Goal: Task Accomplishment & Management: Use online tool/utility

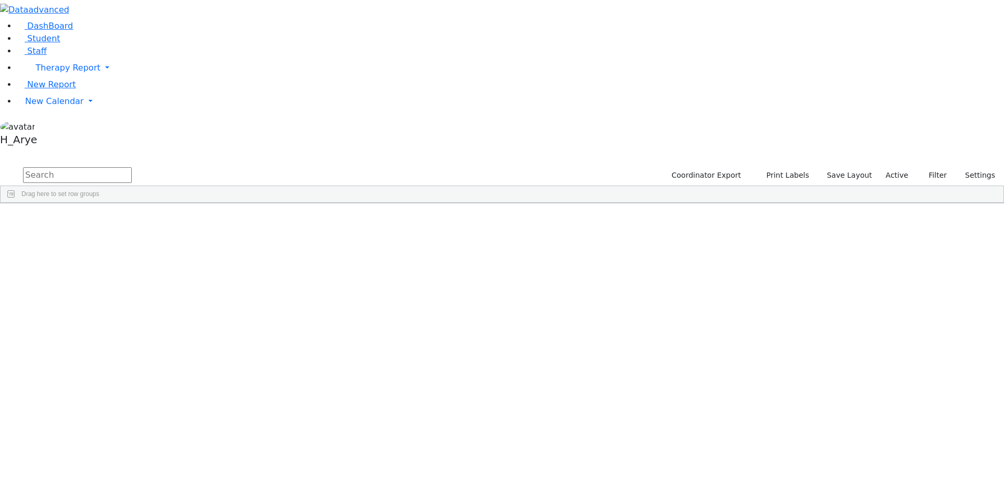
click at [132, 167] on input "text" at bounding box center [77, 175] width 109 height 16
type input "yoss"
click at [165, 235] on div "Yossi" at bounding box center [137, 242] width 53 height 15
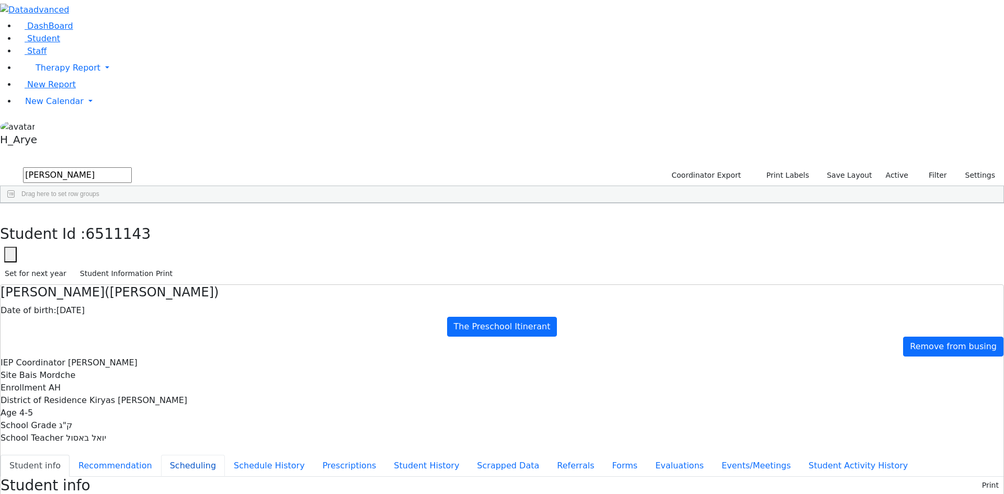
click at [225, 455] on button "Scheduling" at bounding box center [193, 466] width 64 height 22
click at [5, 211] on use "button" at bounding box center [5, 211] width 0 height 0
click at [370, 207] on span at bounding box center [366, 211] width 8 height 8
click at [401, 209] on span "filter" at bounding box center [397, 213] width 8 height 8
click at [467, 220] on div "6511143 Klein Yossi 03/19/2021 ק"ג Bleier, Susan AH The Preschool Itinerant Kir…" at bounding box center [497, 234] width 992 height 29
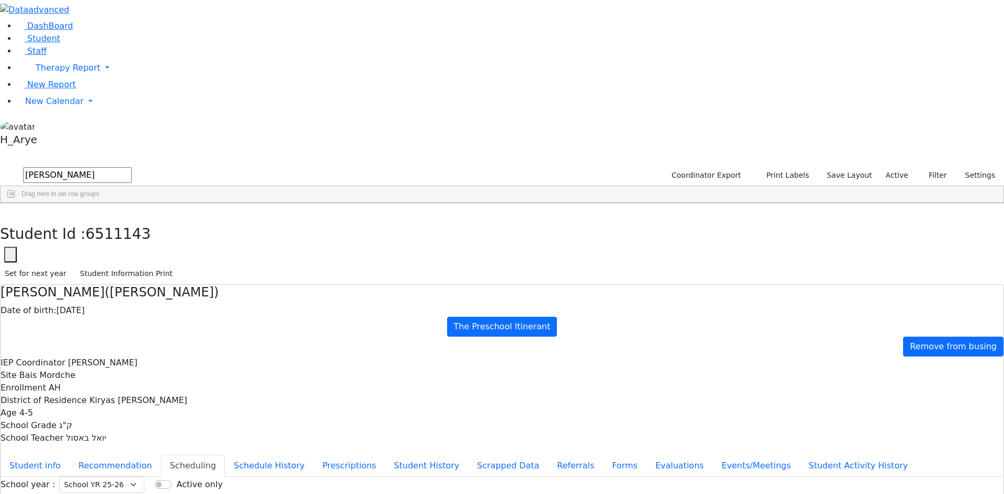
drag, startPoint x: 190, startPoint y: 37, endPoint x: 11, endPoint y: 36, distance: 178.8
click at [12, 38] on div "DashBoard Student Staff Therapy Report Student Old Calendar Report H_Arye" at bounding box center [502, 301] width 1004 height 603
click at [370, 207] on span at bounding box center [366, 211] width 8 height 8
click at [386, 306] on div "DB" at bounding box center [381, 309] width 9 height 7
click at [386, 319] on div "HR" at bounding box center [381, 322] width 9 height 7
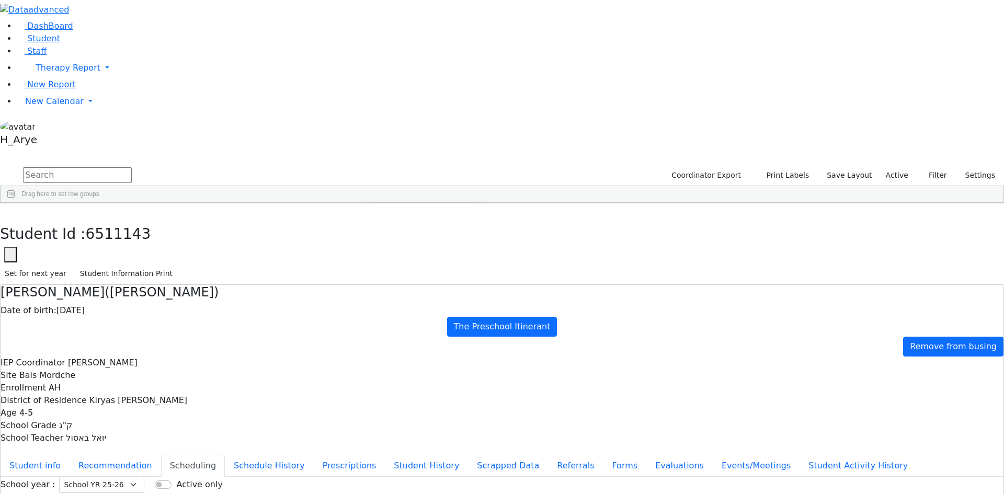
click at [386, 331] on div "ML" at bounding box center [381, 334] width 9 height 7
click at [393, 319] on div "Other" at bounding box center [385, 322] width 16 height 7
click at [387, 331] on div "PW" at bounding box center [382, 334] width 10 height 7
click at [132, 167] on input "text" at bounding box center [77, 175] width 109 height 16
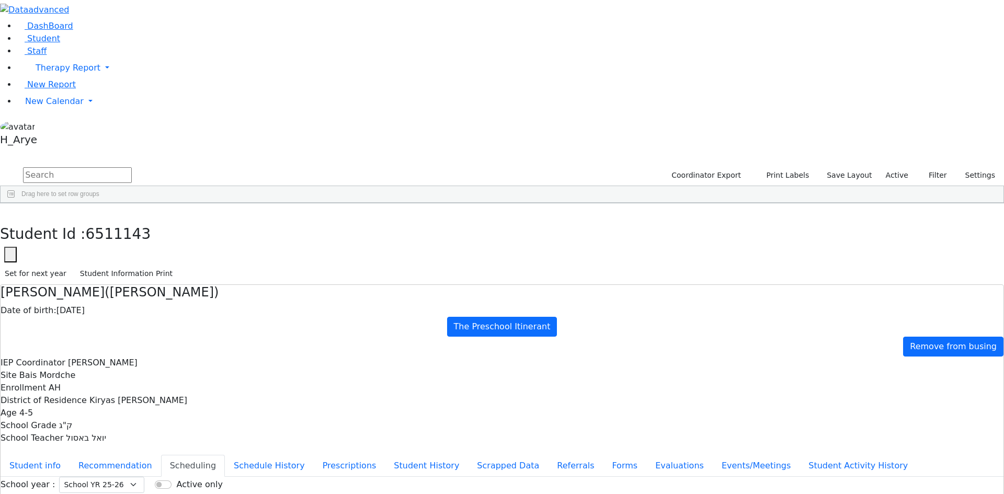
click at [370, 207] on span at bounding box center [366, 211] width 8 height 8
click at [400, 281] on div "(Blanks)" at bounding box center [388, 284] width 23 height 7
click at [132, 167] on input "text" at bounding box center [77, 175] width 109 height 16
click at [585, 207] on span at bounding box center [581, 211] width 8 height 8
click at [623, 269] on div "(Select All)" at bounding box center [608, 272] width 30 height 7
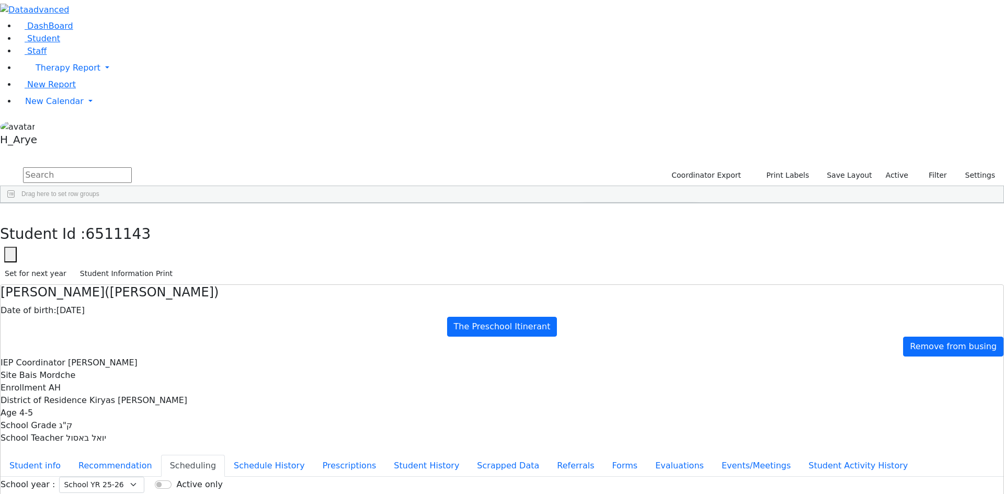
click at [616, 281] on div "(Blanks)" at bounding box center [604, 284] width 23 height 7
click at [596, 294] on div "?" at bounding box center [595, 297] width 4 height 7
click at [710, 336] on div "6505955 Shmidman Moshe Aron 11/30/2010 יש"ק Unknown AH Itinerant Boys Kiryas Jo…" at bounding box center [497, 308] width 992 height 176
click at [107, 220] on div "Bassul" at bounding box center [80, 227] width 54 height 15
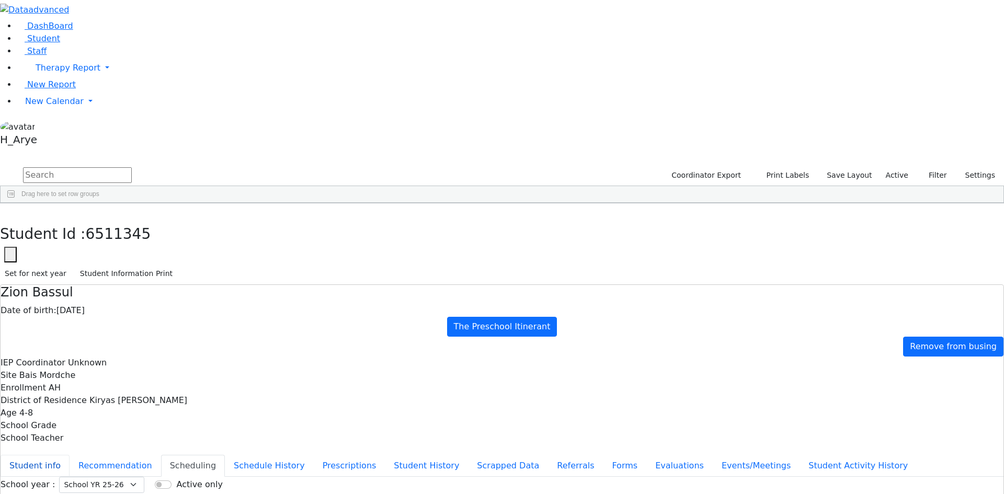
click at [70, 455] on button "Student info" at bounding box center [35, 466] width 69 height 22
click at [10, 211] on icon "button" at bounding box center [8, 214] width 6 height 6
click at [432, 464] on span "Multiple Fields" at bounding box center [405, 471] width 53 height 15
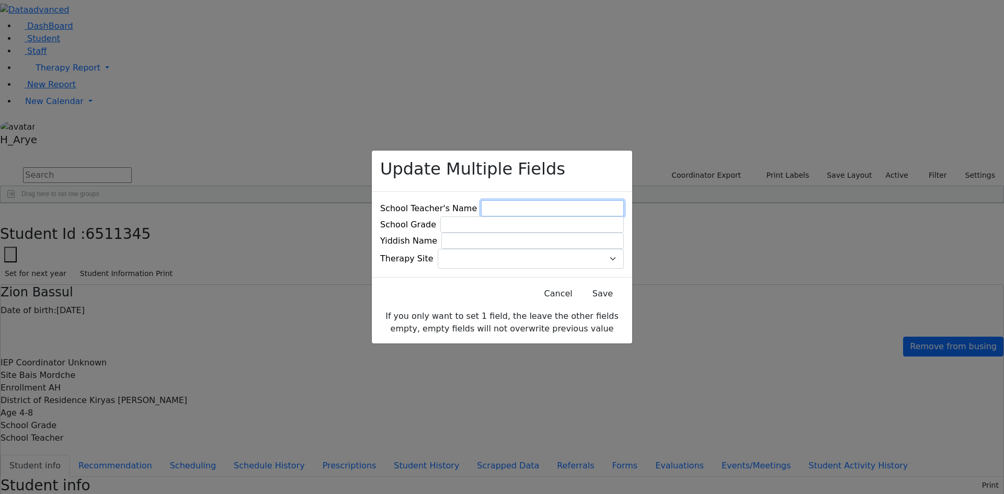
click at [527, 200] on input at bounding box center [552, 208] width 143 height 16
type input "h"
type input "[PERSON_NAME]"
type input "ד"
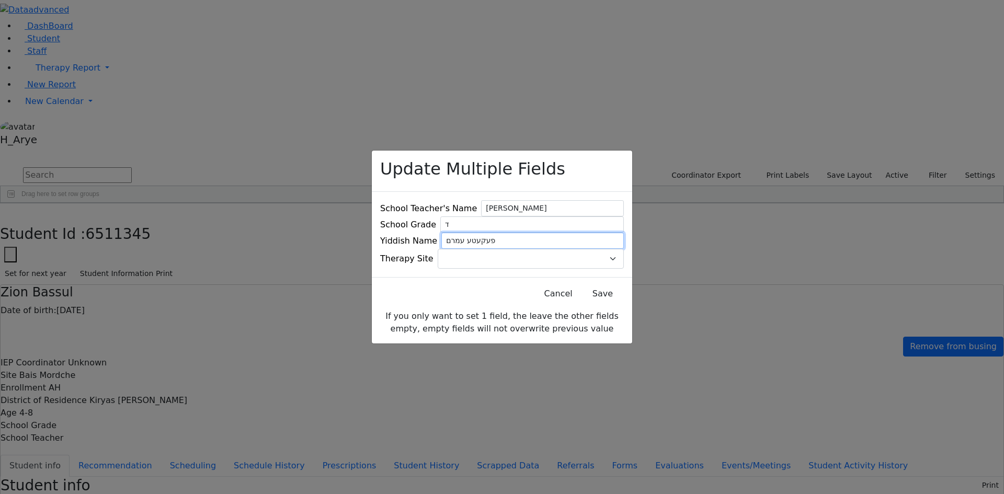
type input "פעקעטע עמרם"
click at [624, 259] on span at bounding box center [624, 259] width 0 height 0
type input "WP"
select select "3"
click at [590, 292] on button "Save" at bounding box center [602, 294] width 47 height 20
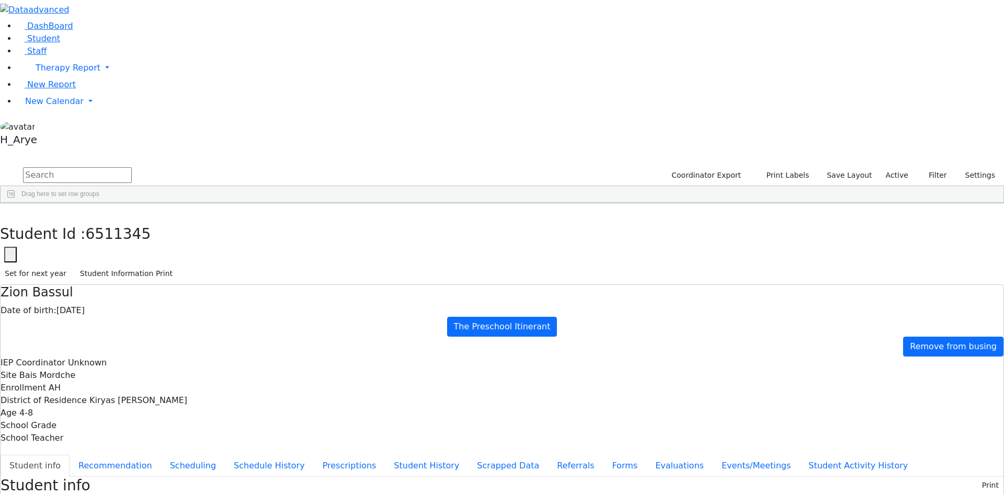
click at [269, 220] on div "Press SPACE to select this row." at bounding box center [242, 227] width 54 height 15
click at [398, 454] on span "Yiddish Name" at bounding box center [371, 461] width 53 height 15
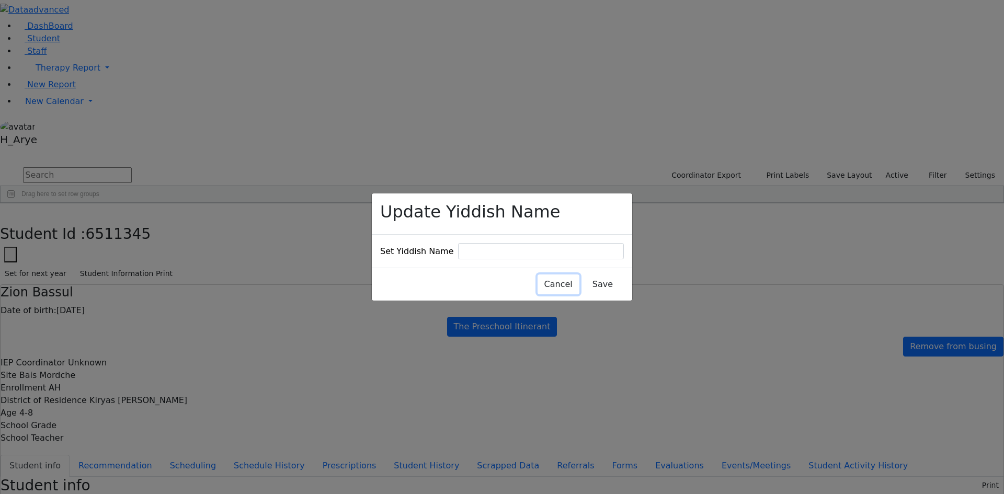
click at [537, 274] on button "Cancel" at bounding box center [558, 284] width 42 height 20
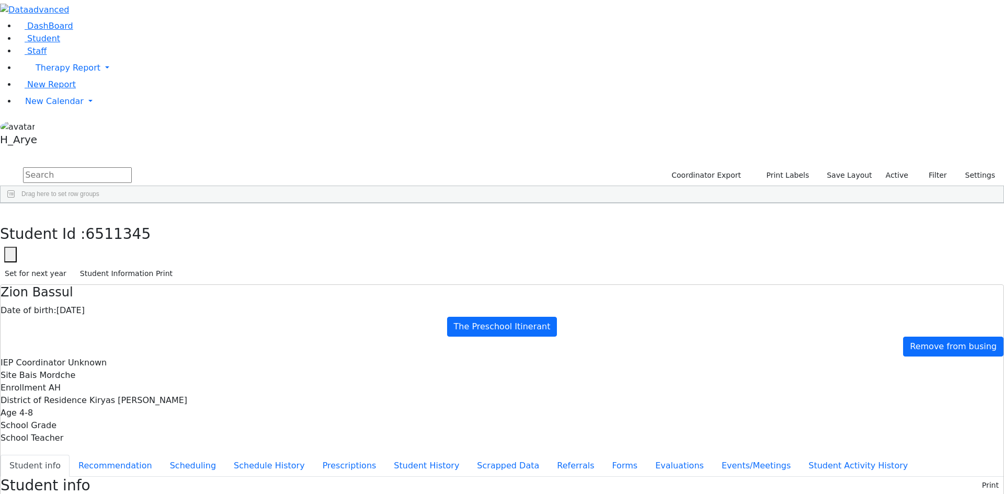
click at [413, 438] on span "Multiple Fields" at bounding box center [386, 445] width 53 height 15
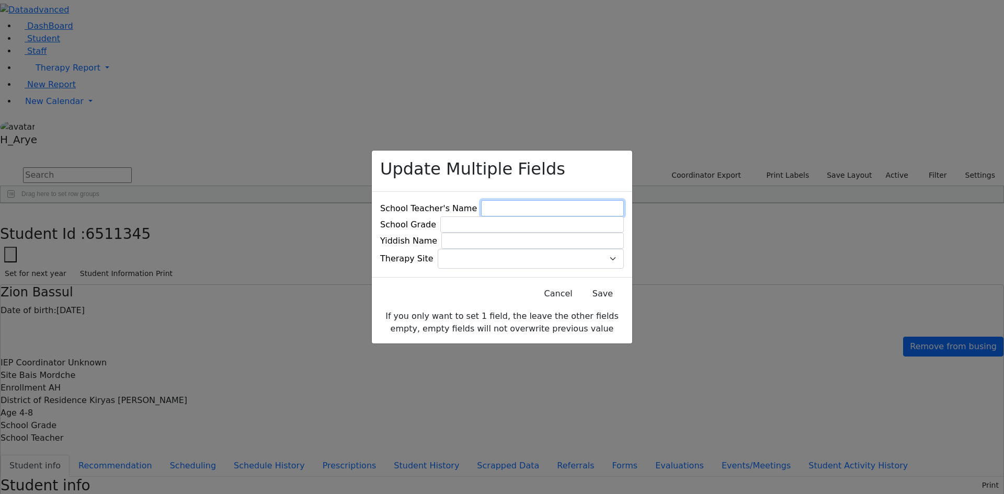
click at [519, 204] on input at bounding box center [552, 208] width 143 height 16
type input "משה כהנא"
click at [525, 217] on input at bounding box center [531, 224] width 183 height 16
type input "ק"ג"
click at [542, 235] on input at bounding box center [532, 241] width 182 height 16
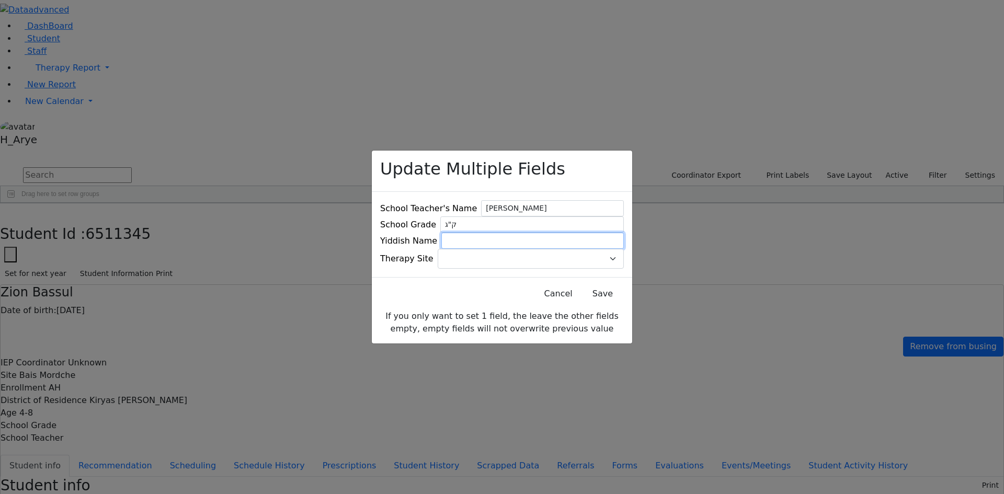
type input "ס"
type input "באסול ציון"
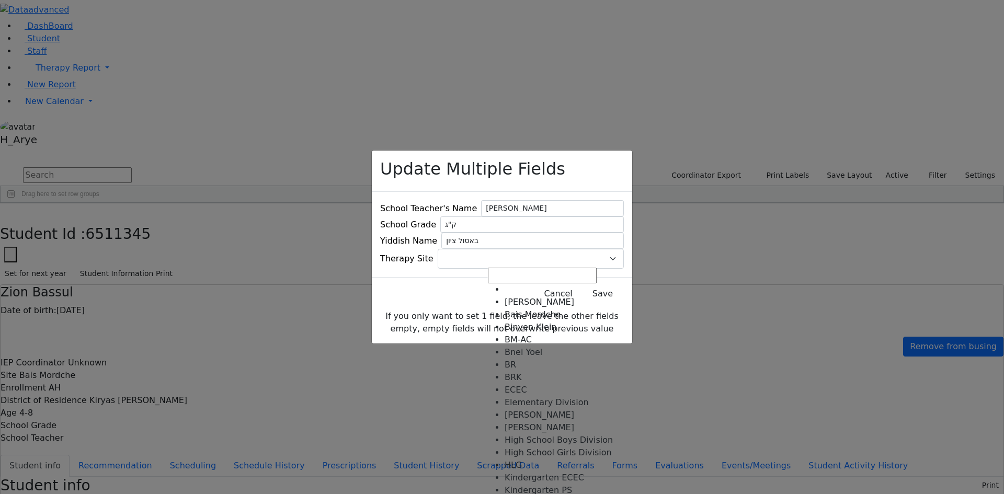
click at [624, 259] on span at bounding box center [624, 259] width 0 height 0
select select "41"
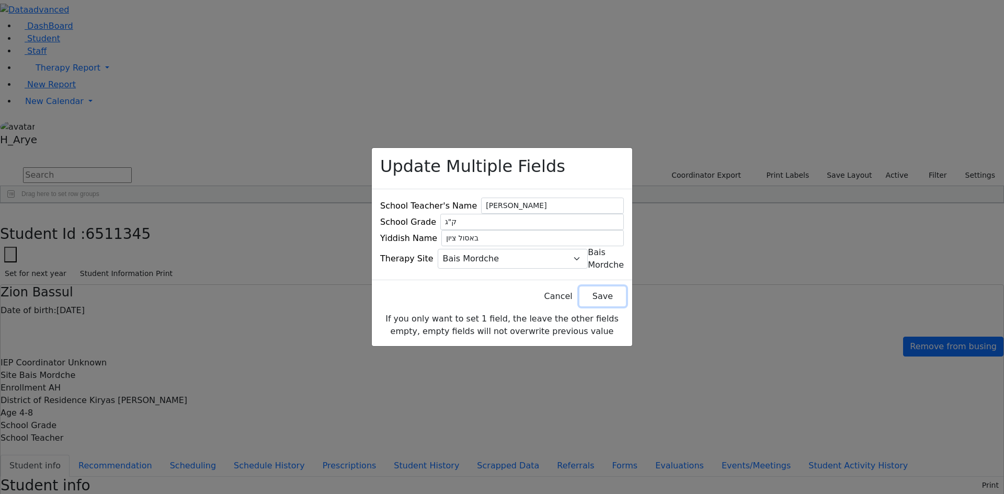
click at [594, 292] on button "Save" at bounding box center [602, 296] width 47 height 20
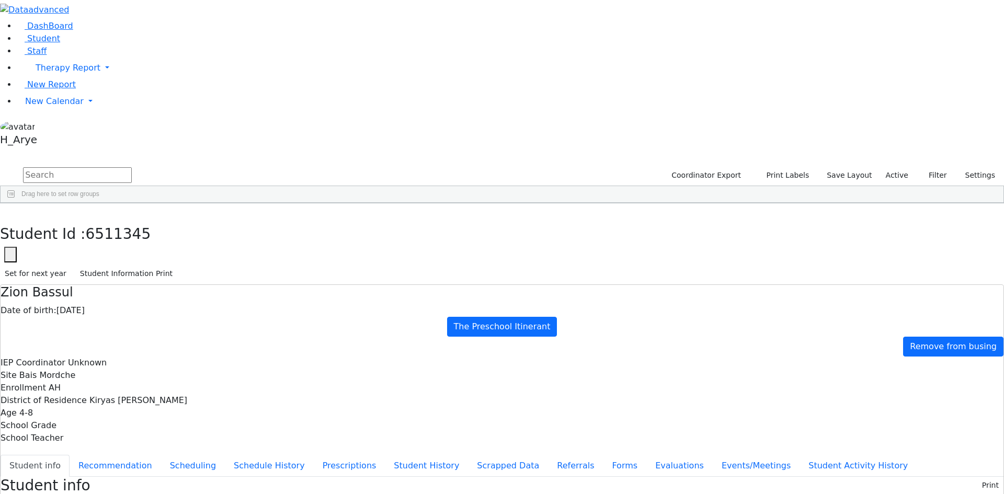
click at [269, 220] on div "Press SPACE to select this row." at bounding box center [242, 227] width 54 height 15
click at [269, 220] on div "Press SPACE to deselect this row." at bounding box center [242, 227] width 54 height 15
click at [15, 203] on button "button" at bounding box center [7, 214] width 15 height 22
click at [478, 435] on span "Multiple Fields" at bounding box center [452, 442] width 53 height 15
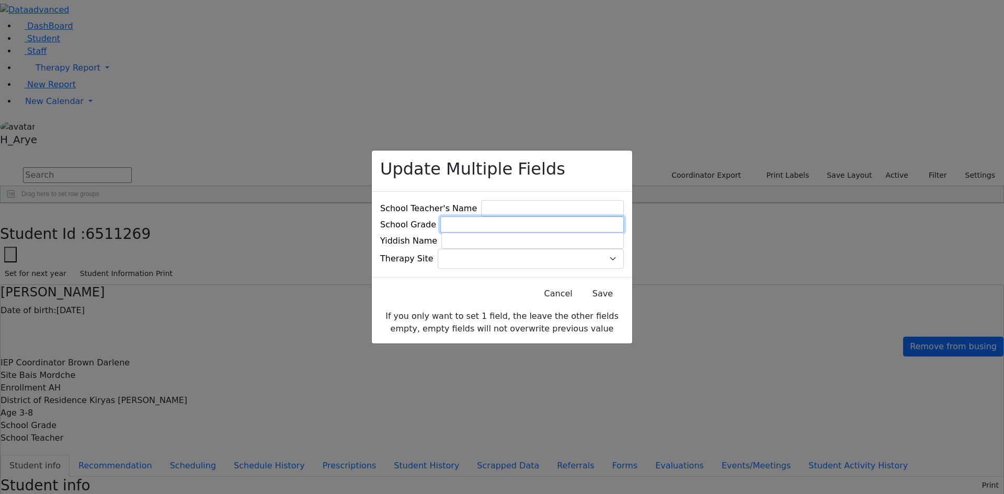
click at [520, 222] on input at bounding box center [531, 224] width 183 height 16
type input "ק"ג"
click at [525, 239] on input at bounding box center [532, 241] width 182 height 16
type input "ס"
type input "בערקאוויטש יענקי"
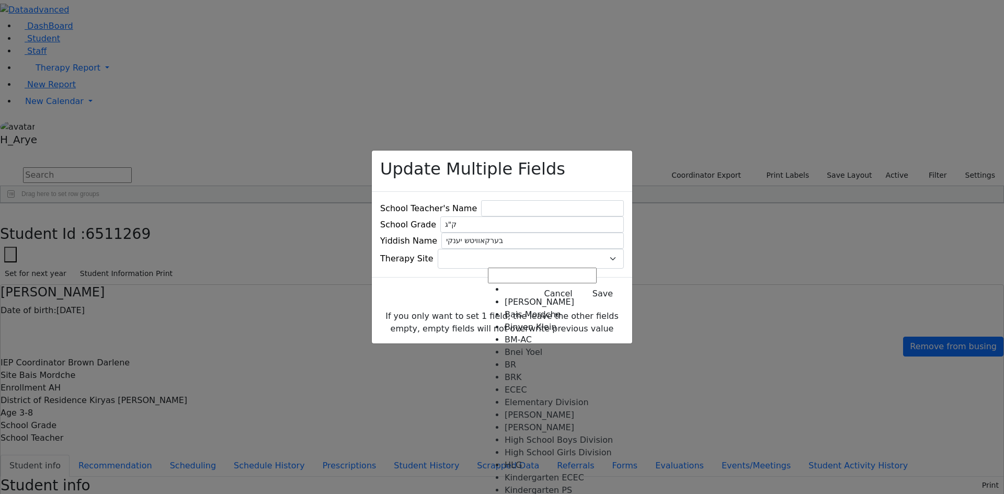
click at [624, 259] on span at bounding box center [624, 259] width 0 height 0
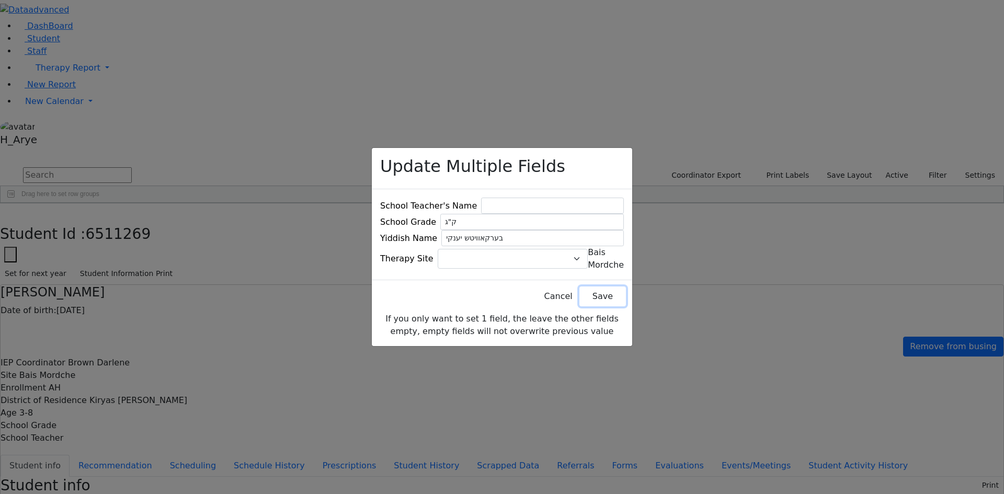
click at [591, 295] on button "Save" at bounding box center [602, 296] width 47 height 20
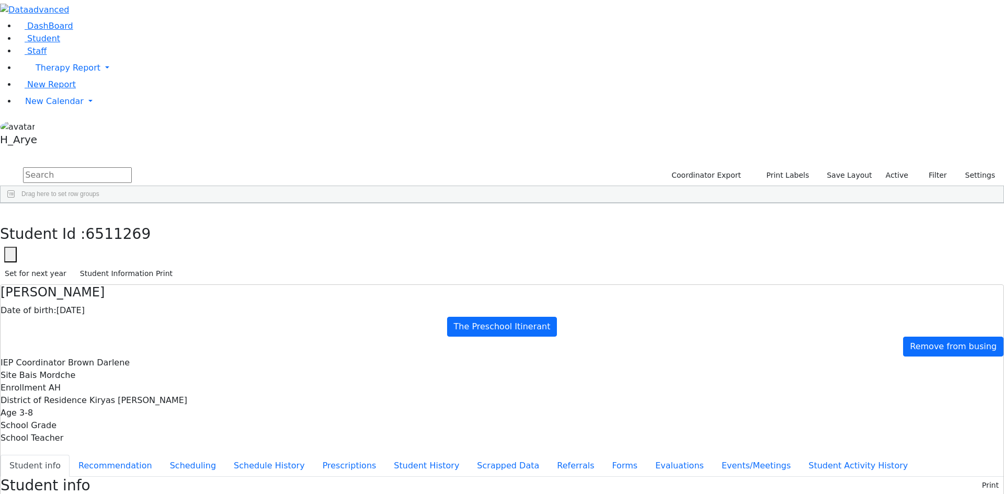
click at [269, 235] on div "Press SPACE to select this row." at bounding box center [242, 242] width 54 height 15
click at [269, 235] on div "Press SPACE to deselect this row." at bounding box center [242, 242] width 54 height 15
click at [15, 203] on button "button" at bounding box center [7, 214] width 15 height 22
click at [475, 450] on span "Multiple Fields" at bounding box center [448, 457] width 53 height 15
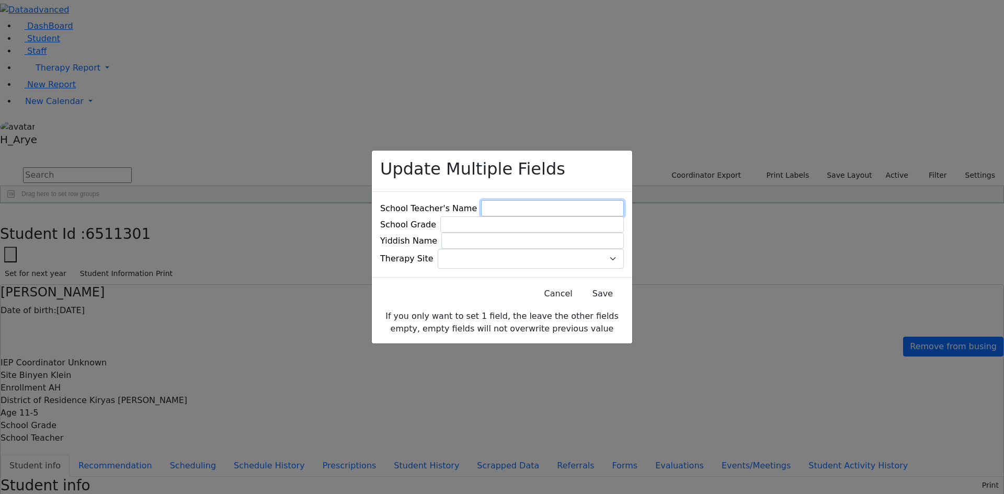
click at [532, 201] on input at bounding box center [552, 208] width 143 height 16
type input "יואל ברוך פאללאק"
click at [540, 221] on input at bounding box center [531, 224] width 183 height 16
type input "ז"
click at [535, 244] on input at bounding box center [532, 241] width 182 height 16
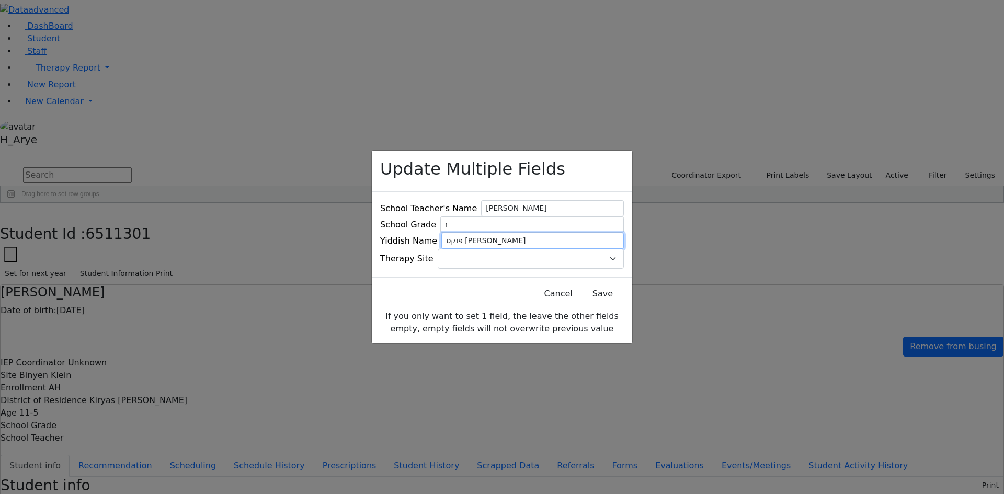
type input "פוקס מרדכי שלמה"
click at [624, 259] on span at bounding box center [624, 259] width 0 height 0
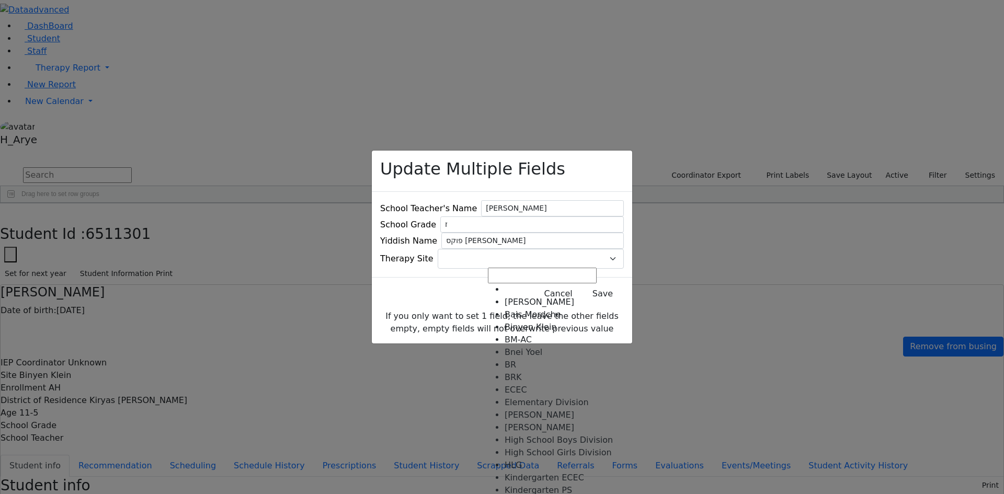
select select "52"
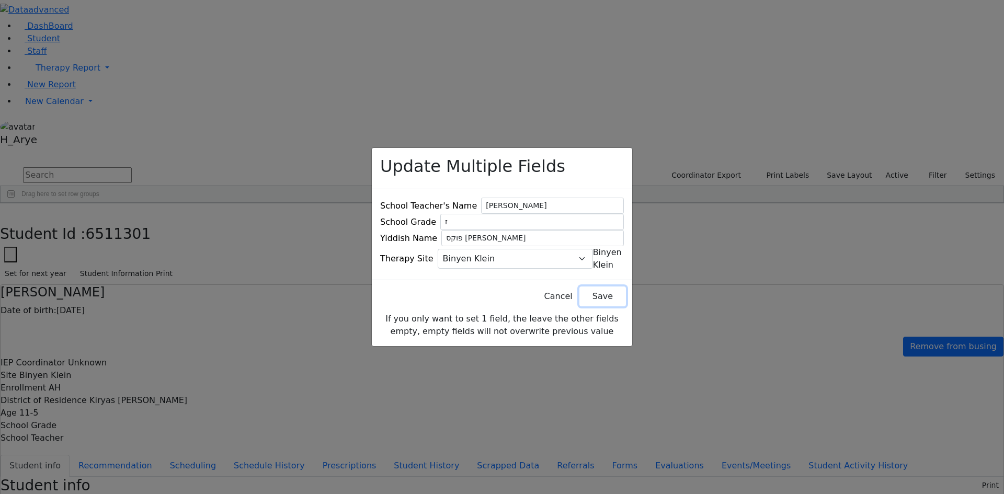
click at [589, 290] on button "Save" at bounding box center [602, 296] width 47 height 20
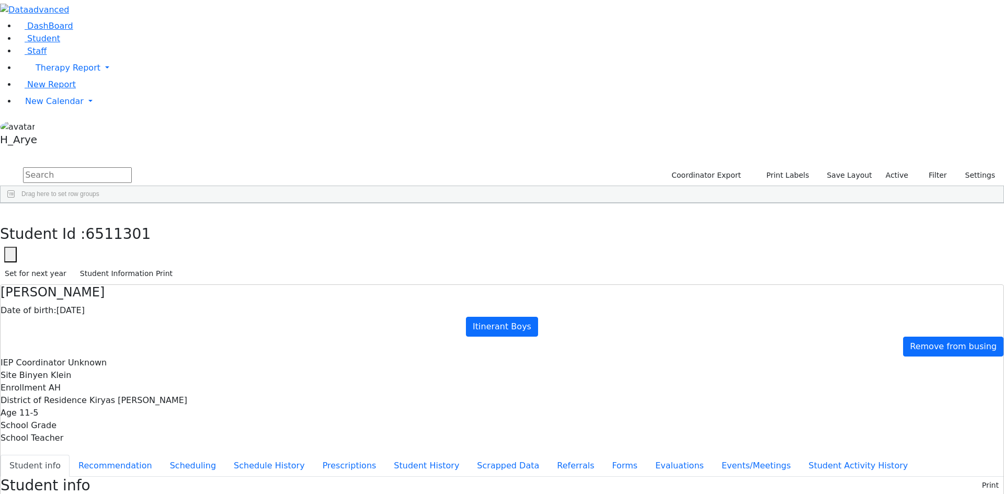
click at [161, 235] on div "Samuel" at bounding box center [134, 242] width 54 height 15
click at [10, 211] on icon "button" at bounding box center [8, 214] width 6 height 6
click at [269, 235] on div "Press SPACE to deselect this row." at bounding box center [242, 242] width 54 height 15
click at [419, 450] on span "Multiple Fields" at bounding box center [392, 457] width 53 height 15
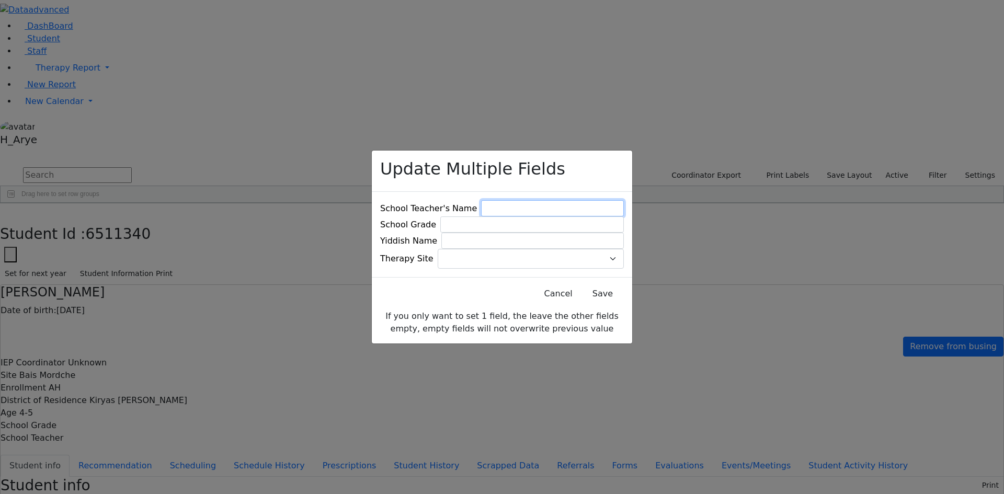
click at [518, 200] on input at bounding box center [552, 208] width 143 height 16
click at [511, 240] on input at bounding box center [532, 241] width 182 height 16
type input "האראוויץ זיידל"
click at [506, 222] on input at bounding box center [531, 224] width 183 height 16
type input "ק"ג"
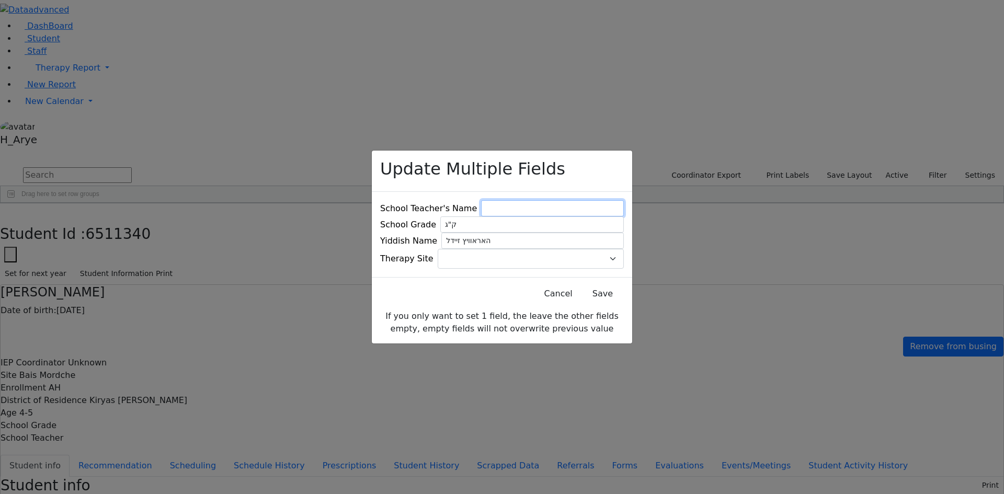
click at [525, 200] on input at bounding box center [552, 208] width 143 height 16
type input "מאיר דוד היילברון"
click at [624, 259] on span at bounding box center [624, 259] width 0 height 0
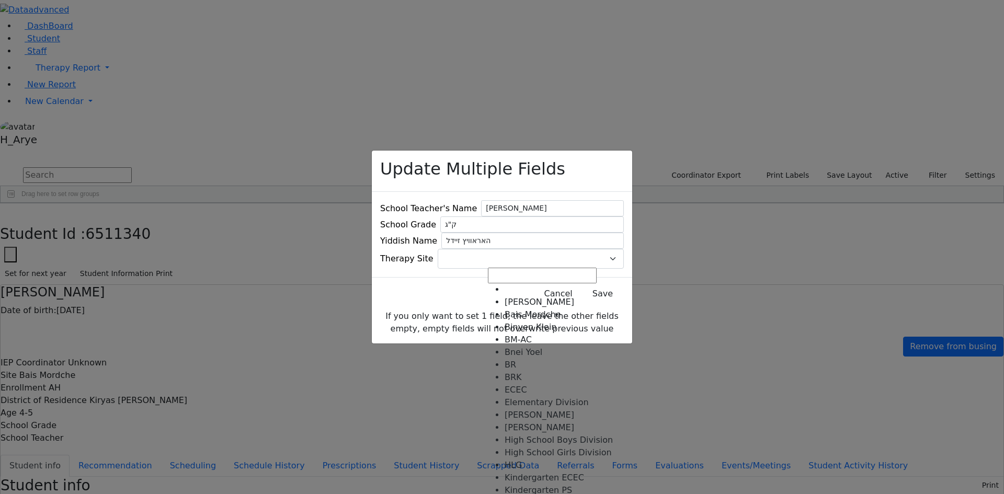
select select "41"
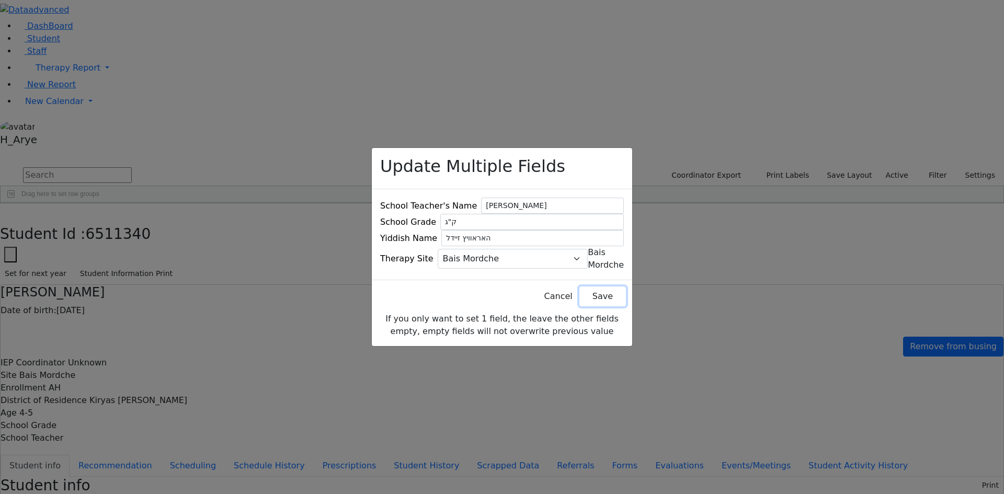
click at [592, 298] on button "Save" at bounding box center [602, 296] width 47 height 20
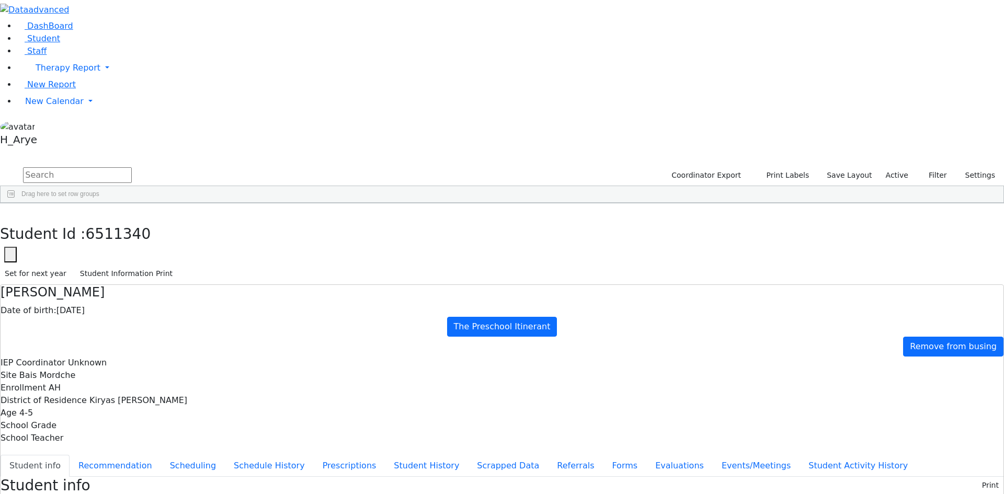
drag, startPoint x: 256, startPoint y: 35, endPoint x: 121, endPoint y: 41, distance: 135.5
click at [119, 40] on div "DashBoard Student Staff Therapy Report Student Old Calendar Report H_Arye" at bounding box center [502, 483] width 1004 height 967
type input "S"
click at [323, 235] on div "Unknown" at bounding box center [296, 242] width 54 height 15
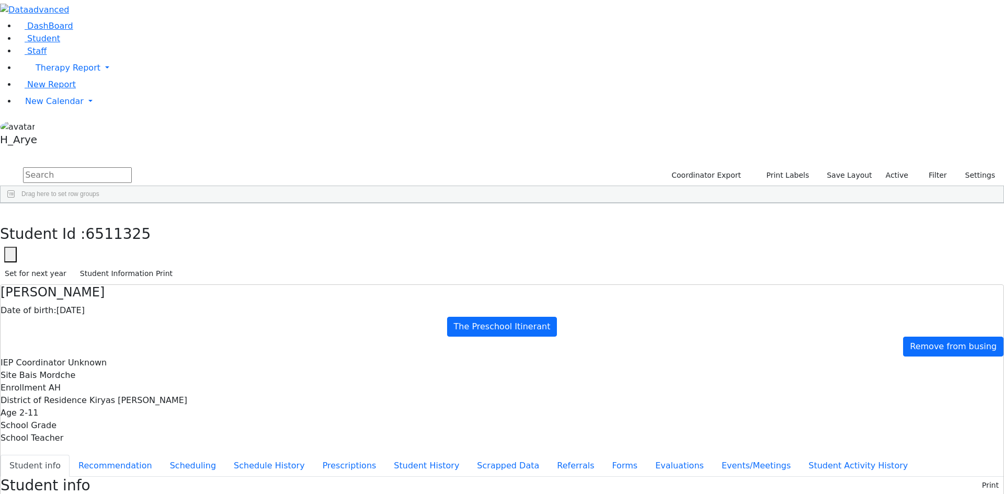
click at [568, 203] on div "Student Id : 6511325 Student Id 6511325 Cancel Save Set for next year Student I…" at bounding box center [502, 244] width 1004 height 82
click at [15, 203] on button "button" at bounding box center [7, 214] width 15 height 22
click at [269, 264] on div "Press SPACE to select this row." at bounding box center [242, 271] width 54 height 15
click at [410, 484] on span "Multiple Fields" at bounding box center [384, 491] width 53 height 15
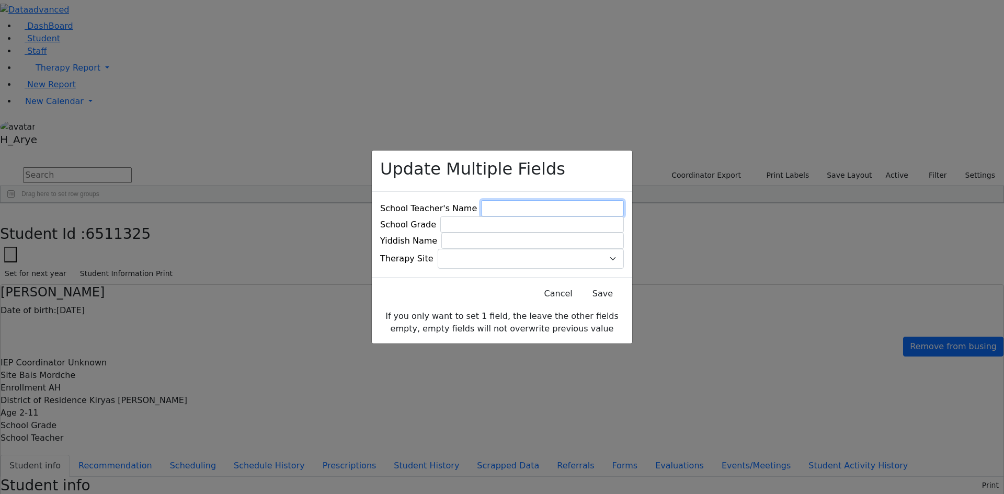
click at [517, 200] on input at bounding box center [552, 208] width 143 height 16
type input "ליפא אקערמאן"
click at [553, 216] on input at bounding box center [531, 224] width 183 height 16
type input "ק"ג"
click at [532, 241] on input at bounding box center [532, 241] width 182 height 16
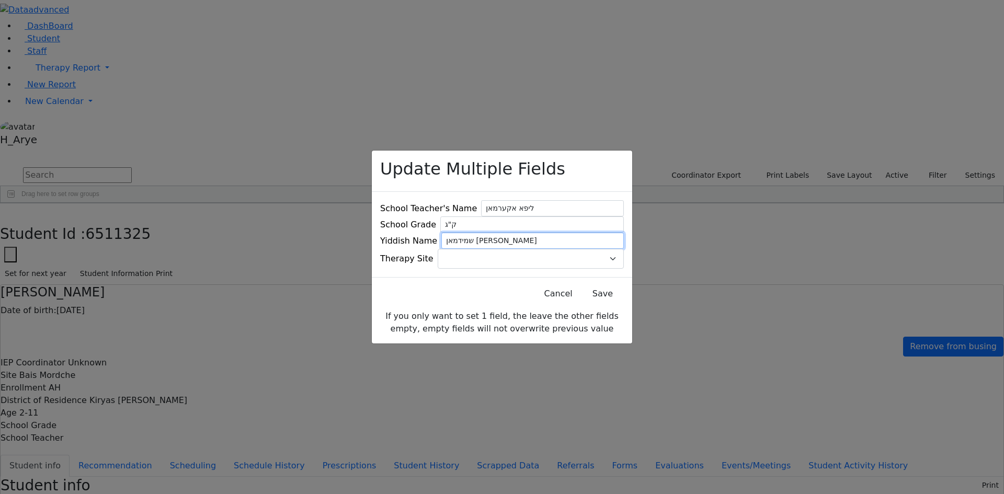
type input "שמידמאן יצחק אייזיק"
click at [624, 259] on span at bounding box center [624, 259] width 0 height 0
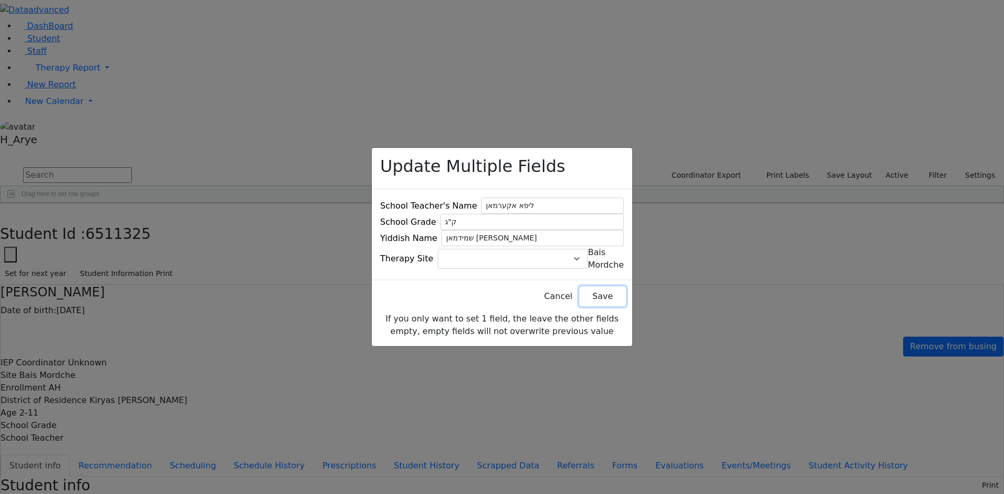
click at [579, 290] on button "Save" at bounding box center [602, 296] width 47 height 20
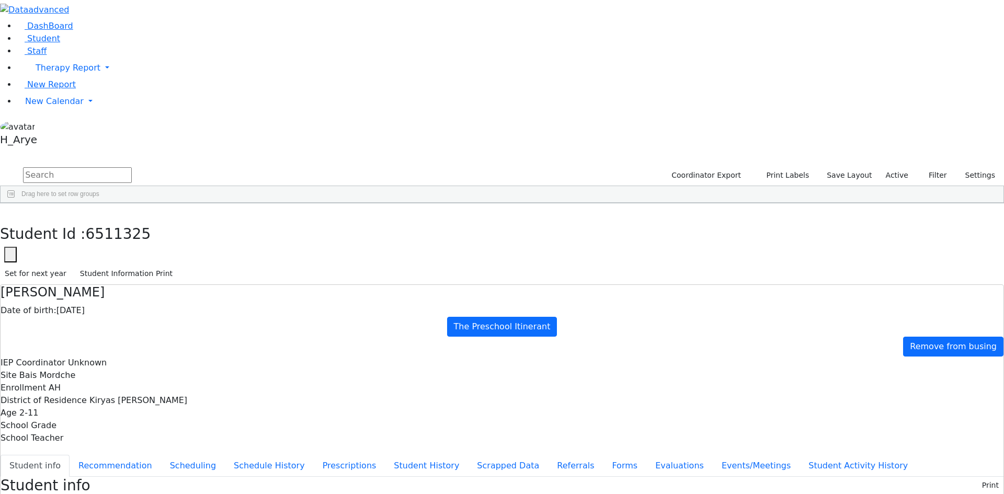
click at [323, 264] on div "Unknown" at bounding box center [296, 271] width 54 height 15
click at [460, 480] on span "Multiple Fields" at bounding box center [433, 487] width 53 height 15
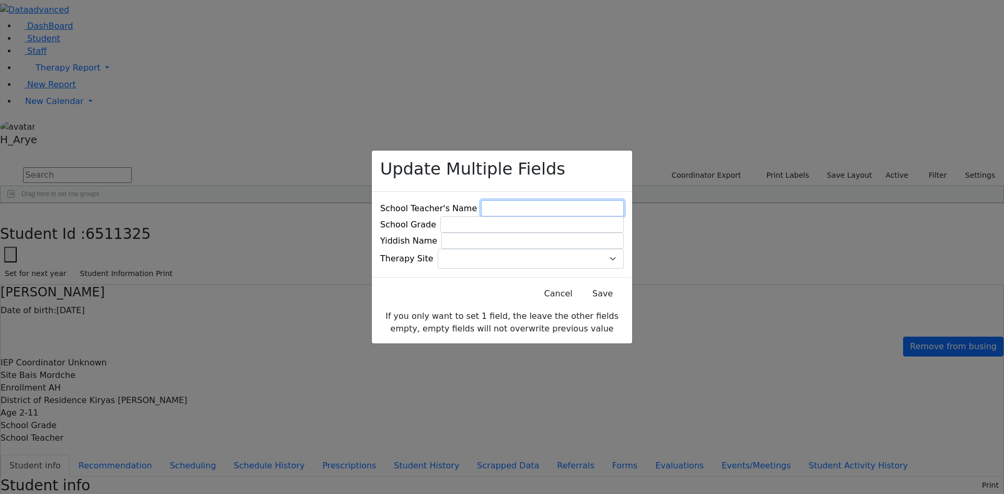
click at [524, 204] on input at bounding box center [552, 208] width 143 height 16
type input "[PERSON_NAME]"
click at [555, 222] on input at bounding box center [531, 224] width 183 height 16
click at [510, 239] on input at bounding box center [532, 241] width 182 height 16
click at [509, 216] on input "פרי" at bounding box center [531, 224] width 183 height 16
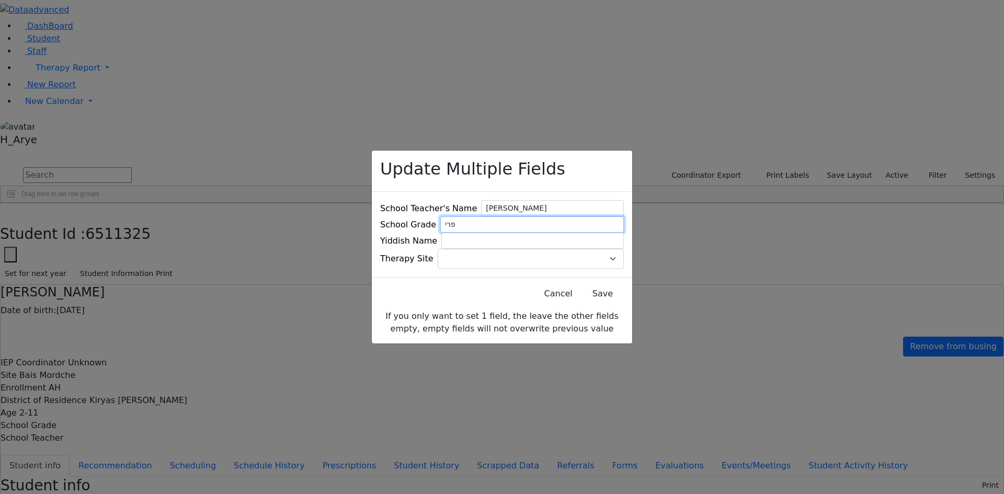
type input "פרי א'"
click at [523, 239] on input at bounding box center [532, 241] width 182 height 16
type input "שטערן שלמה אלימלך"
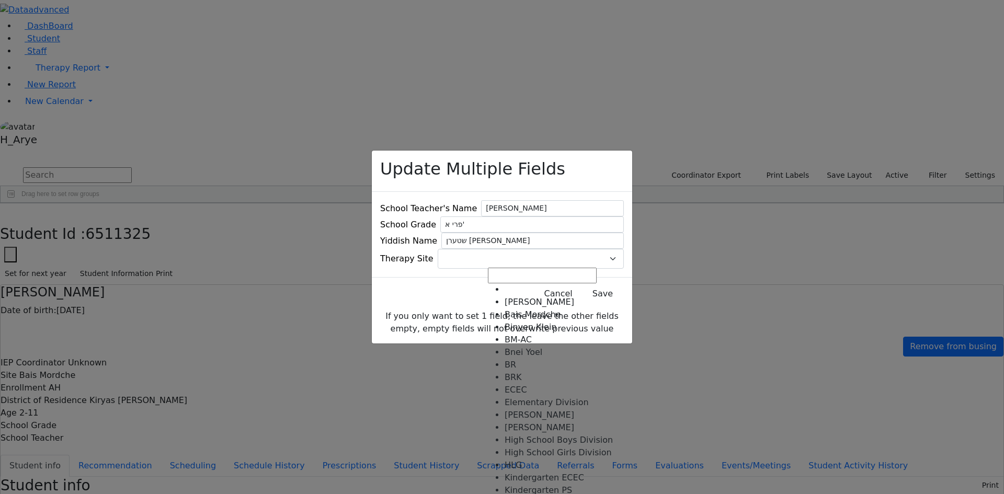
click at [624, 259] on span at bounding box center [624, 259] width 0 height 0
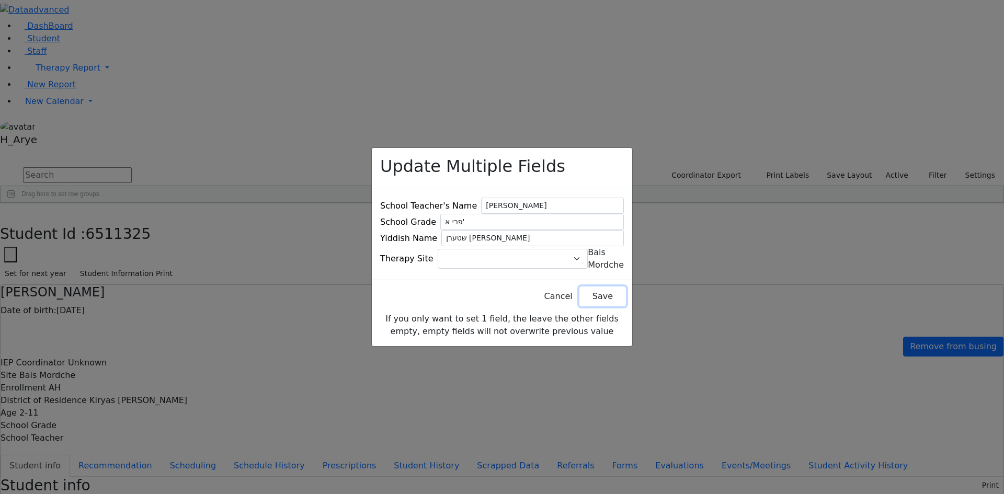
click at [592, 293] on button "Save" at bounding box center [602, 296] width 47 height 20
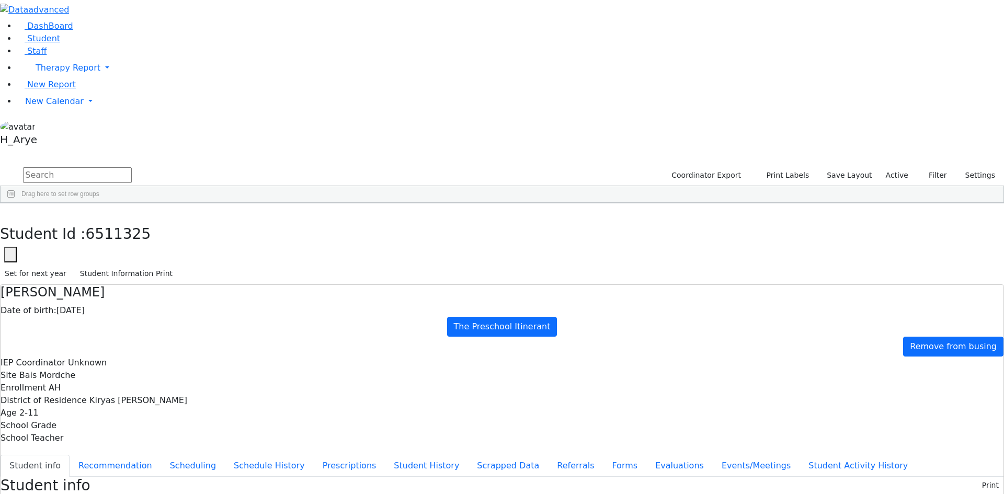
click at [323, 220] on div "Brown Darlene" at bounding box center [296, 227] width 54 height 15
click at [449, 433] on span "Multiple Fields" at bounding box center [422, 440] width 53 height 15
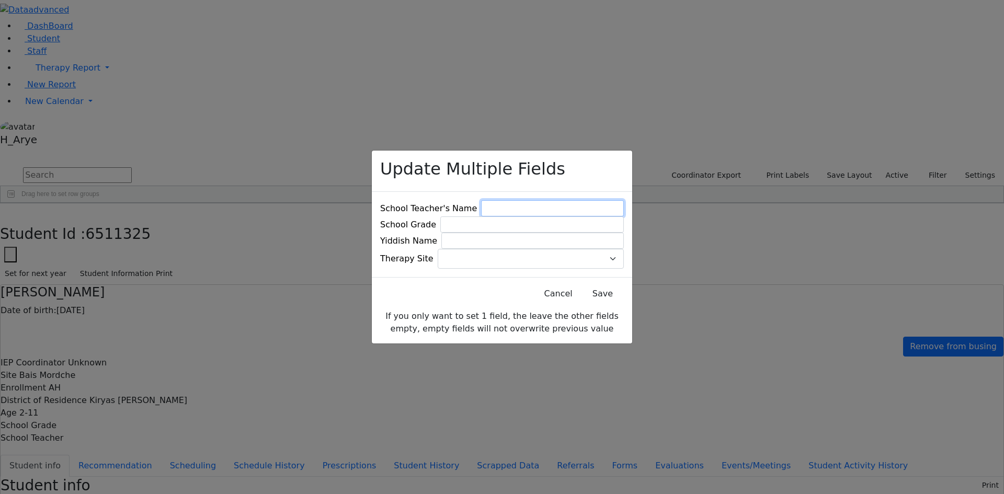
click at [516, 200] on input at bounding box center [552, 208] width 143 height 16
type input "נחמן דוד שמידמאן"
click at [521, 222] on input at bounding box center [531, 224] width 183 height 16
type input "ק"ג"
drag, startPoint x: 526, startPoint y: 247, endPoint x: 516, endPoint y: 252, distance: 11.0
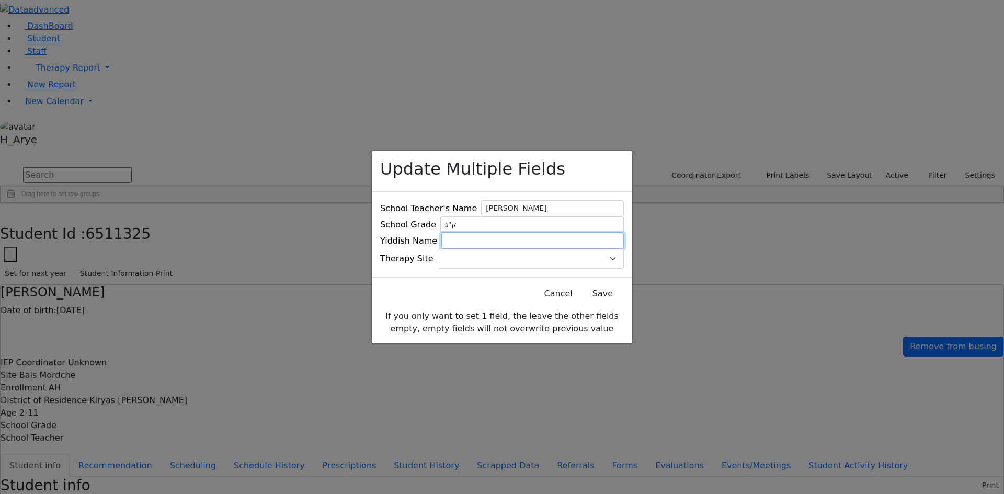
click at [526, 247] on input at bounding box center [532, 241] width 182 height 16
click at [488, 240] on input "בערקאוויטש יענקי" at bounding box center [532, 241] width 182 height 16
click at [493, 239] on input "בערקאוויטש יענקי" at bounding box center [532, 241] width 182 height 16
type input "בערקאוויטש אברהם יעקב"
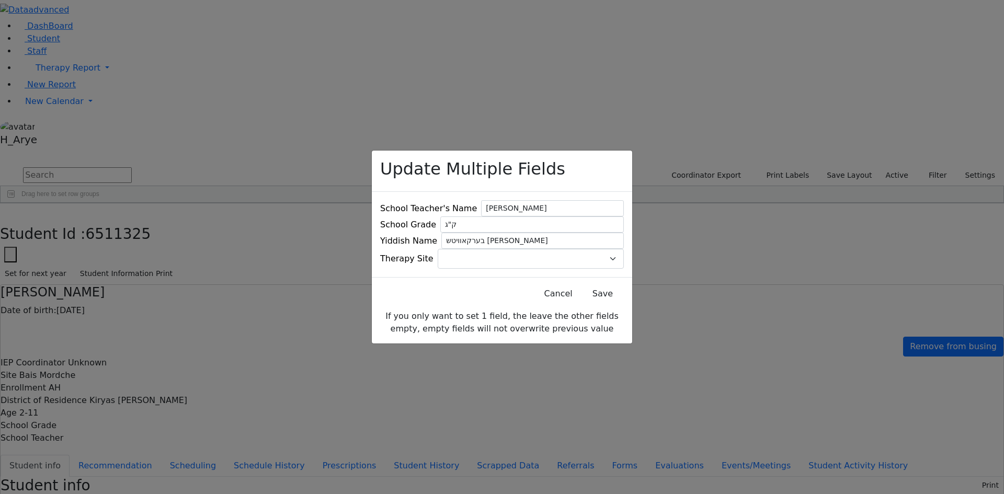
click at [624, 259] on span at bounding box center [624, 259] width 0 height 0
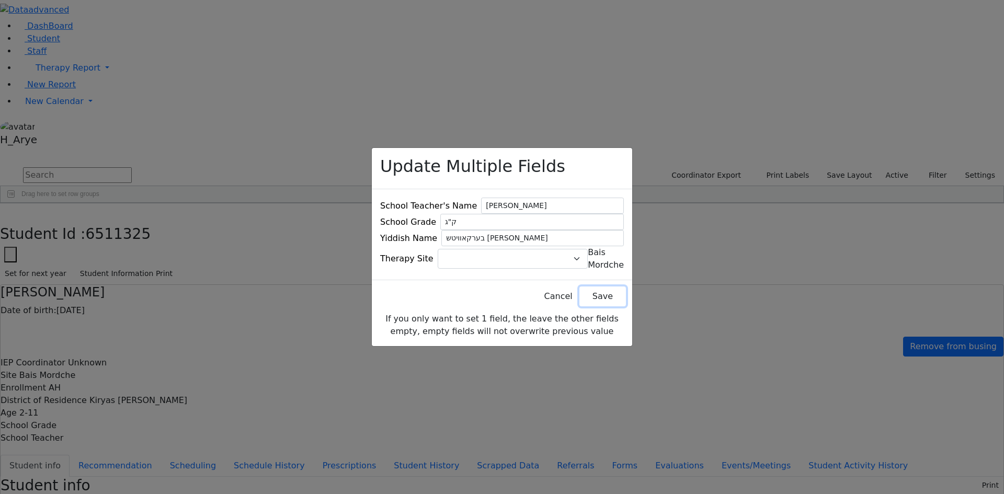
click at [584, 289] on button "Save" at bounding box center [602, 296] width 47 height 20
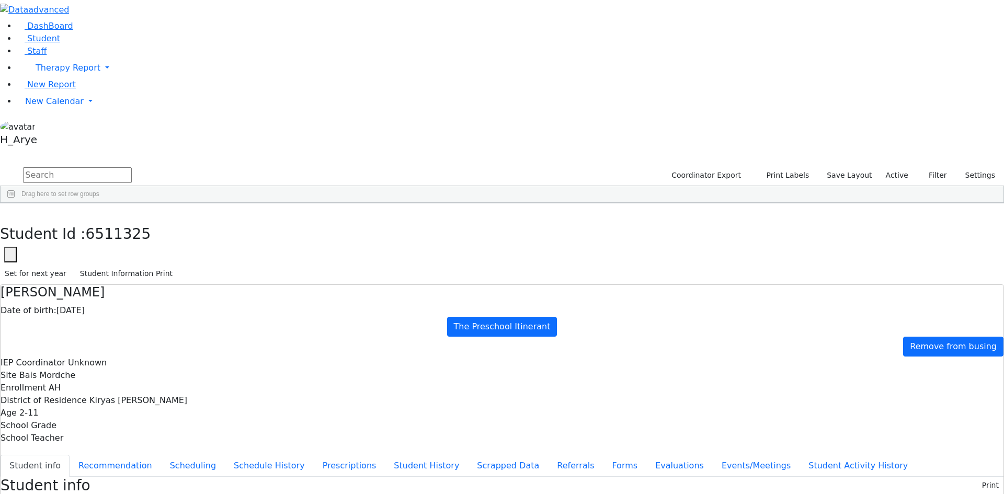
click at [269, 220] on div "Press SPACE to select this row." at bounding box center [242, 227] width 54 height 15
click at [415, 439] on span "Multiple Fields" at bounding box center [388, 446] width 53 height 15
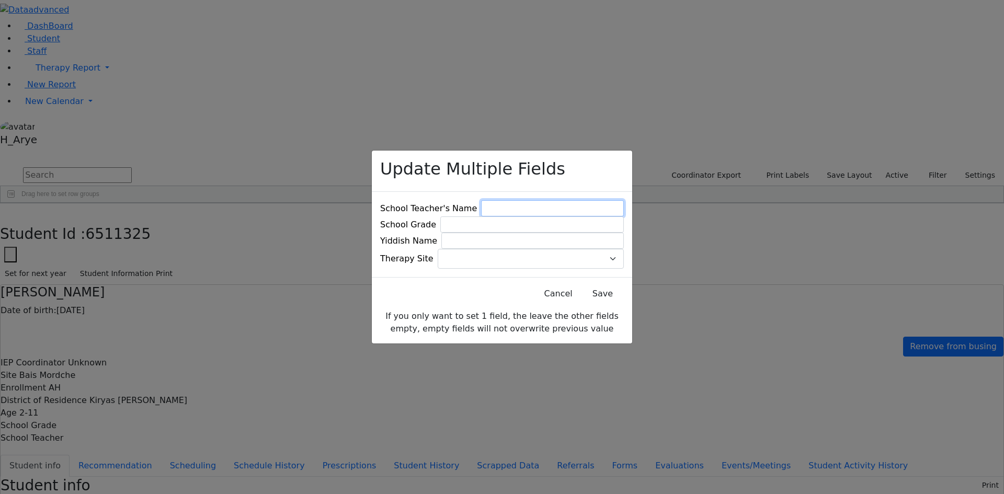
click at [524, 200] on input at bounding box center [552, 208] width 143 height 16
type input "ר' מויזקאפף ר' ביטמאן"
click at [530, 221] on input at bounding box center [531, 224] width 183 height 16
type input "ק"ג"
click at [516, 242] on input at bounding box center [532, 241] width 182 height 16
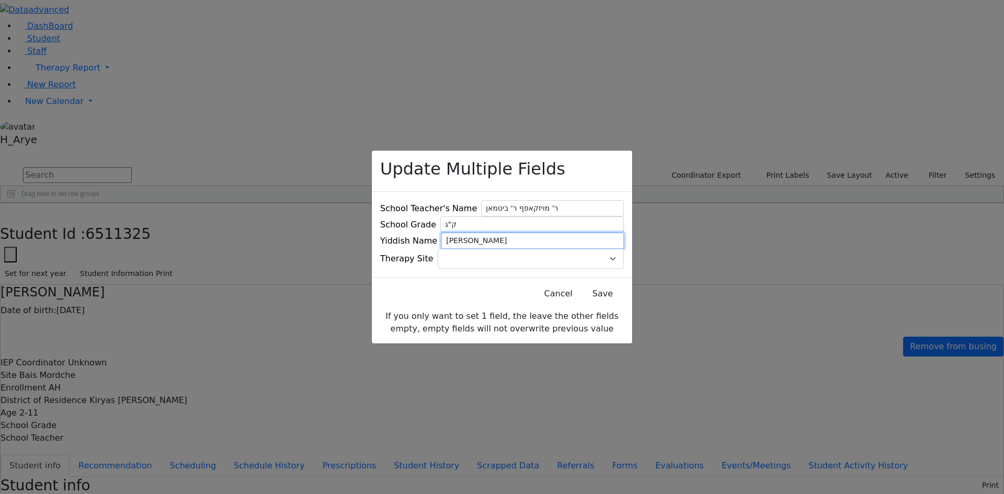
type input "סאנדל אברהם"
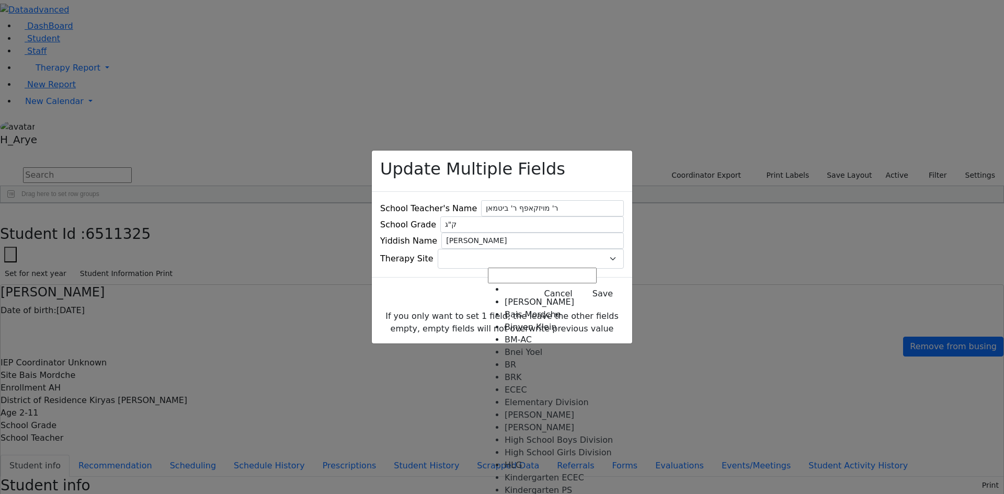
click at [624, 259] on span at bounding box center [624, 259] width 0 height 0
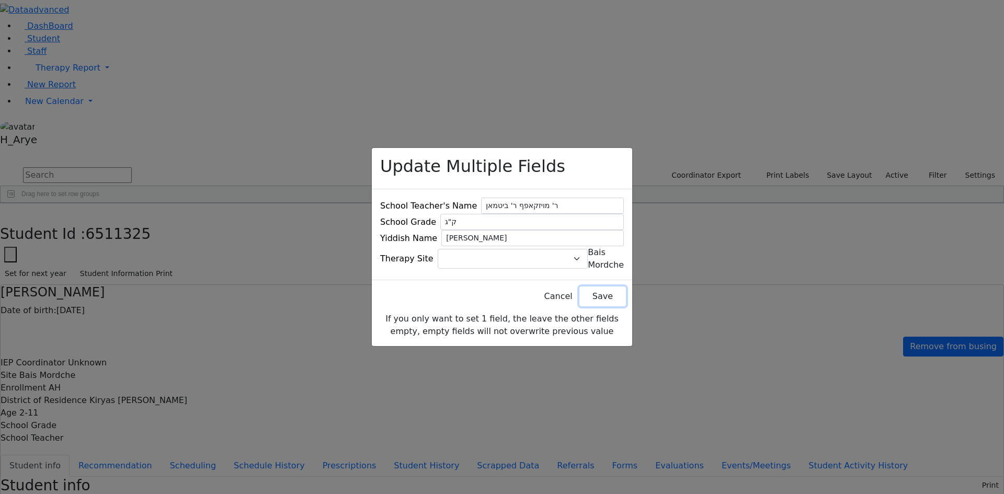
click at [580, 296] on button "Save" at bounding box center [602, 296] width 47 height 20
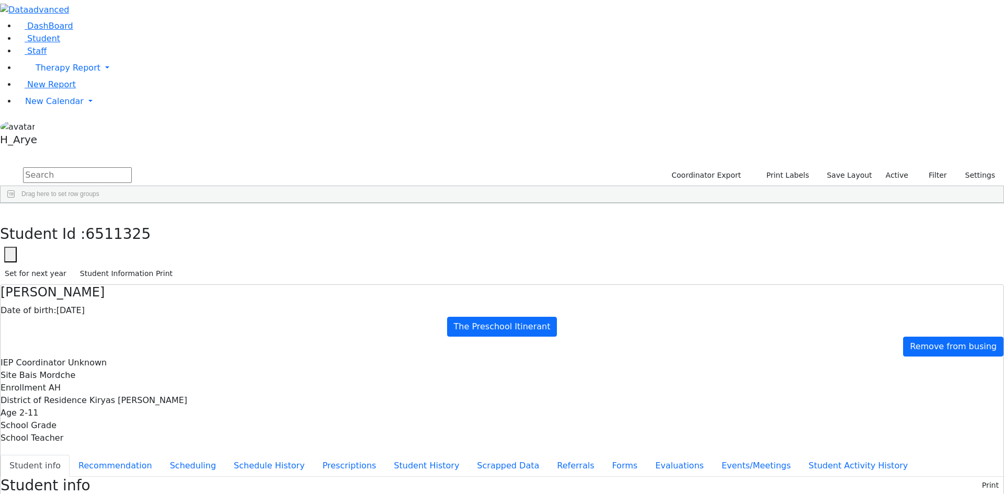
click at [269, 235] on div "Press SPACE to select this row." at bounding box center [242, 242] width 54 height 15
click at [269, 249] on div "Press SPACE to select this row." at bounding box center [242, 256] width 54 height 15
click at [269, 235] on div "Press SPACE to select this row." at bounding box center [242, 242] width 54 height 15
click at [269, 249] on div "Press SPACE to select this row." at bounding box center [242, 256] width 54 height 15
click at [161, 235] on div "Yeshaya" at bounding box center [134, 242] width 54 height 15
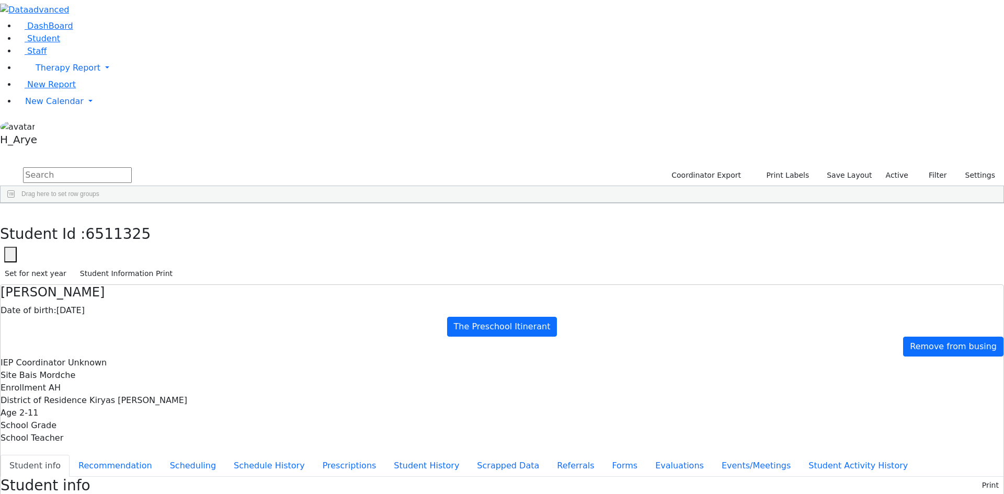
click at [161, 235] on div "Yeshaya" at bounding box center [134, 242] width 54 height 15
click at [161, 455] on button "Recommendation" at bounding box center [115, 466] width 91 height 22
checkbox input "true"
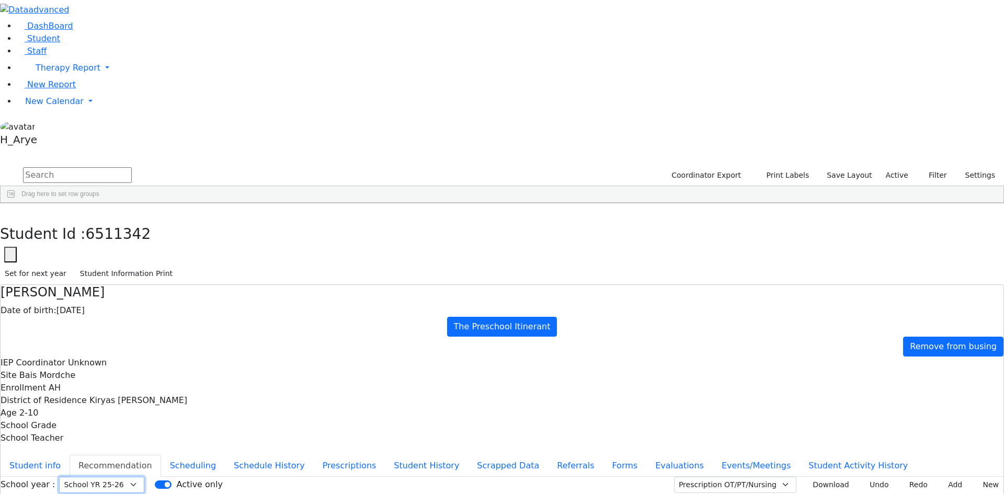
click at [144, 477] on select "Select School YR Summer YR 25 School YR 25-26 Summer YR 25 School YR 24-25 Summ…" at bounding box center [101, 485] width 85 height 16
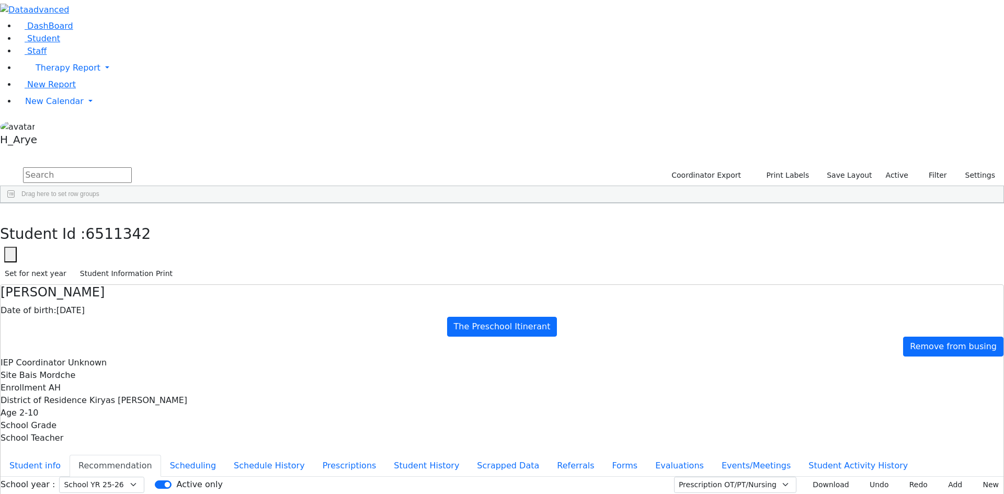
click at [194, 8] on div "DashBoard Student Staff Therapy Report Student Old Calendar Report H_Arye" at bounding box center [502, 320] width 1004 height 641
click at [10, 211] on icon "button" at bounding box center [8, 214] width 6 height 6
click at [107, 249] on div "Tambur" at bounding box center [80, 256] width 54 height 15
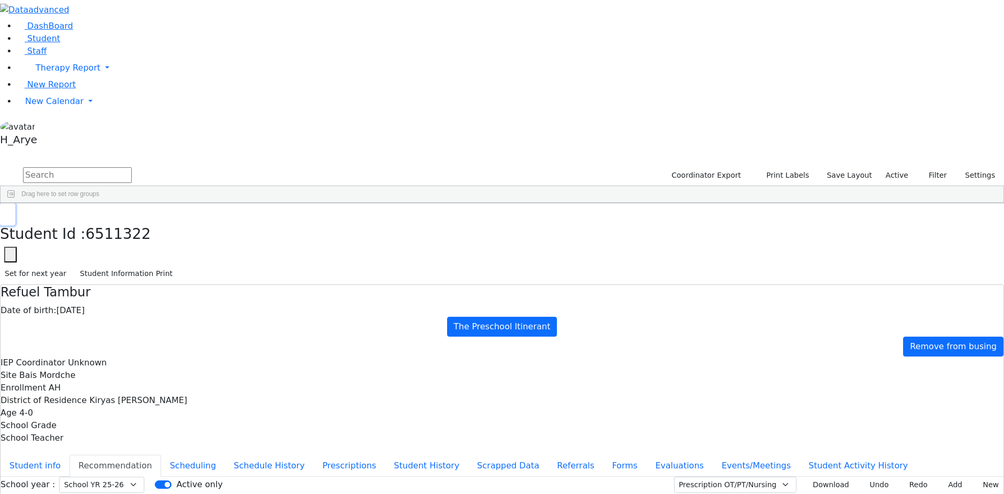
click at [15, 203] on button "button" at bounding box center [7, 214] width 15 height 22
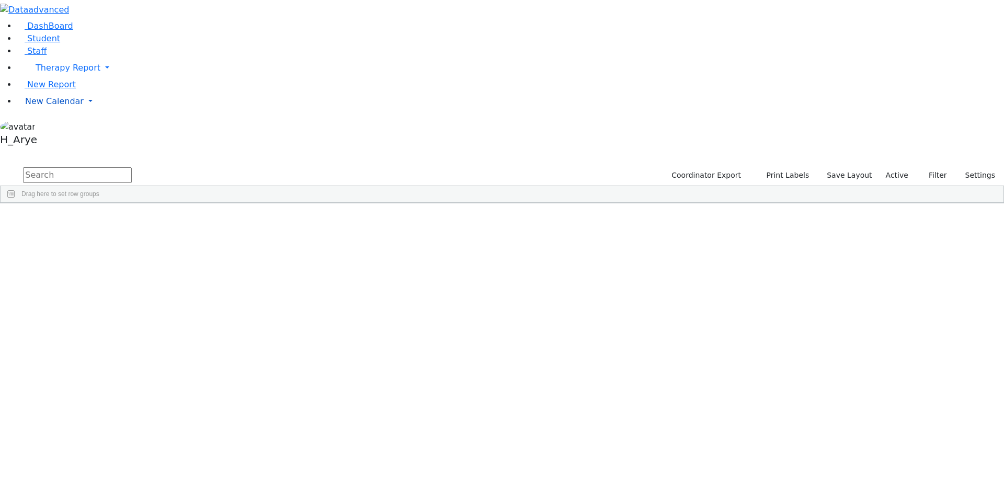
click at [49, 73] on span "New Calendar" at bounding box center [68, 68] width 65 height 10
click at [60, 127] on span "Calendar" at bounding box center [41, 122] width 38 height 10
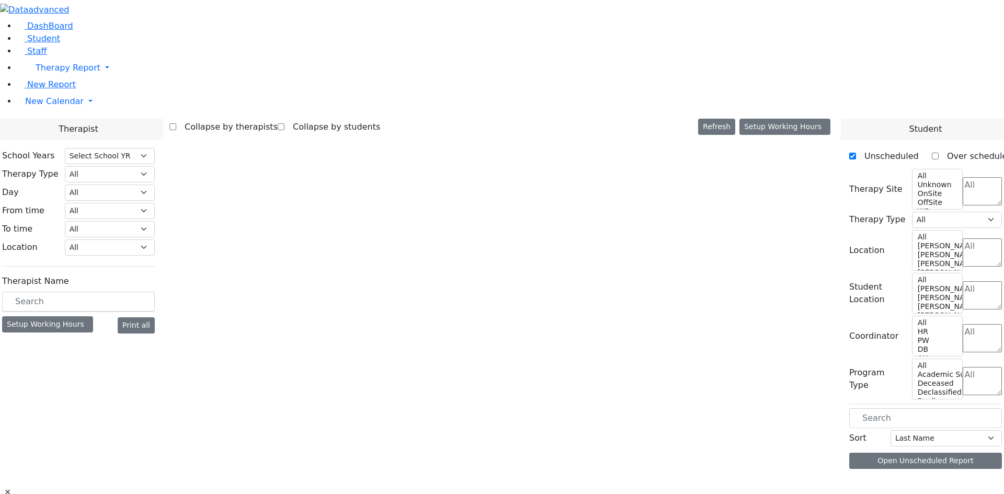
select select "212"
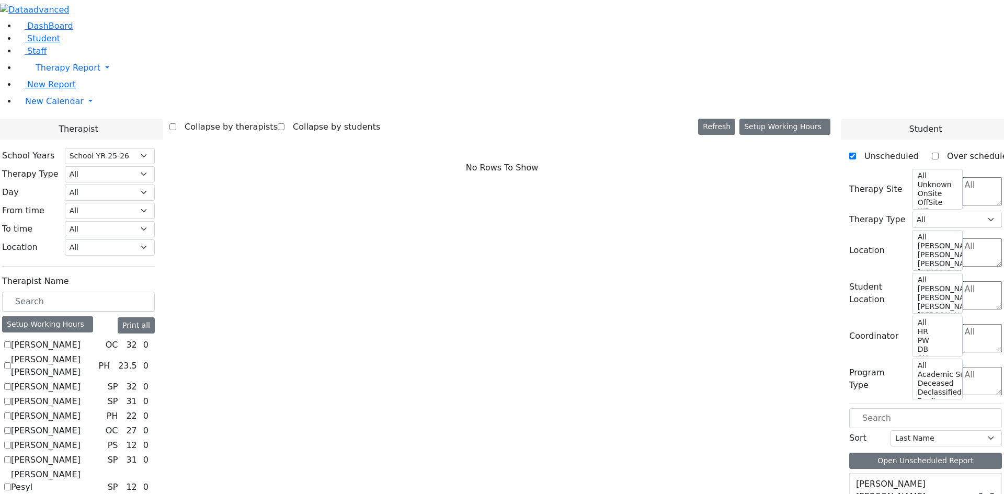
scroll to position [575, 0]
click at [962, 324] on textarea "Search" at bounding box center [981, 338] width 39 height 28
click at [951, 190] on li "AH" at bounding box center [945, 184] width 24 height 13
select select "4"
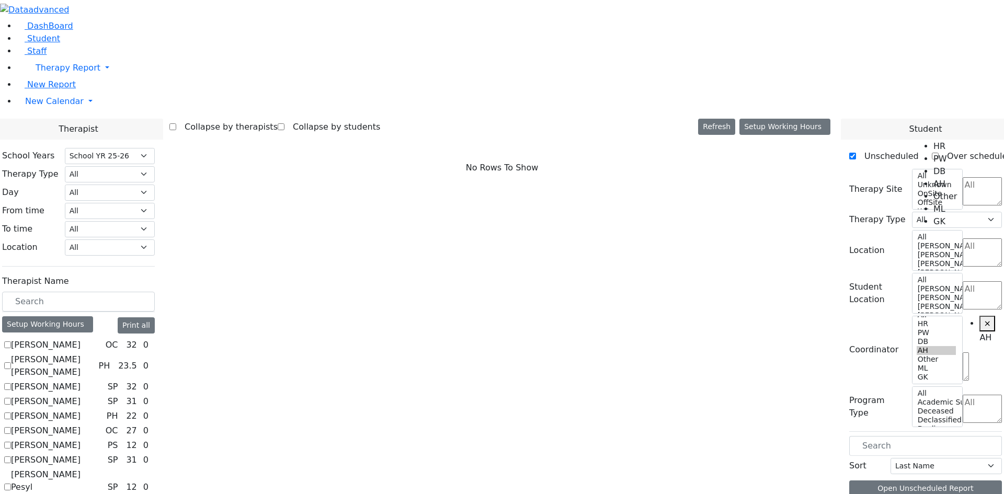
click at [155, 292] on input "text" at bounding box center [78, 302] width 153 height 20
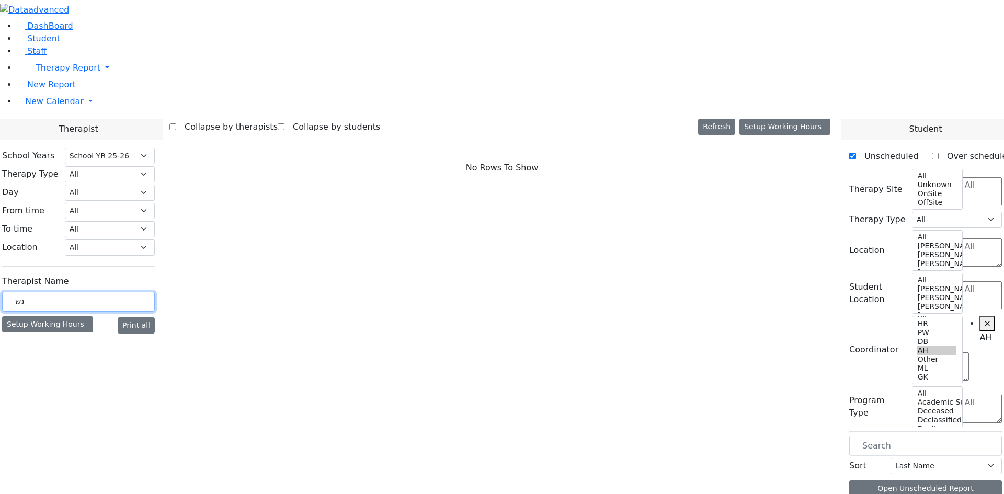
type input "ג"
type input "DIA"
click at [81, 339] on label "[PERSON_NAME]" at bounding box center [46, 345] width 70 height 13
click at [11, 341] on input "[PERSON_NAME]" at bounding box center [7, 344] width 7 height 7
checkbox input "true"
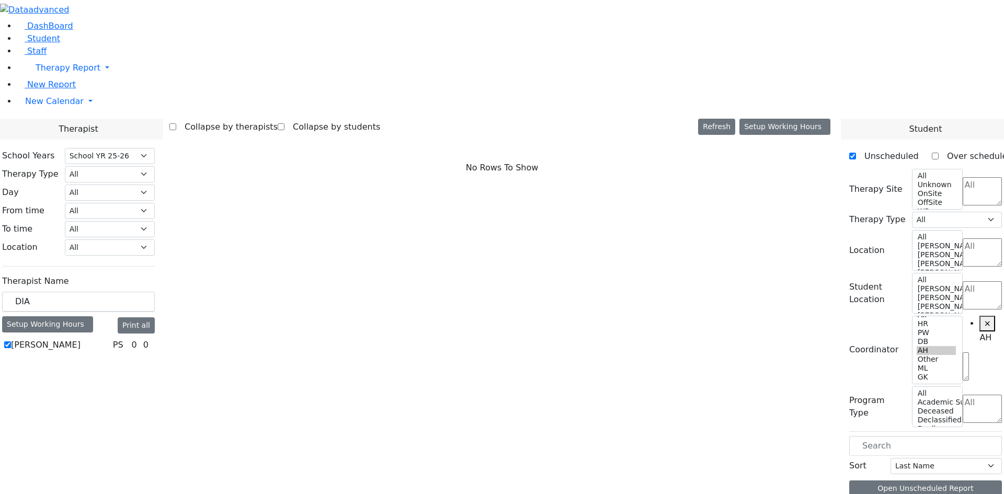
select select "6"
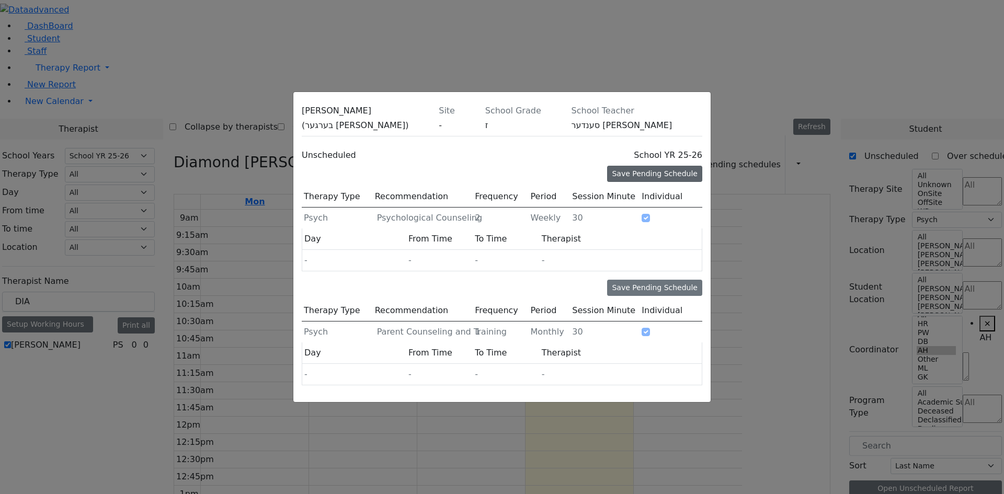
click at [657, 166] on div "Save Pending Schedule" at bounding box center [654, 174] width 95 height 16
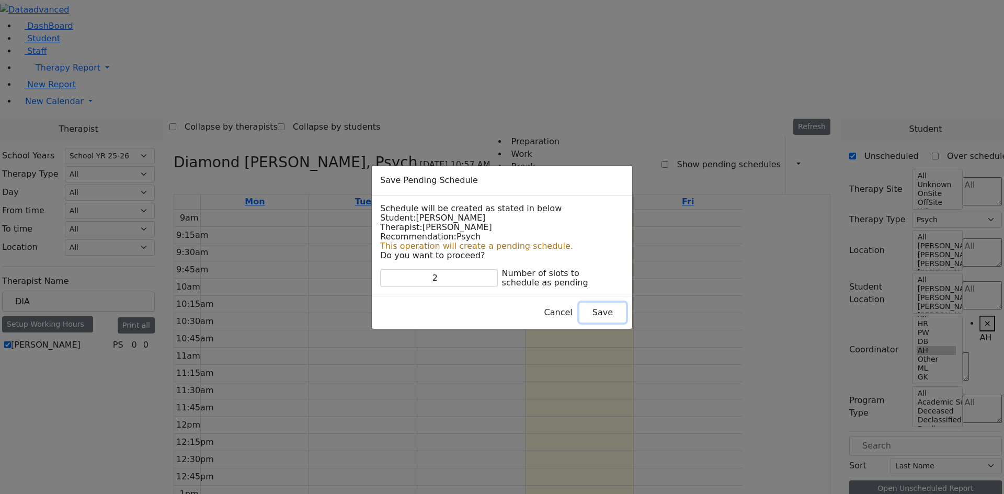
click at [583, 311] on button "Save" at bounding box center [602, 313] width 47 height 20
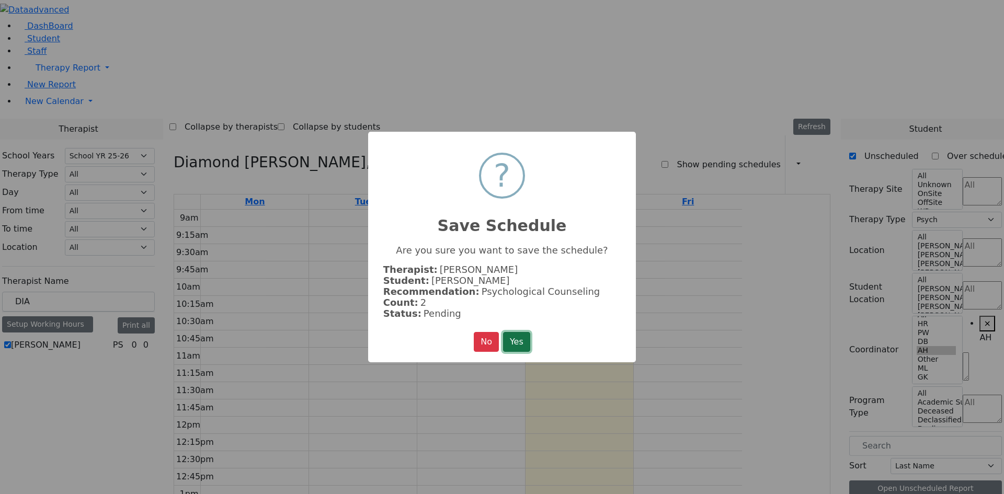
click at [527, 340] on button "Yes" at bounding box center [516, 342] width 27 height 20
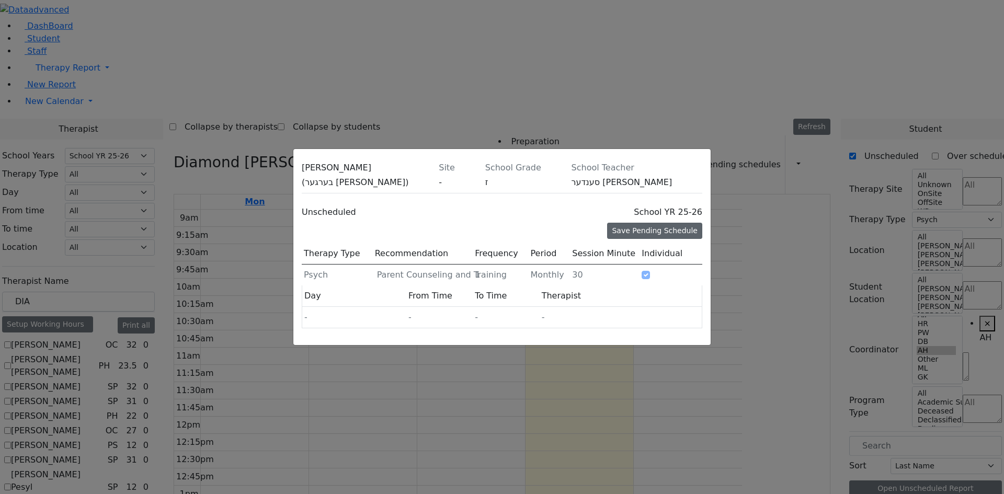
click at [691, 223] on div "Save Pending Schedule" at bounding box center [654, 231] width 95 height 16
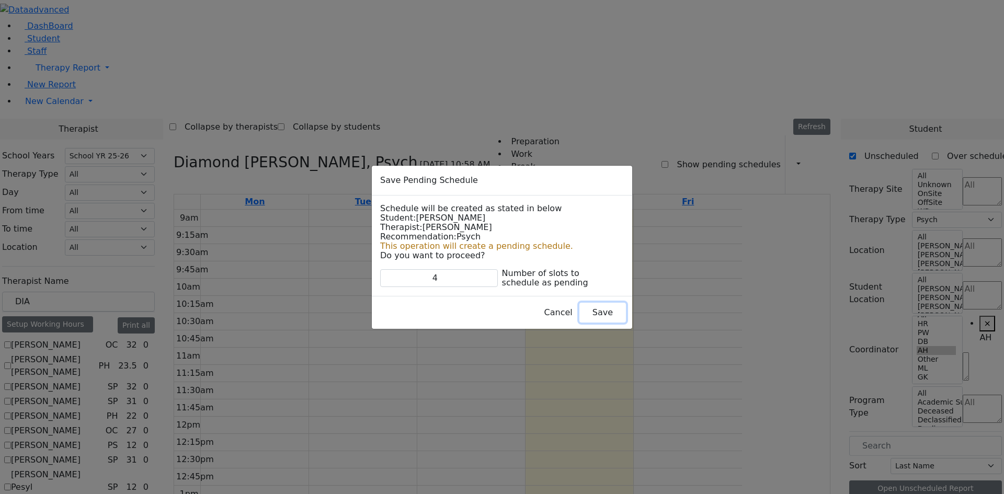
click at [579, 308] on button "Save" at bounding box center [602, 313] width 47 height 20
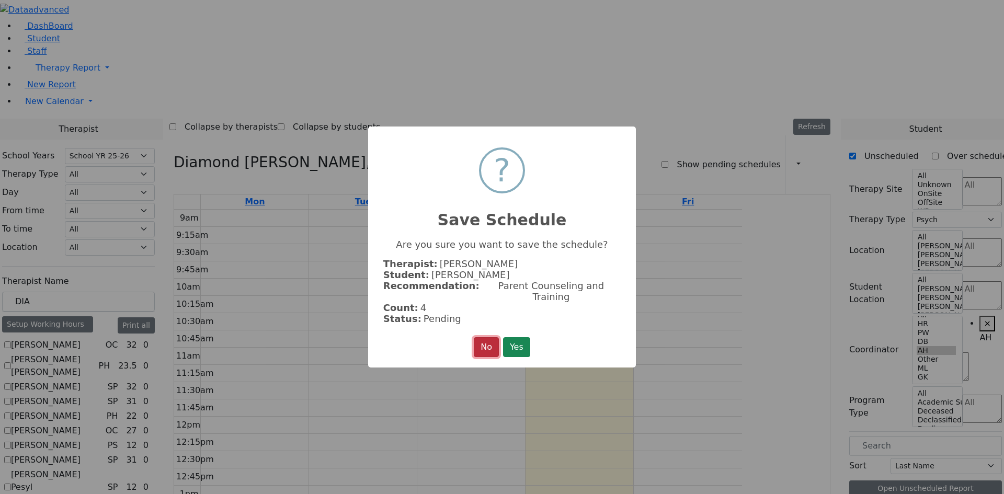
click at [486, 344] on button "No" at bounding box center [486, 347] width 25 height 20
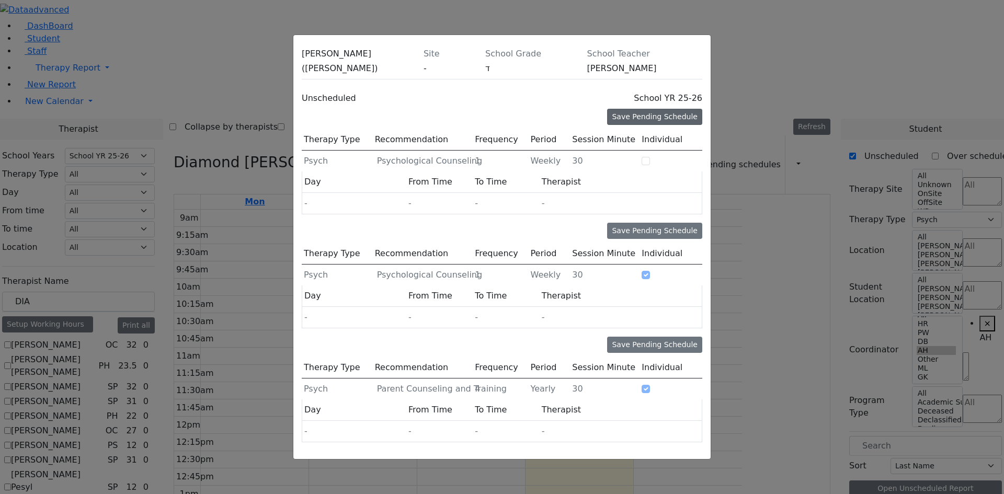
click at [653, 125] on div "Save Pending Schedule" at bounding box center [654, 117] width 95 height 16
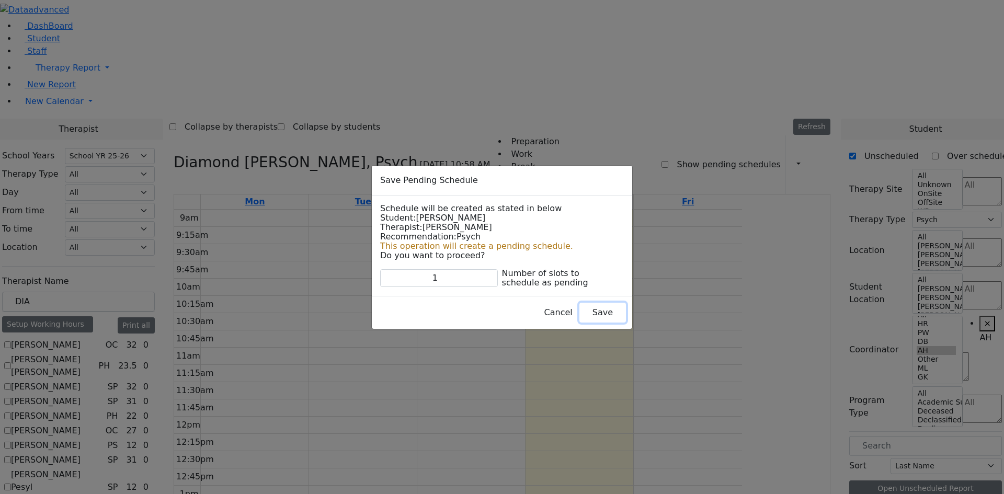
click at [579, 311] on button "Save" at bounding box center [602, 313] width 47 height 20
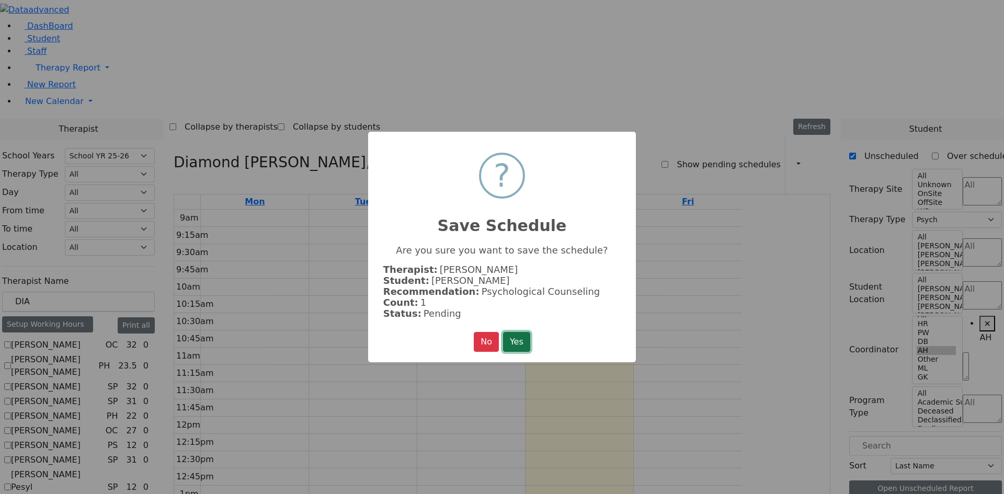
click at [518, 341] on button "Yes" at bounding box center [516, 342] width 27 height 20
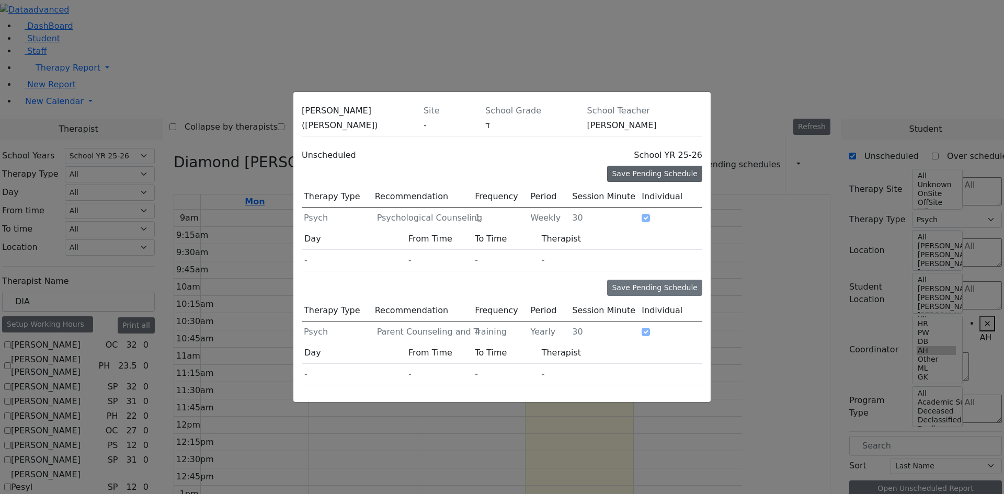
click at [673, 166] on div "Save Pending Schedule" at bounding box center [654, 174] width 95 height 16
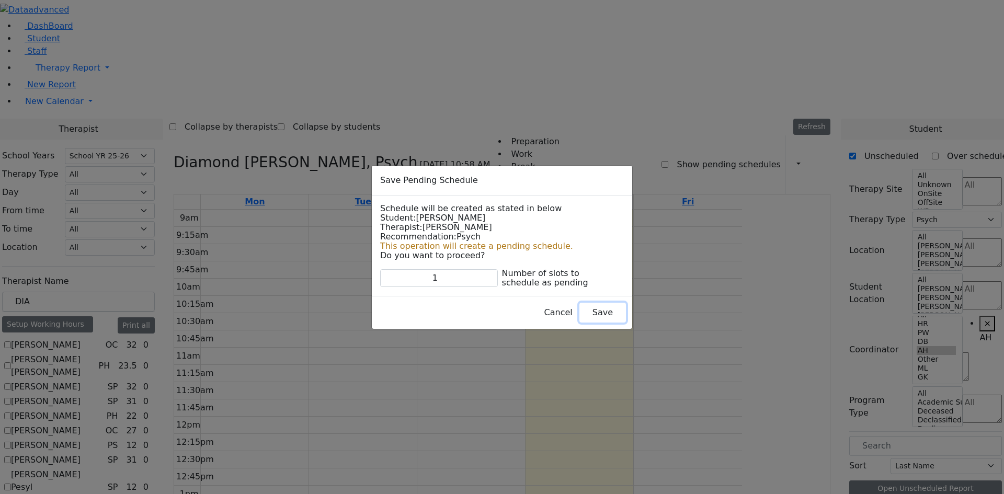
click at [581, 309] on button "Save" at bounding box center [602, 313] width 47 height 20
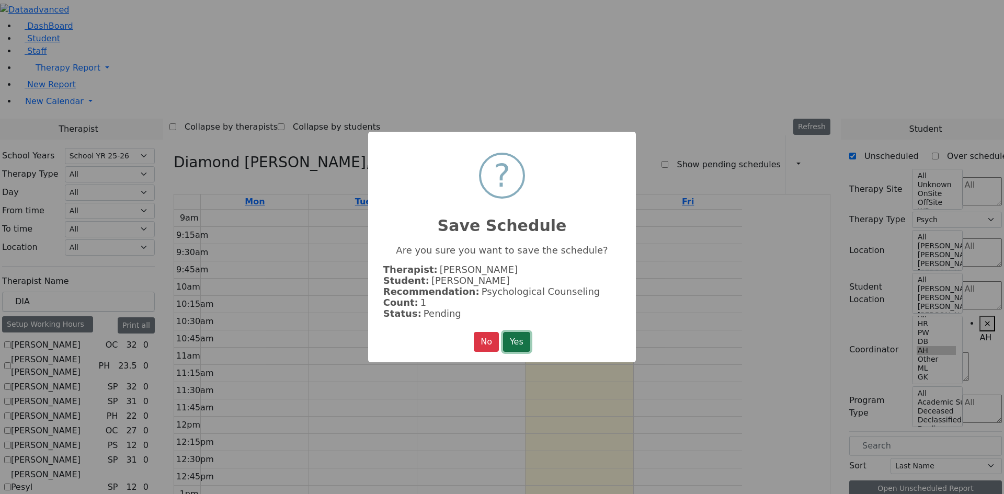
click at [524, 335] on button "Yes" at bounding box center [516, 342] width 27 height 20
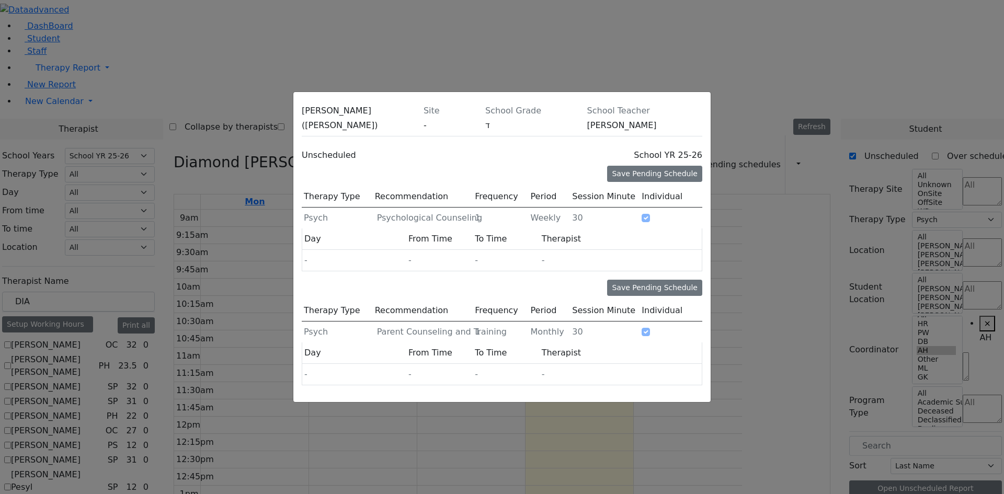
click at [671, 155] on div "Unscheduled School YR 25-26" at bounding box center [502, 155] width 400 height 21
click at [671, 166] on div "Save Pending Schedule" at bounding box center [654, 174] width 95 height 16
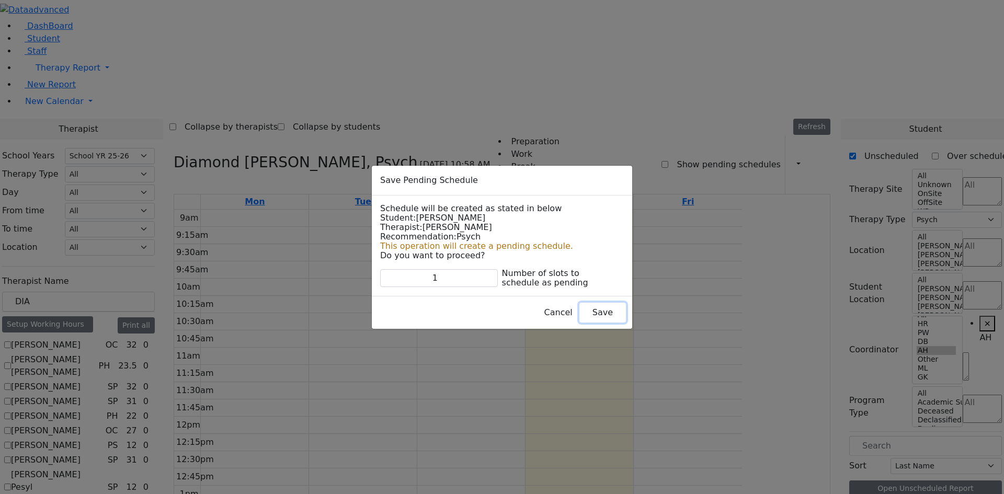
click at [579, 308] on button "Save" at bounding box center [602, 313] width 47 height 20
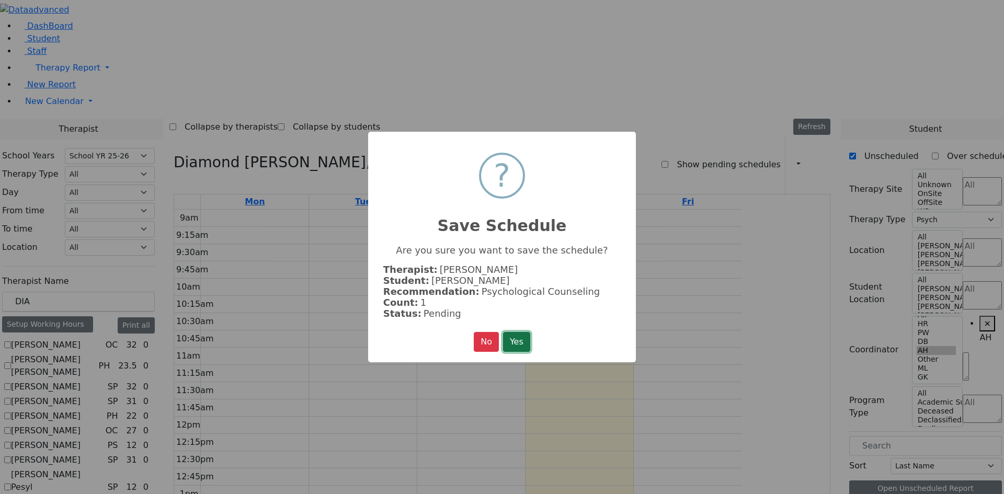
click at [523, 339] on button "Yes" at bounding box center [516, 342] width 27 height 20
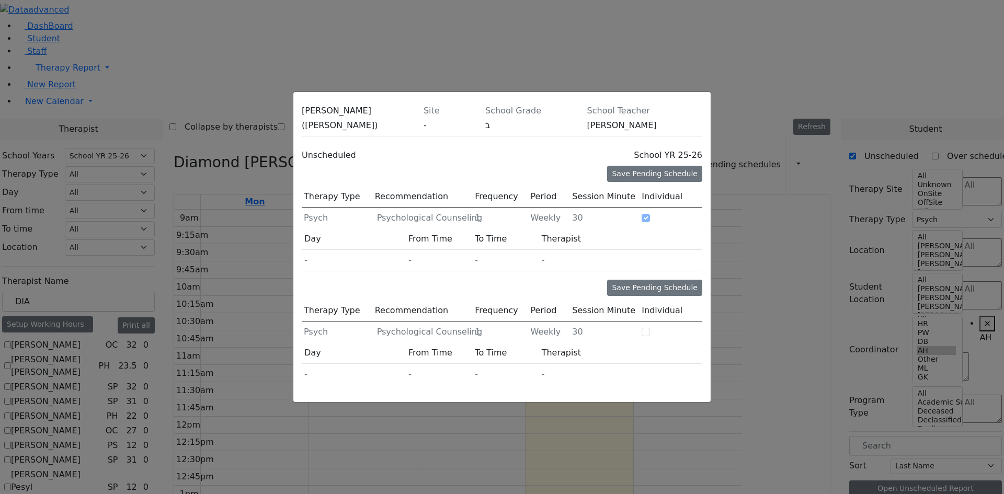
click at [671, 326] on div at bounding box center [671, 331] width 61 height 10
click at [669, 166] on div "Save Pending Schedule" at bounding box center [654, 174] width 95 height 16
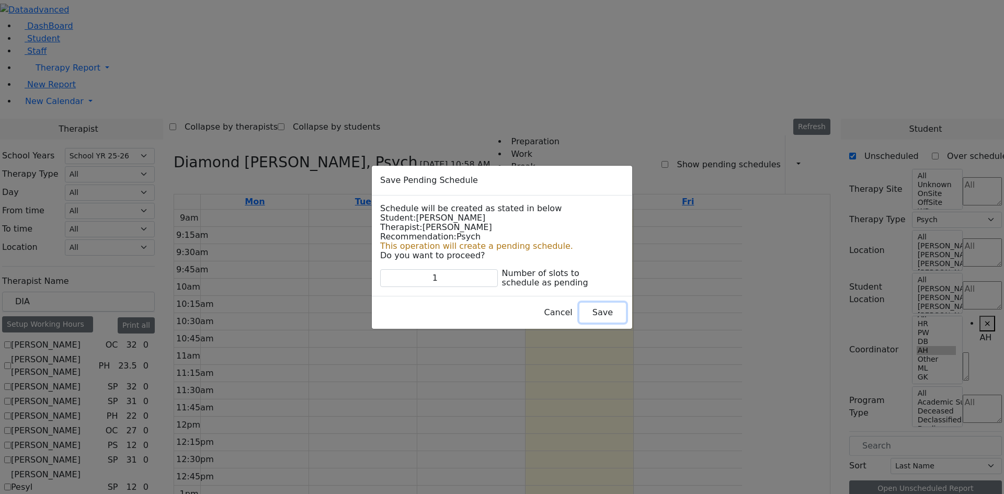
click at [579, 313] on button "Save" at bounding box center [602, 313] width 47 height 20
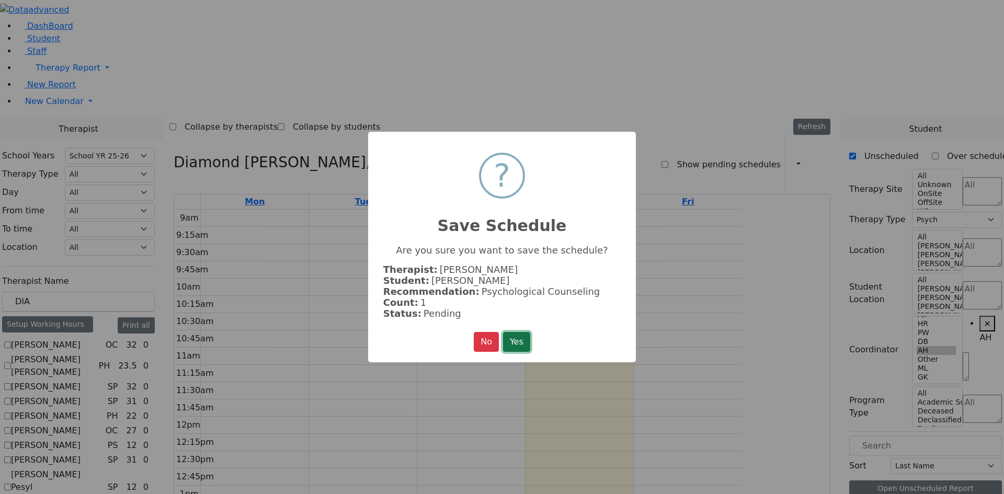
click at [525, 332] on button "Yes" at bounding box center [516, 342] width 27 height 20
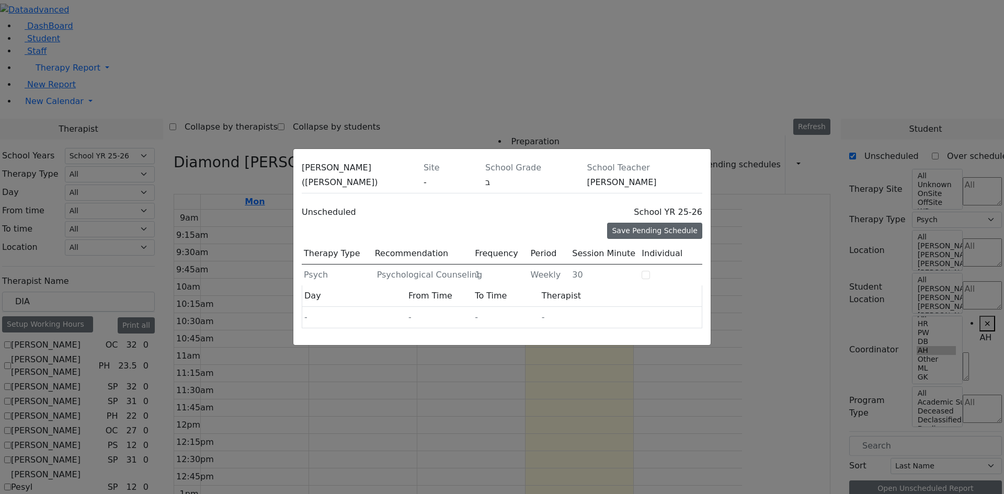
click at [656, 223] on div "Save Pending Schedule" at bounding box center [654, 231] width 95 height 16
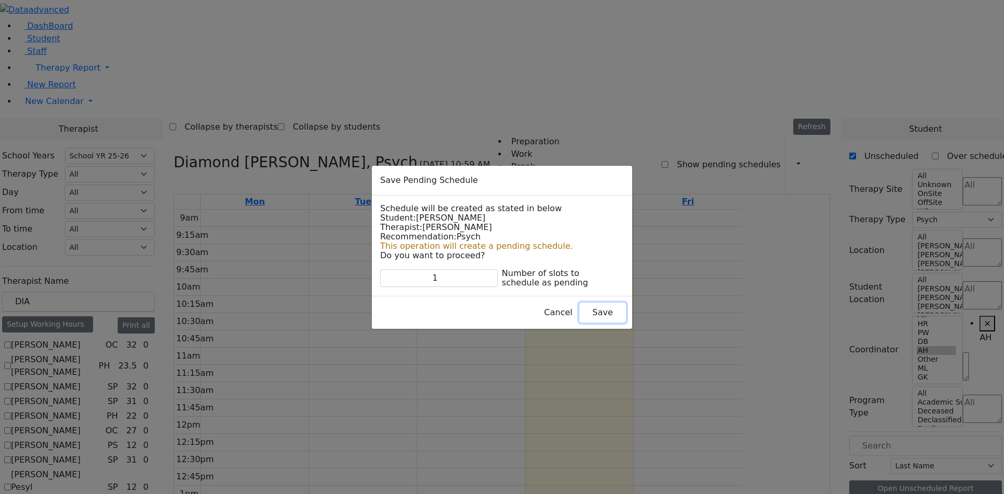
click at [583, 318] on button "Save" at bounding box center [602, 313] width 47 height 20
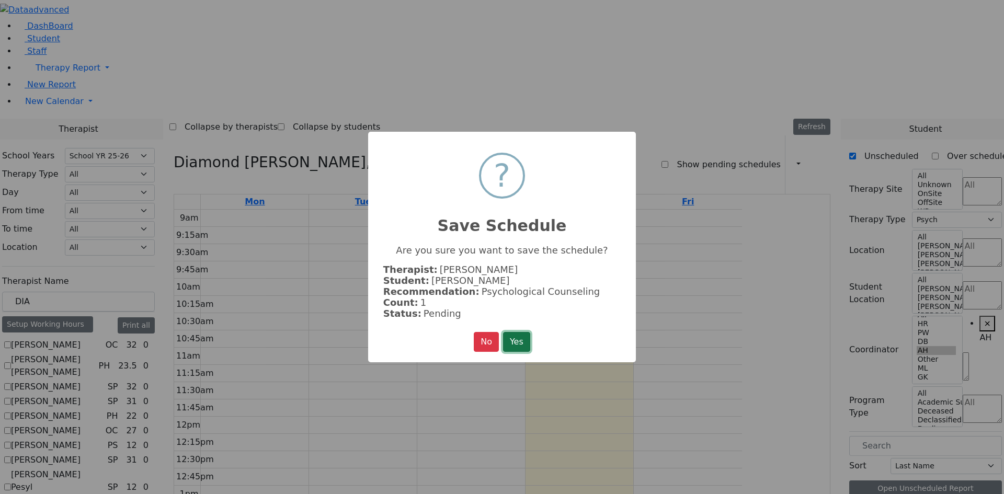
click at [511, 340] on button "Yes" at bounding box center [516, 342] width 27 height 20
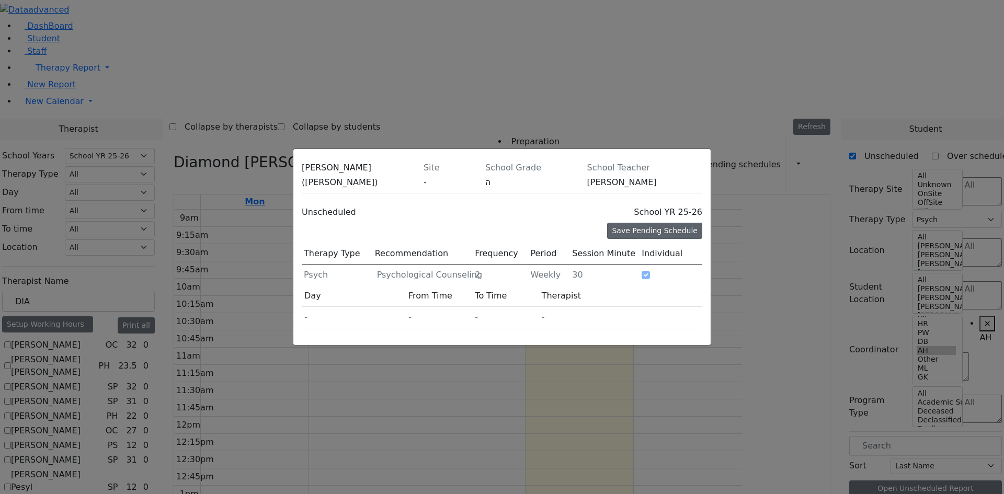
click at [641, 223] on div "Save Pending Schedule" at bounding box center [654, 231] width 95 height 16
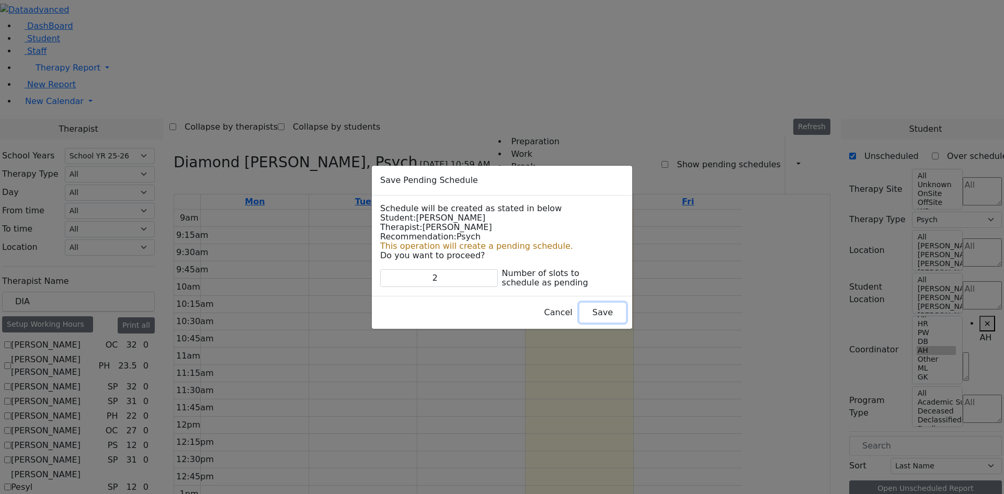
click at [579, 318] on button "Save" at bounding box center [602, 313] width 47 height 20
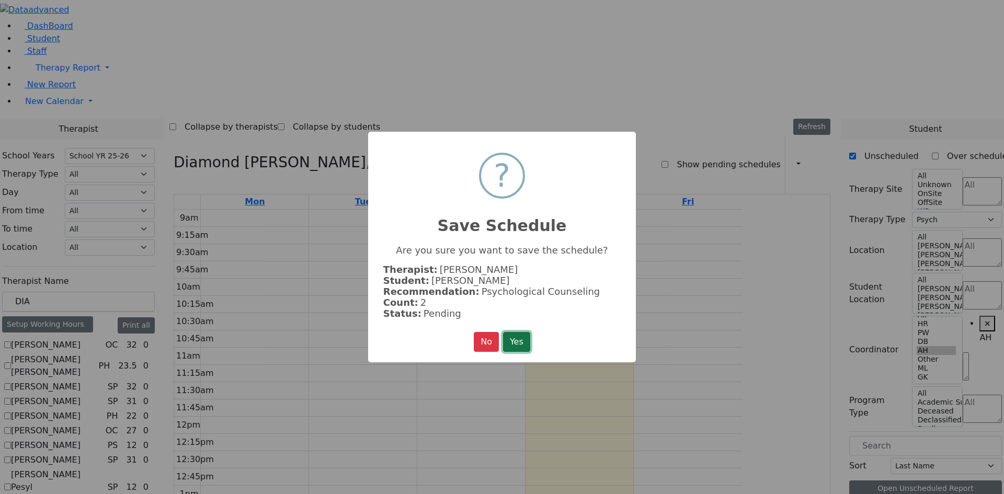
click at [517, 347] on button "Yes" at bounding box center [516, 342] width 27 height 20
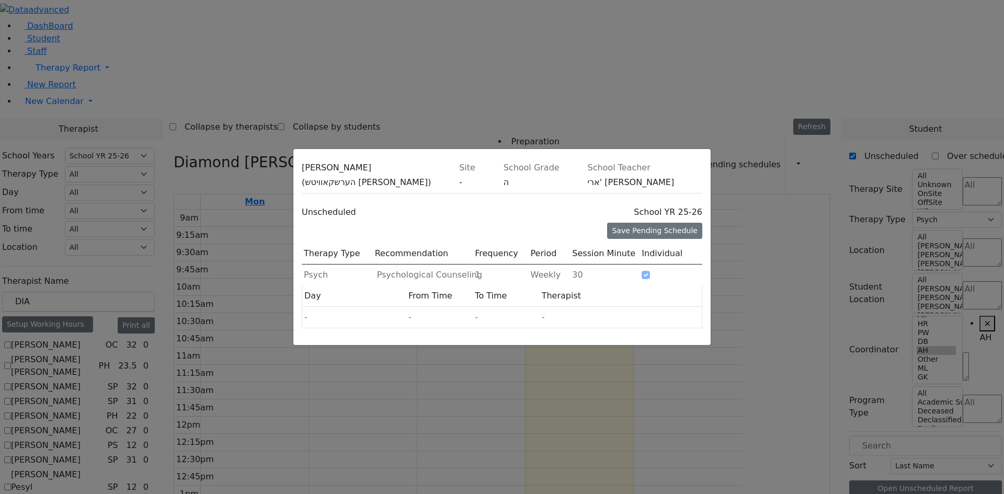
click at [664, 243] on div "Therapy Type Recommendation Frequency Period Session Minute Individual" at bounding box center [502, 253] width 400 height 21
click at [658, 223] on div "Save Pending Schedule" at bounding box center [654, 231] width 95 height 16
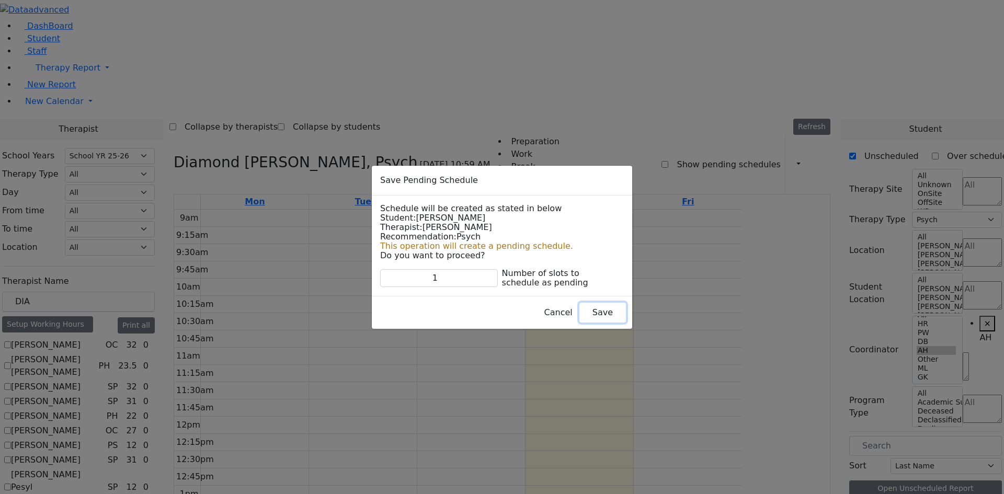
click at [585, 311] on button "Save" at bounding box center [602, 313] width 47 height 20
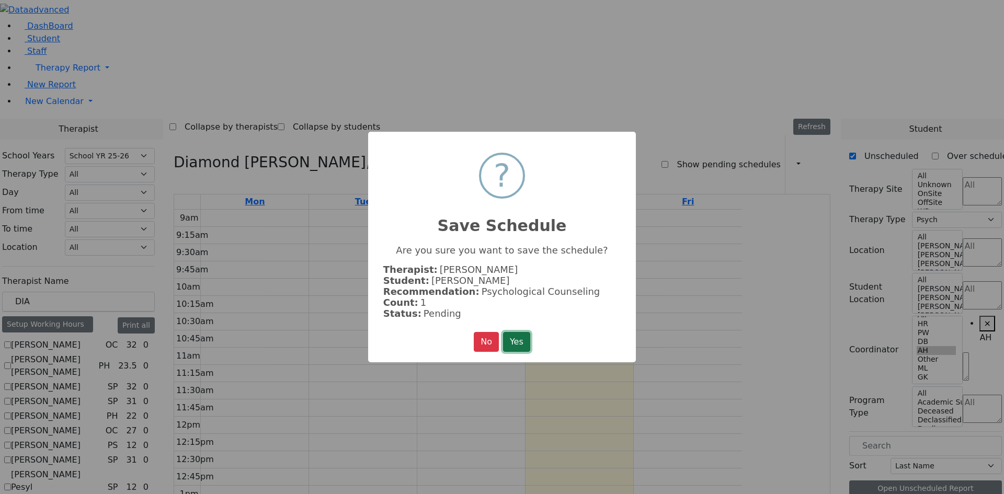
click at [515, 338] on button "Yes" at bounding box center [516, 342] width 27 height 20
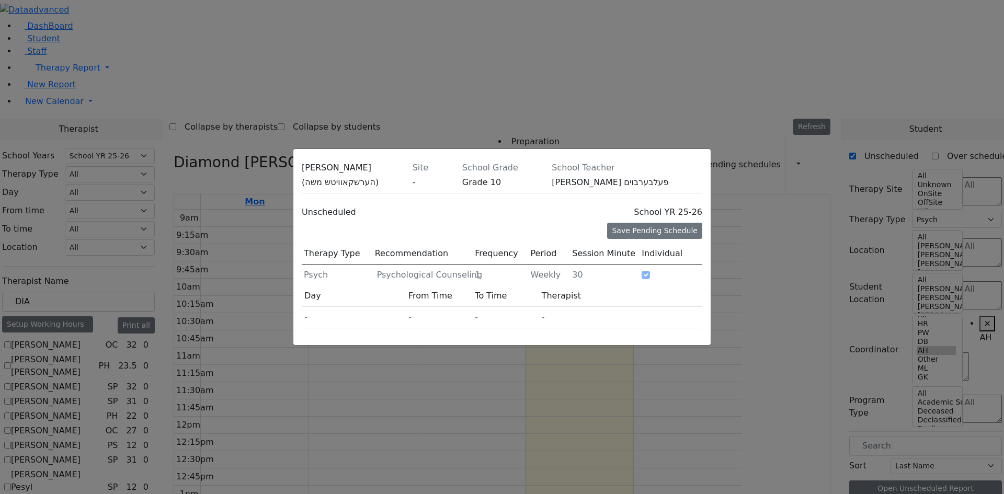
click at [642, 223] on div "Save Pending Schedule" at bounding box center [501, 233] width 413 height 20
click at [645, 223] on div "Save Pending Schedule" at bounding box center [654, 231] width 95 height 16
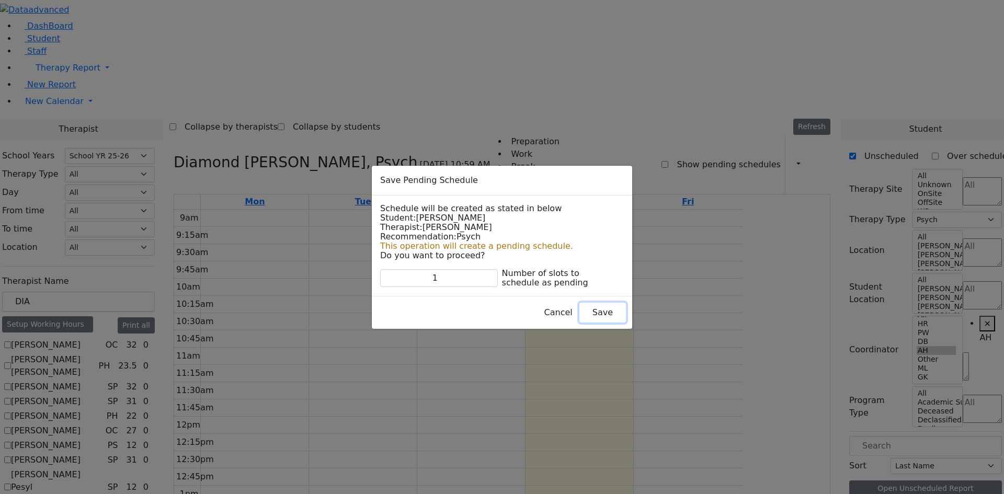
click at [579, 309] on button "Save" at bounding box center [602, 313] width 47 height 20
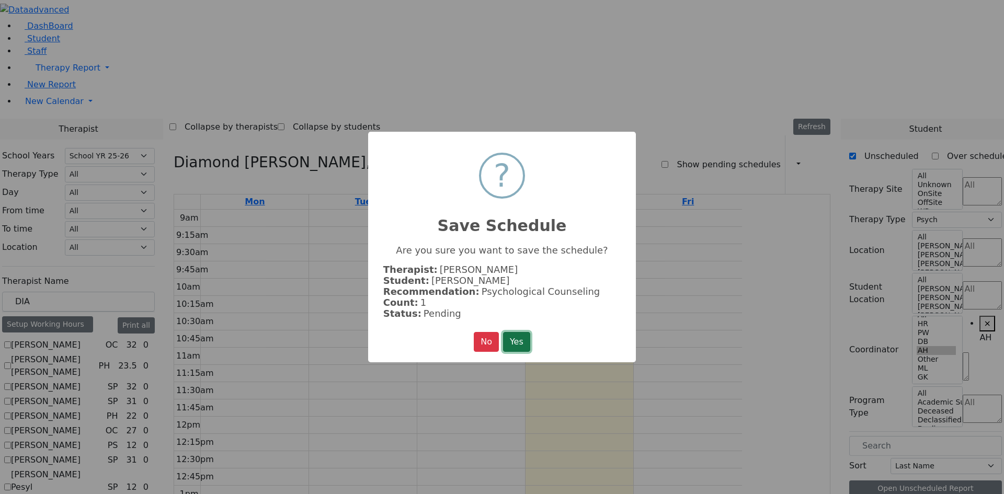
click at [514, 340] on button "Yes" at bounding box center [516, 342] width 27 height 20
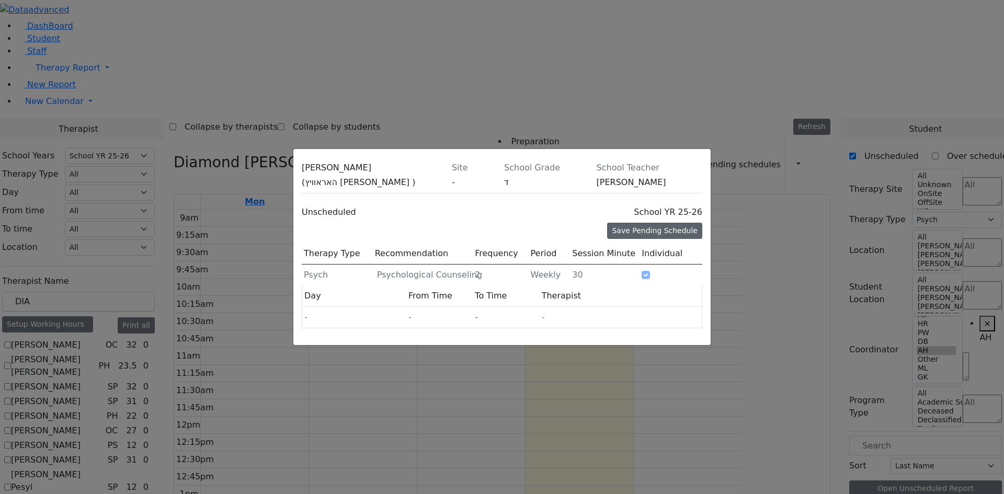
click at [643, 223] on div "Save Pending Schedule" at bounding box center [654, 231] width 95 height 16
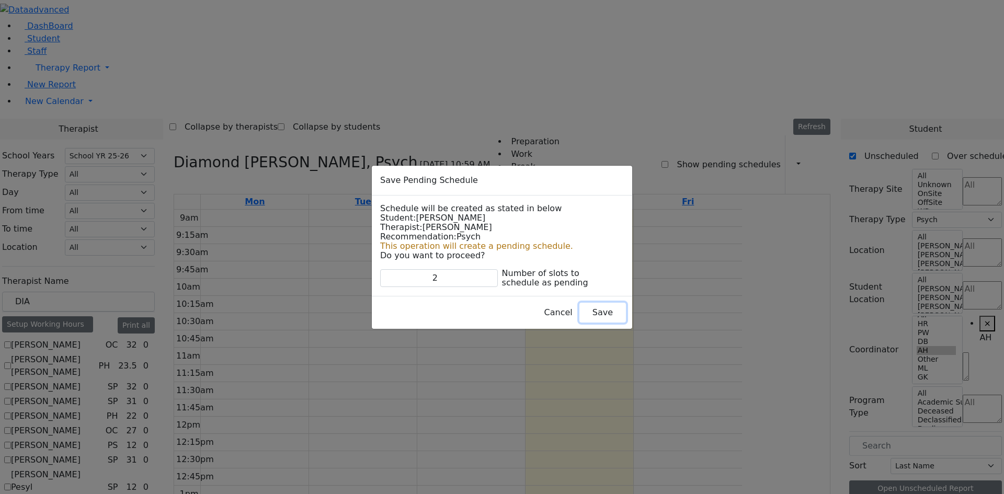
click at [581, 307] on button "Save" at bounding box center [602, 313] width 47 height 20
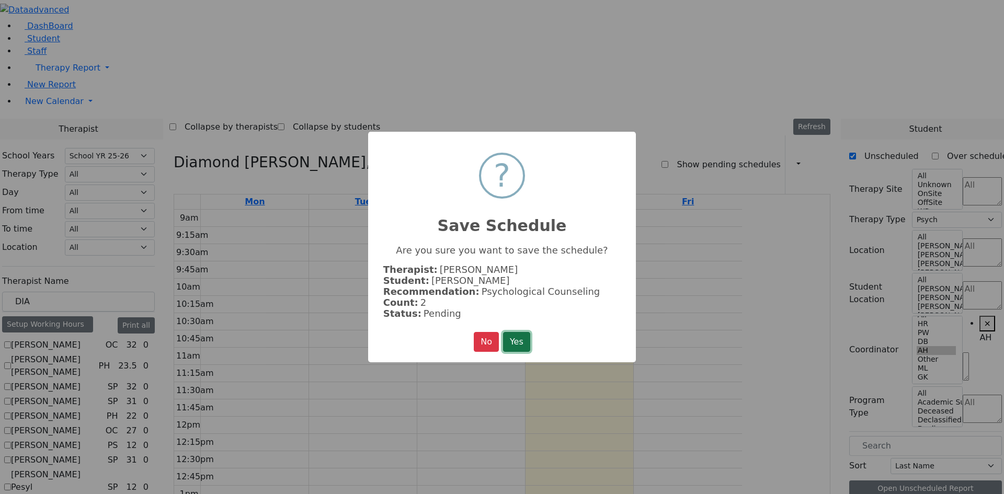
click at [521, 332] on button "Yes" at bounding box center [516, 342] width 27 height 20
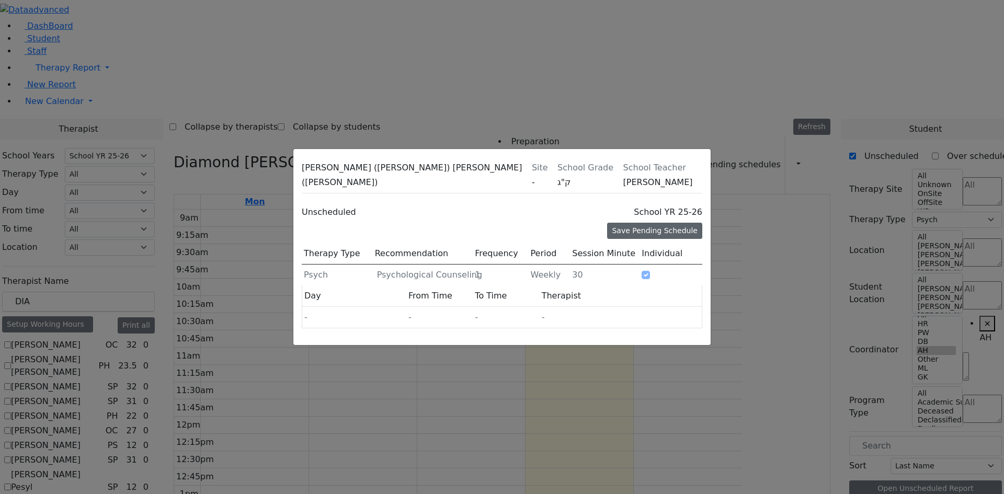
click at [676, 223] on div "Save Pending Schedule" at bounding box center [654, 231] width 95 height 16
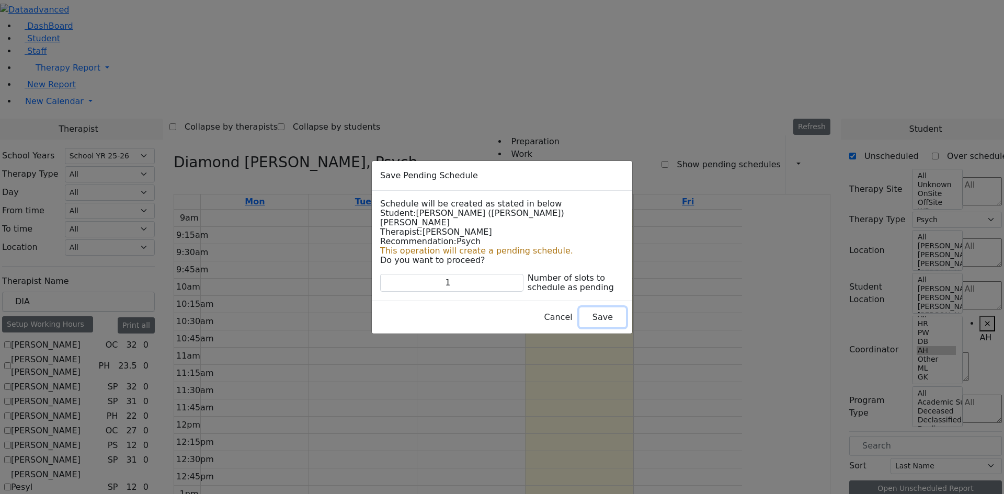
click at [589, 315] on button "Save" at bounding box center [602, 317] width 47 height 20
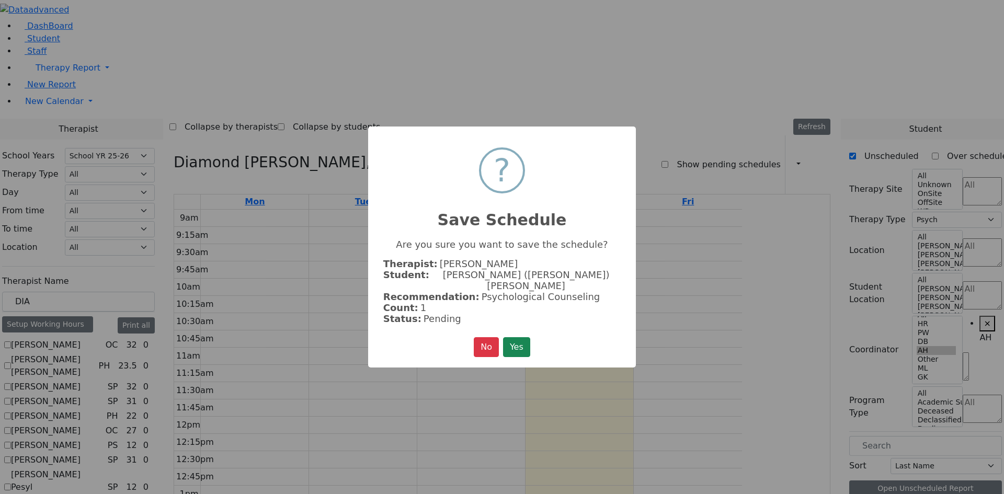
click at [534, 344] on div "× ? Save Schedule Are you sure you want to save the schedule? Therapist: Diamon…" at bounding box center [502, 248] width 268 height 242
click at [523, 340] on button "Yes" at bounding box center [516, 347] width 27 height 20
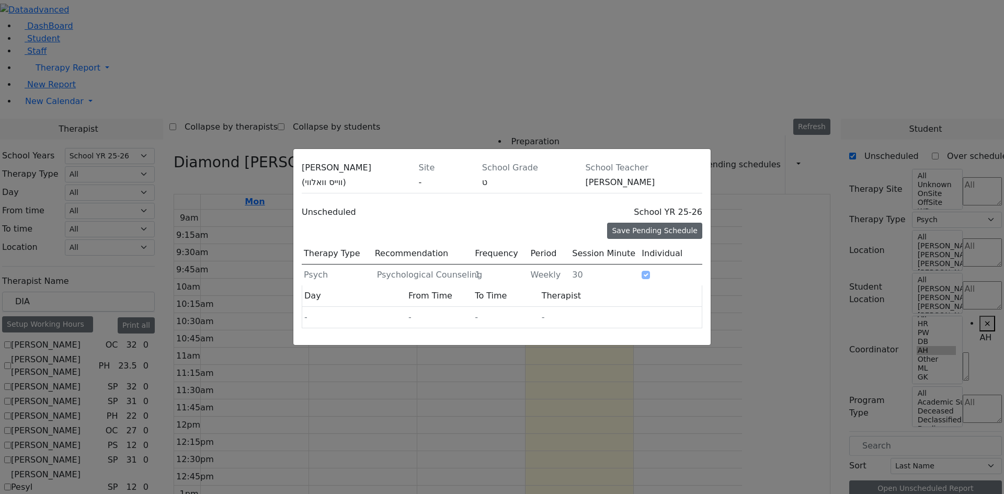
click at [650, 223] on div "Save Pending Schedule" at bounding box center [654, 231] width 95 height 16
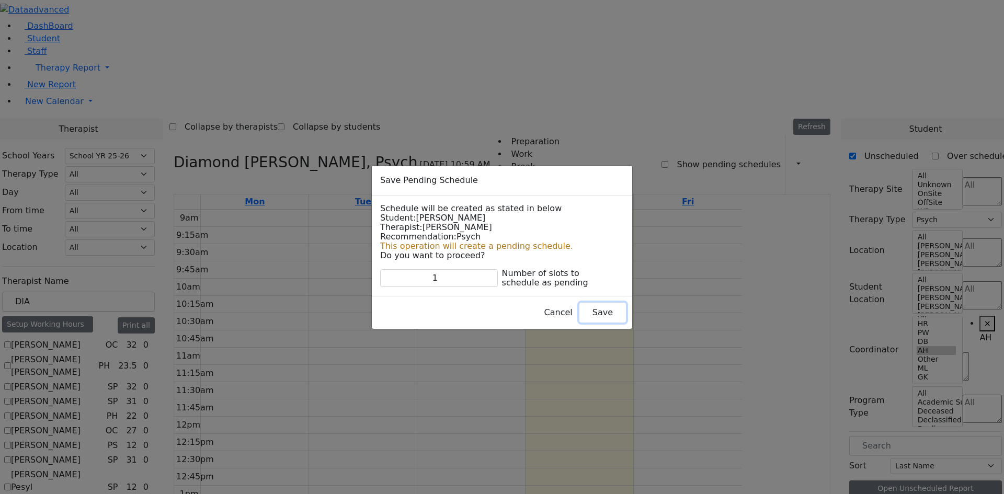
click at [584, 308] on button "Save" at bounding box center [602, 313] width 47 height 20
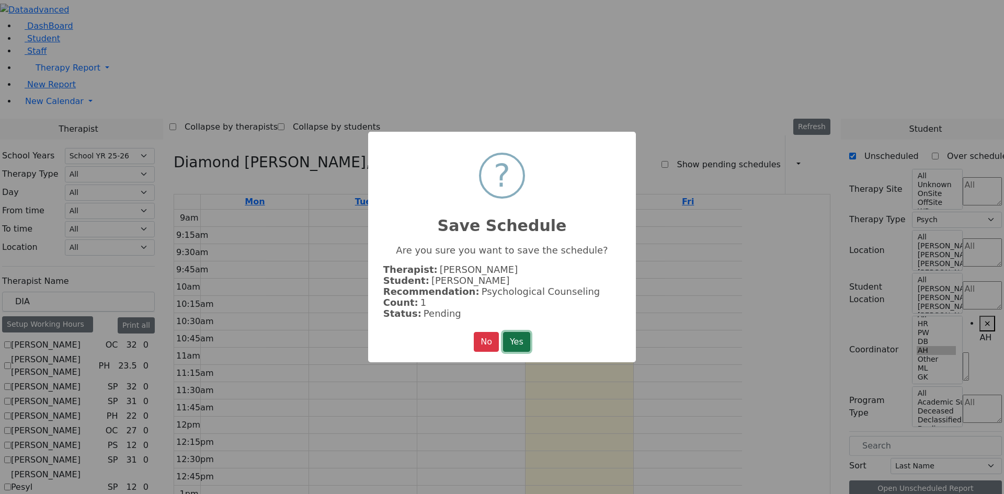
click at [511, 345] on button "Yes" at bounding box center [516, 342] width 27 height 20
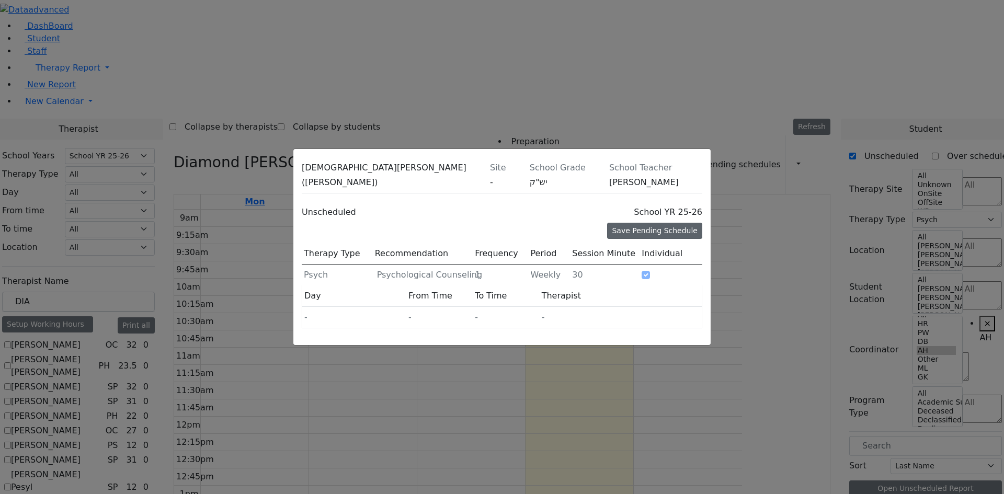
click at [633, 223] on div "Save Pending Schedule" at bounding box center [654, 231] width 95 height 16
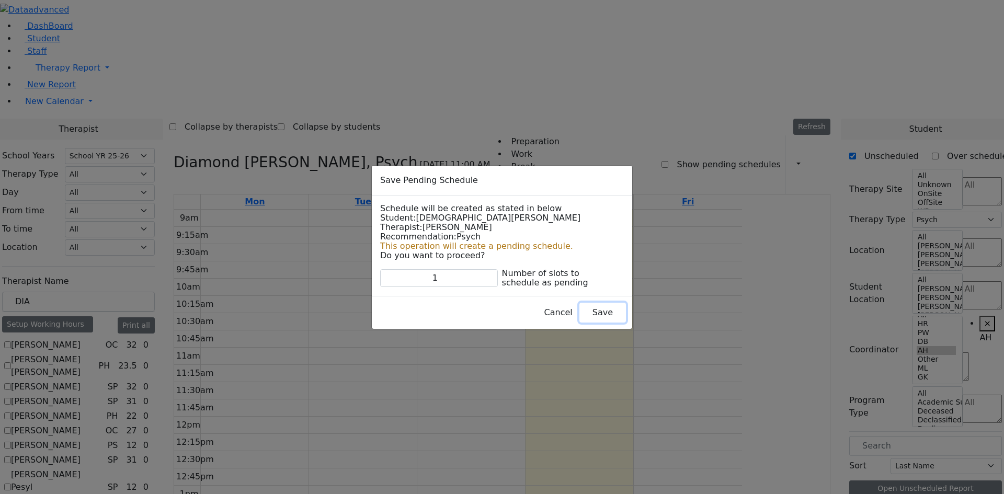
click at [579, 307] on button "Save" at bounding box center [602, 313] width 47 height 20
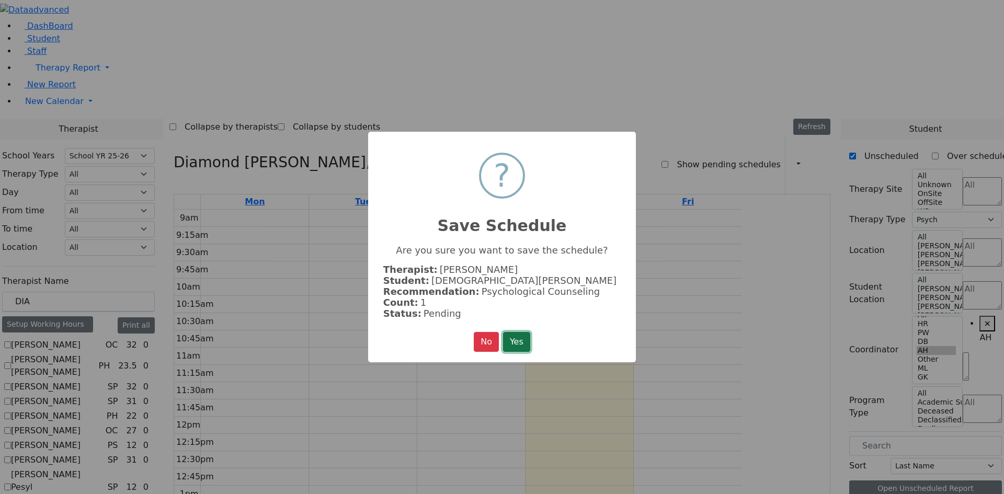
click at [523, 344] on button "Yes" at bounding box center [516, 342] width 27 height 20
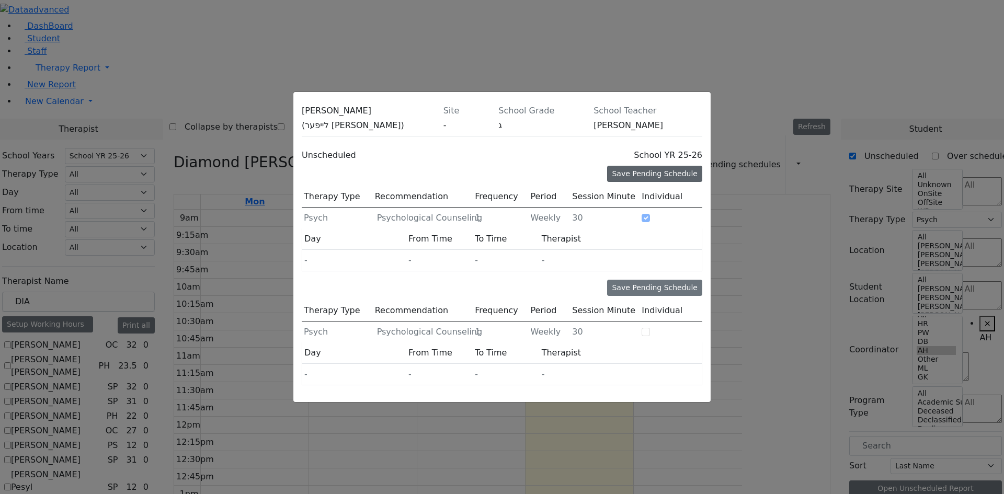
click at [646, 166] on div "Save Pending Schedule" at bounding box center [654, 174] width 95 height 16
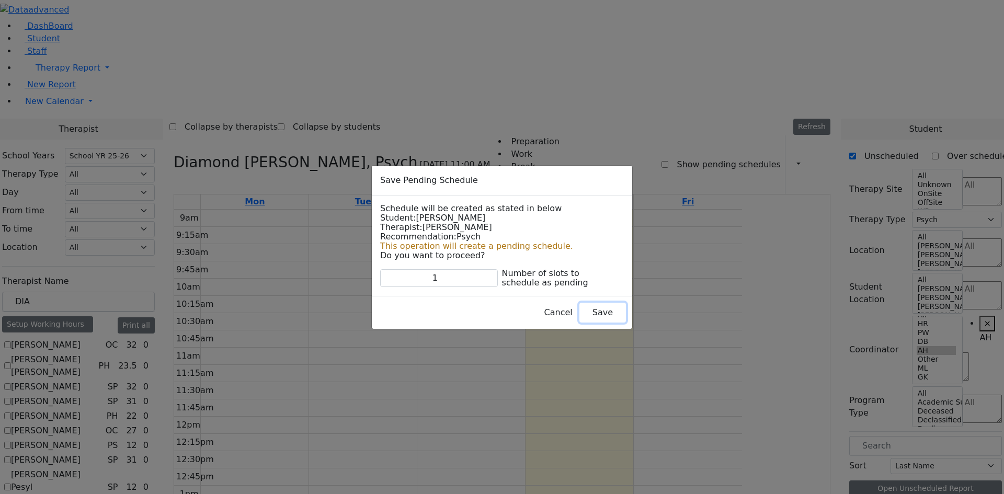
click at [579, 313] on button "Save" at bounding box center [602, 313] width 47 height 20
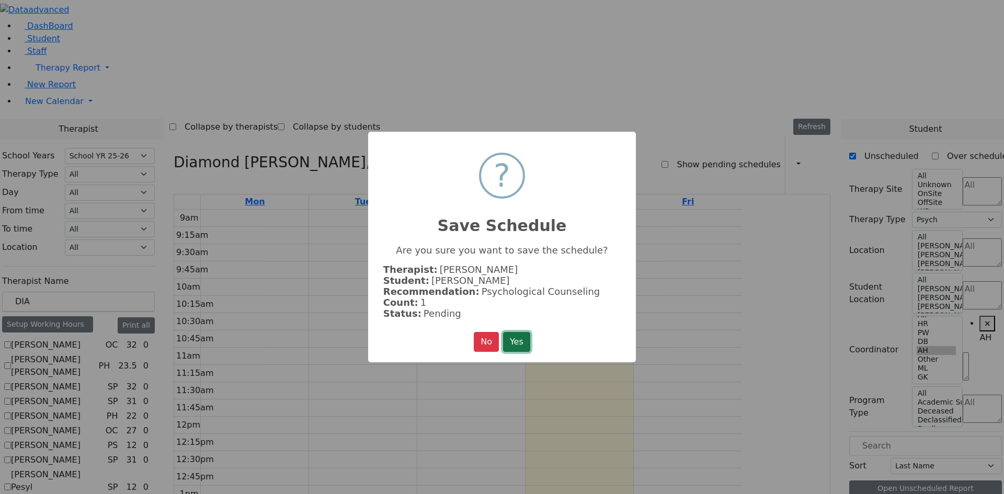
click at [523, 336] on button "Yes" at bounding box center [516, 342] width 27 height 20
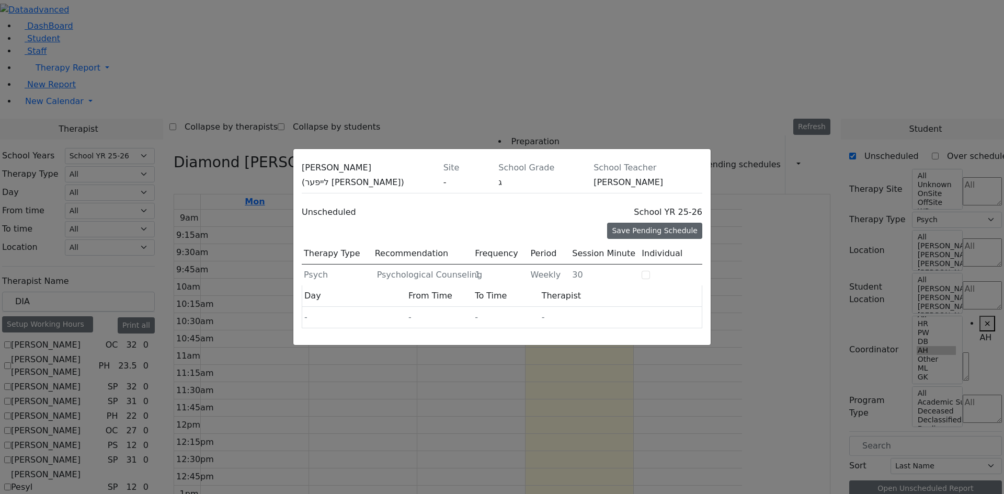
click at [636, 223] on div "Save Pending Schedule" at bounding box center [654, 231] width 95 height 16
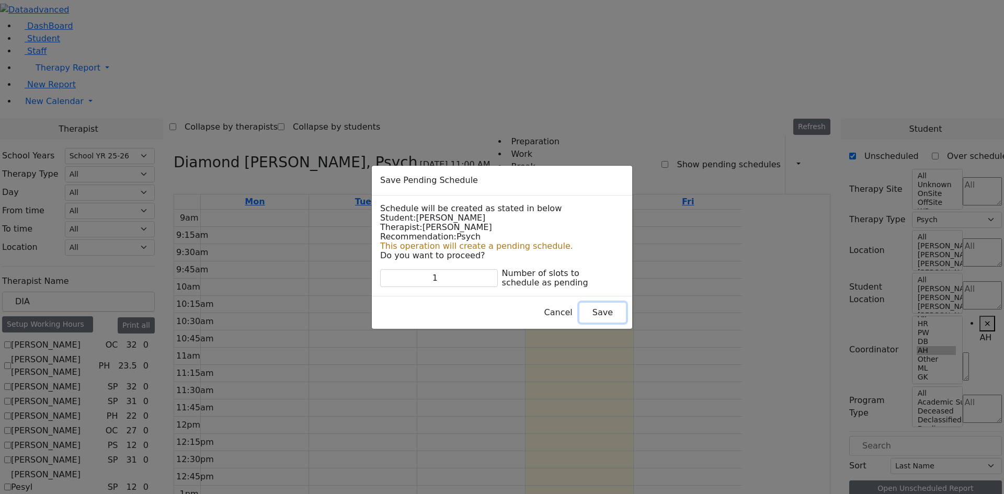
click at [584, 311] on button "Save" at bounding box center [602, 313] width 47 height 20
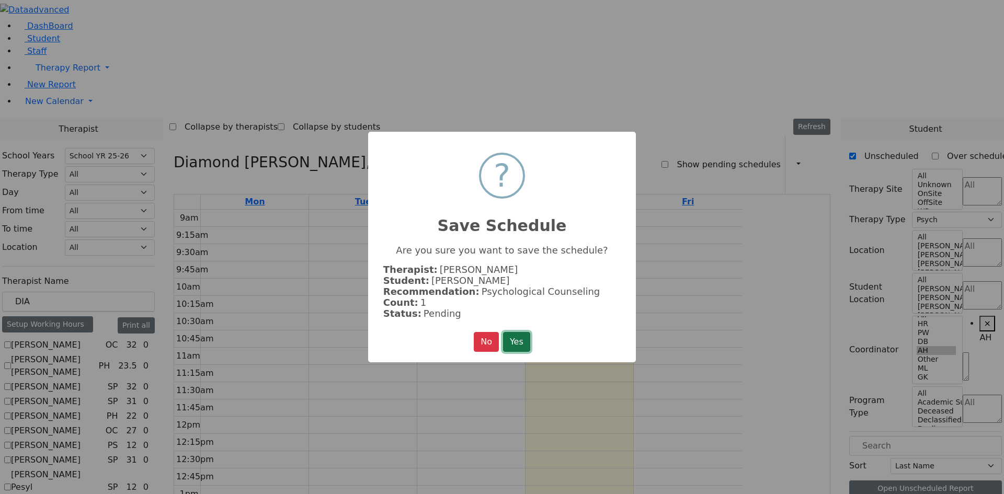
click at [518, 337] on button "Yes" at bounding box center [516, 342] width 27 height 20
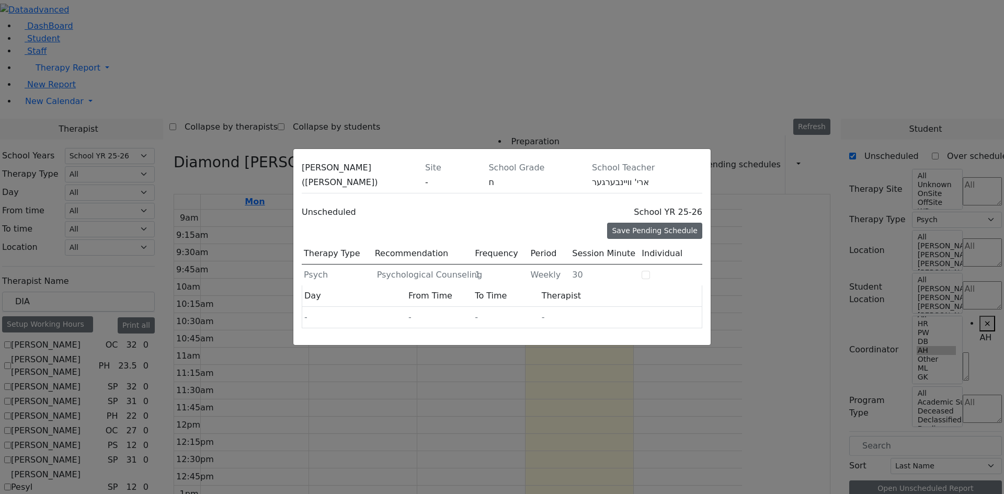
click at [631, 223] on div "Save Pending Schedule" at bounding box center [654, 231] width 95 height 16
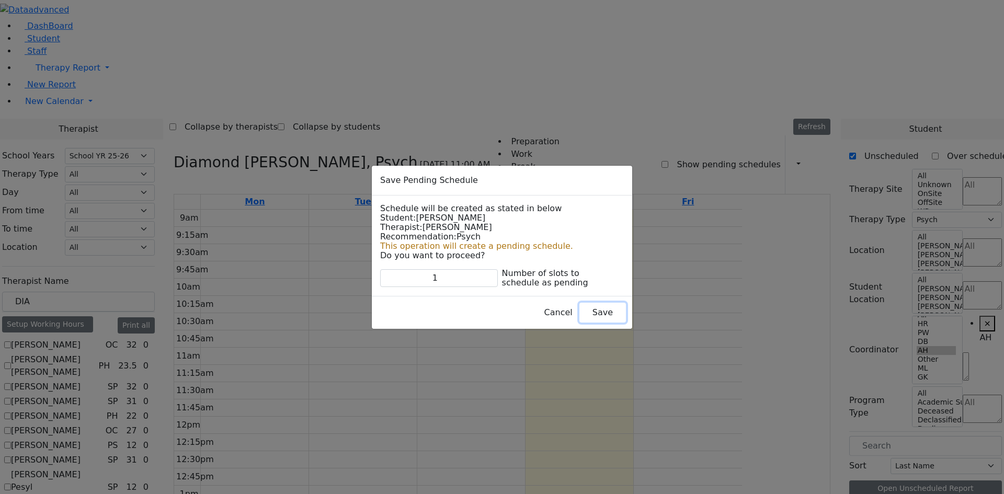
click at [579, 322] on button "Save" at bounding box center [602, 313] width 47 height 20
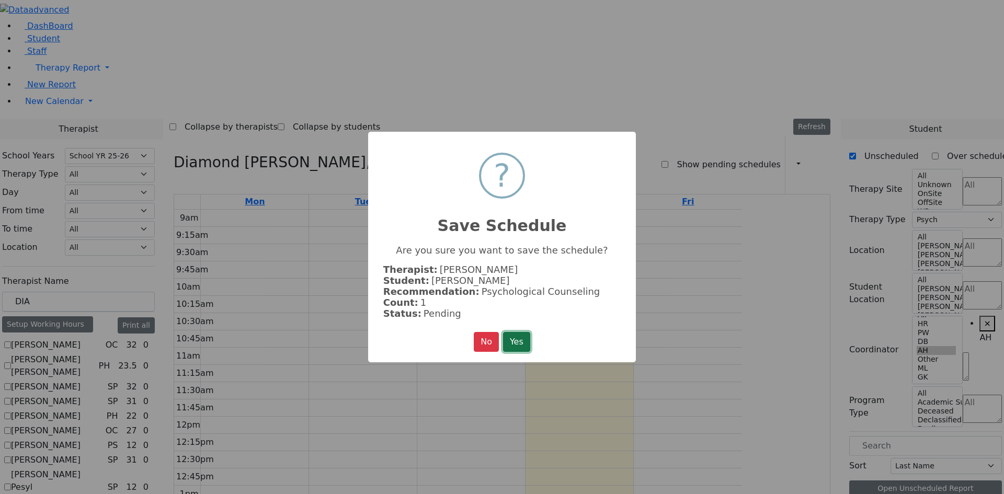
click at [513, 339] on button "Yes" at bounding box center [516, 342] width 27 height 20
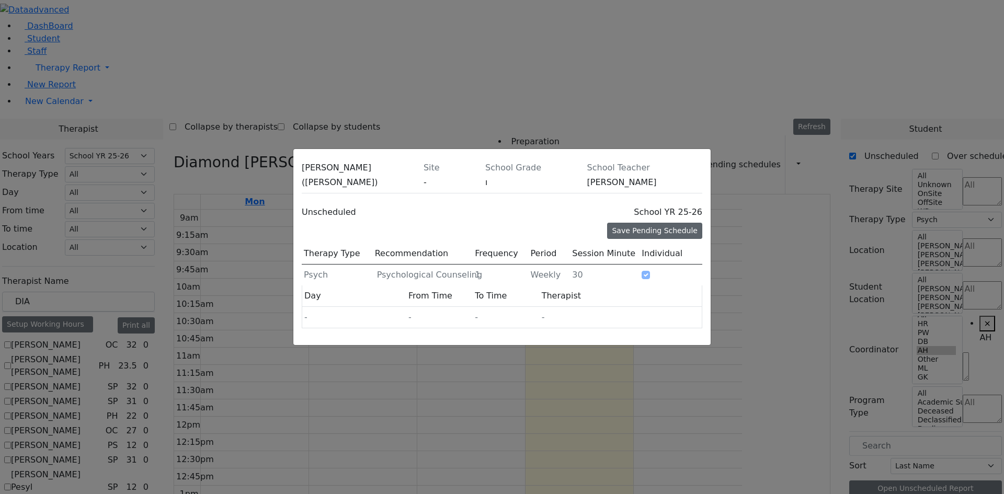
click at [651, 223] on div "Save Pending Schedule" at bounding box center [654, 231] width 95 height 16
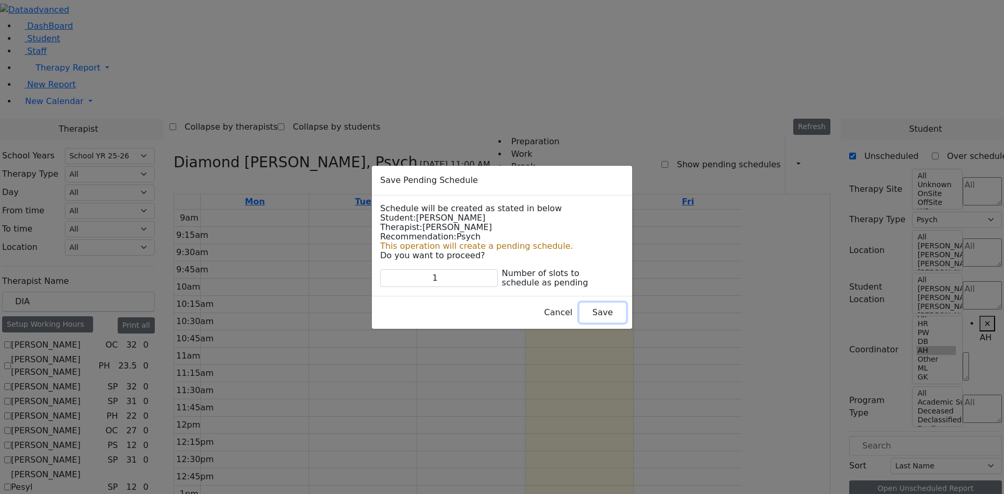
click at [583, 305] on button "Save" at bounding box center [602, 313] width 47 height 20
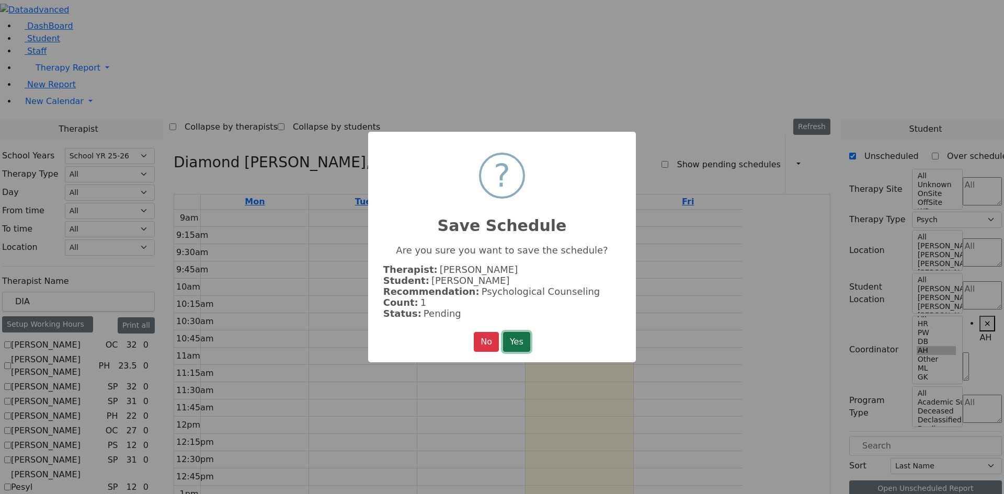
click at [526, 334] on button "Yes" at bounding box center [516, 342] width 27 height 20
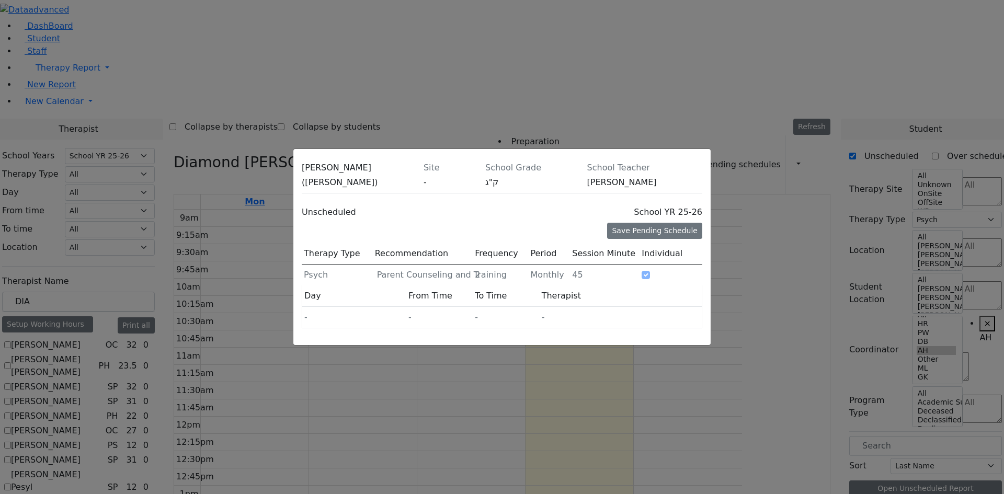
click at [776, 245] on div "David Rolnitzky (דוד כהן) Site - School Grade ק"ג School Teacher יואל אהרן שיינ…" at bounding box center [502, 247] width 1004 height 494
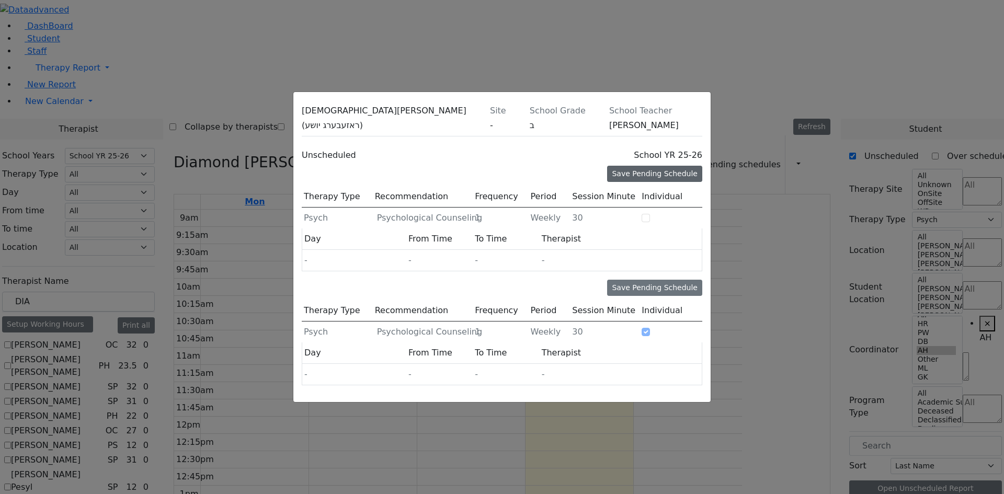
click at [630, 166] on div "Save Pending Schedule" at bounding box center [654, 174] width 95 height 16
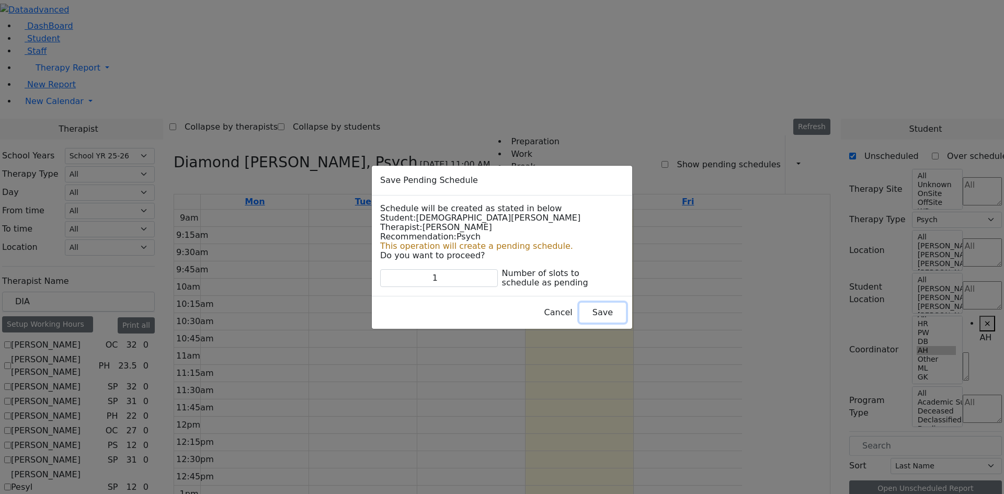
click at [579, 312] on button "Save" at bounding box center [602, 313] width 47 height 20
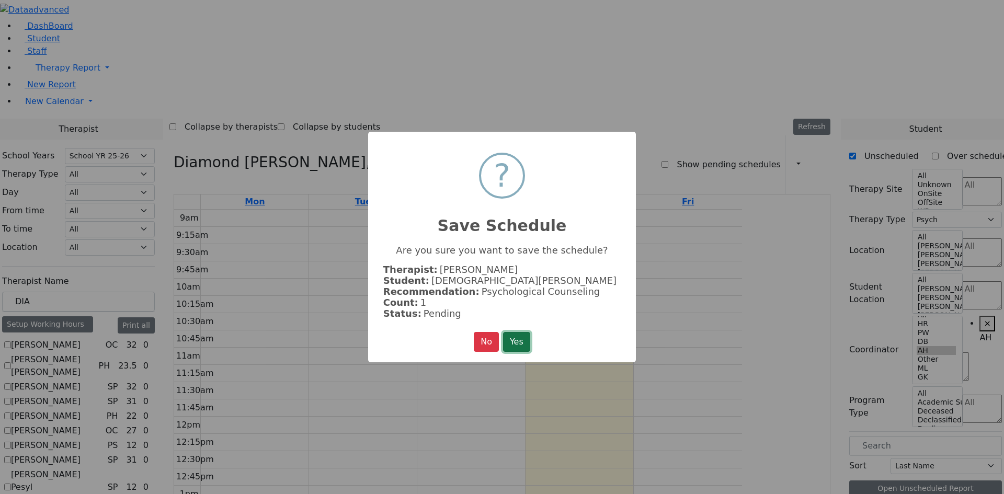
click at [520, 338] on button "Yes" at bounding box center [516, 342] width 27 height 20
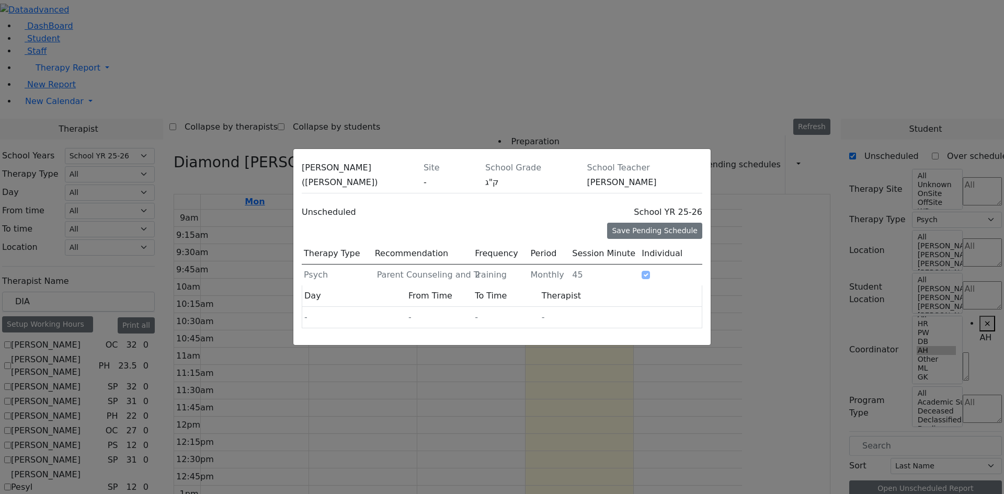
click at [990, 325] on div "David Rolnitzky (דוד כהן) Site - School Grade ק"ג School Teacher יואל אהרן שיינ…" at bounding box center [502, 247] width 1004 height 494
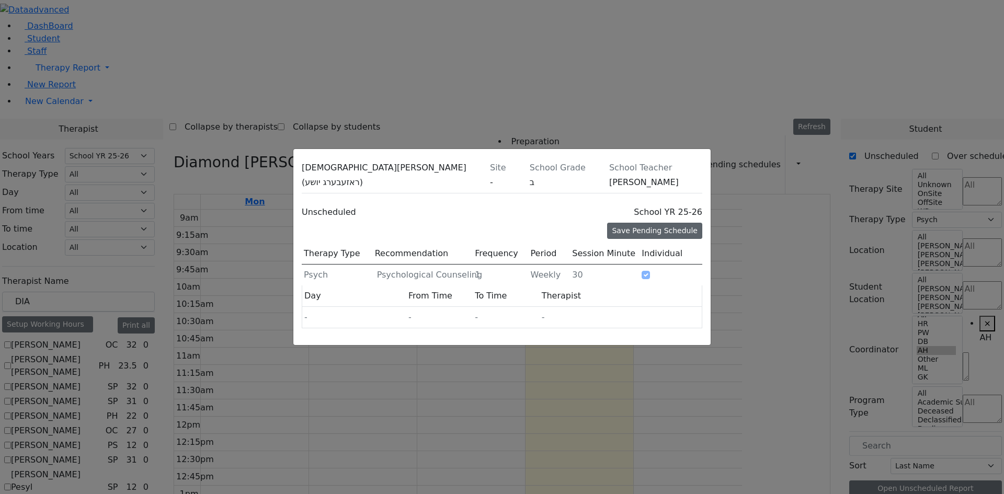
click at [674, 223] on div "Save Pending Schedule" at bounding box center [654, 231] width 95 height 16
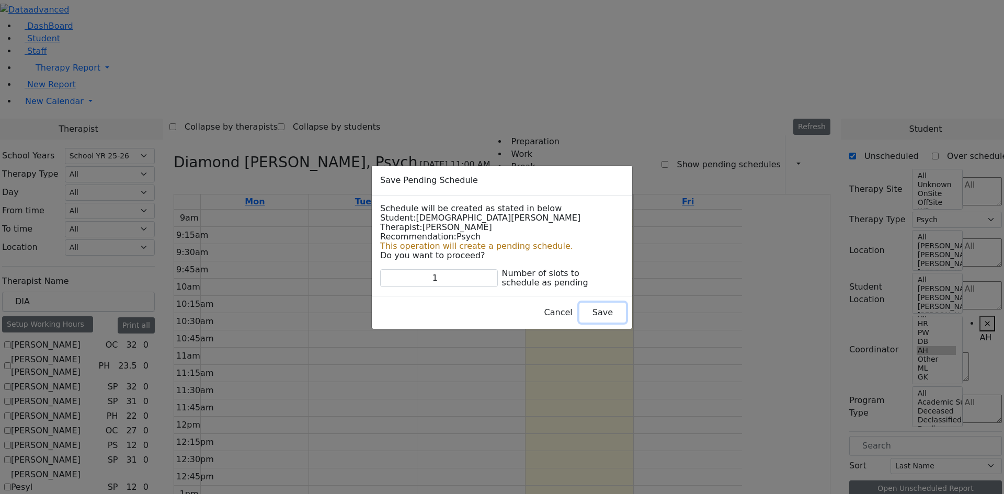
click at [579, 313] on button "Save" at bounding box center [602, 313] width 47 height 20
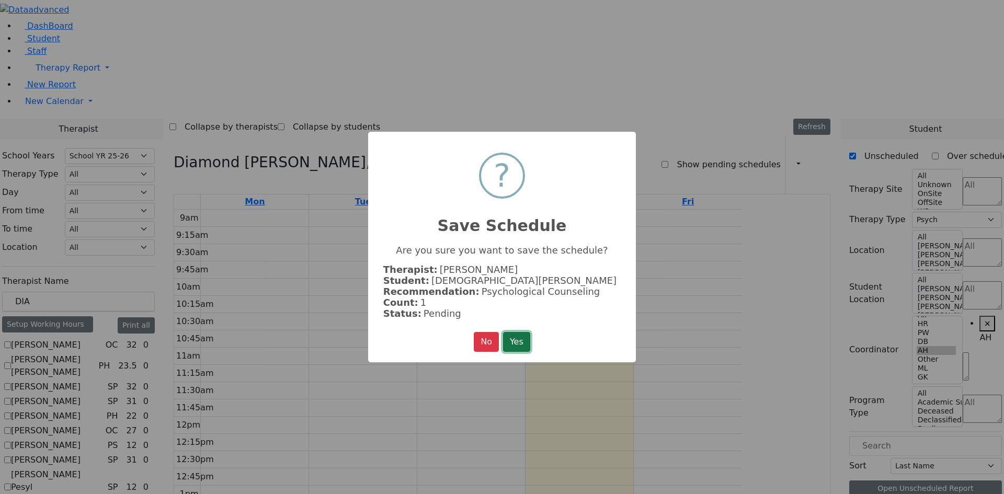
click at [524, 339] on button "Yes" at bounding box center [516, 342] width 27 height 20
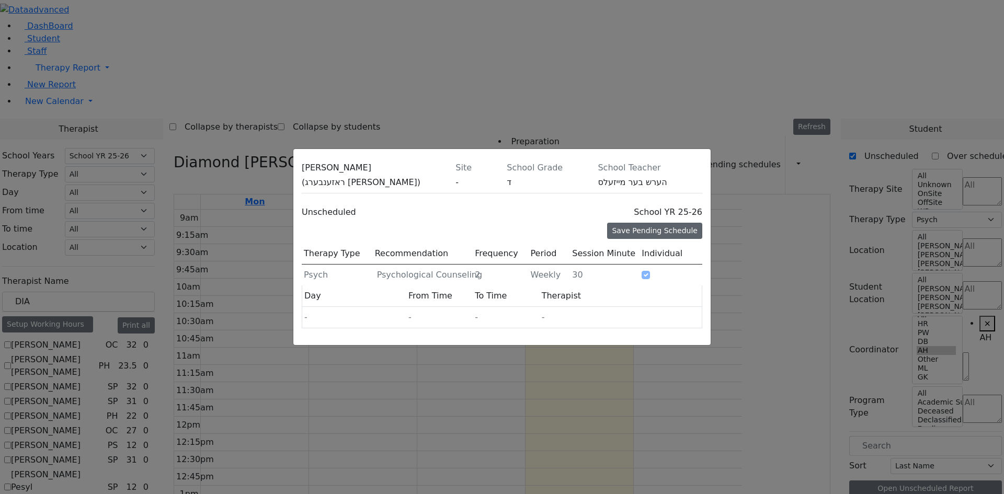
click at [639, 223] on div "Save Pending Schedule" at bounding box center [654, 231] width 95 height 16
type input "2"
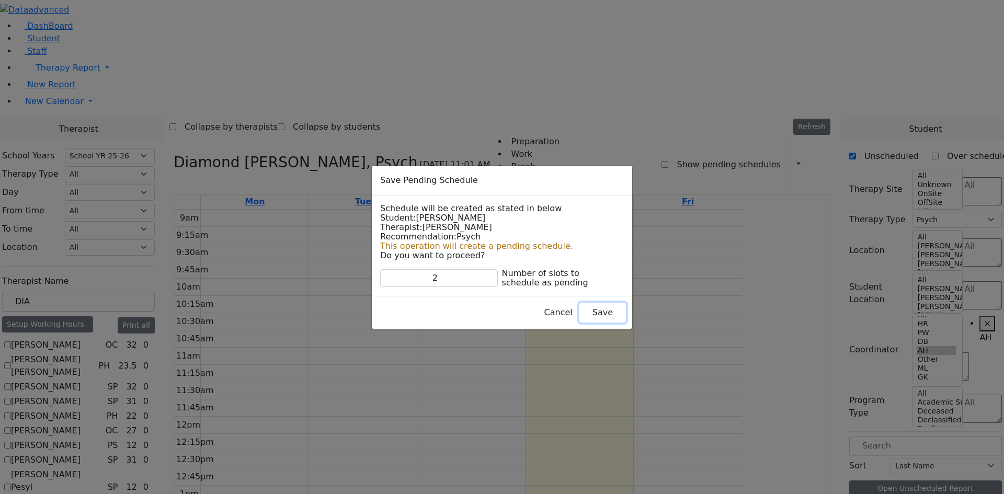
click at [579, 311] on button "Save" at bounding box center [602, 313] width 47 height 20
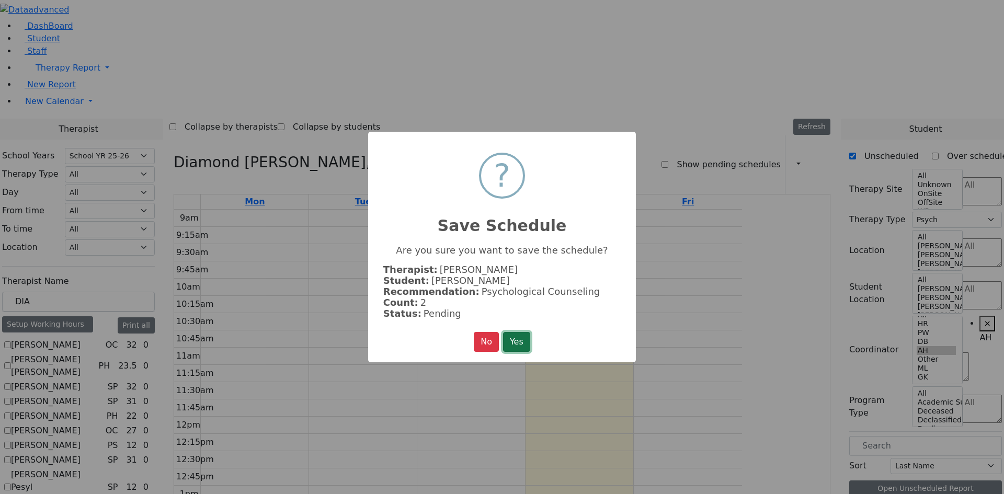
click at [514, 340] on button "Yes" at bounding box center [516, 342] width 27 height 20
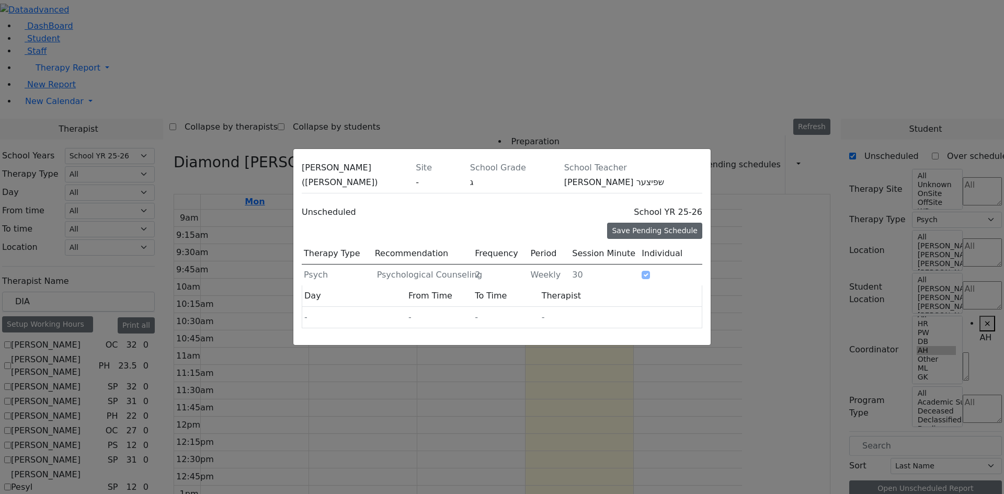
click at [636, 223] on div "Save Pending Schedule" at bounding box center [654, 231] width 95 height 16
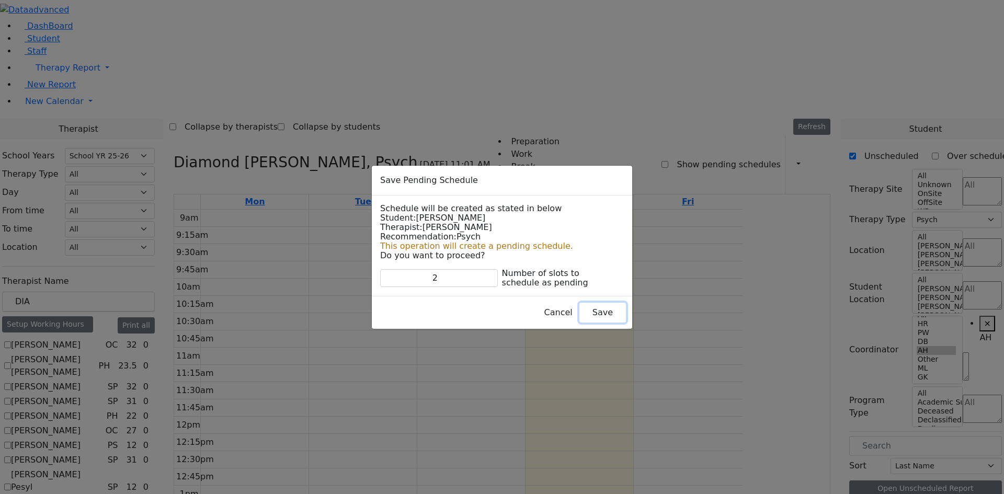
click at [579, 312] on button "Save" at bounding box center [602, 313] width 47 height 20
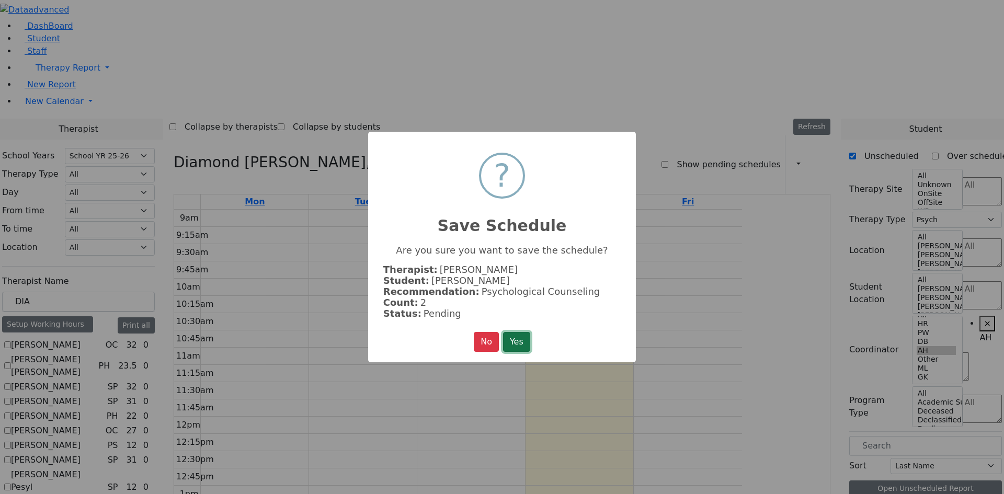
click at [523, 334] on button "Yes" at bounding box center [516, 342] width 27 height 20
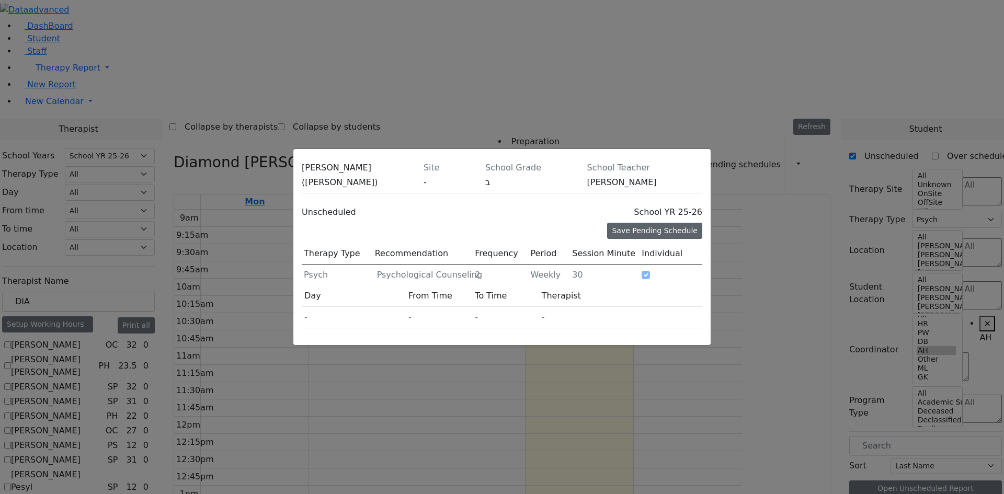
click at [640, 223] on div "Save Pending Schedule" at bounding box center [654, 231] width 95 height 16
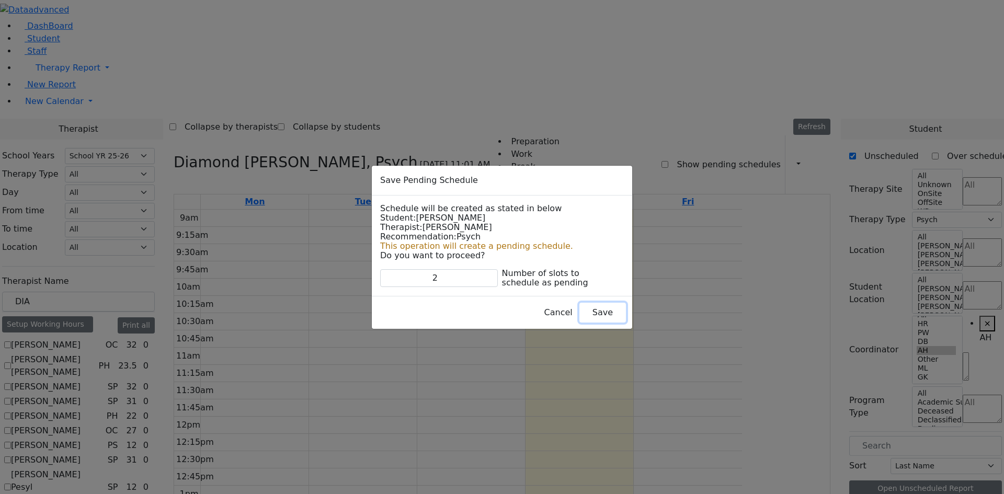
click at [579, 307] on button "Save" at bounding box center [602, 313] width 47 height 20
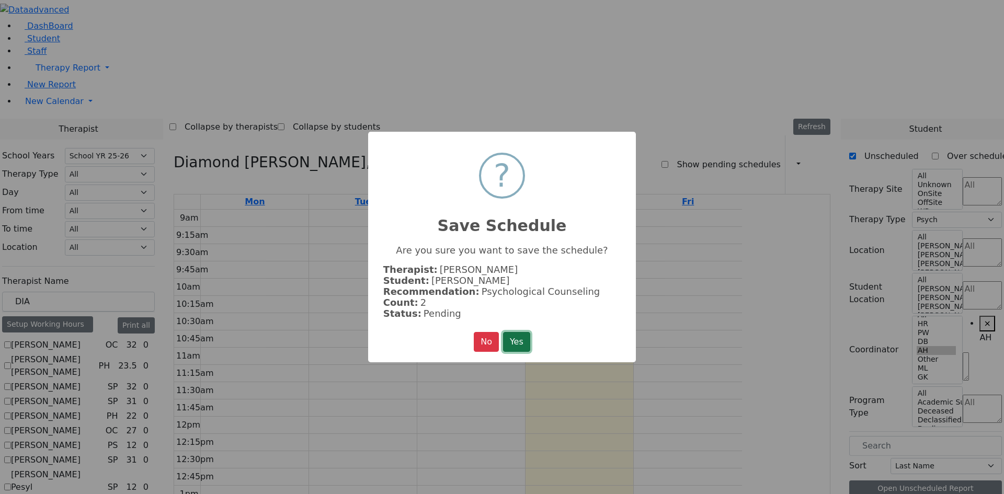
click at [513, 339] on button "Yes" at bounding box center [516, 342] width 27 height 20
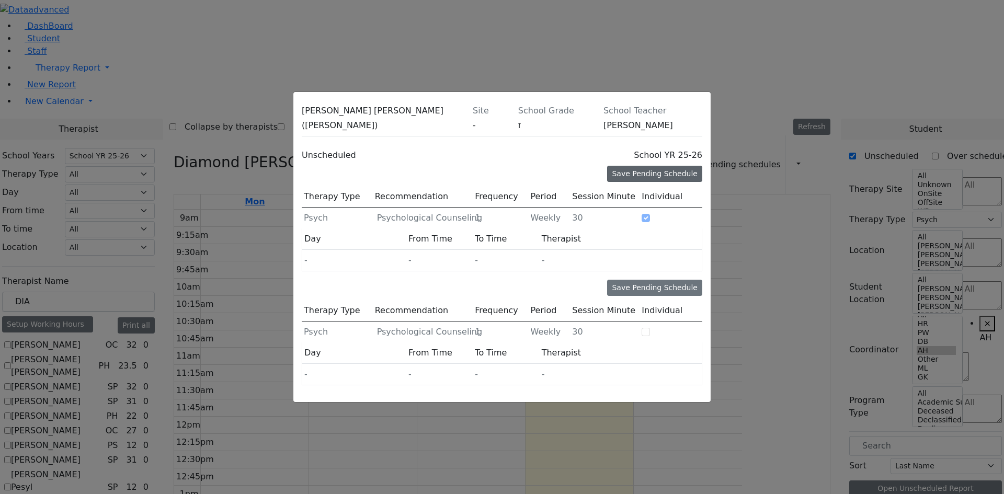
click at [661, 166] on div "Save Pending Schedule" at bounding box center [654, 174] width 95 height 16
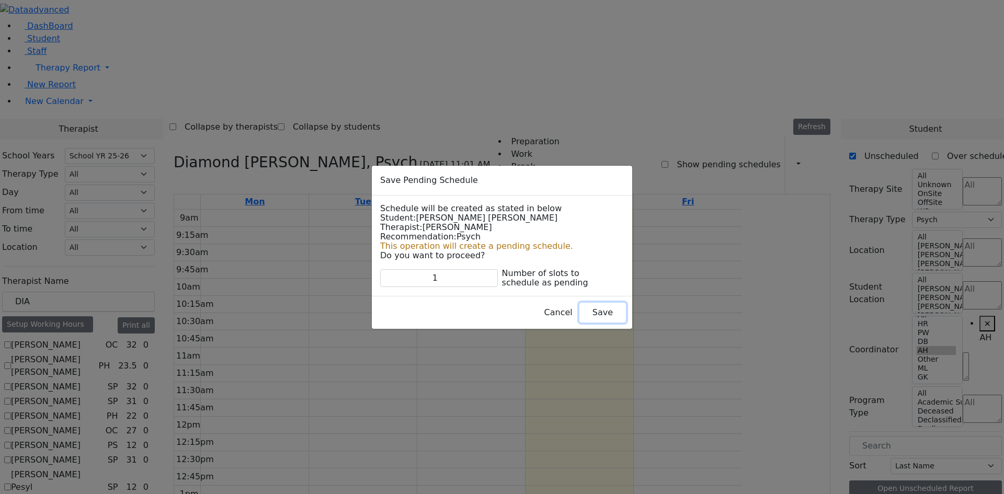
click at [584, 308] on button "Save" at bounding box center [602, 313] width 47 height 20
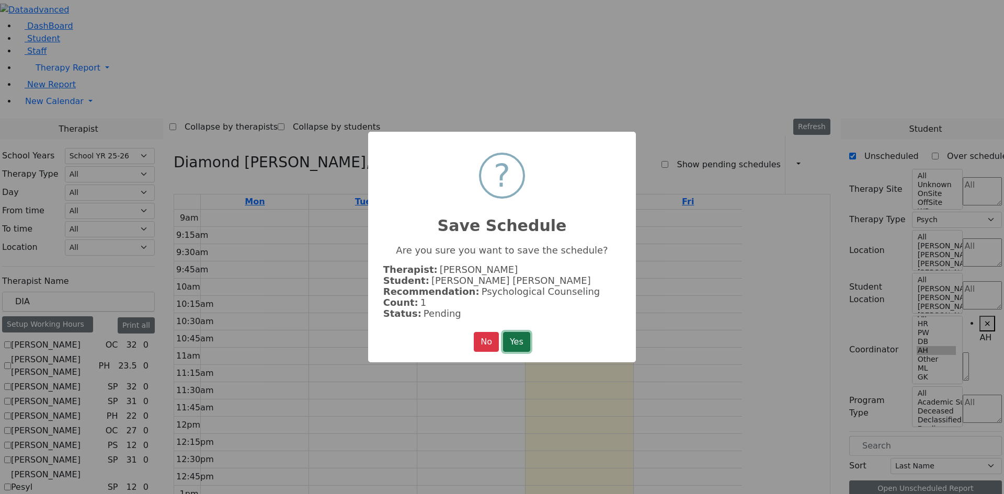
click at [519, 336] on button "Yes" at bounding box center [516, 342] width 27 height 20
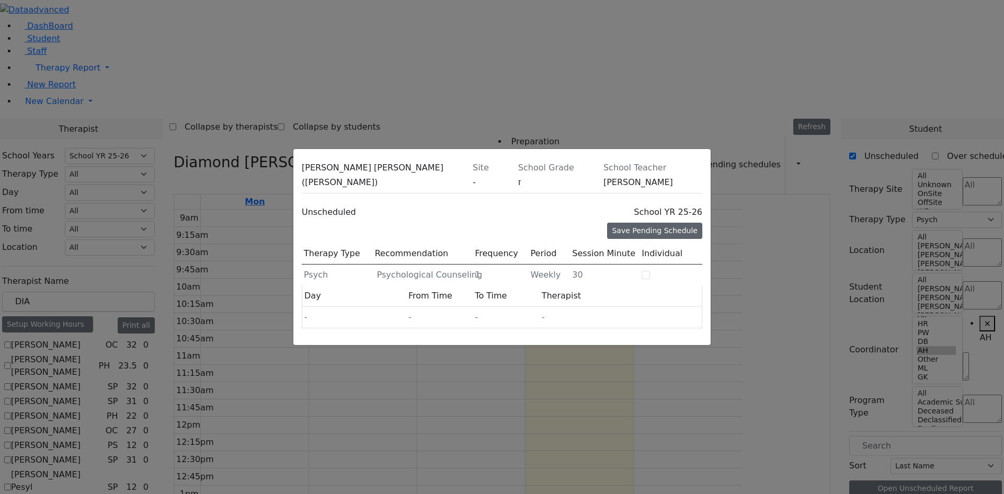
click at [670, 223] on div "Save Pending Schedule" at bounding box center [654, 231] width 95 height 16
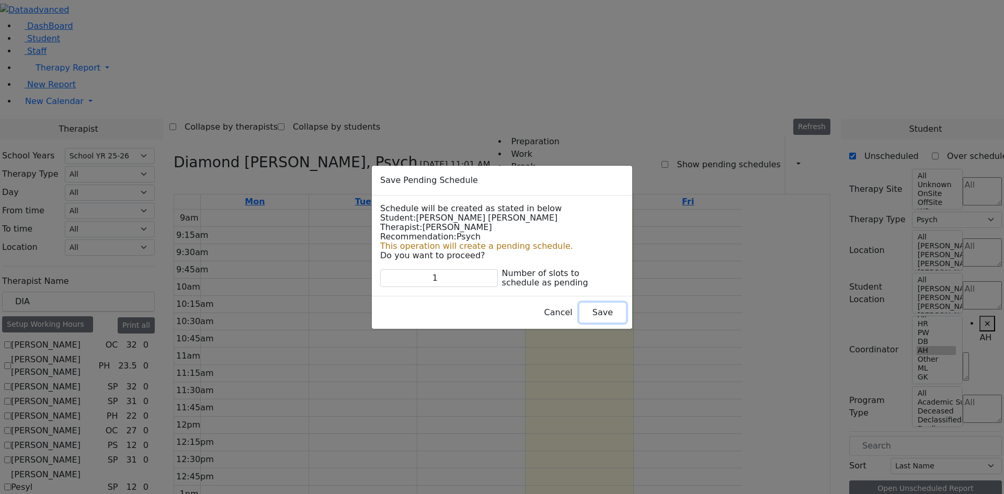
click at [579, 308] on button "Save" at bounding box center [602, 313] width 47 height 20
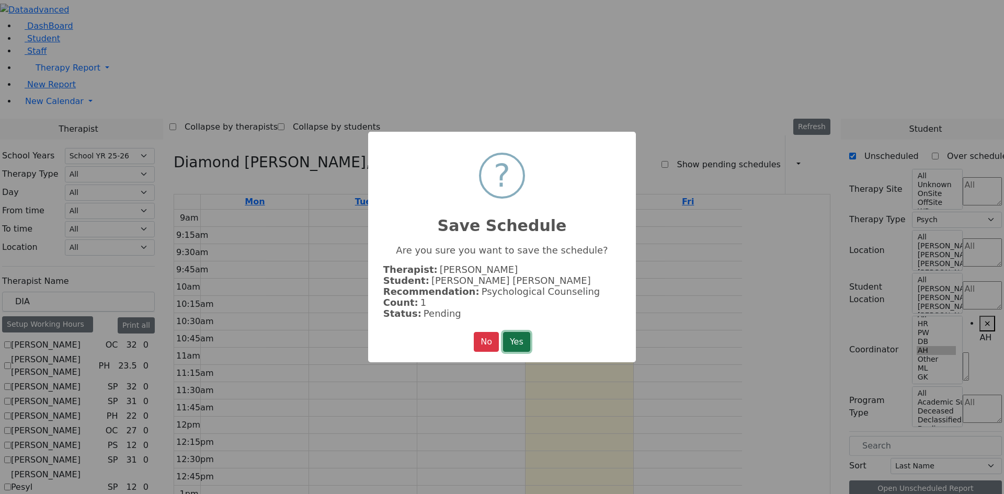
click at [517, 341] on button "Yes" at bounding box center [516, 342] width 27 height 20
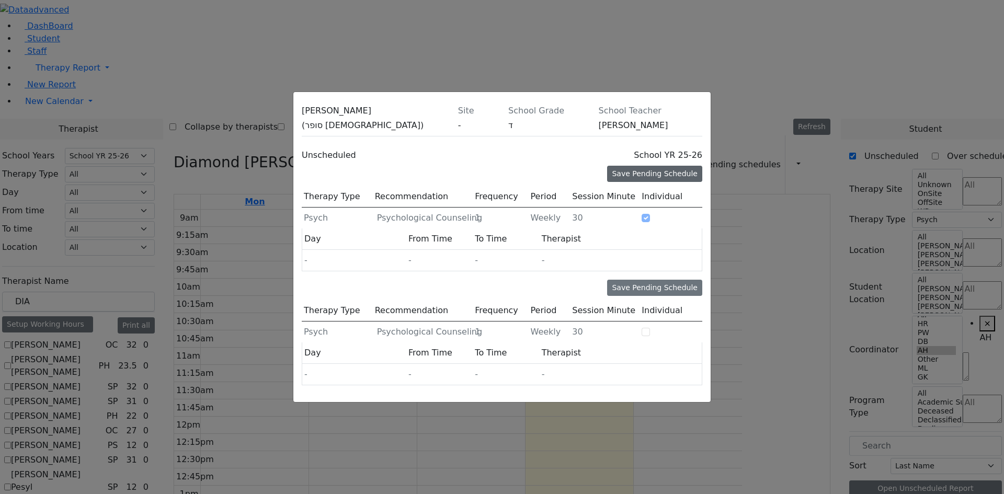
click at [666, 166] on div "Save Pending Schedule" at bounding box center [654, 174] width 95 height 16
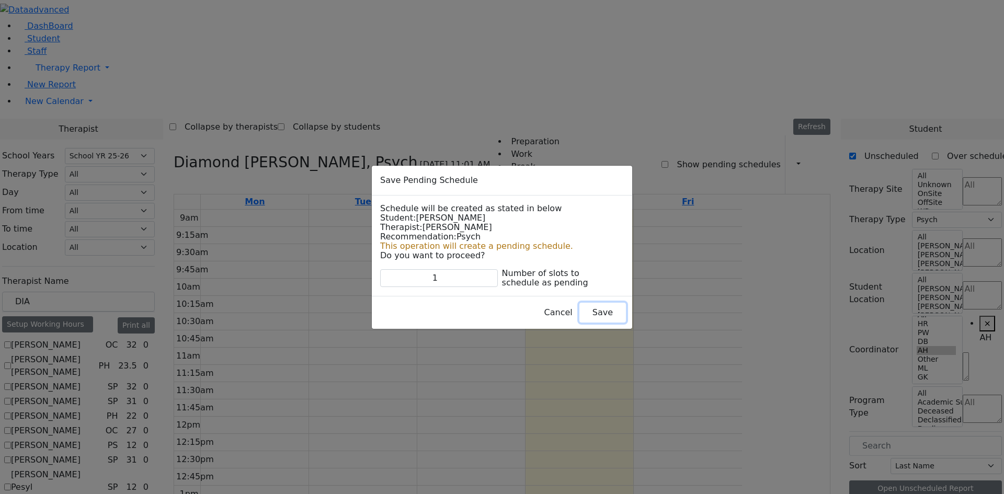
click at [579, 310] on button "Save" at bounding box center [602, 313] width 47 height 20
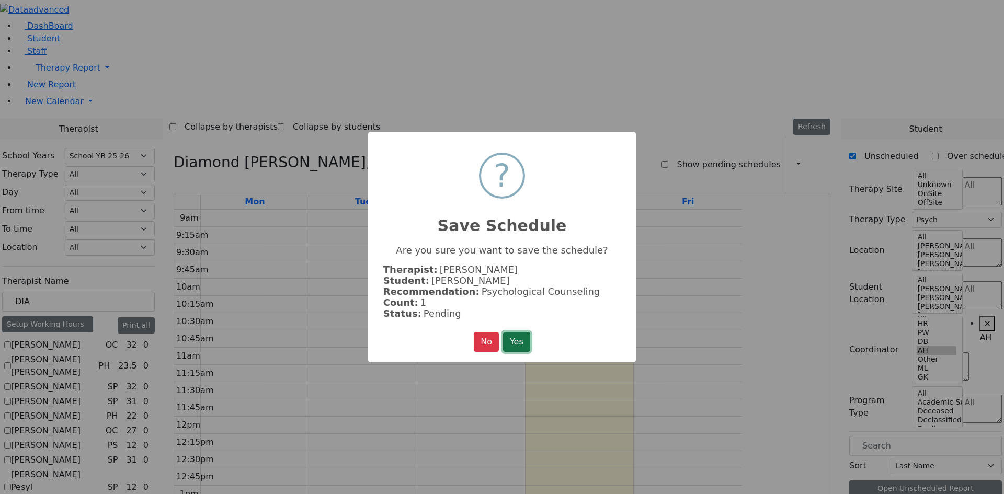
click at [526, 332] on button "Yes" at bounding box center [516, 342] width 27 height 20
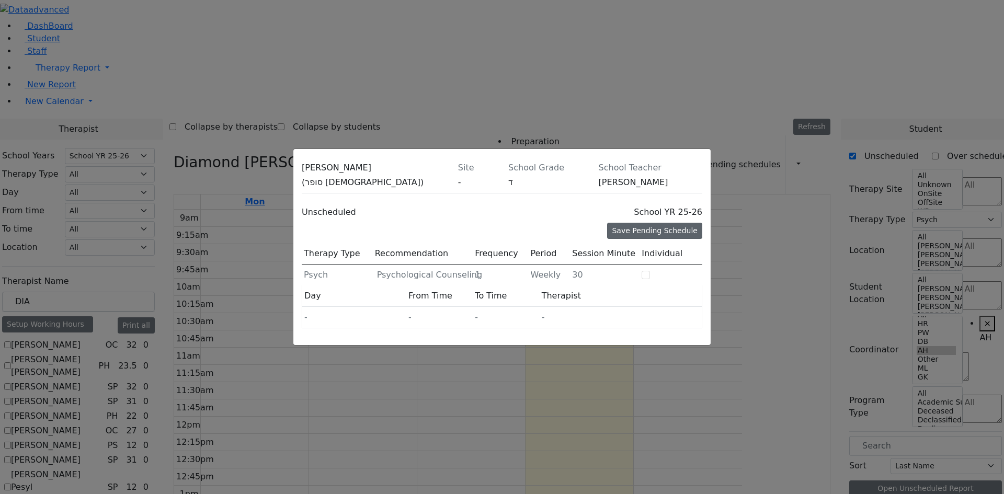
click at [648, 223] on div "Save Pending Schedule" at bounding box center [654, 231] width 95 height 16
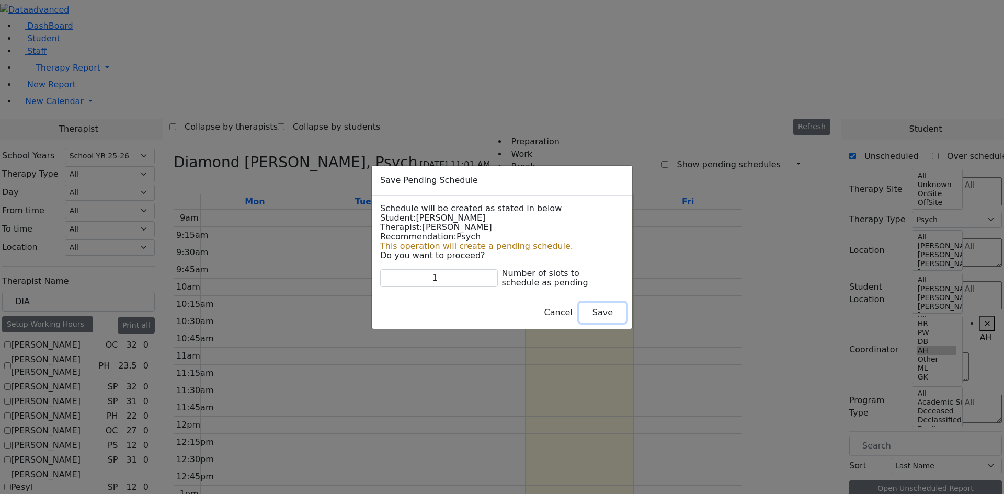
click at [591, 318] on button "Save" at bounding box center [602, 313] width 47 height 20
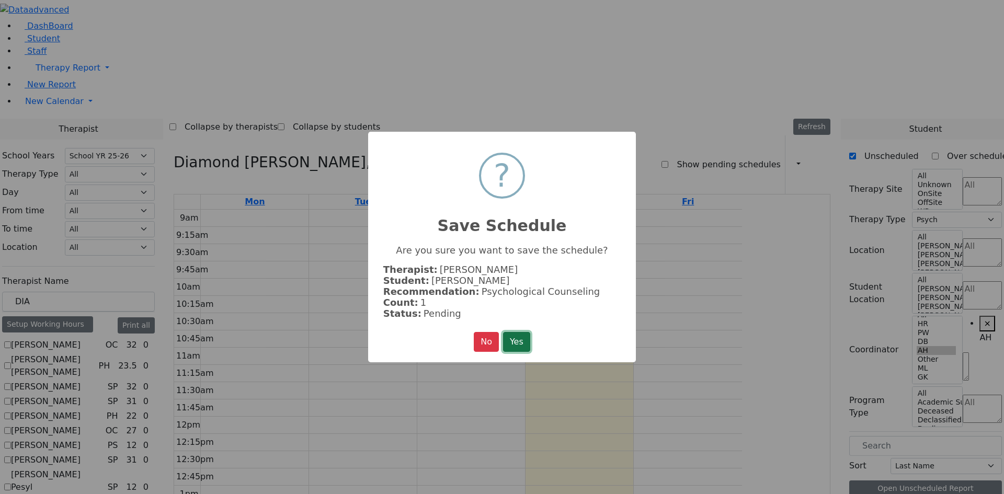
click at [530, 335] on button "Yes" at bounding box center [516, 342] width 27 height 20
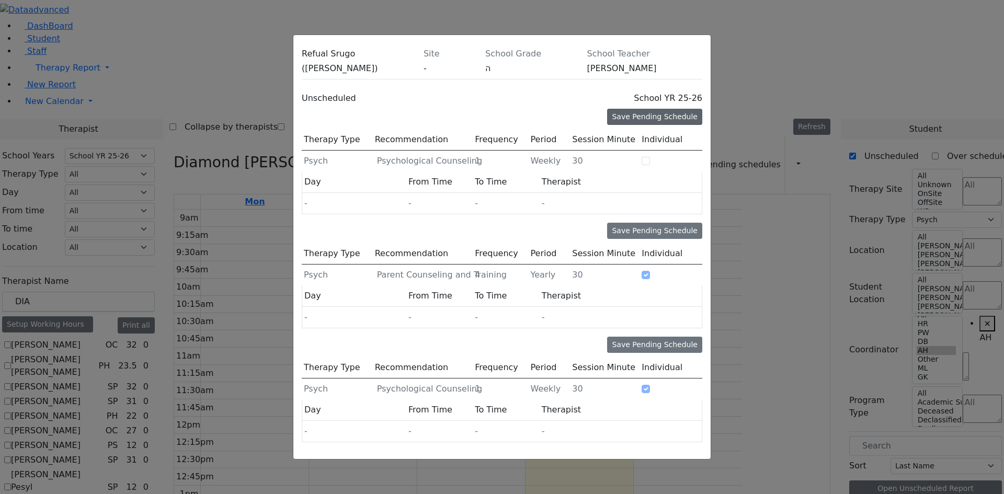
click at [676, 125] on div "Save Pending Schedule" at bounding box center [654, 117] width 95 height 16
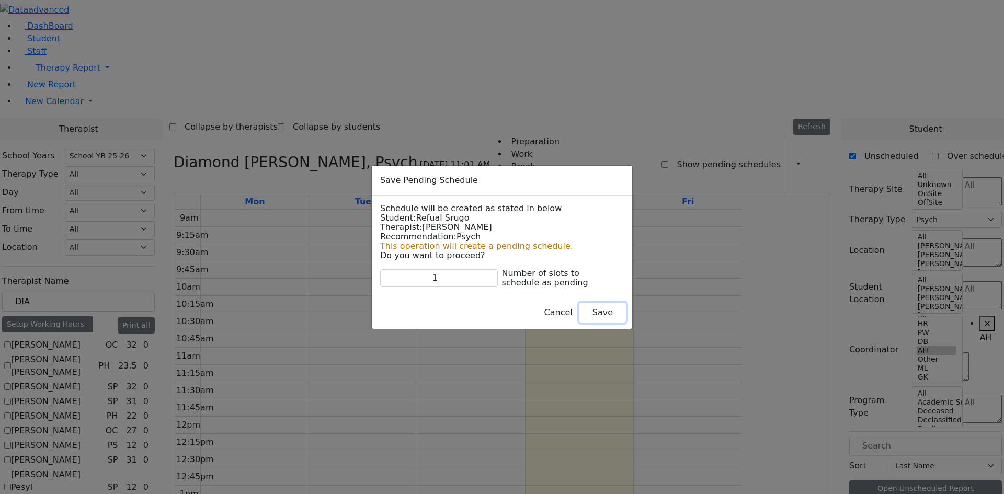
click at [579, 314] on button "Save" at bounding box center [602, 313] width 47 height 20
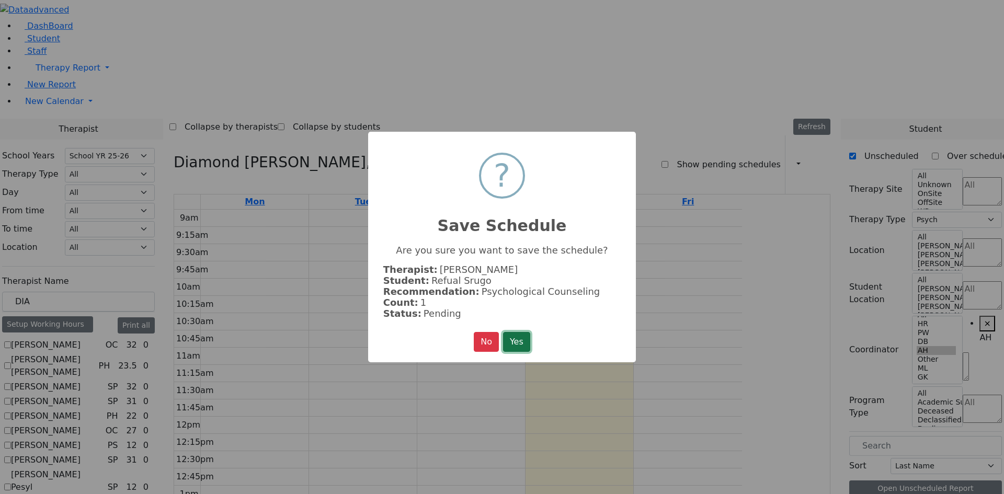
click at [525, 337] on button "Yes" at bounding box center [516, 342] width 27 height 20
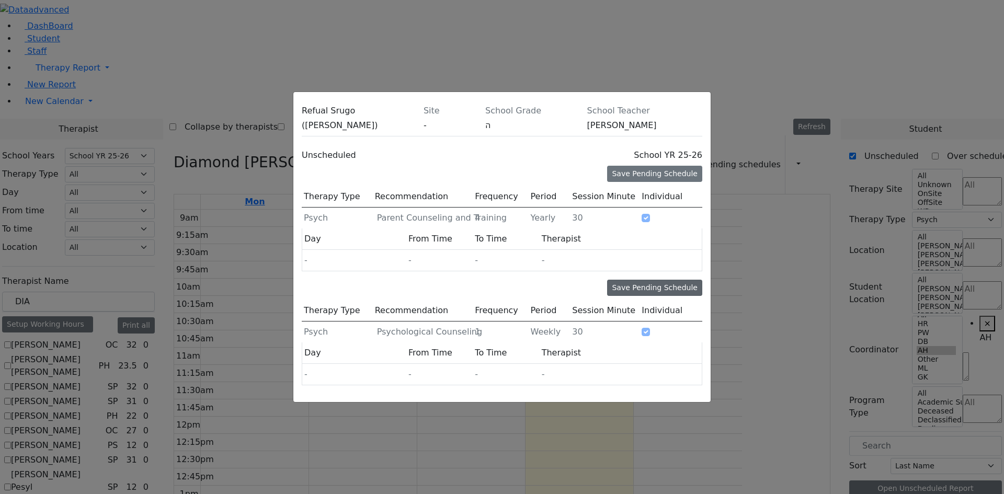
click at [657, 280] on div "Save Pending Schedule" at bounding box center [654, 288] width 95 height 16
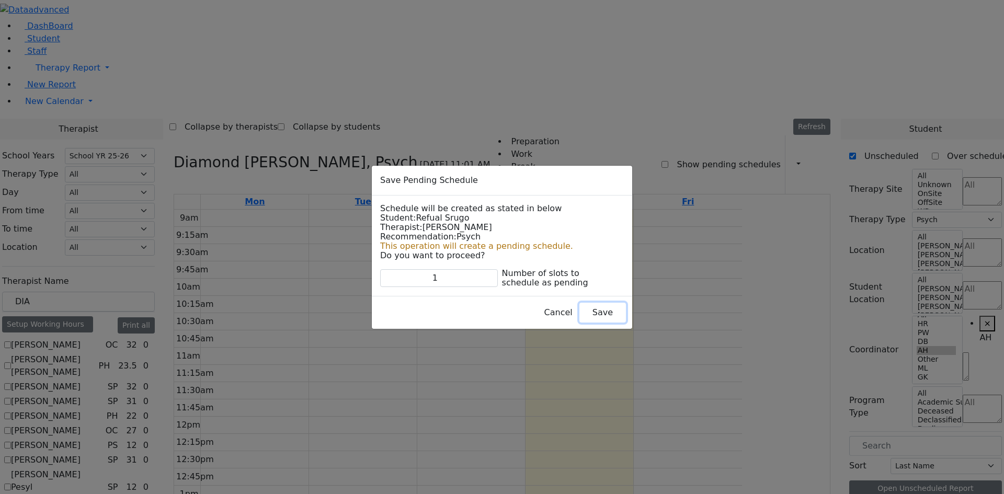
click at [579, 319] on button "Save" at bounding box center [602, 313] width 47 height 20
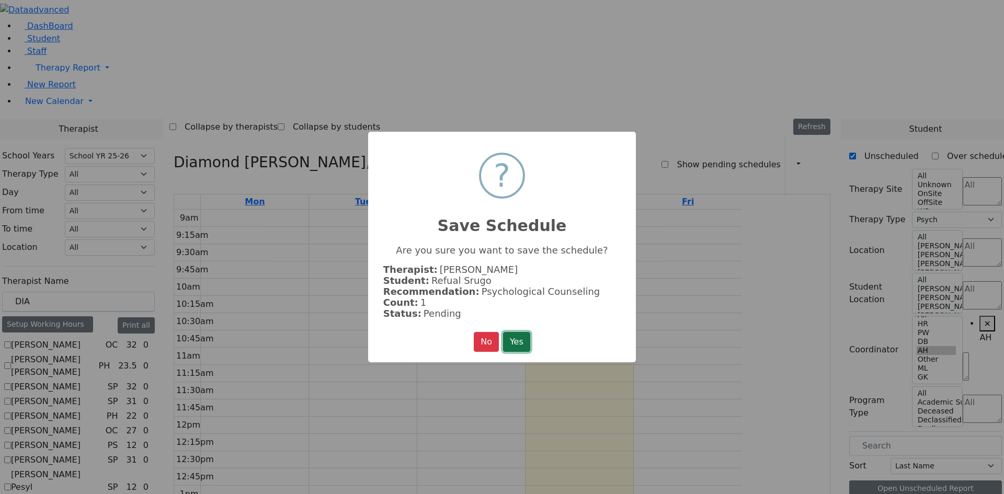
click at [513, 350] on button "Yes" at bounding box center [516, 342] width 27 height 20
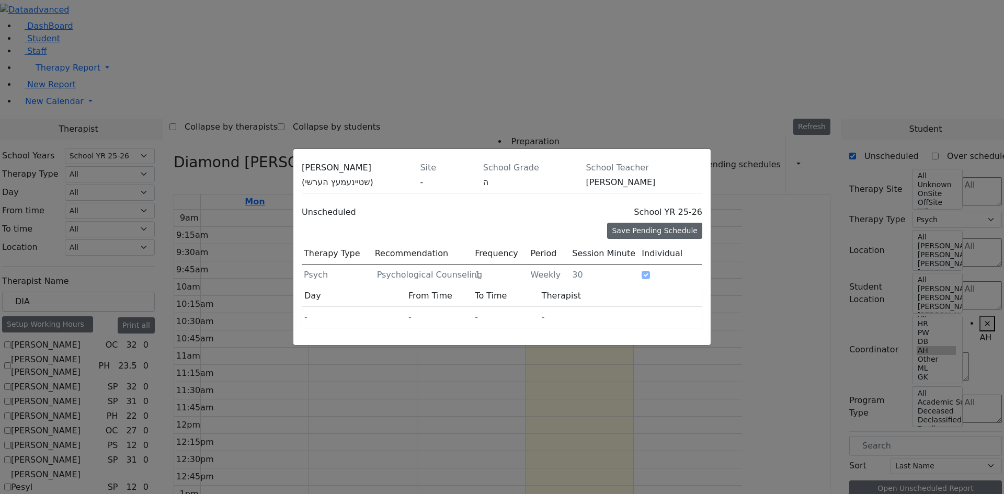
click at [651, 223] on div "Save Pending Schedule" at bounding box center [654, 231] width 95 height 16
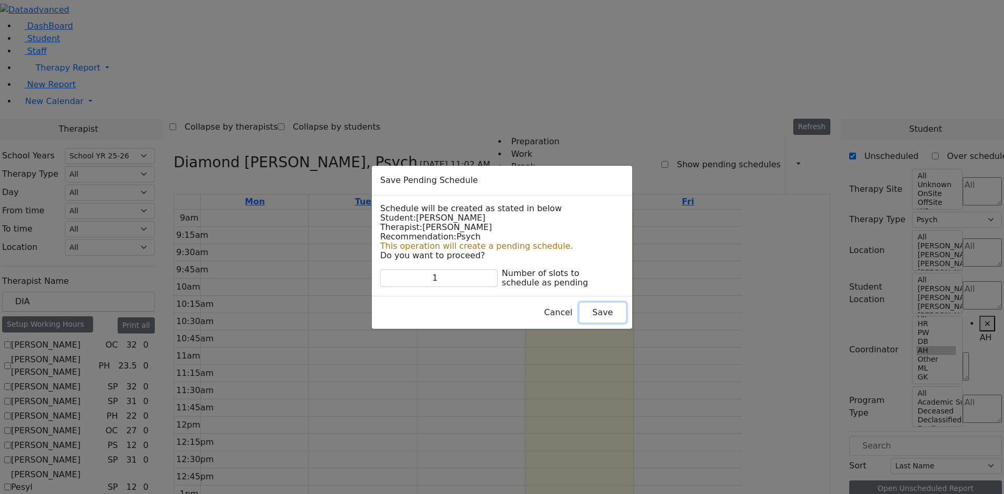
click at [586, 311] on button "Save" at bounding box center [602, 313] width 47 height 20
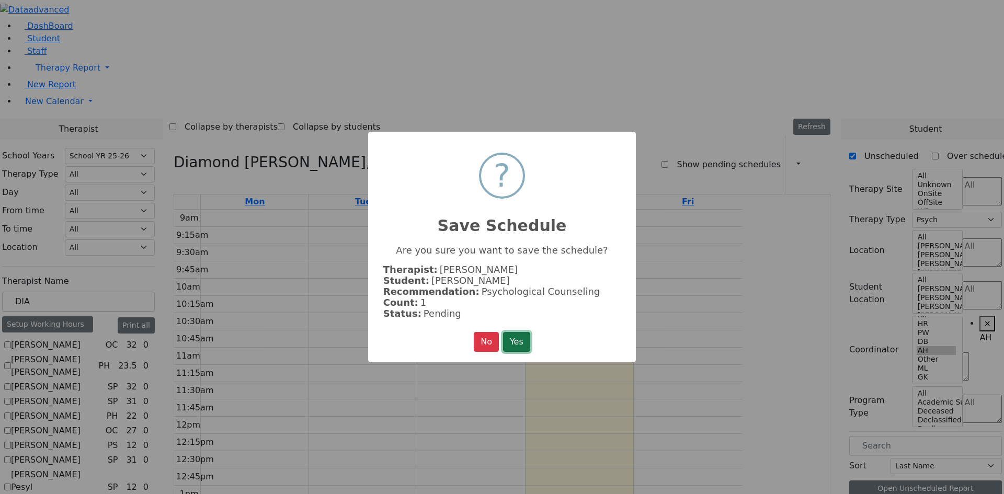
click at [524, 341] on button "Yes" at bounding box center [516, 342] width 27 height 20
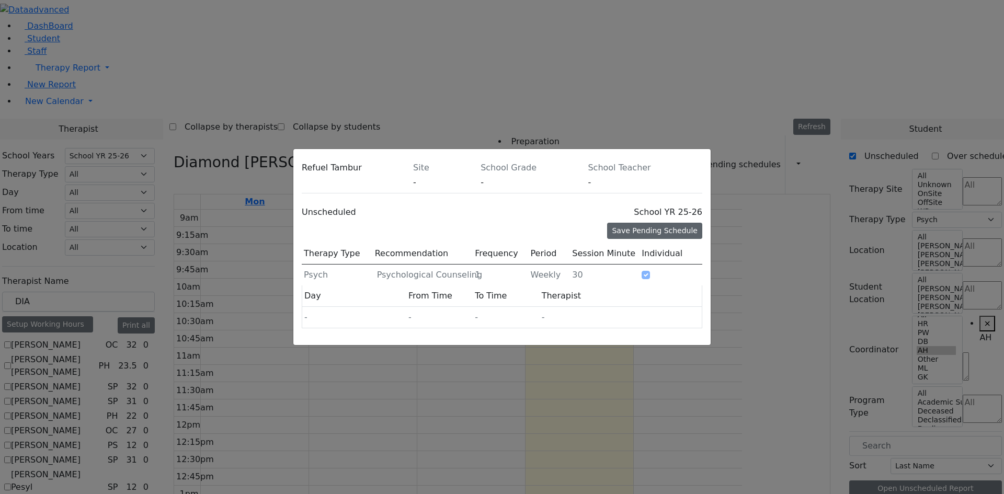
click at [652, 223] on div "Save Pending Schedule" at bounding box center [654, 231] width 95 height 16
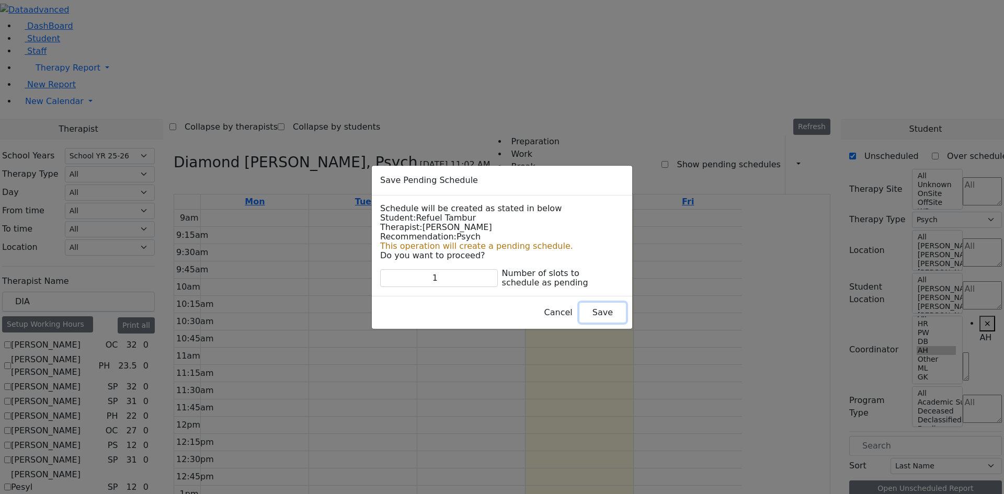
click at [579, 314] on button "Save" at bounding box center [602, 313] width 47 height 20
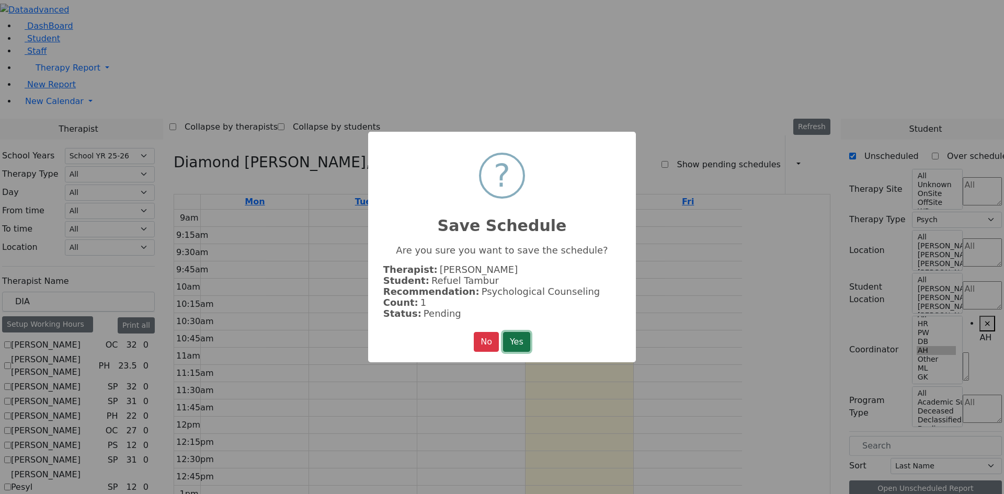
click at [511, 337] on button "Yes" at bounding box center [516, 342] width 27 height 20
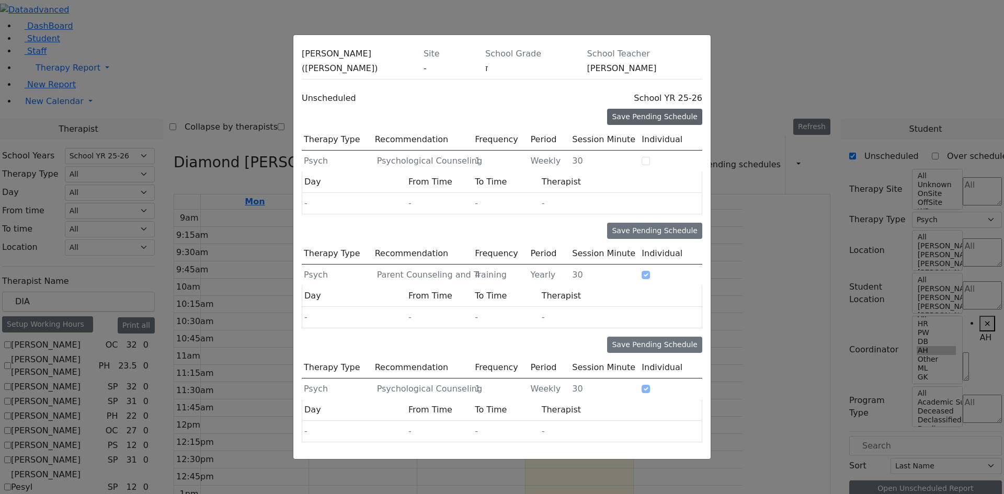
click at [663, 125] on div "Save Pending Schedule" at bounding box center [654, 117] width 95 height 16
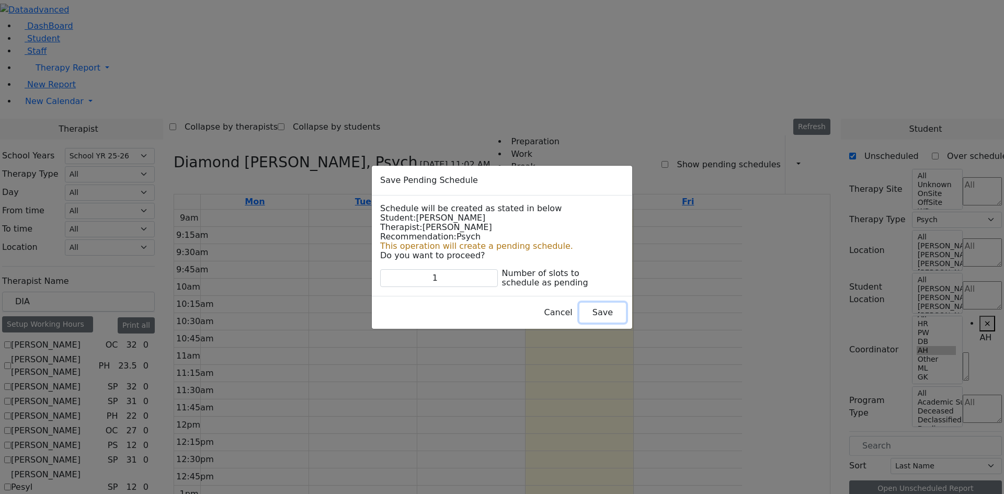
click at [579, 317] on button "Save" at bounding box center [602, 313] width 47 height 20
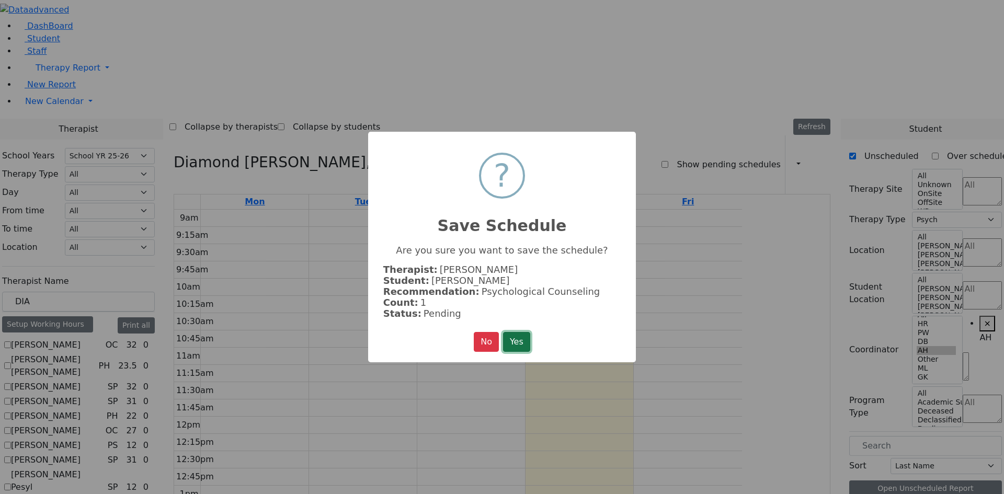
click at [519, 339] on button "Yes" at bounding box center [516, 342] width 27 height 20
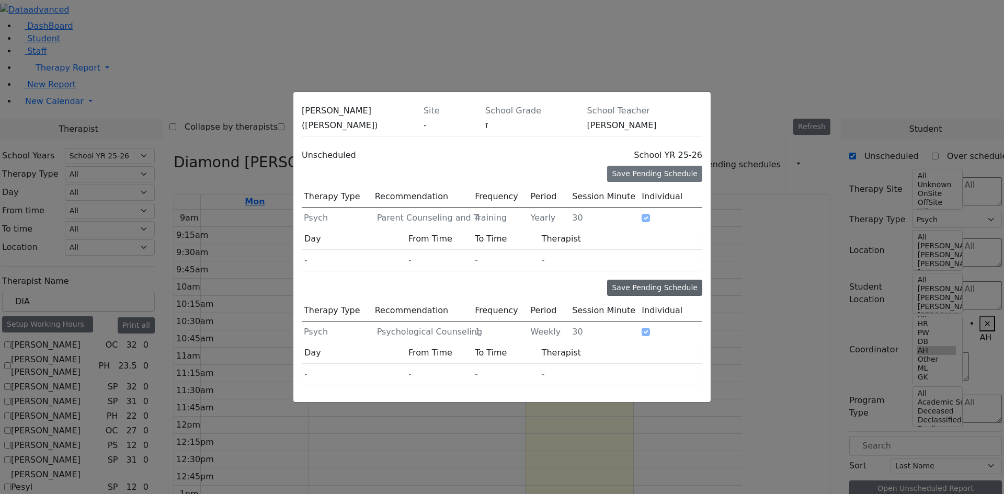
click at [638, 280] on div "Save Pending Schedule" at bounding box center [654, 288] width 95 height 16
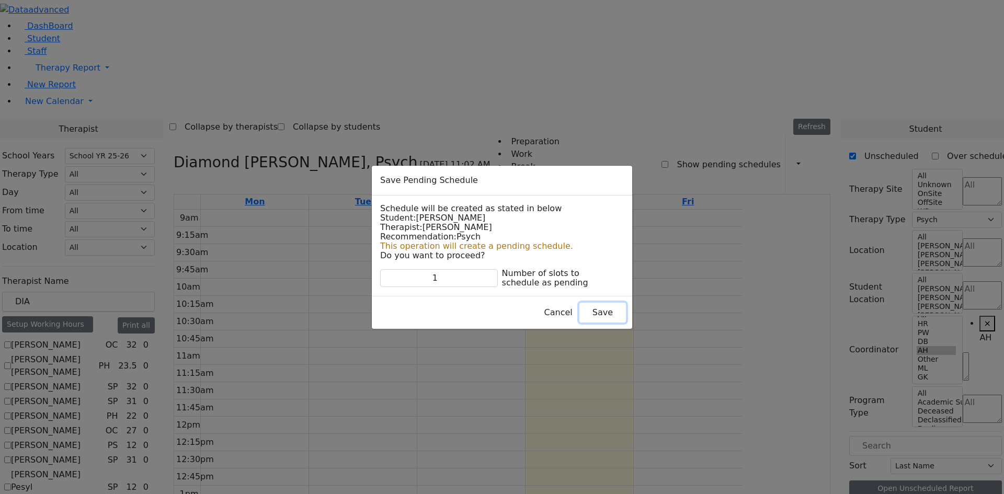
click at [579, 313] on button "Save" at bounding box center [602, 313] width 47 height 20
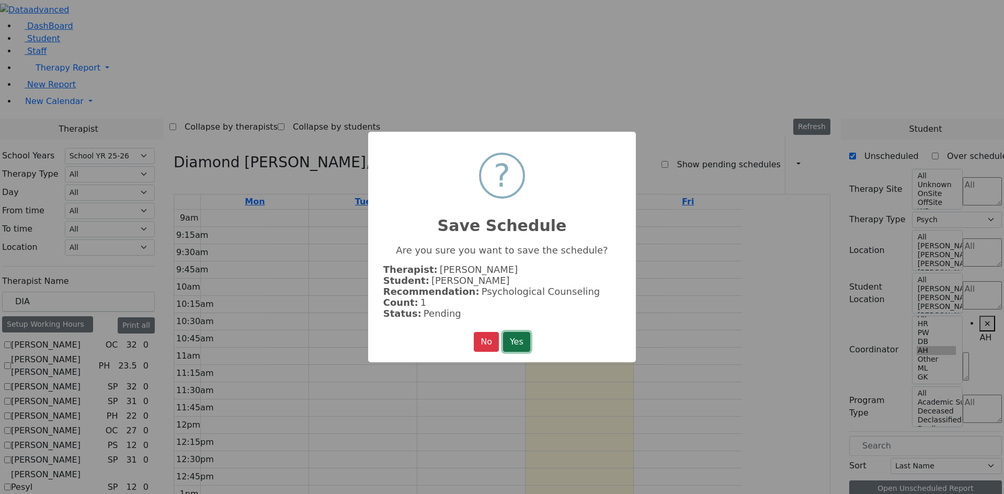
click at [524, 339] on button "Yes" at bounding box center [516, 342] width 27 height 20
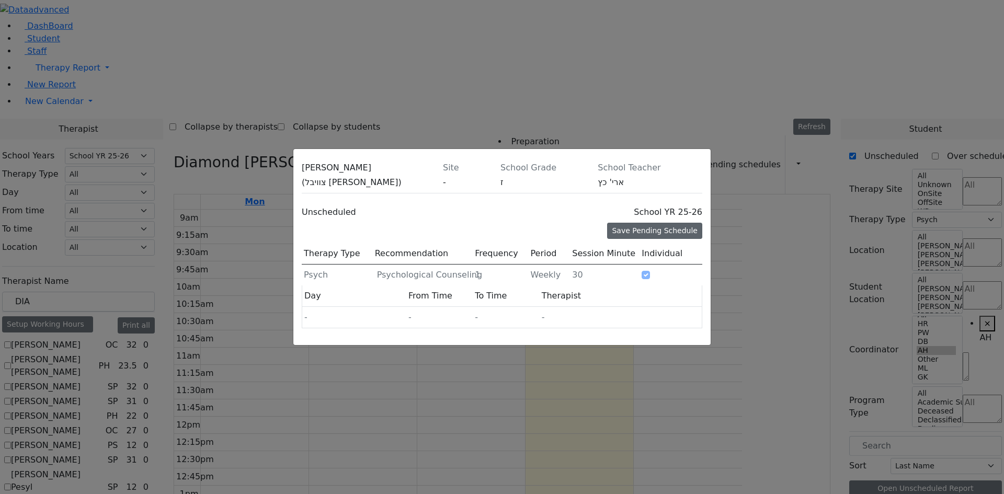
click at [652, 223] on div "Save Pending Schedule" at bounding box center [654, 231] width 95 height 16
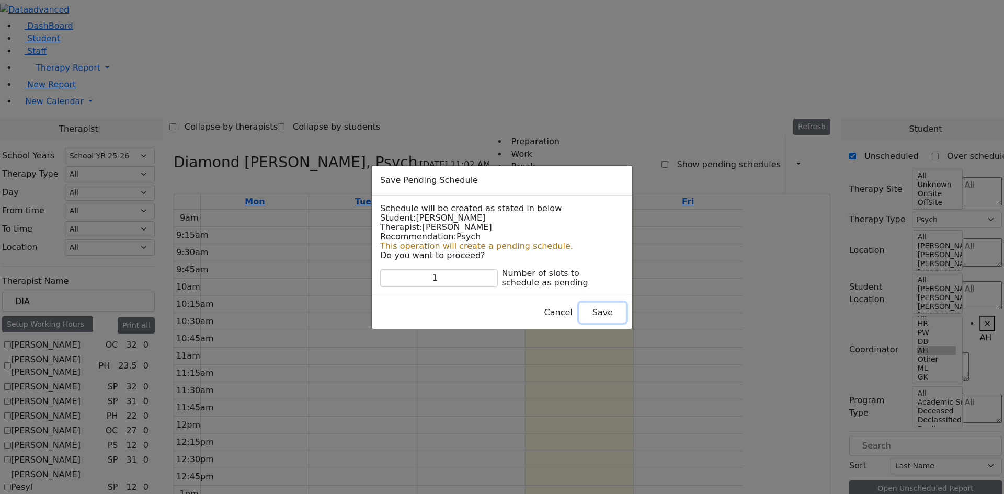
click at [593, 322] on button "Save" at bounding box center [602, 313] width 47 height 20
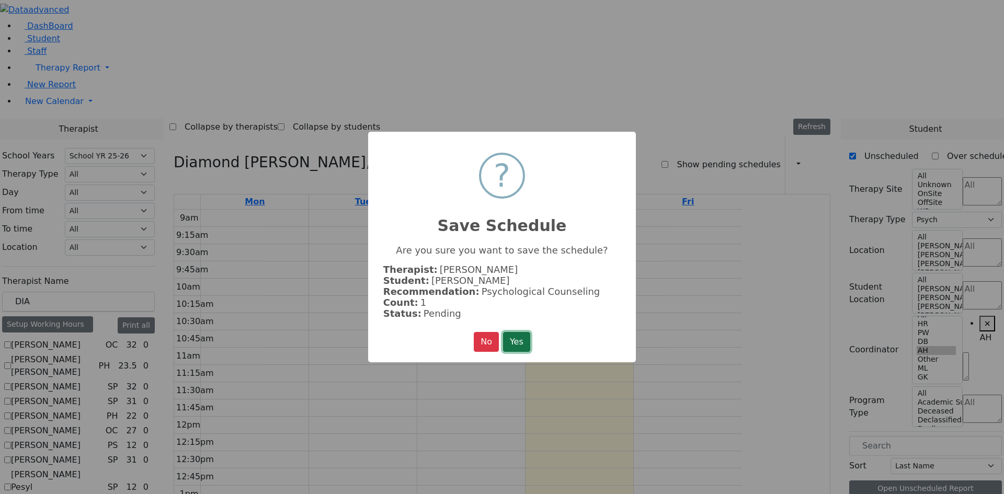
click at [513, 338] on button "Yes" at bounding box center [516, 342] width 27 height 20
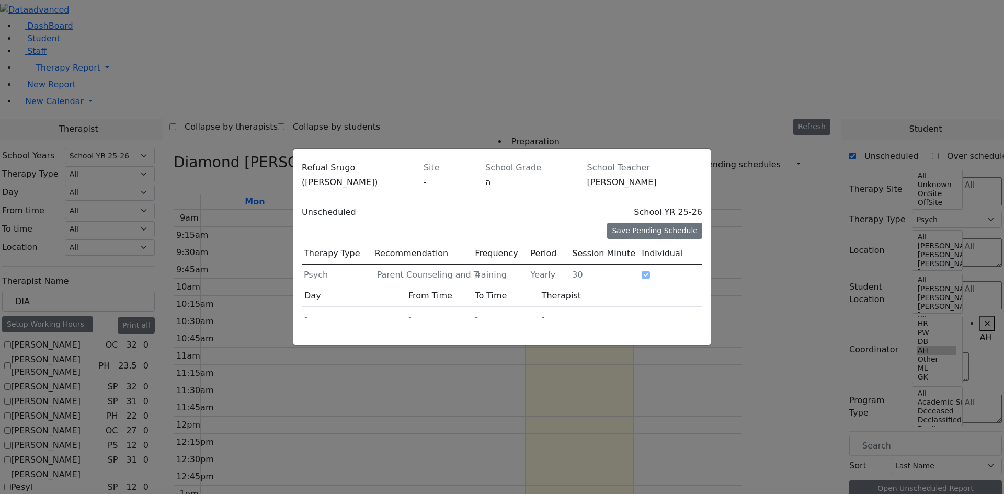
click at [984, 320] on div "Refual Srugo (סרוגא רפאל) Site - School Grade ה School Teacher עקיבא געשטעטנער …" at bounding box center [502, 247] width 1004 height 494
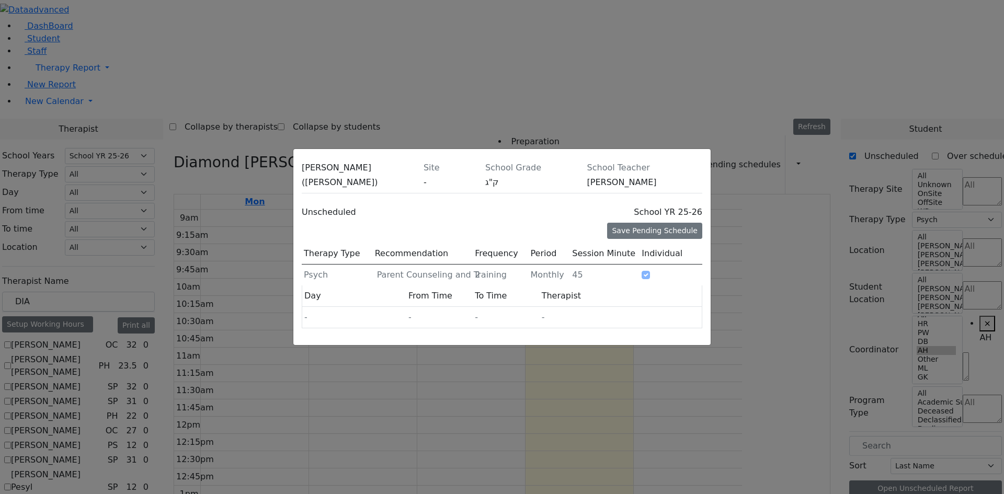
click at [986, 300] on div "David Rolnitzky (דוד כהן) Site - School Grade ק"ג School Teacher יואל אהרן שיינ…" at bounding box center [502, 247] width 1004 height 494
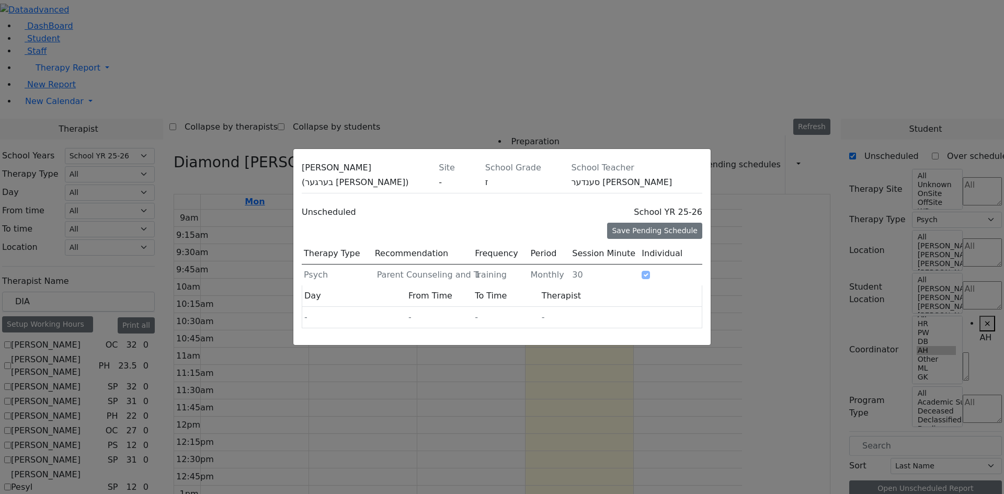
click at [986, 244] on div "Moses Berger (בערגער אלטר משה) Site - School Grade ז School Teacher סענדער נחום…" at bounding box center [502, 247] width 1004 height 494
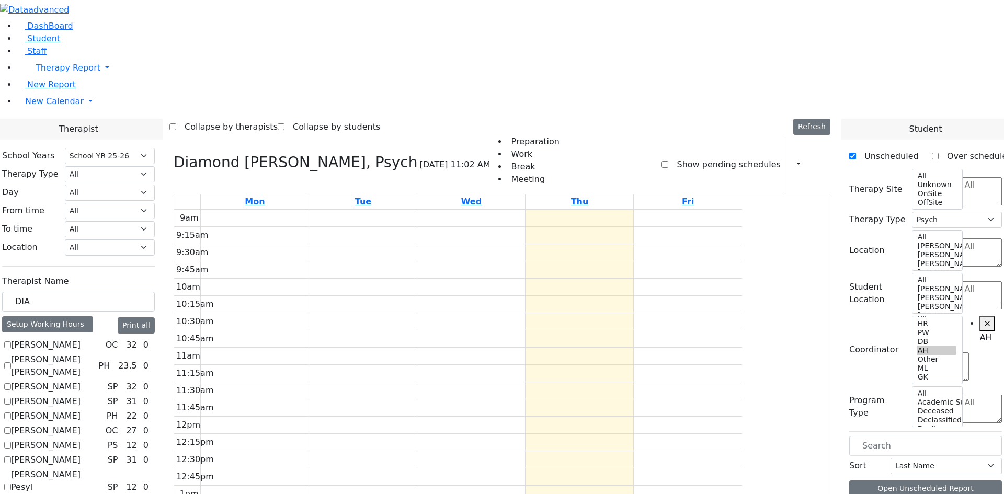
click at [671, 135] on div "Show pending schedules" at bounding box center [720, 164] width 119 height 59
click at [672, 156] on label "Show pending schedules" at bounding box center [724, 164] width 112 height 17
click at [668, 161] on input "Show pending schedules" at bounding box center [664, 164] width 7 height 7
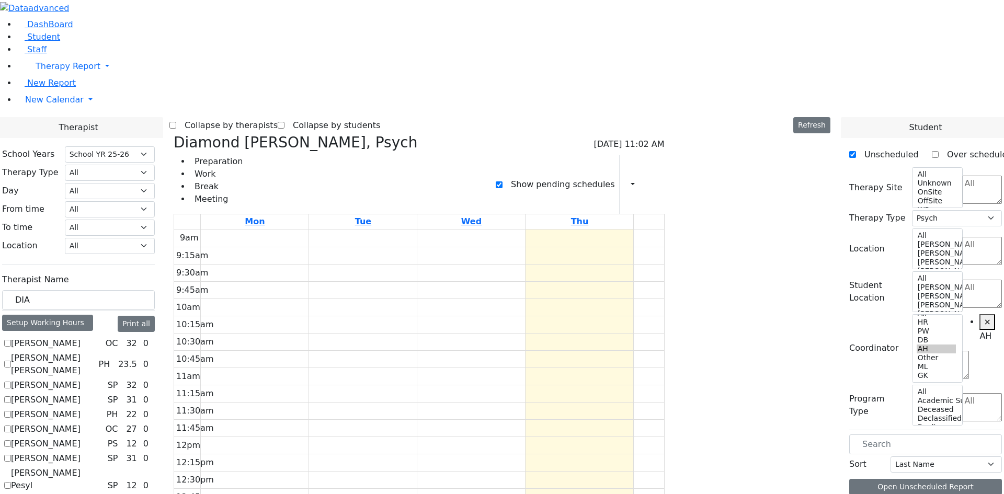
checkbox input "false"
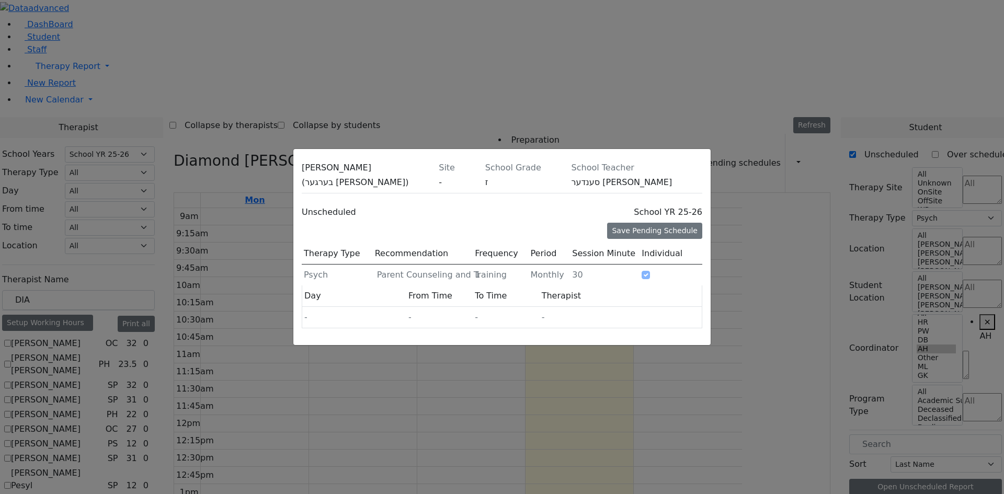
click at [702, 170] on icon at bounding box center [702, 170] width 0 height 0
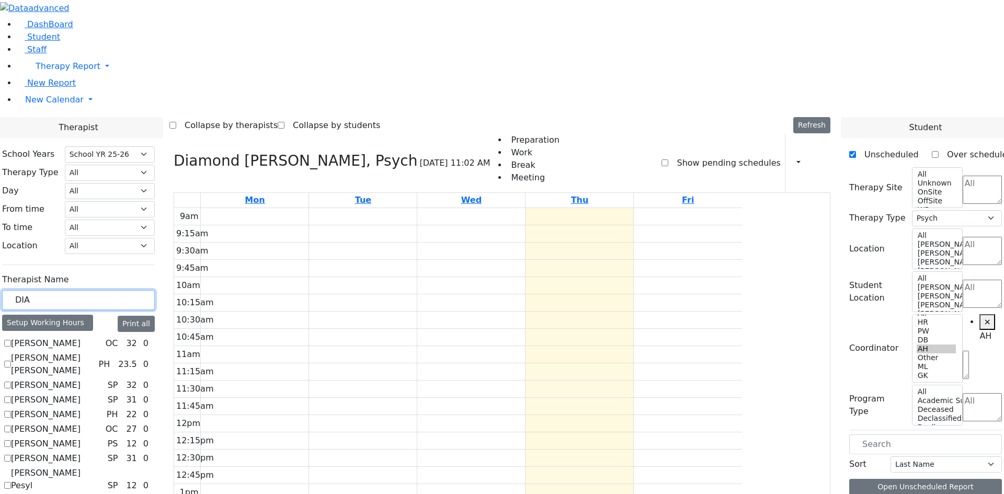
drag, startPoint x: 176, startPoint y: 183, endPoint x: 96, endPoint y: 173, distance: 80.1
checkbox input "false"
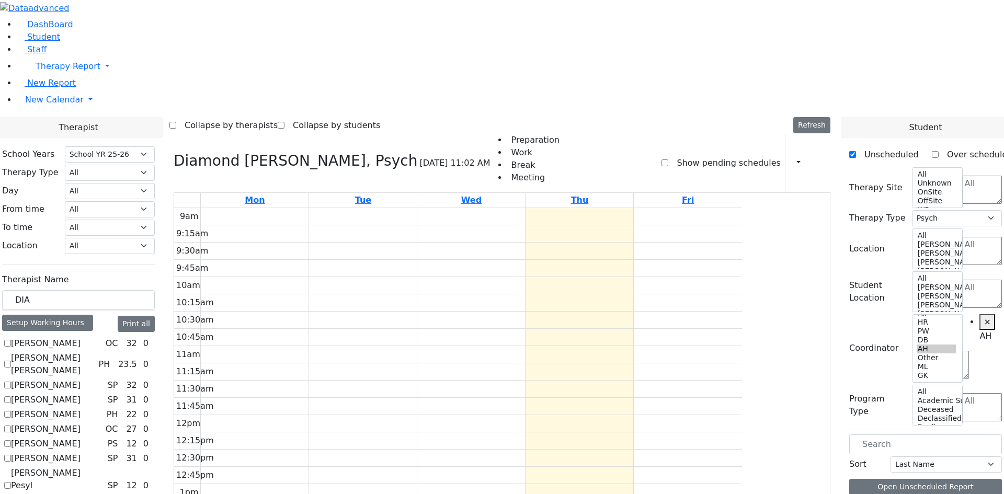
select select
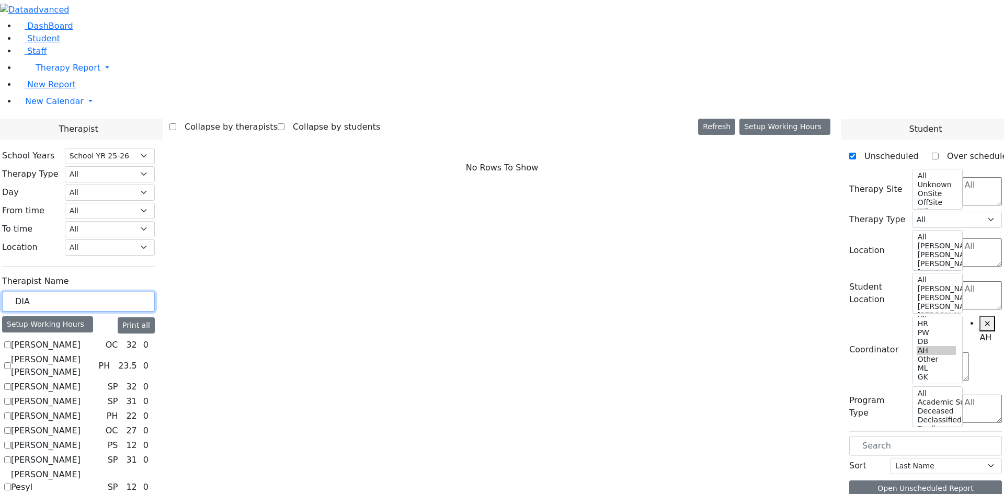
drag, startPoint x: 179, startPoint y: 175, endPoint x: 70, endPoint y: 181, distance: 108.9
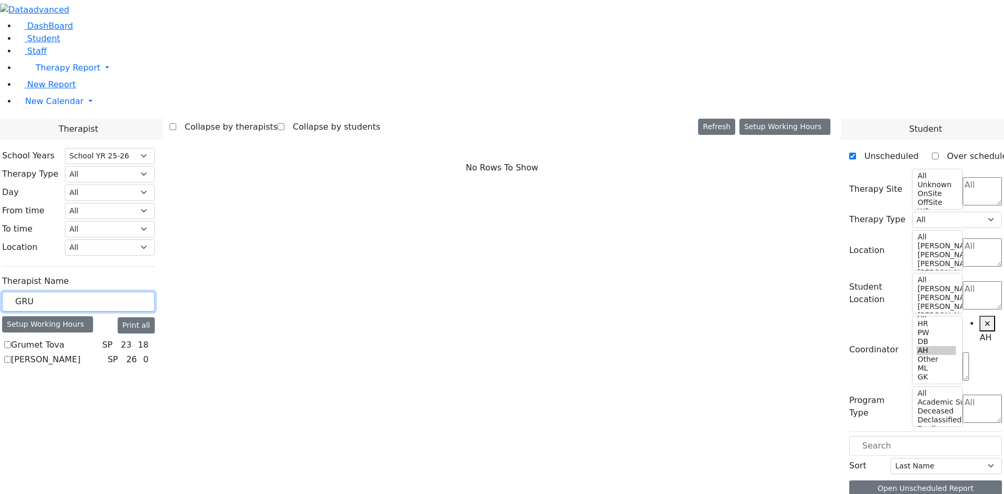
type input "GRU"
click at [64, 339] on label "Grumet Tova" at bounding box center [37, 345] width 53 height 13
click at [11, 341] on input "Grumet Tova" at bounding box center [7, 344] width 7 height 7
checkbox input "true"
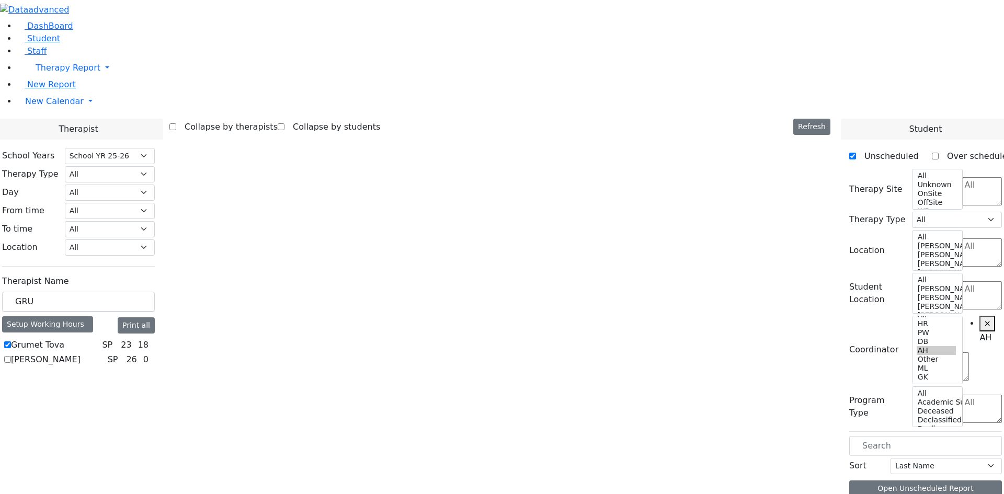
select select "3"
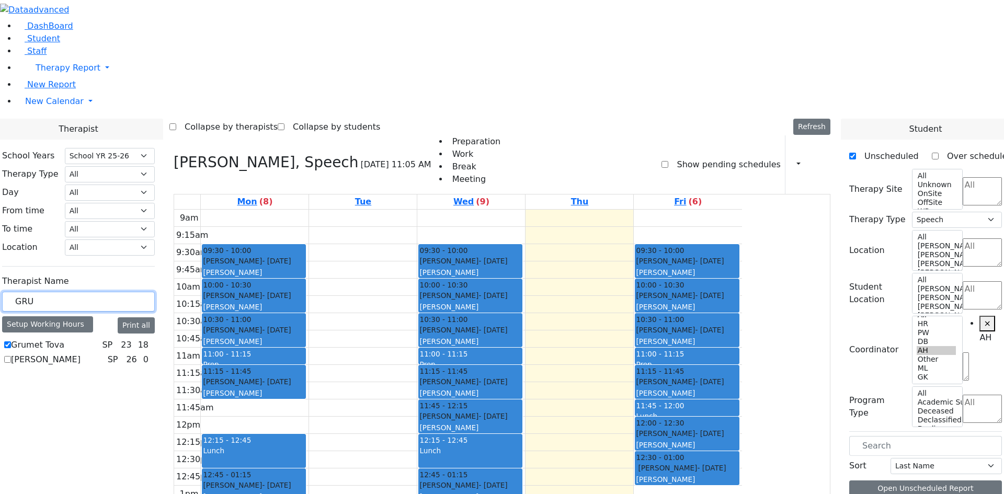
drag, startPoint x: 181, startPoint y: 181, endPoint x: 113, endPoint y: 185, distance: 67.5
click at [114, 183] on div "DashBoard Student Staff Therapy Report Student Old Calendar Report H_Arye" at bounding box center [502, 339] width 1004 height 679
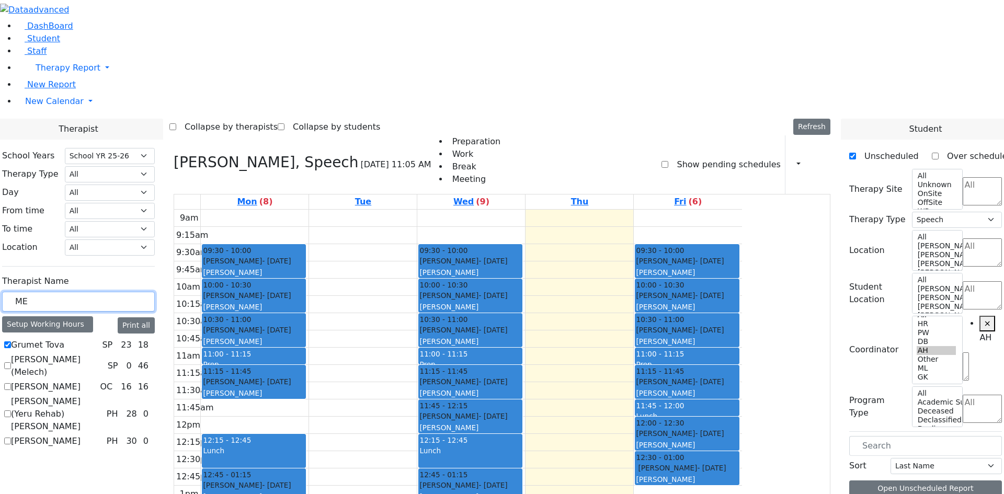
type input "ME"
click at [81, 381] on label "[PERSON_NAME]" at bounding box center [46, 387] width 70 height 13
click at [11, 383] on input "[PERSON_NAME]" at bounding box center [7, 386] width 7 height 7
checkbox input "true"
select select
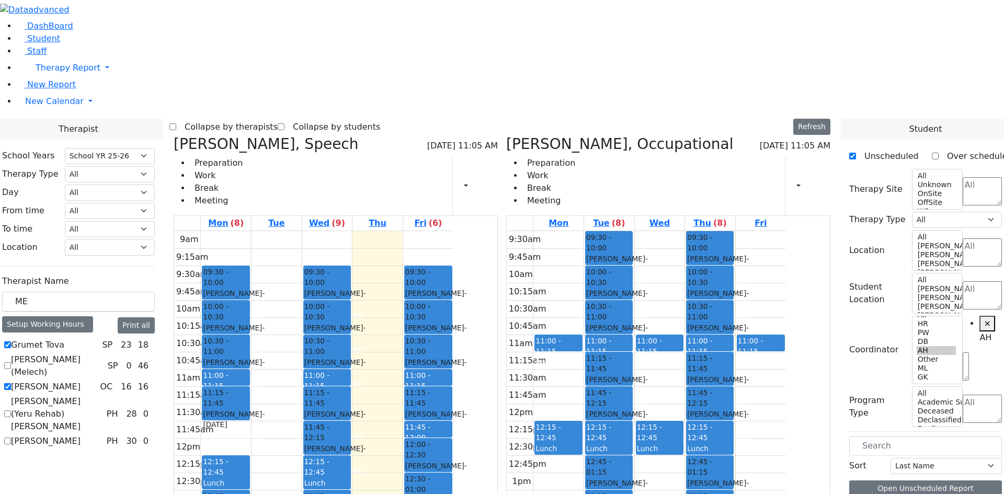
click at [102, 395] on label "[PERSON_NAME] (Yeru Rehab) [PERSON_NAME]" at bounding box center [56, 414] width 91 height 38
click at [11, 410] on input "[PERSON_NAME] (Yeru Rehab) [PERSON_NAME]" at bounding box center [7, 413] width 7 height 7
checkbox input "true"
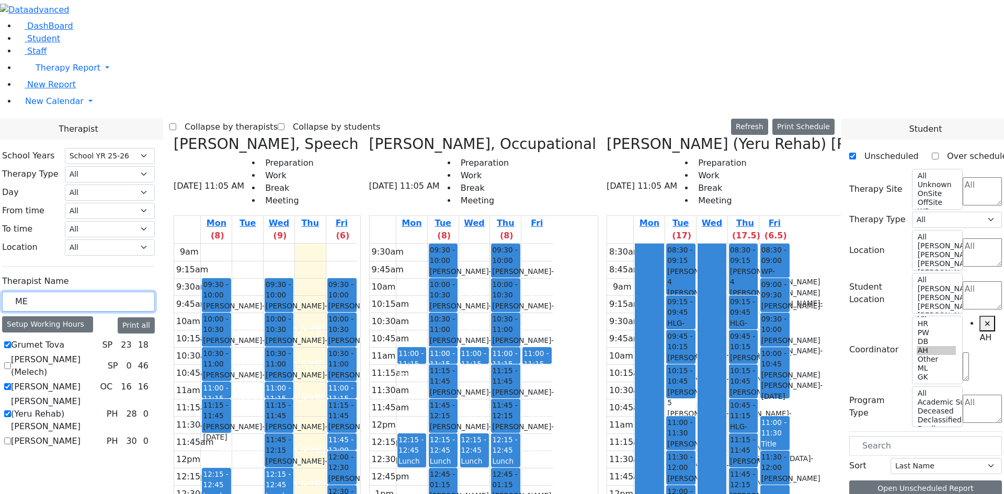
drag, startPoint x: 169, startPoint y: 181, endPoint x: 125, endPoint y: 190, distance: 44.8
click at [125, 292] on div "ME" at bounding box center [78, 302] width 153 height 20
type input "TO"
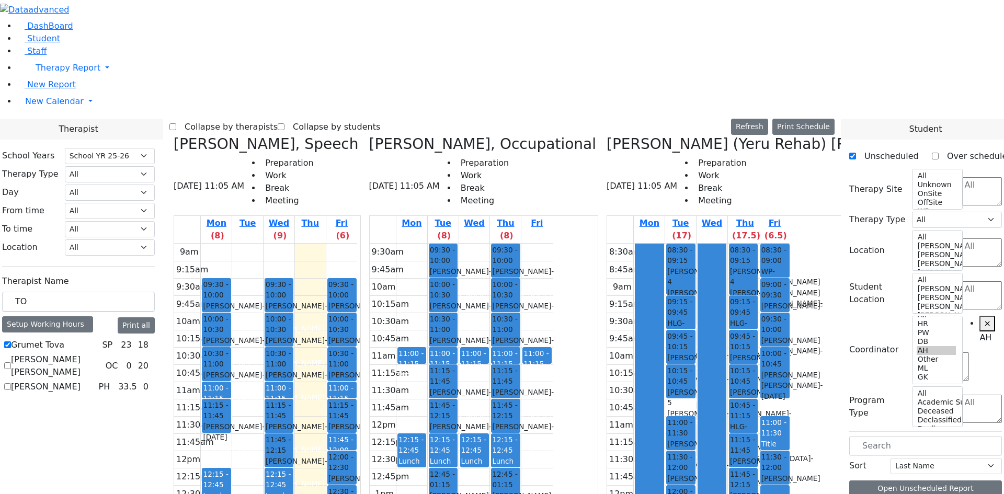
click at [101, 353] on label "[PERSON_NAME] [PERSON_NAME]" at bounding box center [56, 365] width 90 height 25
click at [11, 362] on input "[PERSON_NAME] [PERSON_NAME]" at bounding box center [7, 365] width 7 height 7
checkbox input "true"
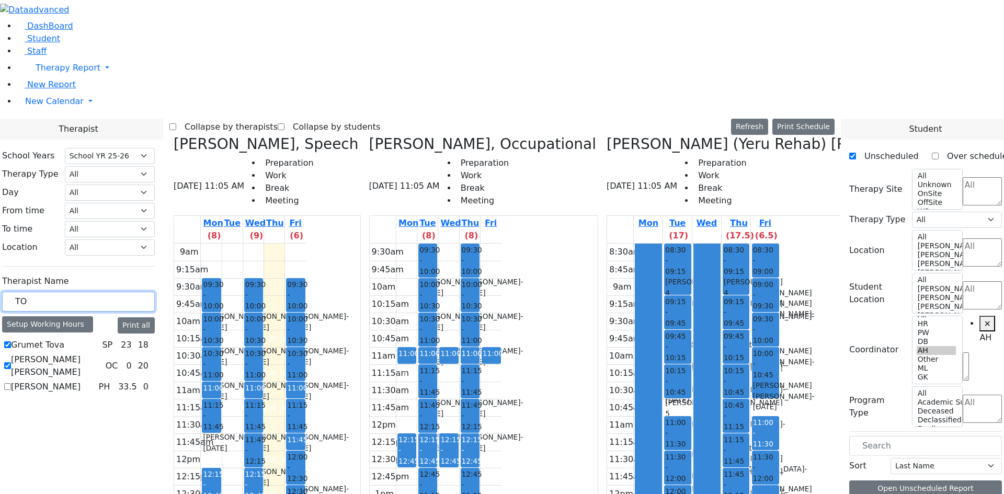
drag, startPoint x: 177, startPoint y: 180, endPoint x: 130, endPoint y: 190, distance: 48.1
click at [130, 292] on div "TO" at bounding box center [78, 302] width 153 height 20
type input "LEW"
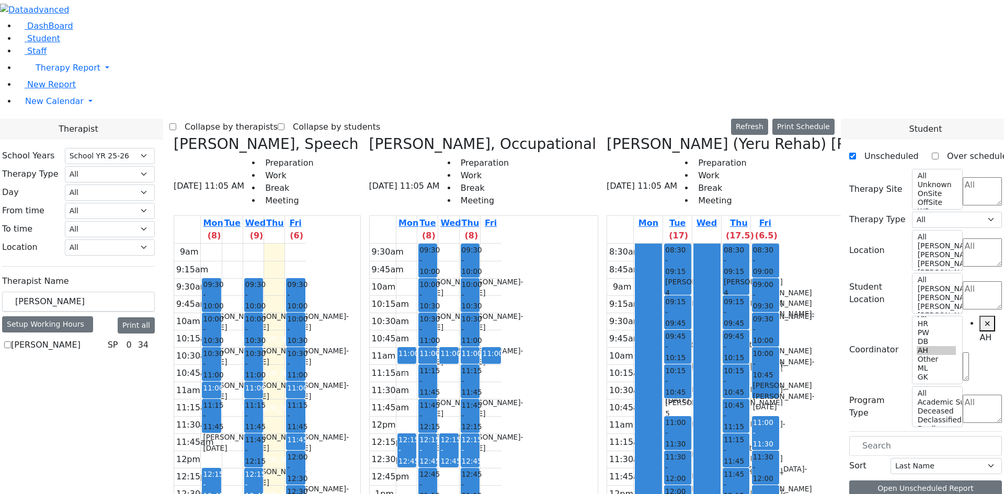
click at [81, 339] on label "[PERSON_NAME]" at bounding box center [46, 345] width 70 height 13
click at [11, 341] on input "[PERSON_NAME]" at bounding box center [7, 344] width 7 height 7
checkbox input "true"
select select "3"
drag, startPoint x: 173, startPoint y: 179, endPoint x: 87, endPoint y: 190, distance: 86.9
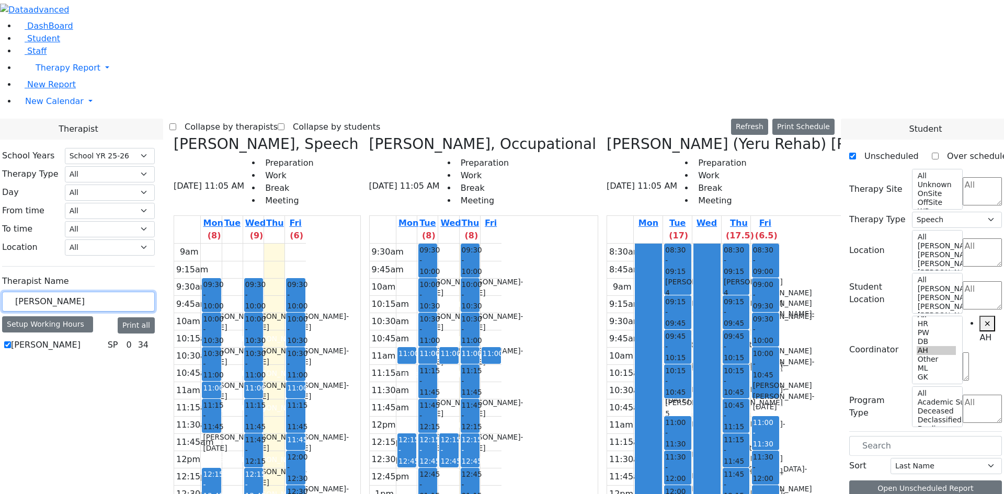
click at [102, 187] on div "DashBoard Student Staff Therapy Report Student Old Calendar Report H_Arye" at bounding box center [502, 343] width 1004 height 687
type input "SHO"
click at [102, 353] on label "Klein Heller Shoshana" at bounding box center [56, 359] width 91 height 13
click at [11, 356] on input "Klein Heller Shoshana" at bounding box center [7, 359] width 7 height 7
checkbox input "true"
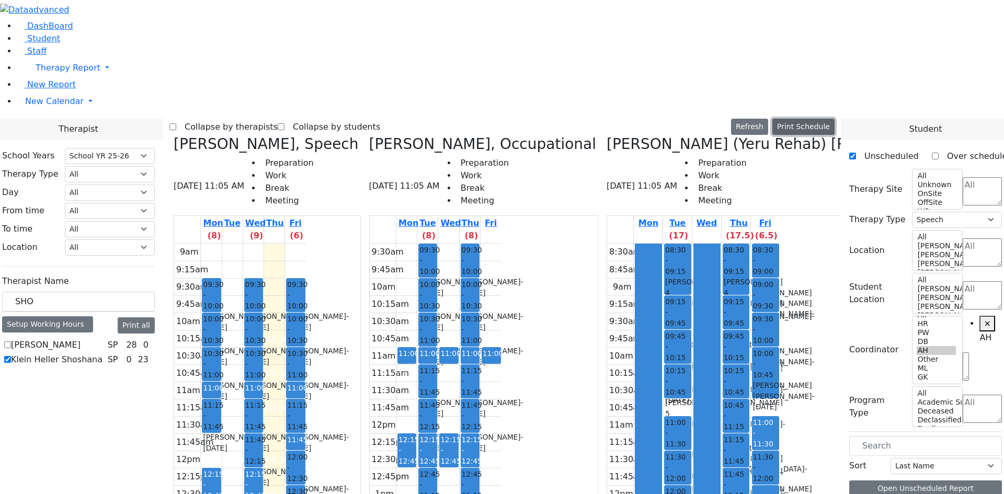
click at [818, 119] on button "Print Schedule" at bounding box center [803, 127] width 62 height 16
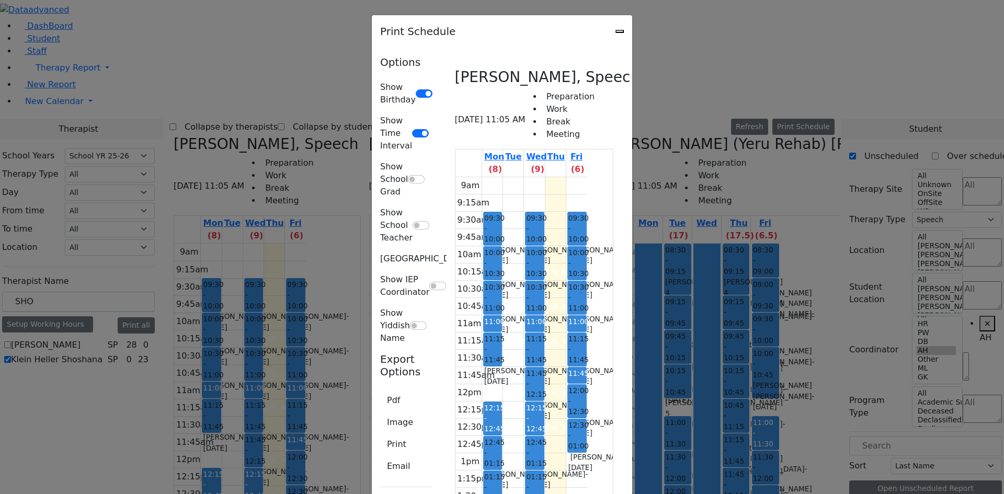
scroll to position [2389, 0]
click at [380, 390] on button "Pdf" at bounding box center [393, 400] width 27 height 20
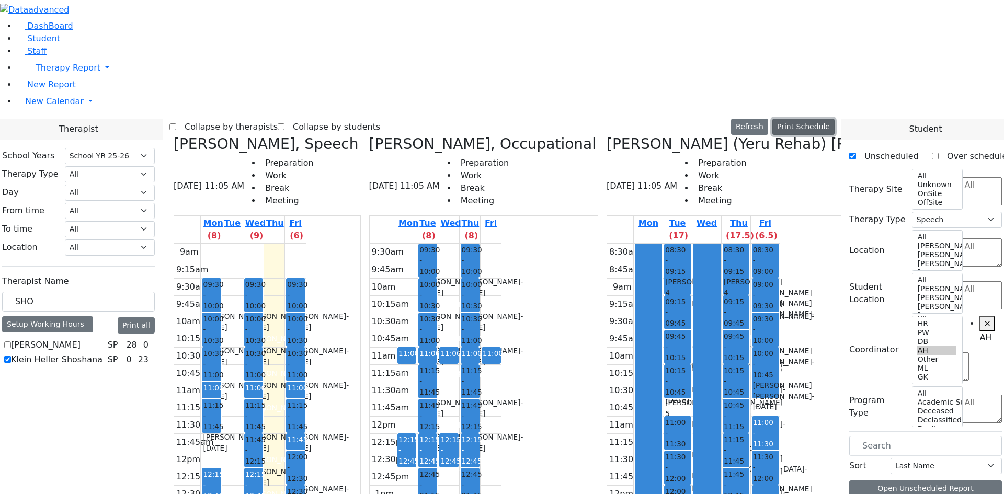
click at [829, 119] on button "Print Schedule" at bounding box center [803, 127] width 62 height 16
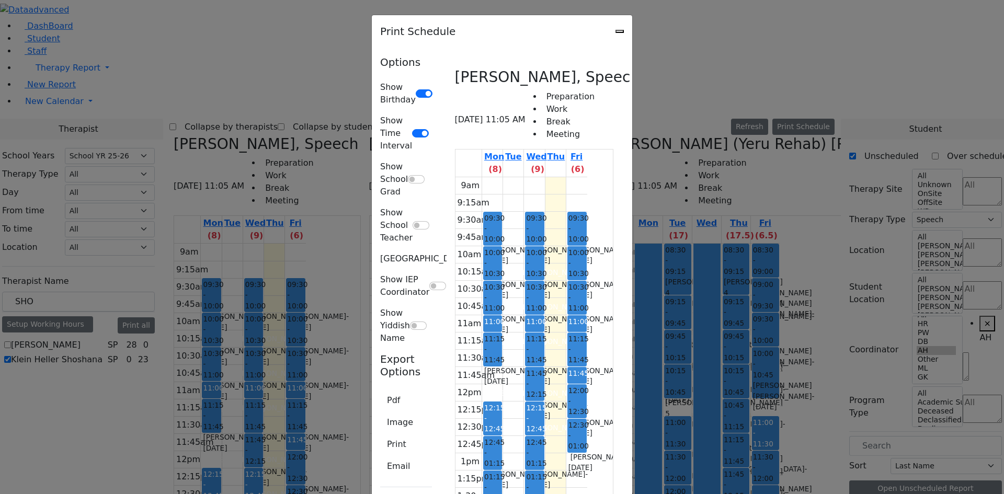
click at [619, 31] on icon "Close" at bounding box center [619, 31] width 0 height 0
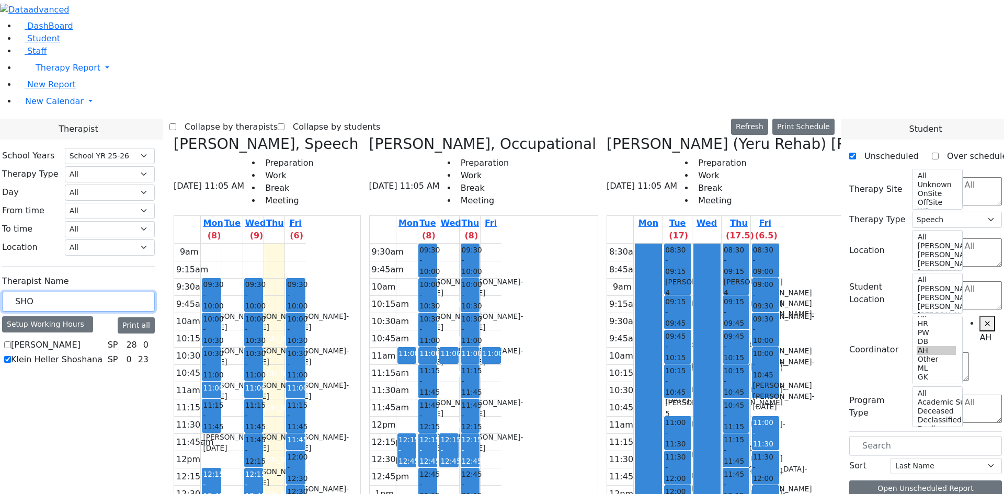
drag, startPoint x: 161, startPoint y: 181, endPoint x: 133, endPoint y: 185, distance: 27.9
click at [138, 292] on input "SHO" at bounding box center [78, 302] width 153 height 20
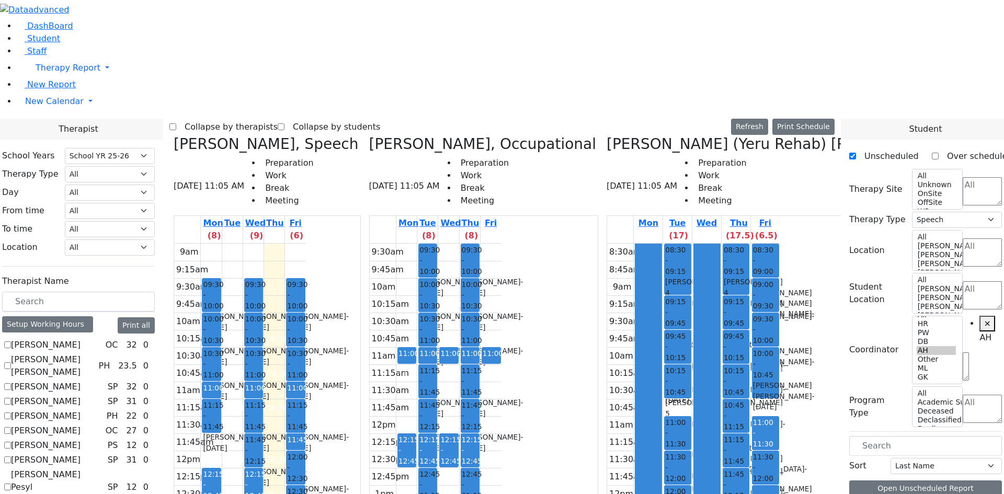
click at [174, 135] on icon at bounding box center [174, 143] width 0 height 17
select select
checkbox input "false"
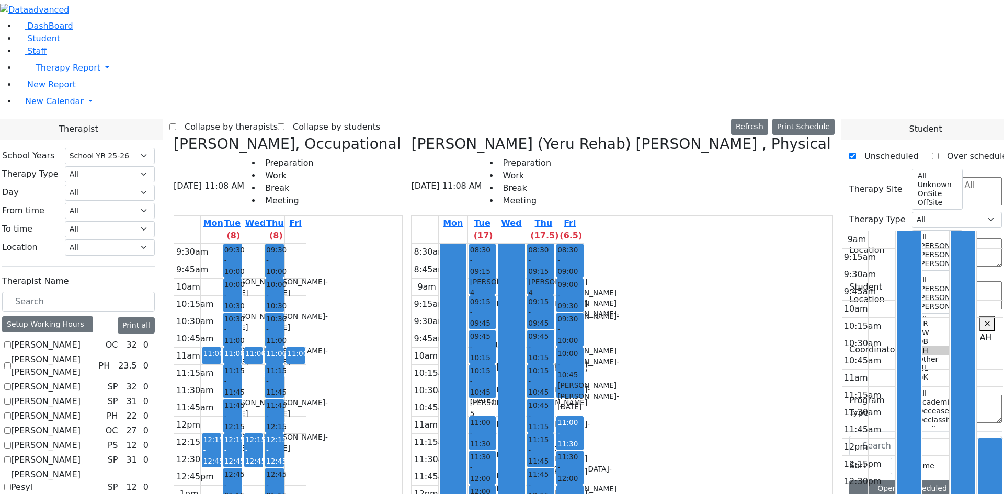
click at [174, 135] on icon at bounding box center [174, 143] width 0 height 17
checkbox input "false"
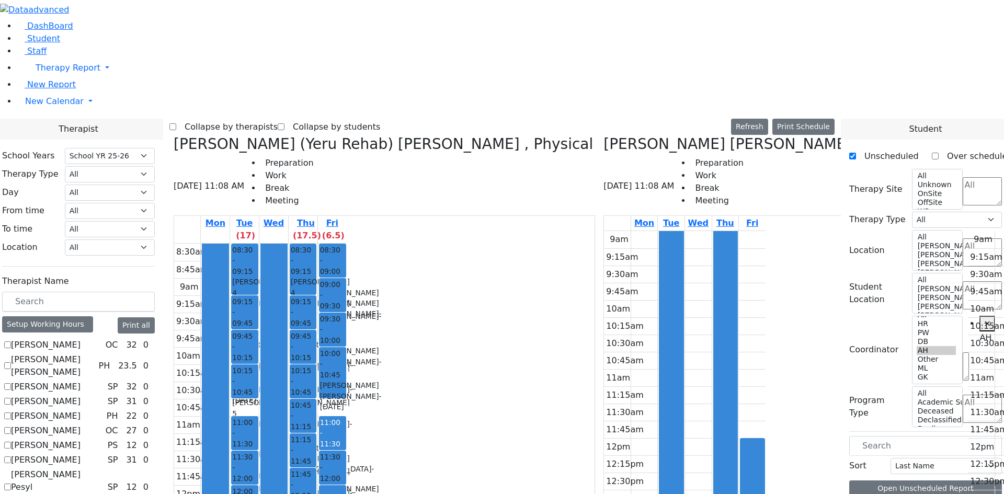
click at [174, 135] on icon at bounding box center [174, 143] width 0 height 17
checkbox input "false"
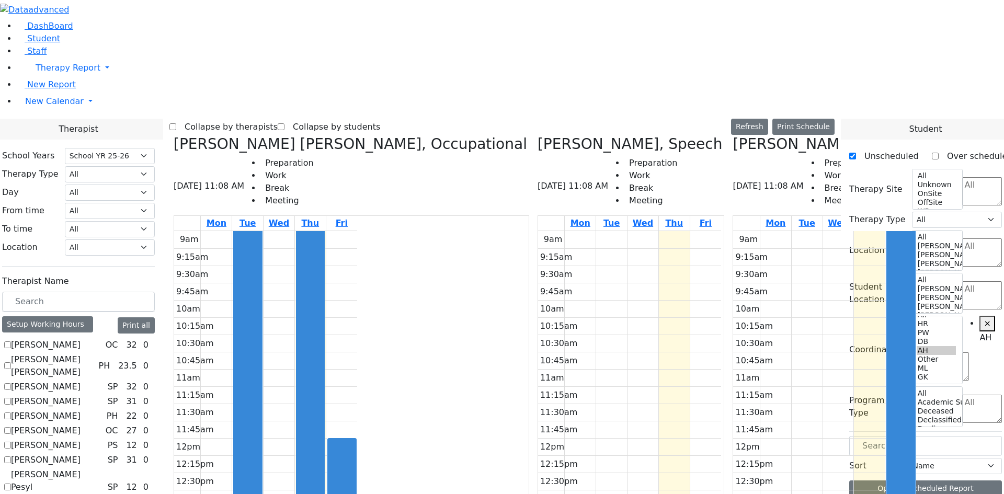
click at [174, 135] on icon at bounding box center [174, 143] width 0 height 17
select select "3"
checkbox input "false"
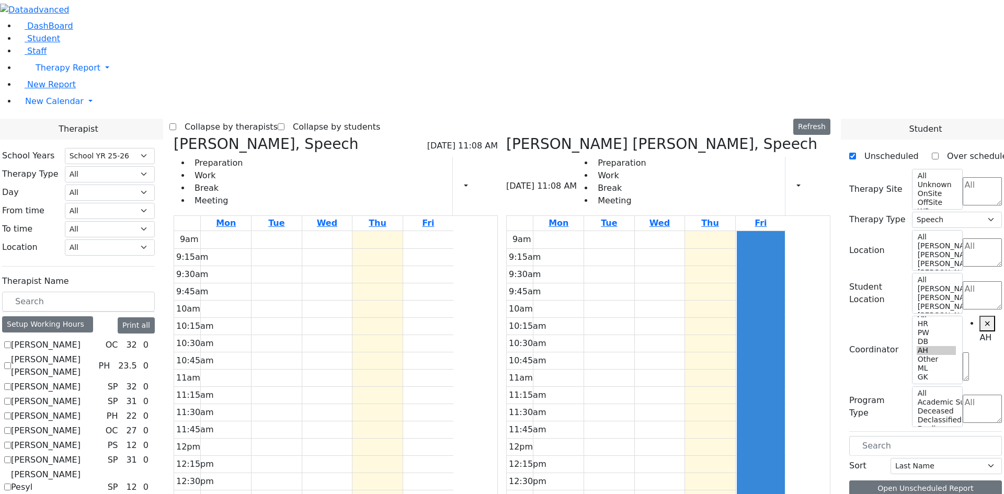
click at [174, 135] on icon at bounding box center [174, 143] width 0 height 17
checkbox input "false"
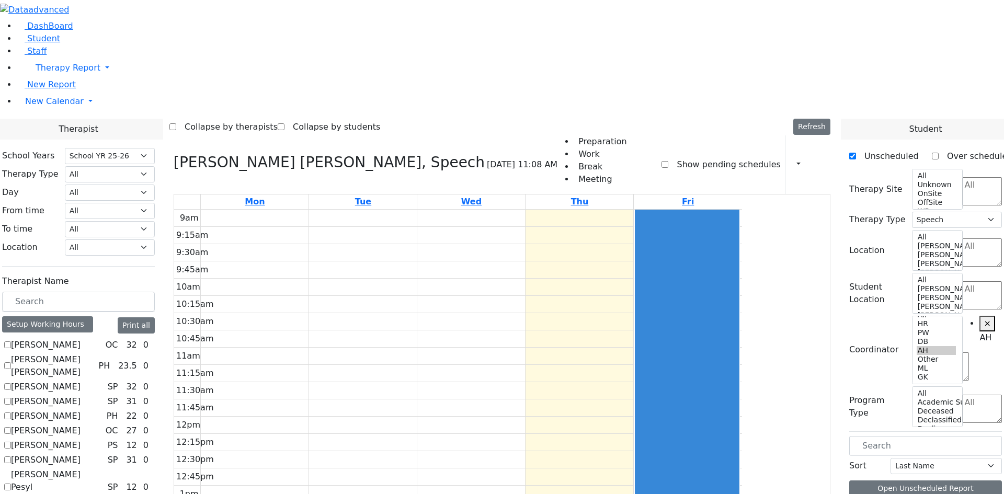
click at [174, 154] on icon at bounding box center [174, 162] width 0 height 17
select select
checkbox input "false"
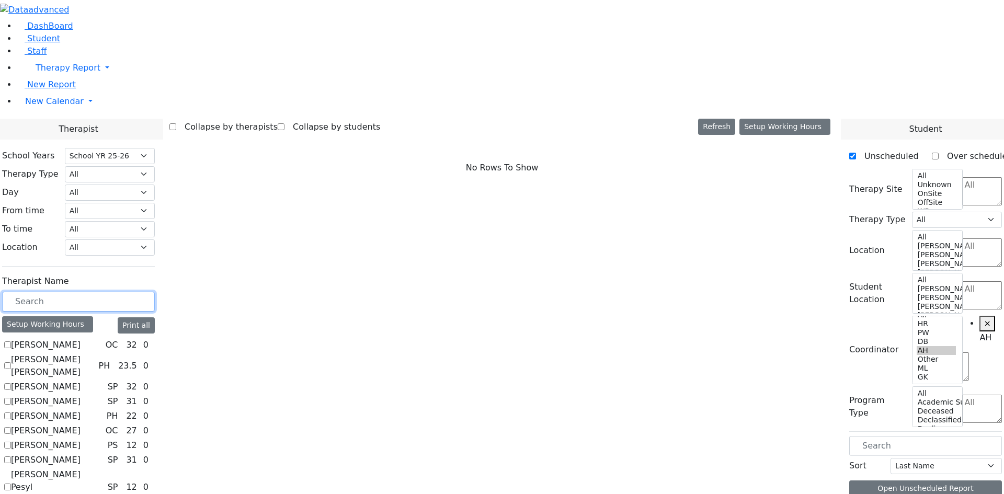
click at [145, 292] on input "text" at bounding box center [78, 302] width 153 height 20
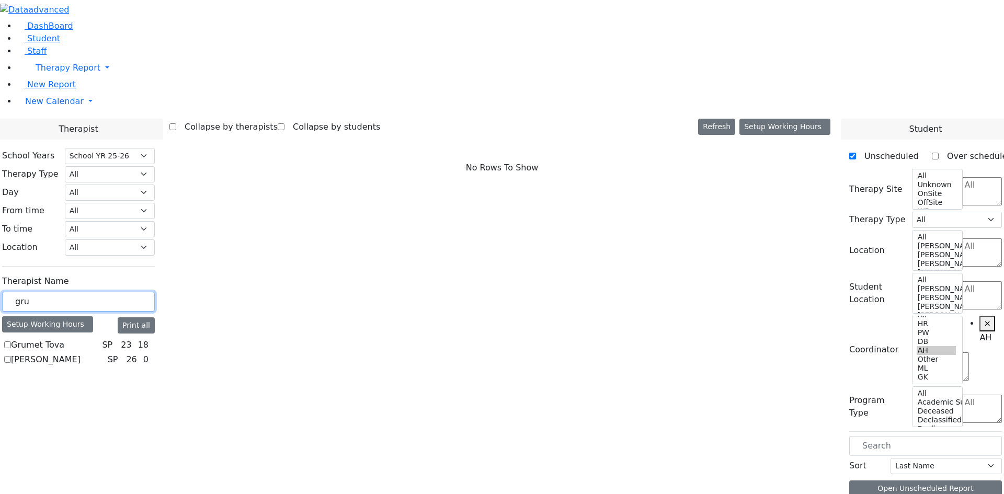
type input "gru"
click at [64, 339] on label "Grumet Tova" at bounding box center [37, 345] width 53 height 13
click at [11, 341] on input "Grumet Tova" at bounding box center [7, 344] width 7 height 7
checkbox input "true"
select select "3"
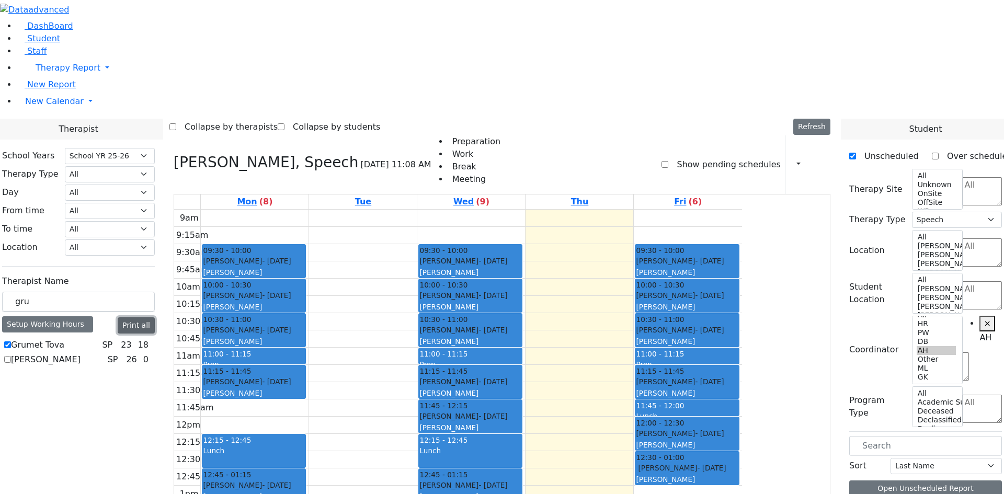
click at [155, 317] on button "Print all" at bounding box center [136, 325] width 37 height 16
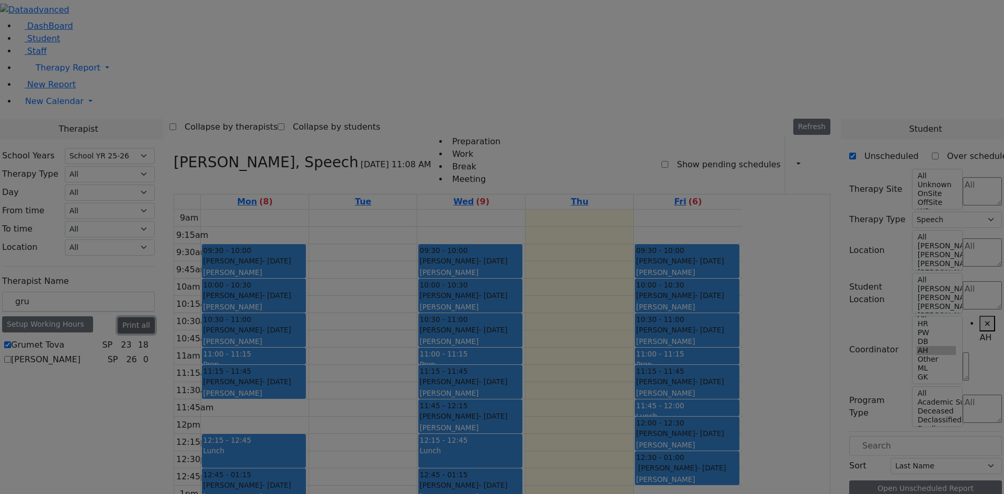
scroll to position [0, 0]
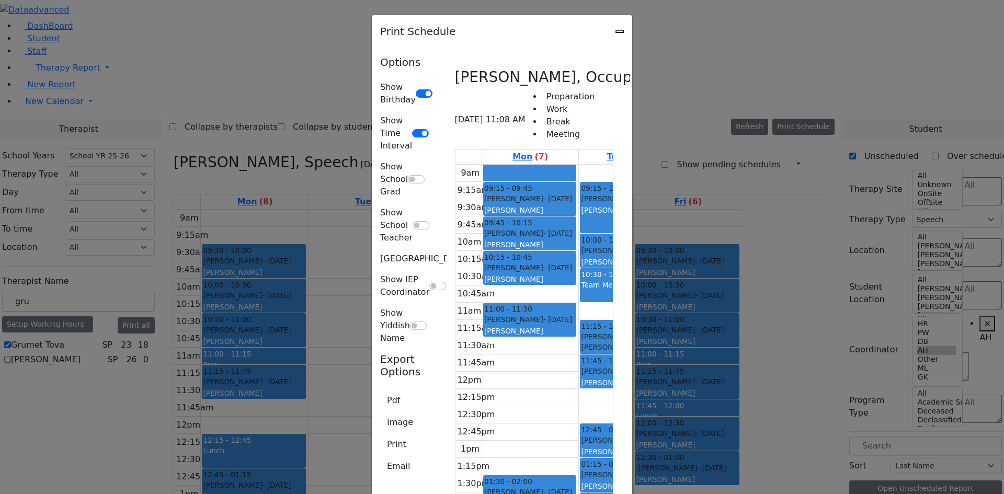
click at [619, 31] on icon "Close" at bounding box center [619, 31] width 0 height 0
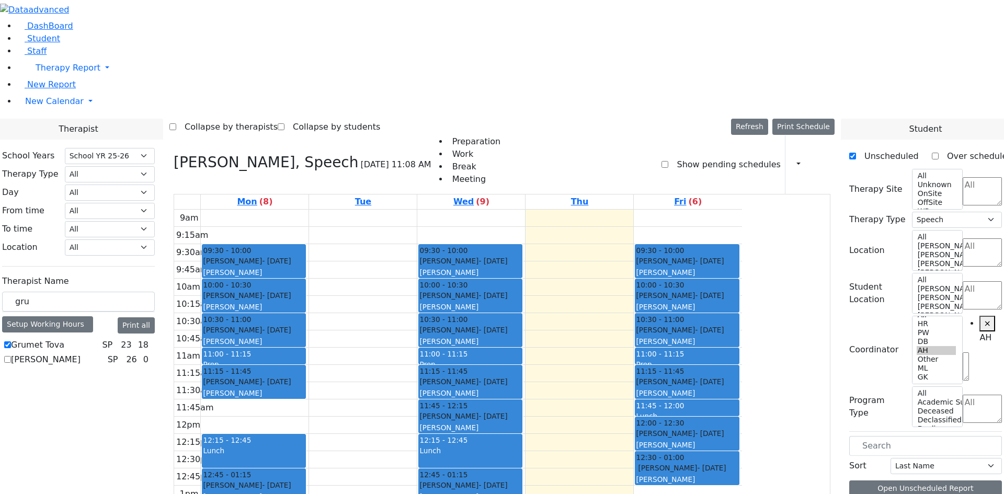
click at [694, 156] on label "Show pending schedules" at bounding box center [724, 164] width 112 height 17
click at [668, 161] on input "Show pending schedules" at bounding box center [664, 164] width 7 height 7
checkbox input "true"
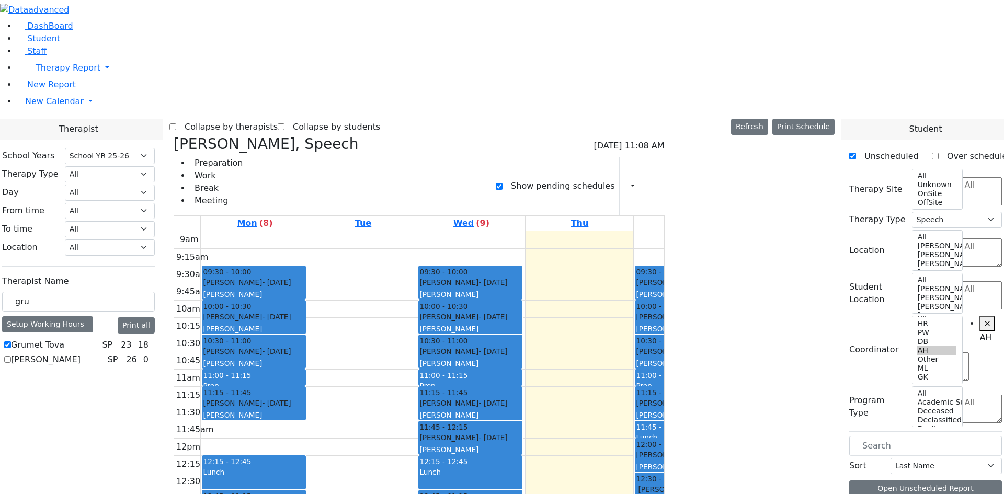
click at [153, 345] on icon at bounding box center [153, 345] width 0 height 0
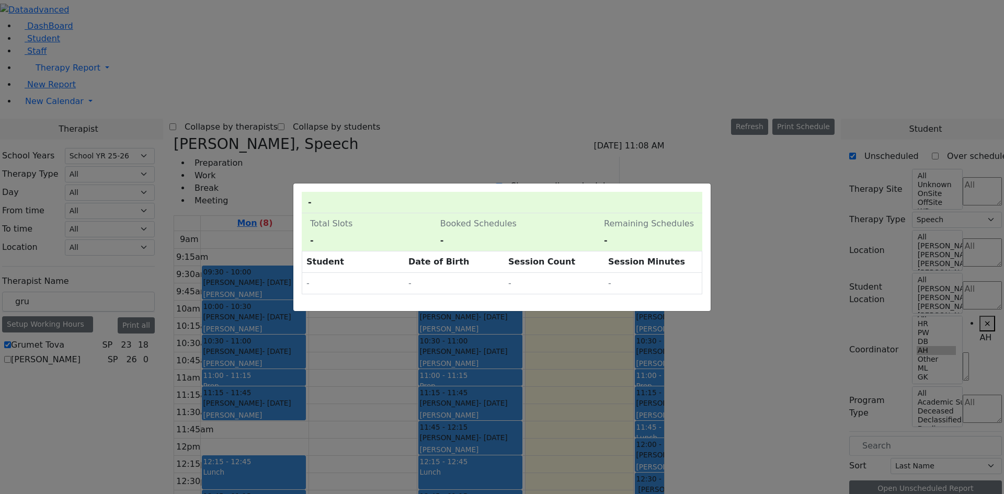
click at [248, 224] on div "0 Pending Schedules - Total Slots - Booked Schedules - Pending Schedules - Rema…" at bounding box center [502, 247] width 1004 height 494
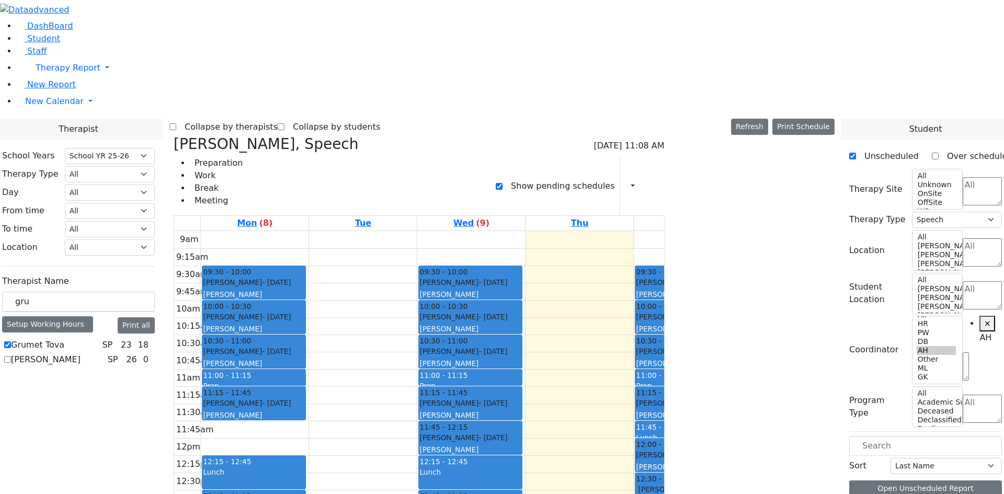
drag, startPoint x: 841, startPoint y: 19, endPoint x: 892, endPoint y: 20, distance: 51.2
click at [651, 181] on icon at bounding box center [651, 186] width 0 height 10
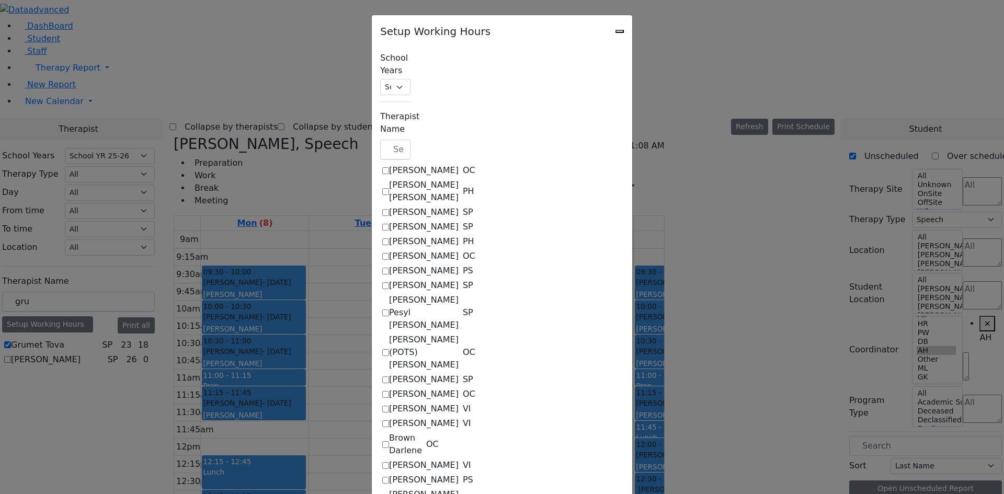
checkbox input "true"
checkbox input "false"
select select "09:00:00"
select select "15:00:00"
select select "1"
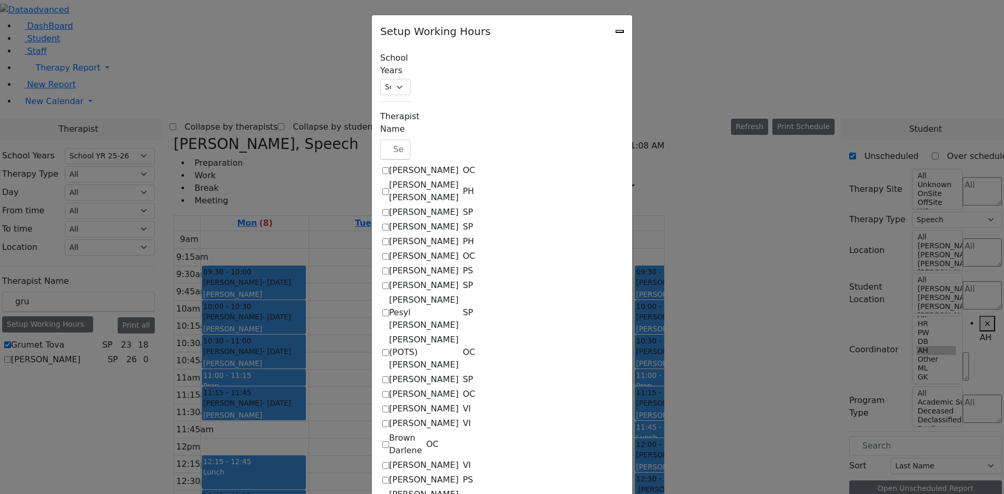
select select "15:00:00"
select select "19:00:00"
select select "09:00:00"
select select "15:00:00"
select select "1"
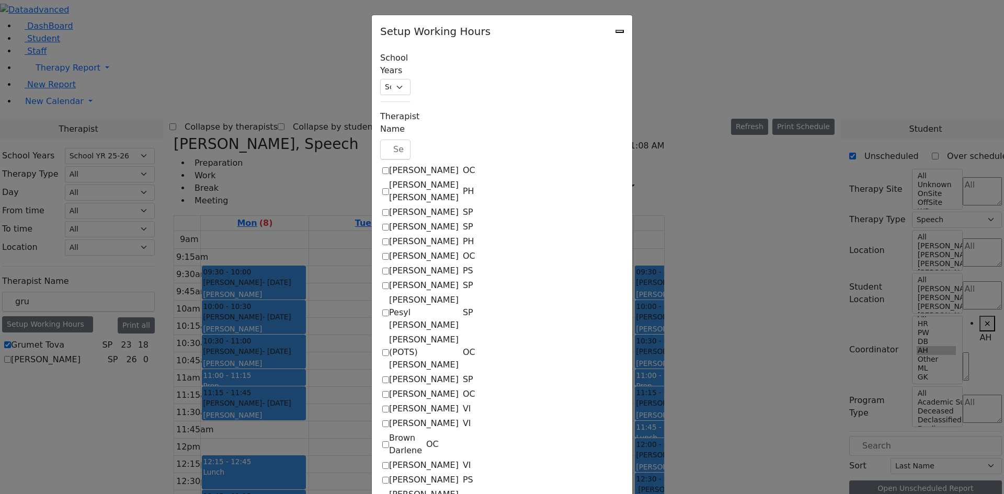
select select "15:00:00"
select select "19:00:00"
select select "09:00:00"
select select "15:00:00"
select select "1"
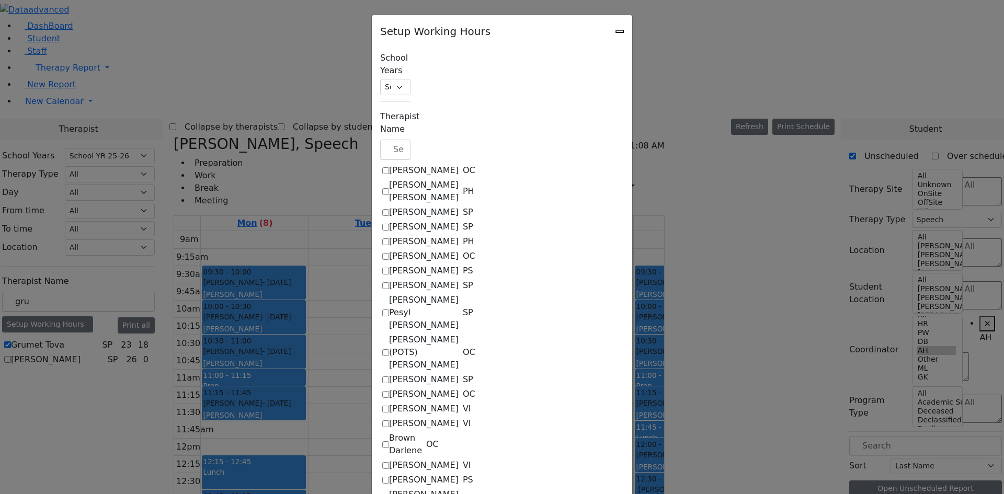
select select "15:00:00"
select select "19:00:00"
select select "09:00:00"
select select "15:00:00"
select select "1"
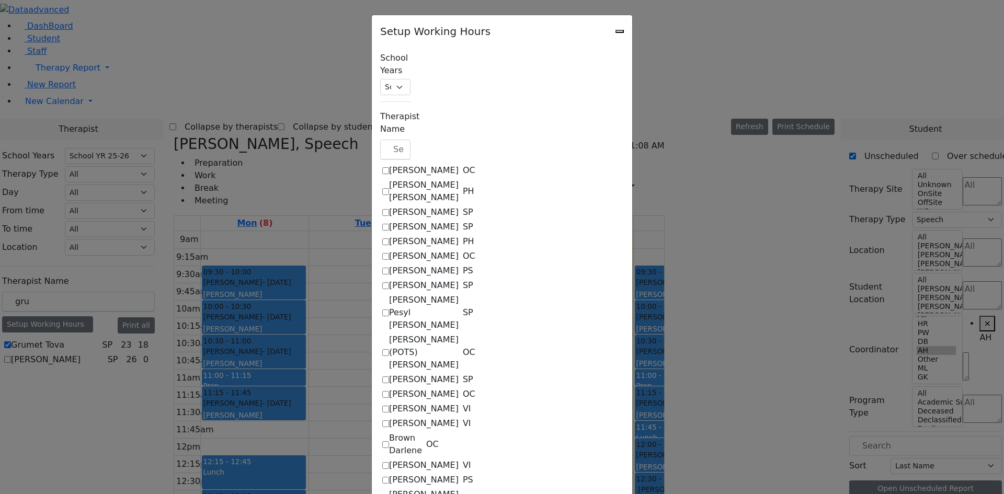
select select "15:00:00"
select select "19:00:00"
select select "09:00:00"
select select "15:00:00"
select select "1"
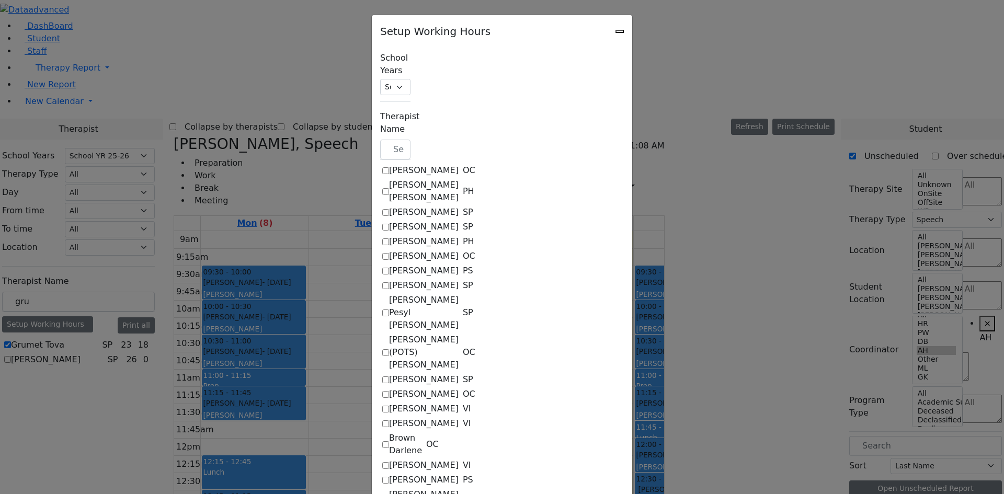
select select "15:00:00"
select select "19:00:00"
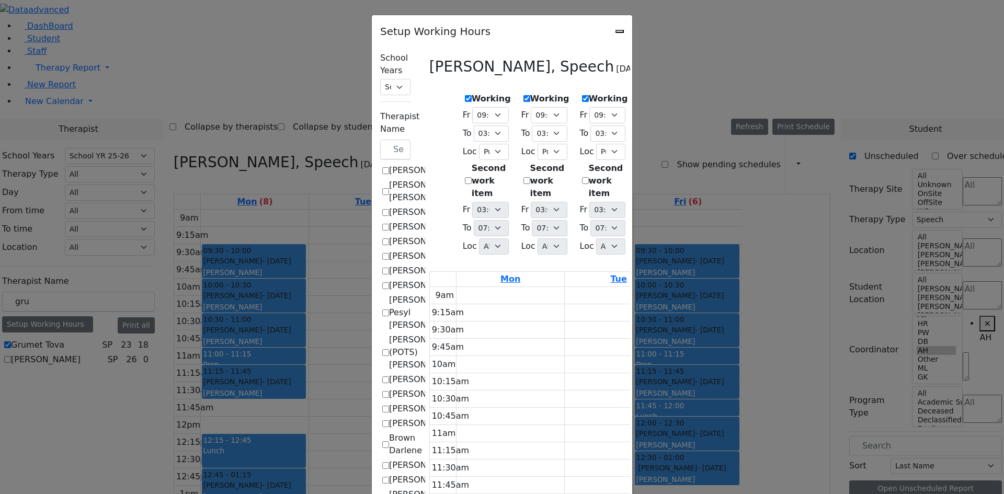
click at [619, 31] on icon "Close" at bounding box center [619, 31] width 0 height 0
checkbox input "false"
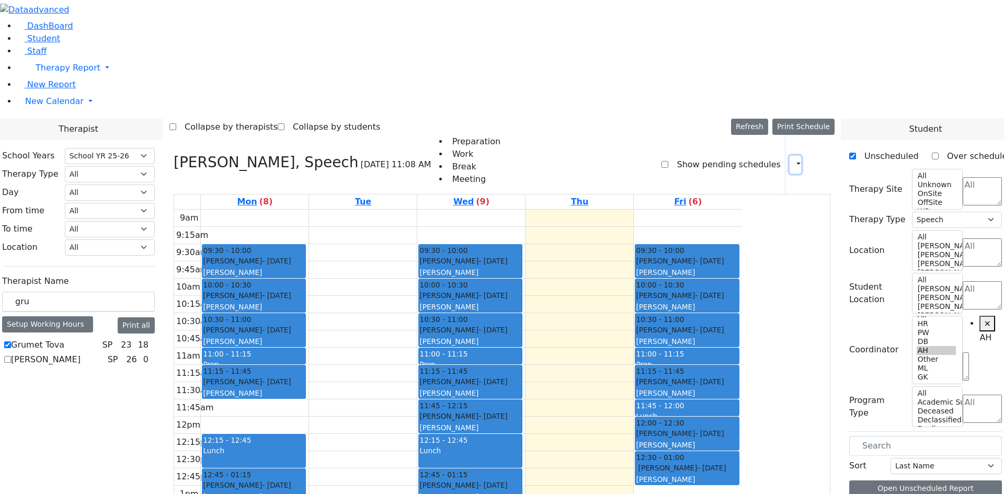
click at [790, 156] on button "button" at bounding box center [795, 165] width 12 height 18
drag, startPoint x: 169, startPoint y: 182, endPoint x: 48, endPoint y: 151, distance: 125.3
click at [108, 180] on div "DashBoard Student Staff Therapy Report Student Old Calendar Report H_Arye" at bounding box center [502, 339] width 1004 height 679
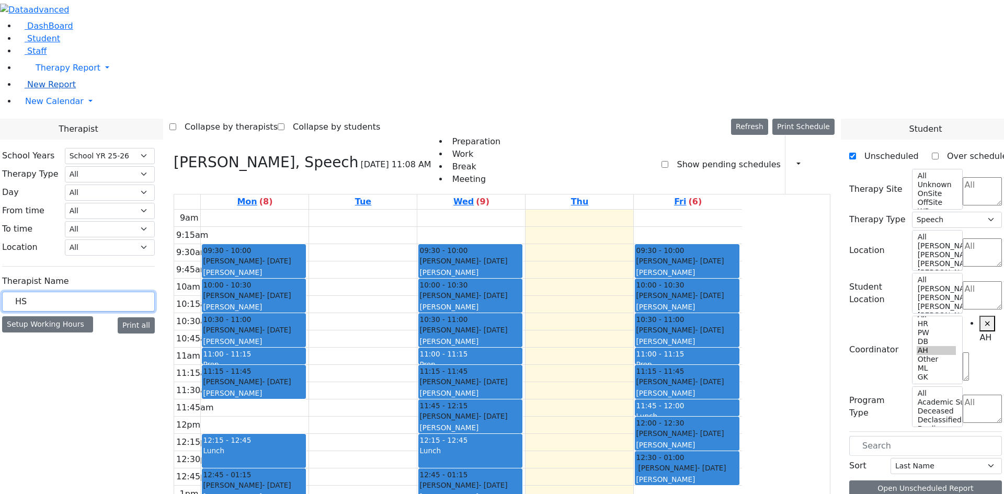
type input "H"
type input "SHO"
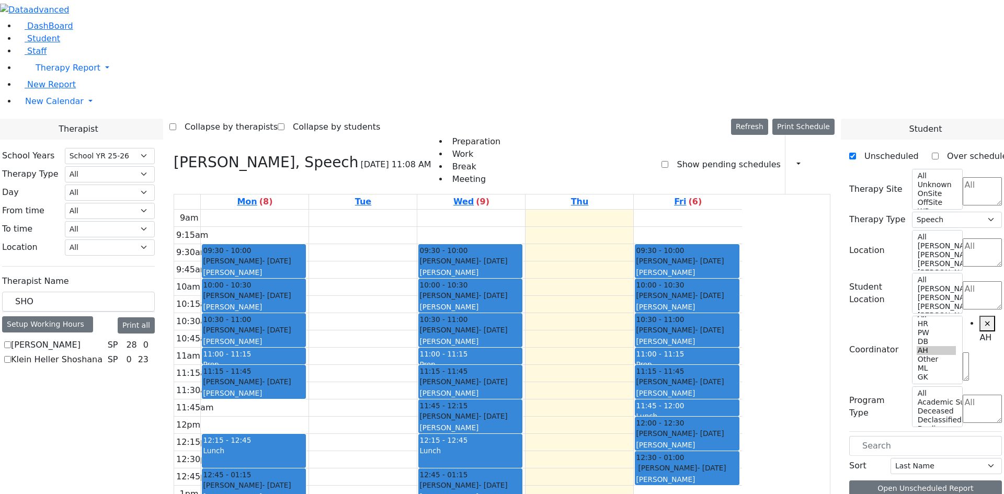
click at [102, 353] on label "Klein Heller Shoshana" at bounding box center [56, 359] width 91 height 13
click at [11, 356] on input "Klein Heller Shoshana" at bounding box center [7, 359] width 7 height 7
checkbox input "true"
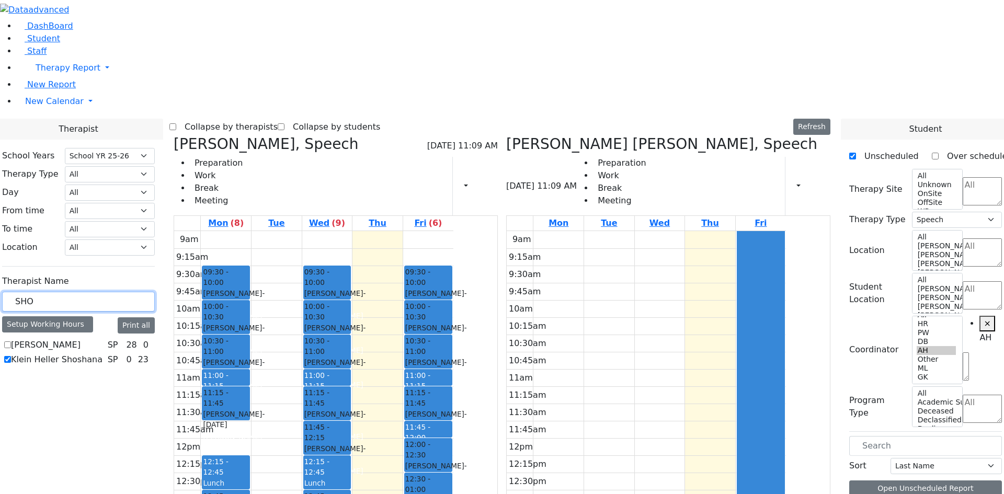
drag, startPoint x: 154, startPoint y: 180, endPoint x: 113, endPoint y: 180, distance: 41.3
click at [113, 180] on div "DashBoard Student Staff Therapy Report Student Old Calendar Report H_Arye" at bounding box center [502, 343] width 1004 height 687
click at [791, 177] on button "button" at bounding box center [795, 186] width 12 height 18
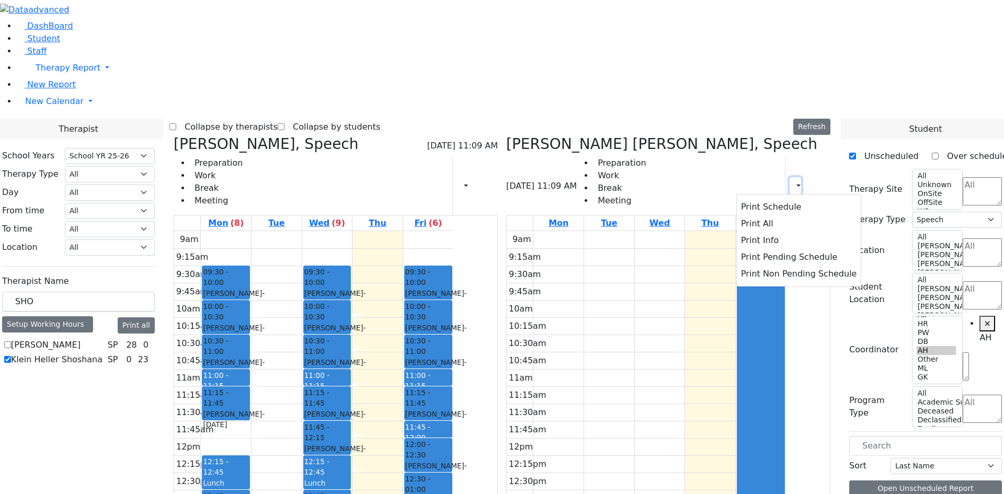
click at [791, 177] on button "button" at bounding box center [795, 186] width 12 height 18
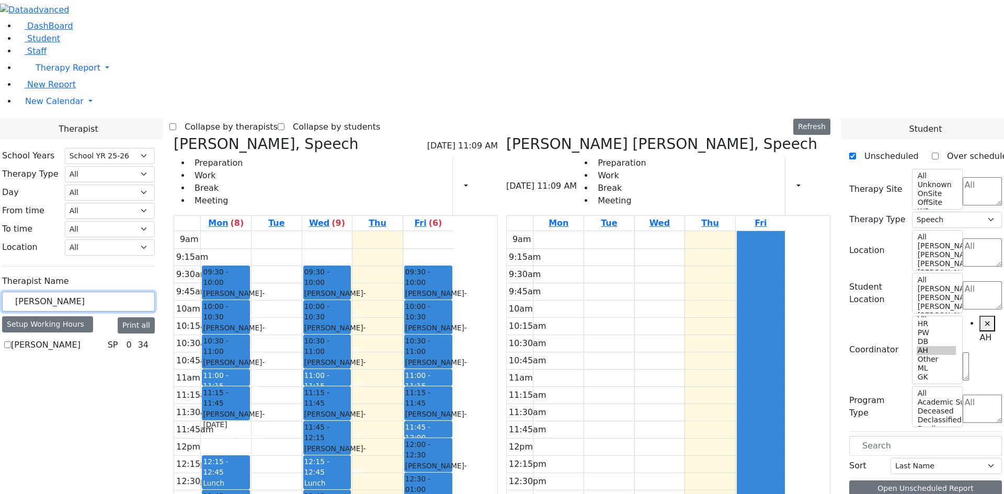
type input "LEW"
click at [81, 339] on label "[PERSON_NAME]" at bounding box center [46, 345] width 70 height 13
click at [11, 341] on input "[PERSON_NAME]" at bounding box center [7, 344] width 7 height 7
checkbox input "true"
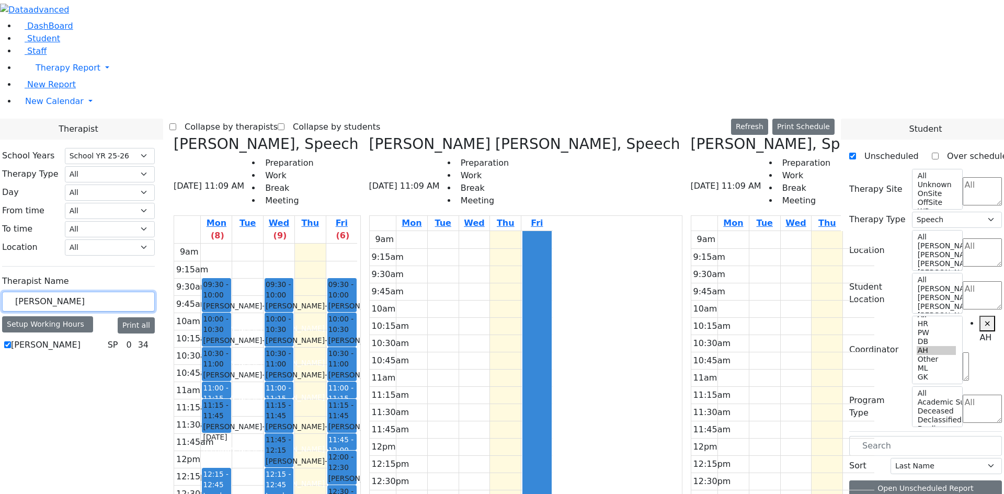
drag, startPoint x: 178, startPoint y: 179, endPoint x: 85, endPoint y: 180, distance: 93.1
click at [85, 180] on div "DashBoard Student Staff Therapy Report Student Old Calendar Report H_Arye" at bounding box center [502, 343] width 1004 height 687
type input "MEH"
click at [81, 339] on label "[PERSON_NAME]" at bounding box center [46, 345] width 70 height 13
click at [11, 341] on input "[PERSON_NAME]" at bounding box center [7, 344] width 7 height 7
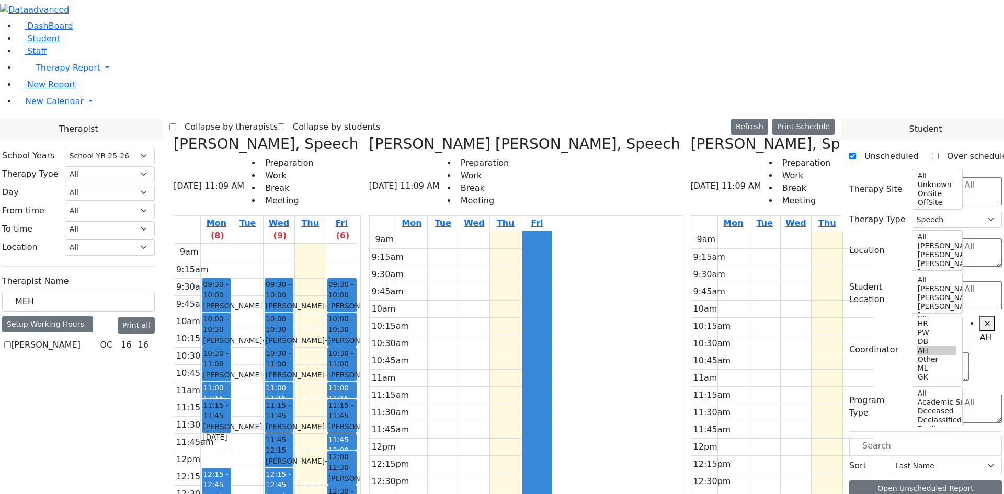
checkbox input "true"
select select "1"
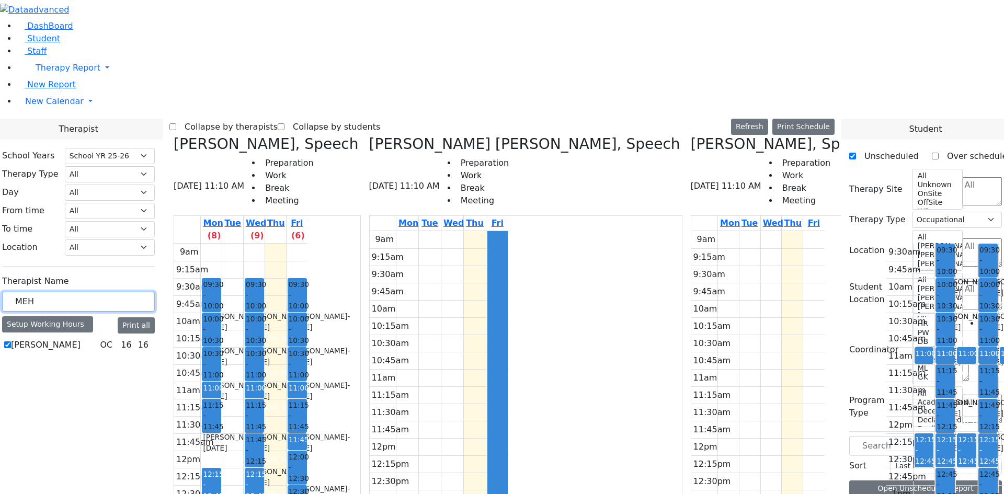
drag, startPoint x: 176, startPoint y: 177, endPoint x: 105, endPoint y: 174, distance: 71.2
click at [107, 174] on div "DashBoard Student Staff Therapy Report Student Old Calendar Report H_Arye" at bounding box center [502, 343] width 1004 height 687
type input "TO"
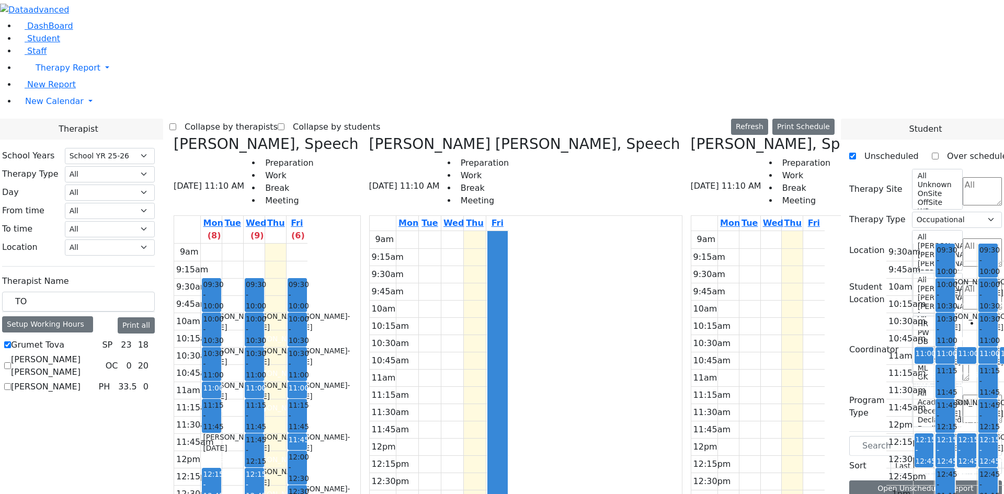
click at [101, 353] on label "[PERSON_NAME] [PERSON_NAME]" at bounding box center [56, 365] width 90 height 25
click at [11, 362] on input "[PERSON_NAME] [PERSON_NAME]" at bounding box center [7, 365] width 7 height 7
checkbox input "true"
select select
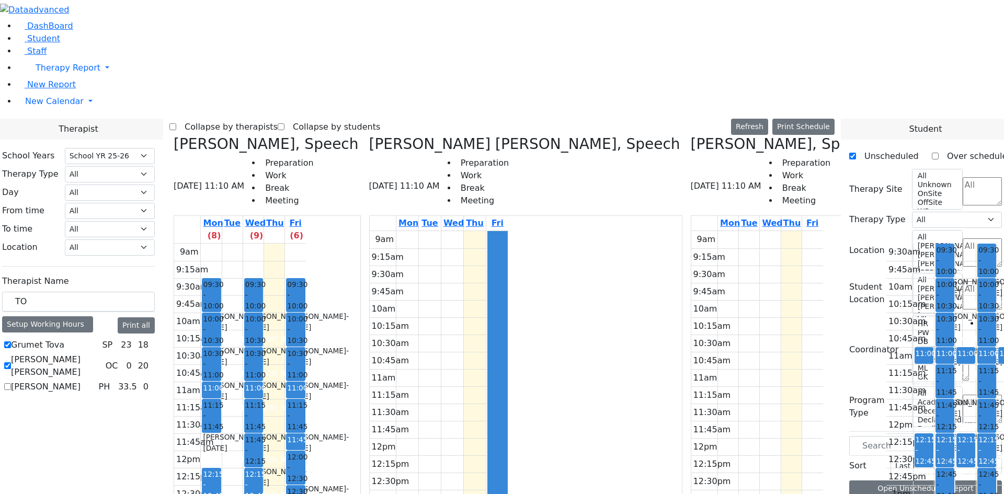
click at [101, 353] on label "[PERSON_NAME] [PERSON_NAME]" at bounding box center [56, 365] width 90 height 25
click at [11, 362] on input "[PERSON_NAME] [PERSON_NAME]" at bounding box center [7, 365] width 7 height 7
checkbox input "false"
select select "3"
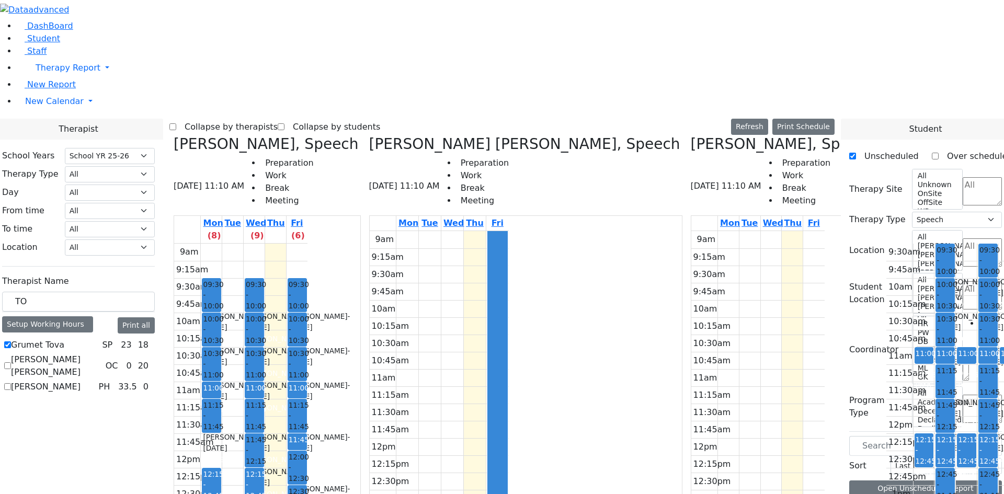
click at [278, 119] on label "Collapse by therapists" at bounding box center [226, 127] width 101 height 17
click at [176, 123] on input "Collapse by therapists" at bounding box center [172, 126] width 7 height 7
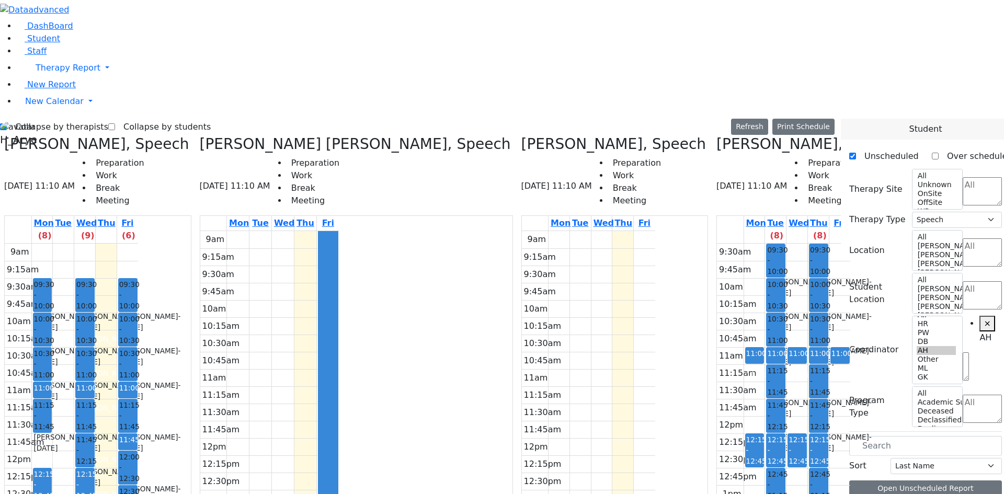
click at [307, 119] on div "Collapse by therapists Collapse by students Refresh Setup Working Hours Print S…" at bounding box center [417, 127] width 834 height 17
click at [67, 119] on label "Collapse by therapists" at bounding box center [57, 127] width 101 height 17
click at [7, 123] on input "Collapse by therapists" at bounding box center [3, 126] width 7 height 7
checkbox input "false"
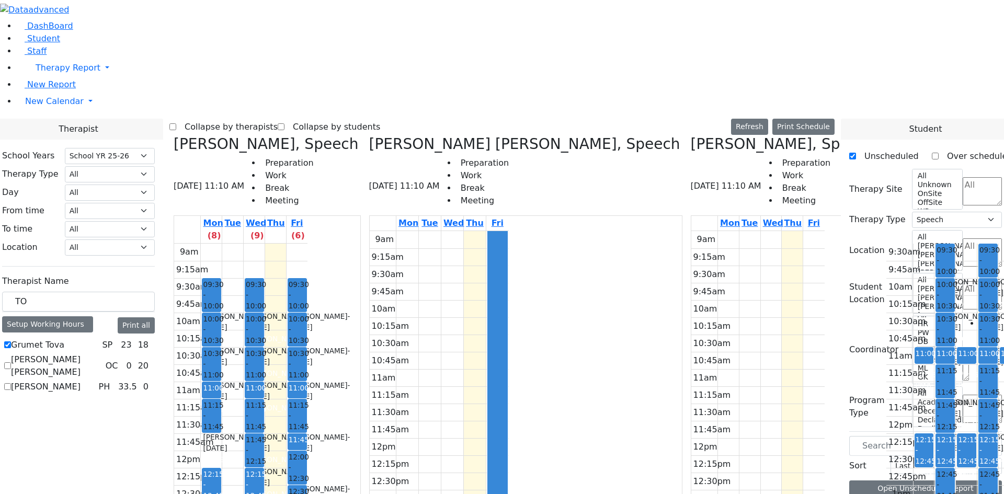
click at [380, 119] on label "Collapse by students" at bounding box center [332, 127] width 96 height 17
click at [284, 123] on input "Collapse by students" at bounding box center [281, 126] width 7 height 7
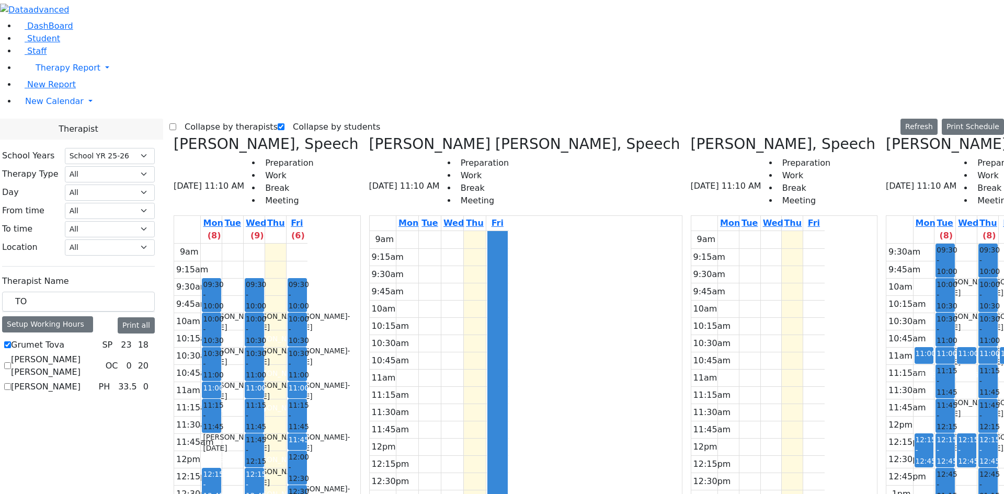
click at [320, 119] on label "Collapse by students" at bounding box center [332, 127] width 96 height 17
click at [284, 123] on input "Collapse by students" at bounding box center [281, 126] width 7 height 7
checkbox input "false"
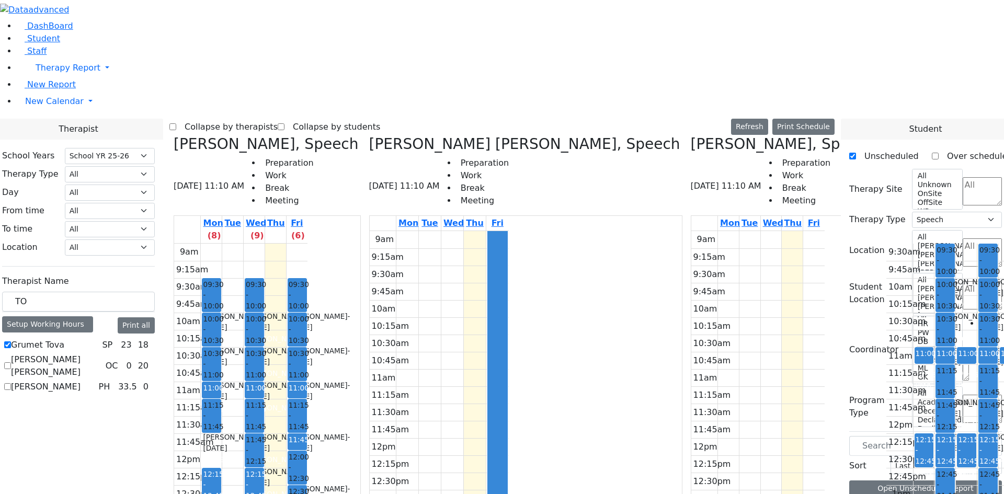
click at [886, 135] on span at bounding box center [886, 143] width 0 height 17
click at [886, 135] on icon at bounding box center [886, 143] width 0 height 17
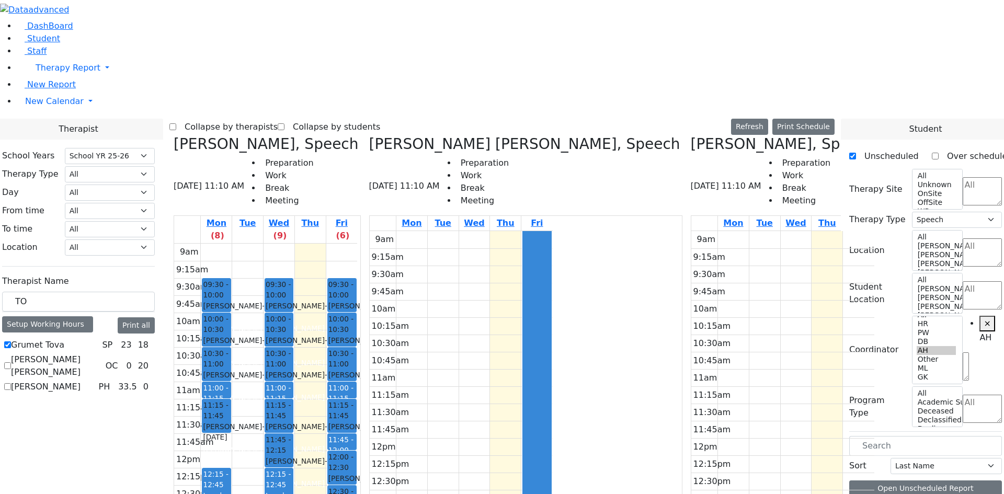
click at [691, 135] on h3 "[PERSON_NAME], Speech" at bounding box center [783, 144] width 185 height 18
click at [691, 135] on icon at bounding box center [691, 143] width 0 height 17
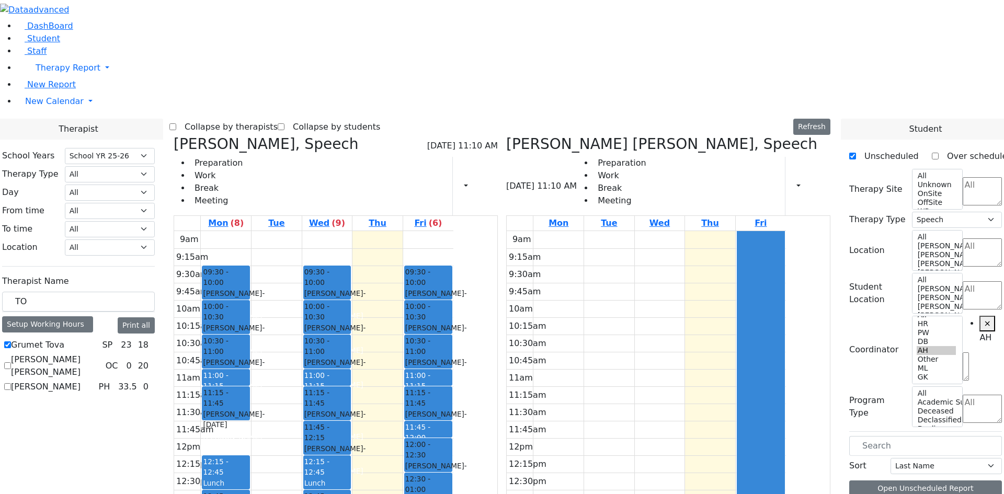
click at [506, 135] on icon at bounding box center [506, 143] width 0 height 17
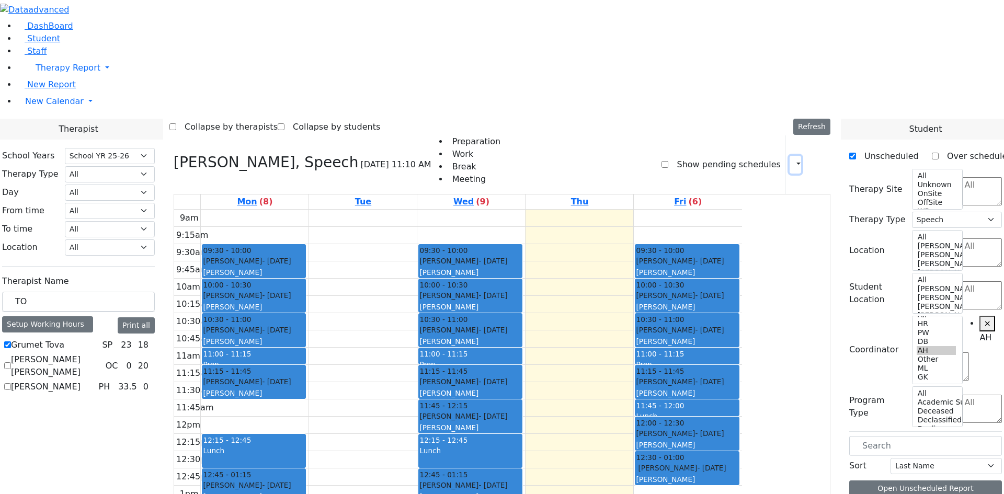
click at [794, 156] on button "button" at bounding box center [795, 165] width 12 height 18
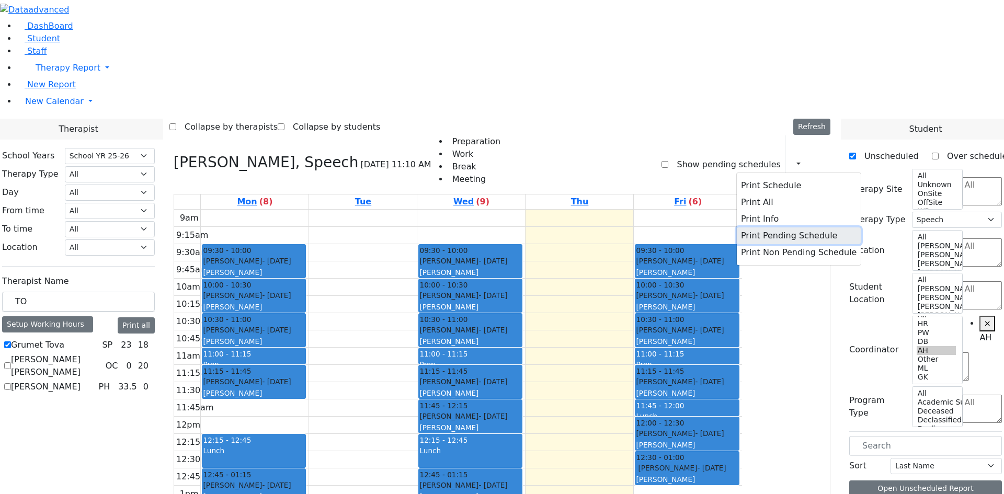
click at [766, 227] on button "Print Pending Schedule" at bounding box center [799, 235] width 124 height 17
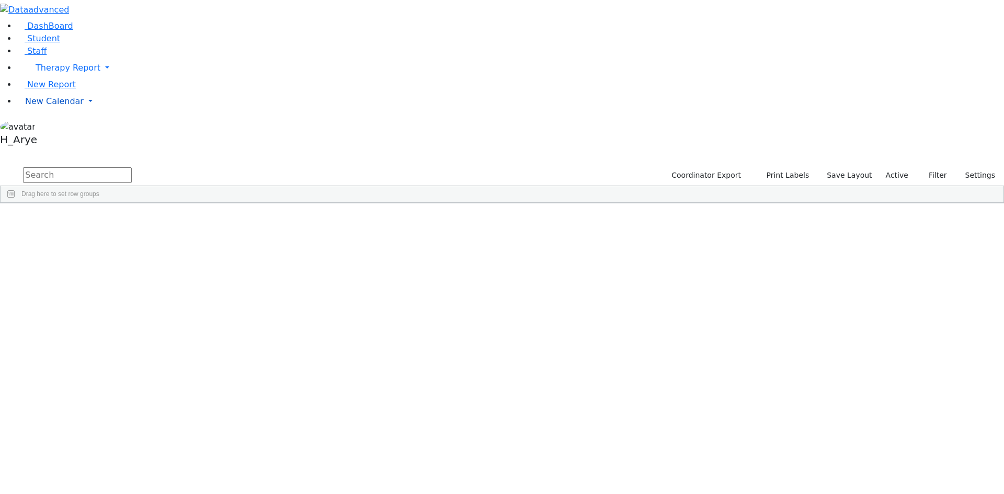
click at [54, 73] on span "New Calendar" at bounding box center [68, 68] width 65 height 10
click at [55, 127] on span "Calendar" at bounding box center [41, 122] width 38 height 10
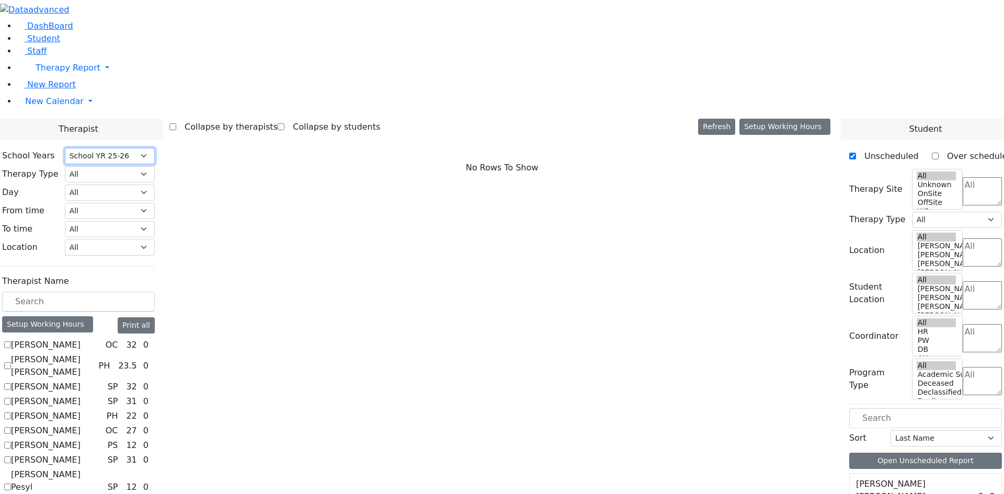
click at [155, 148] on select "Select School YR Summer YR 25 School YR 25-26 Summer YR 25 School YR 24-25 Summ…" at bounding box center [110, 156] width 90 height 16
select select "210"
click at [155, 148] on select "Select School YR Summer YR 25 School YR 25-26 Summer YR 25 School YR 24-25 Summ…" at bounding box center [110, 156] width 90 height 16
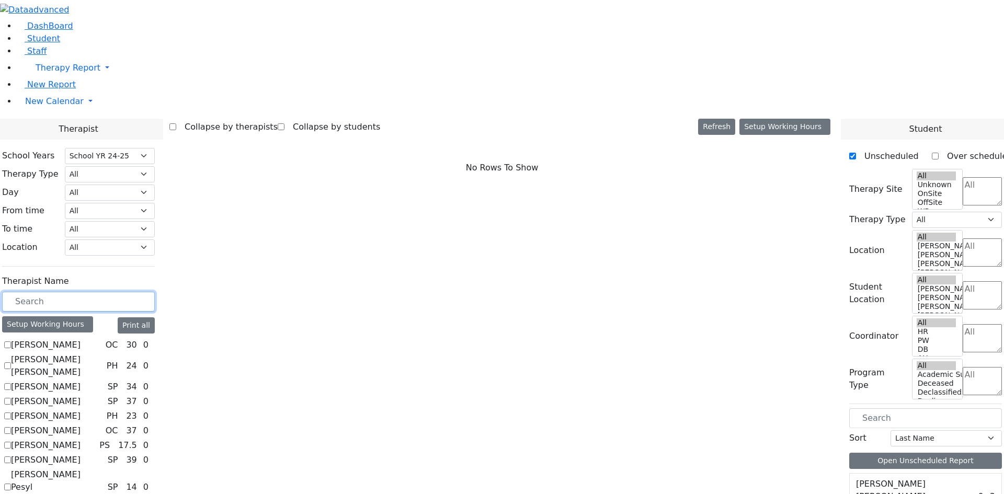
click at [155, 292] on input "text" at bounding box center [78, 302] width 153 height 20
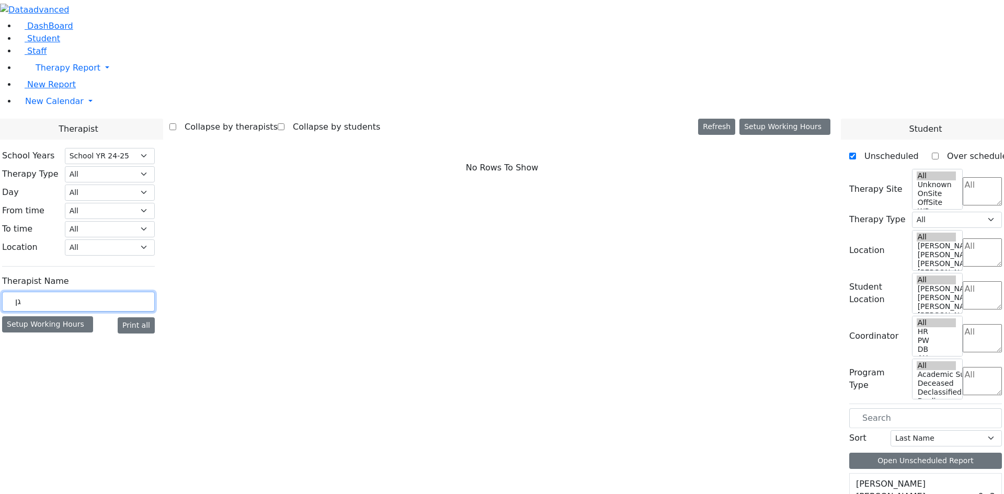
type input "ג"
type input "DIA"
click at [81, 339] on label "[PERSON_NAME]" at bounding box center [46, 345] width 70 height 13
click at [11, 341] on input "[PERSON_NAME]" at bounding box center [7, 344] width 7 height 7
checkbox input "true"
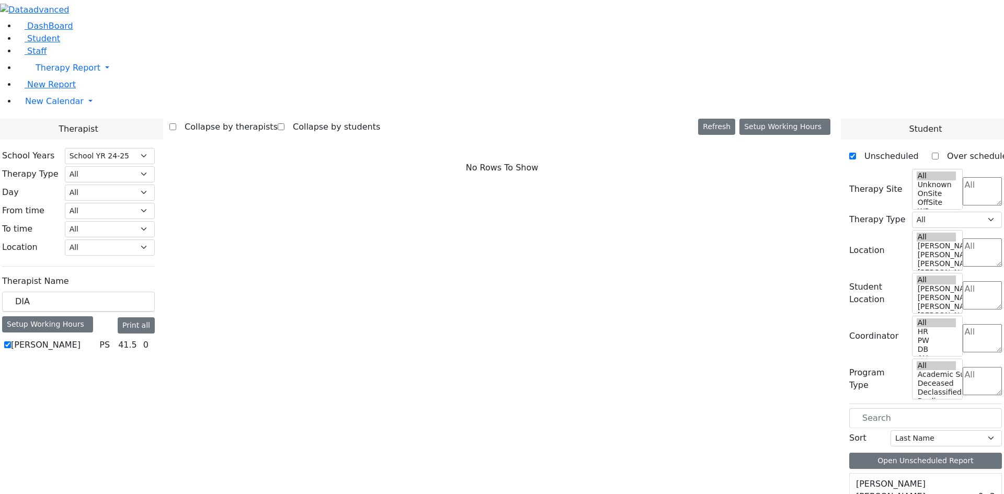
select select "6"
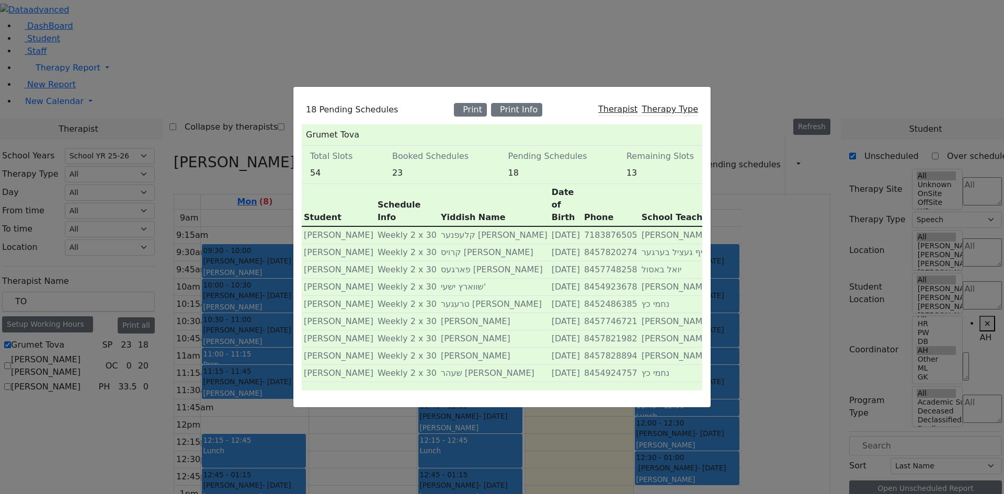
select select "212"
select select "3"
select select "4"
click at [204, 320] on div "18 Pending Schedules Print Print Info Therapist Therapy Type [PERSON_NAME] Tota…" at bounding box center [502, 247] width 1004 height 494
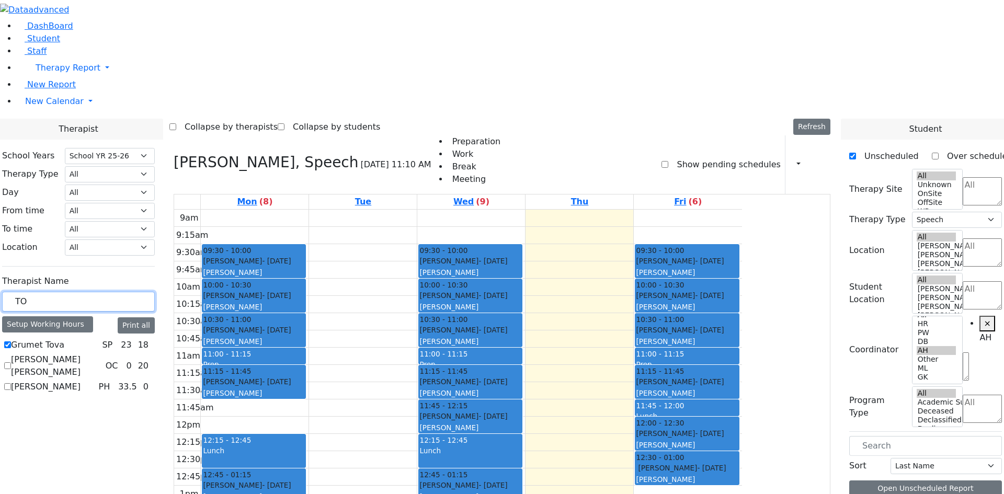
drag, startPoint x: 167, startPoint y: 177, endPoint x: 113, endPoint y: 186, distance: 54.6
click at [113, 186] on div "DashBoard Student Staff Therapy Report Student Old Calendar Report H_Arye" at bounding box center [502, 339] width 1004 height 679
click at [101, 353] on label "[PERSON_NAME] [PERSON_NAME]" at bounding box center [56, 365] width 90 height 25
click at [11, 362] on input "[PERSON_NAME] [PERSON_NAME]" at bounding box center [7, 365] width 7 height 7
checkbox input "true"
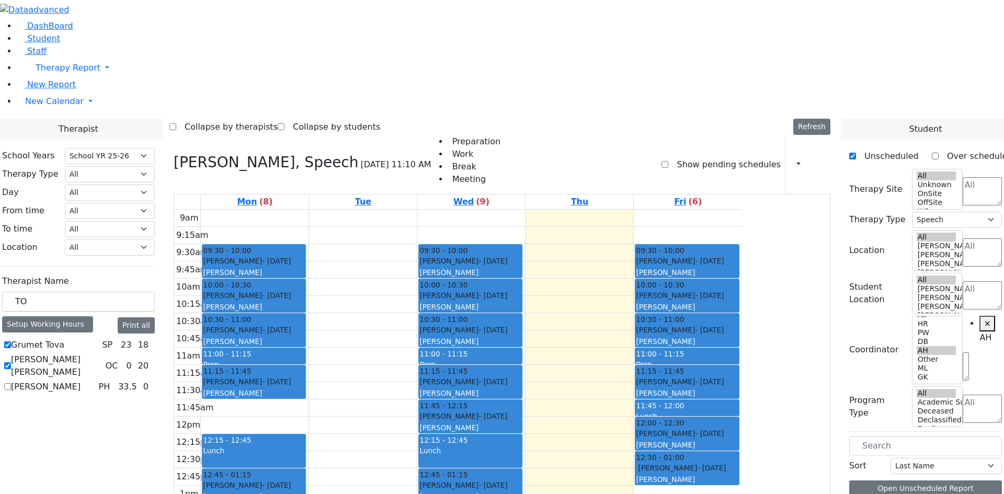
select select
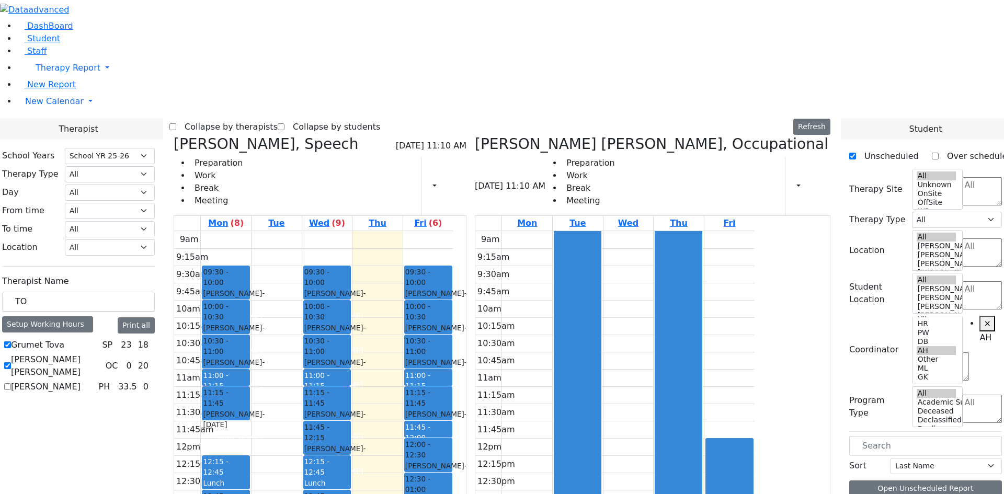
click at [64, 339] on label "Grumet Tova" at bounding box center [37, 345] width 53 height 13
click at [11, 341] on input "Grumet Tova" at bounding box center [7, 344] width 7 height 7
checkbox input "false"
select select "1"
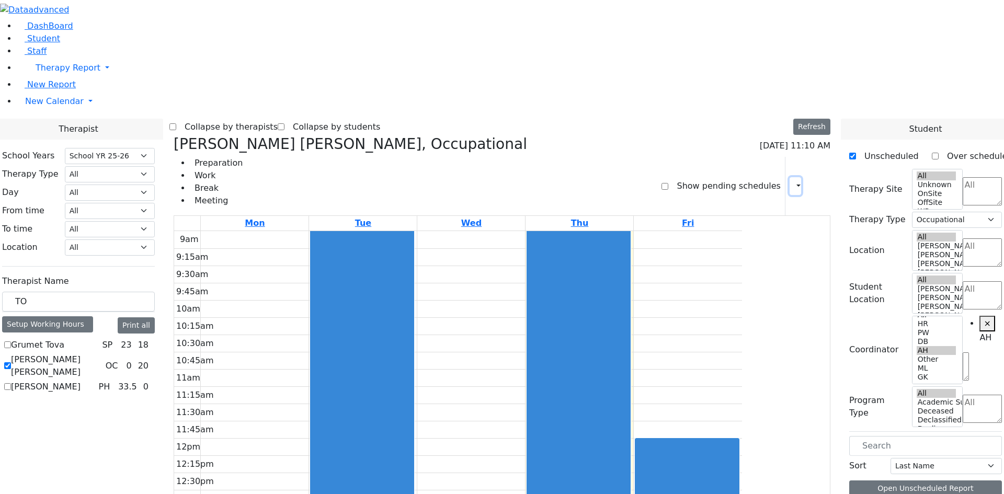
click at [789, 177] on button "button" at bounding box center [795, 186] width 12 height 18
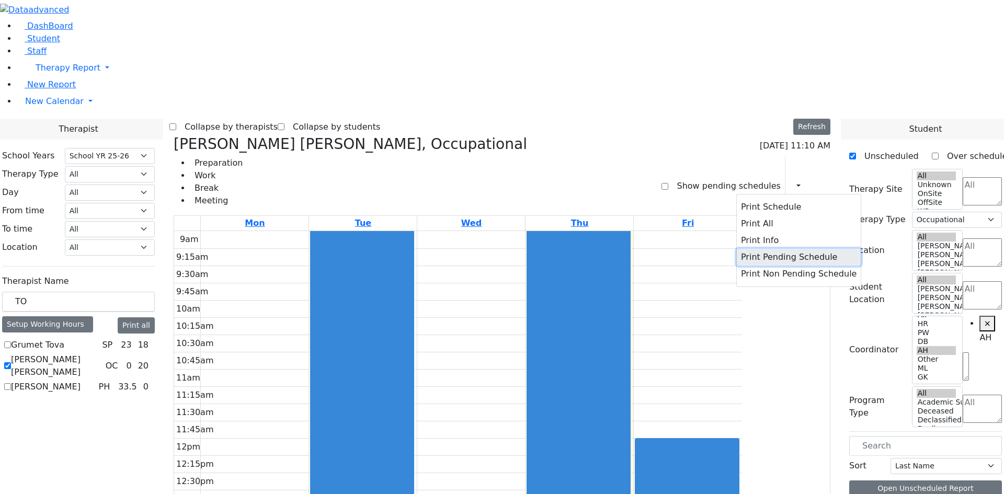
click at [755, 249] on button "Print Pending Schedule" at bounding box center [799, 257] width 124 height 17
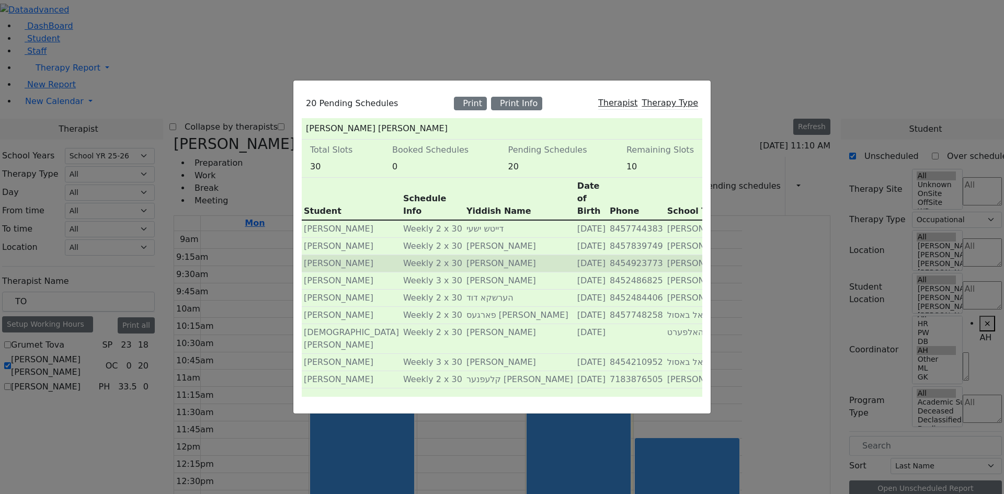
scroll to position [0, 0]
click at [221, 340] on div "20 Pending Schedules Print Print Info Therapist Therapy Type [PERSON_NAME] [PER…" at bounding box center [502, 247] width 1004 height 494
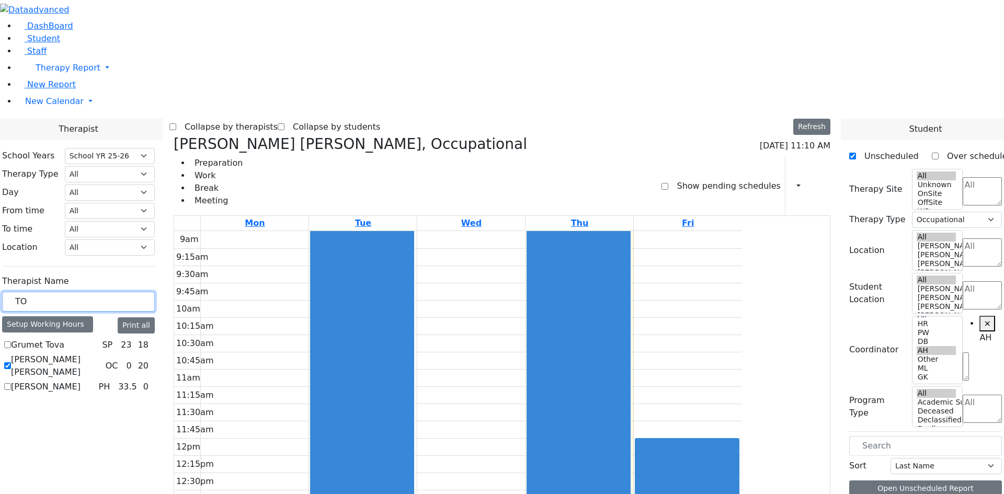
drag, startPoint x: 167, startPoint y: 178, endPoint x: 116, endPoint y: 181, distance: 51.8
click at [116, 181] on div "DashBoard Student Staff Therapy Report Student Old Calendar Report H_Arye" at bounding box center [502, 350] width 1004 height 700
type input "Meh"
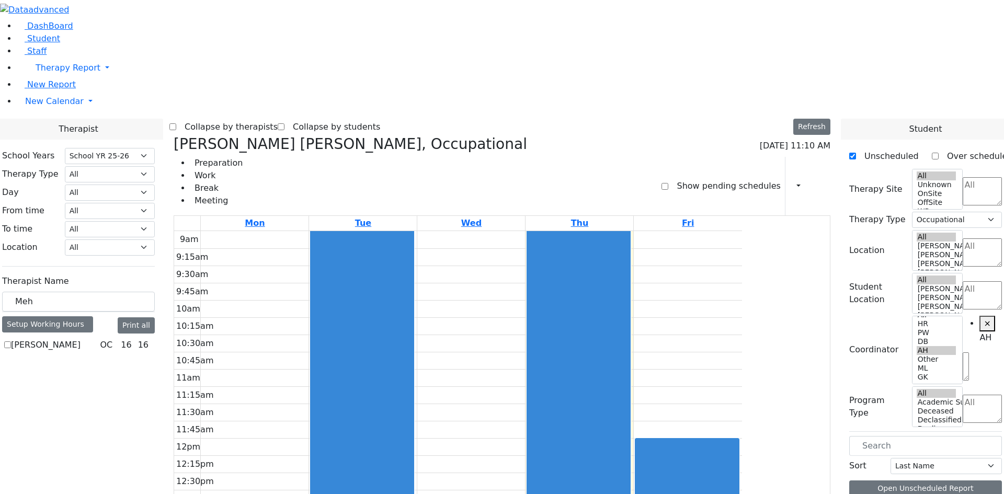
click at [81, 339] on label "[PERSON_NAME]" at bounding box center [46, 345] width 70 height 13
click at [11, 341] on input "[PERSON_NAME]" at bounding box center [7, 344] width 7 height 7
checkbox input "true"
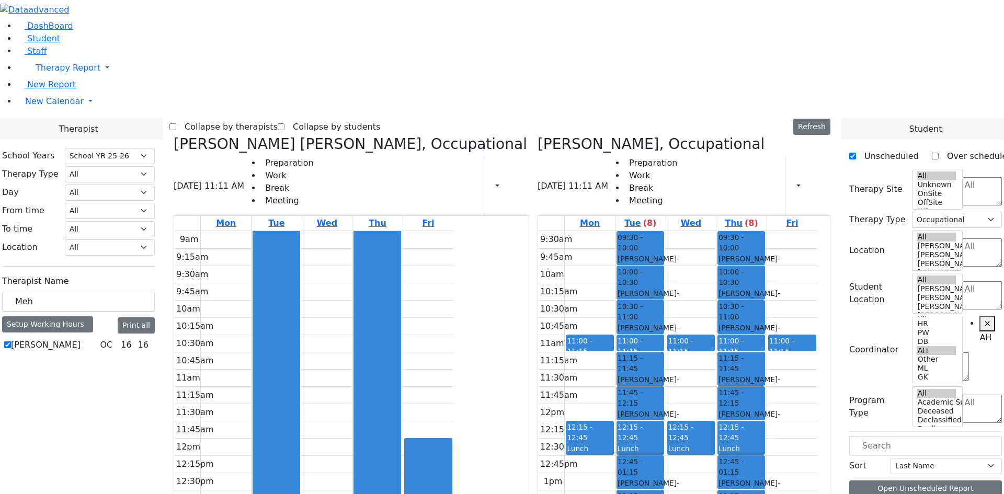
click at [174, 135] on icon at bounding box center [174, 143] width 0 height 17
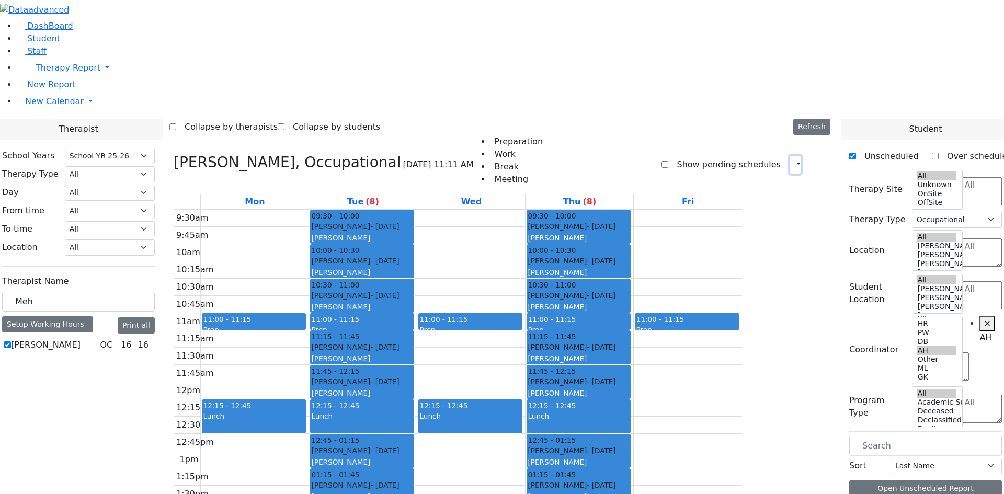
click at [792, 159] on icon "button" at bounding box center [792, 164] width 0 height 10
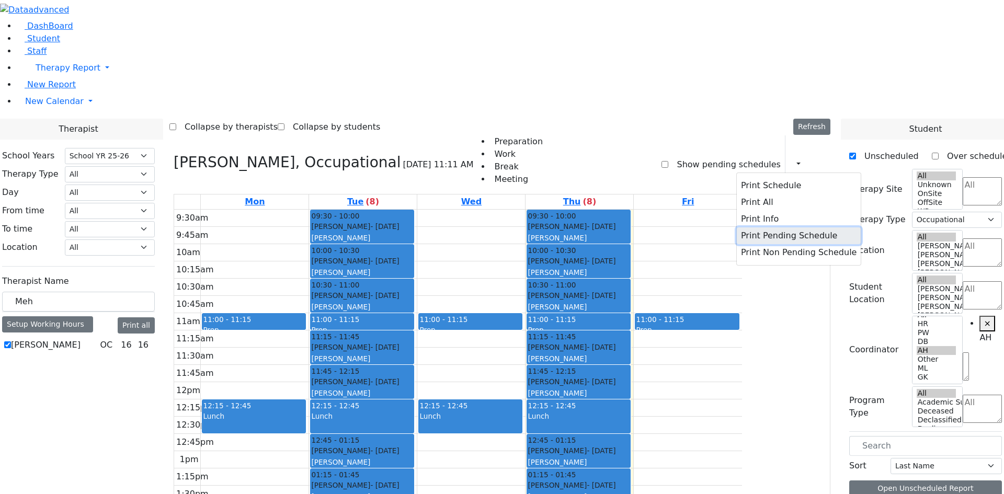
click at [758, 227] on button "Print Pending Schedule" at bounding box center [799, 235] width 124 height 17
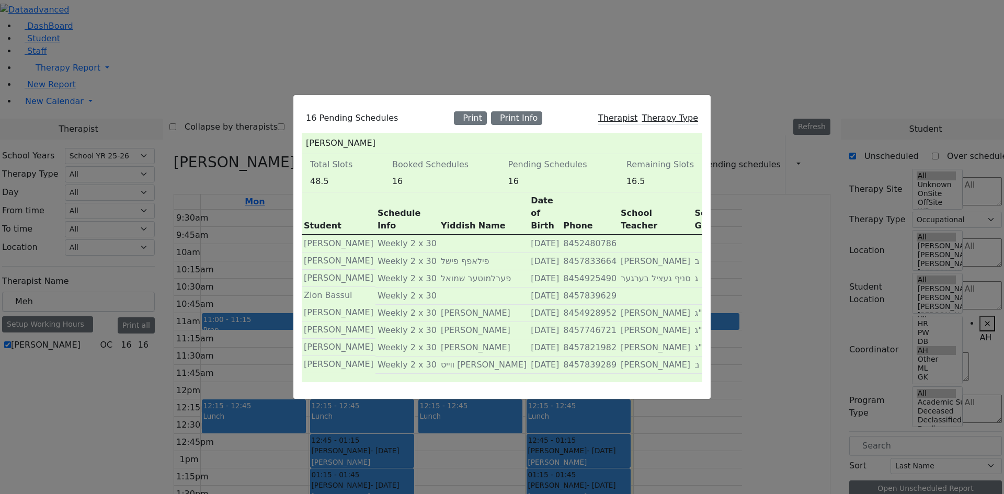
click at [199, 317] on div "16 Pending Schedules Print Print Info Therapist Therapy Type [PERSON_NAME] Tota…" at bounding box center [502, 247] width 1004 height 494
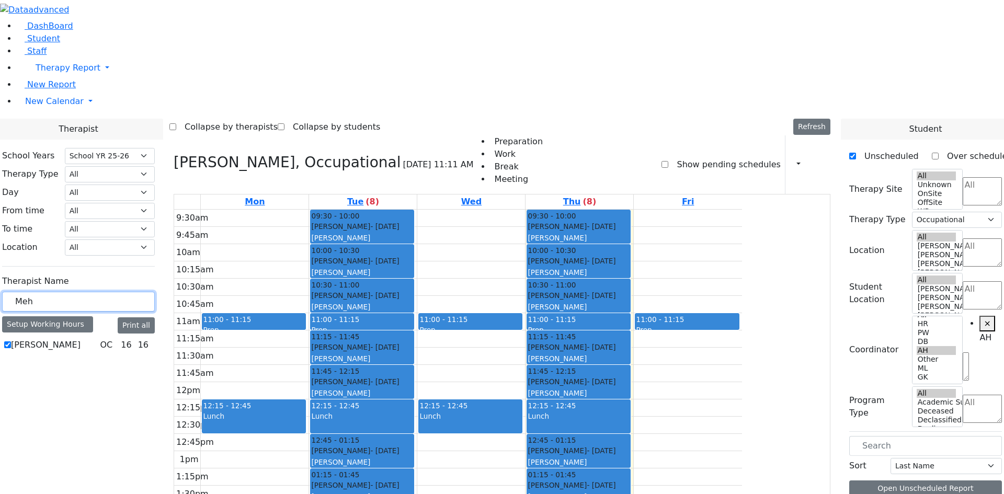
drag, startPoint x: 158, startPoint y: 183, endPoint x: 102, endPoint y: 193, distance: 57.4
click at [102, 193] on div "DashBoard Student Staff Therapy Report Student Old Calendar Report H_Arye" at bounding box center [502, 339] width 1004 height 679
type input "LEw"
click at [81, 339] on label "[PERSON_NAME]" at bounding box center [46, 345] width 70 height 13
click at [11, 341] on input "[PERSON_NAME]" at bounding box center [7, 344] width 7 height 7
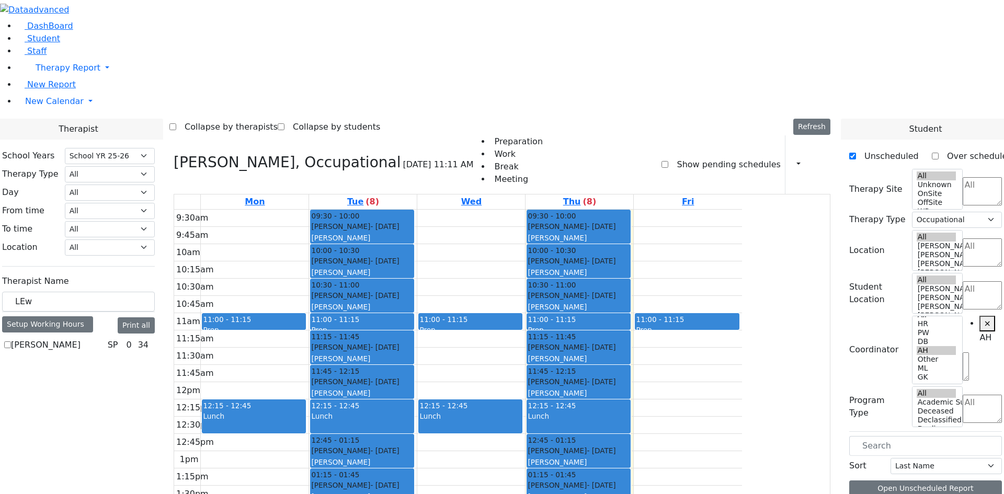
checkbox input "true"
select select "3"
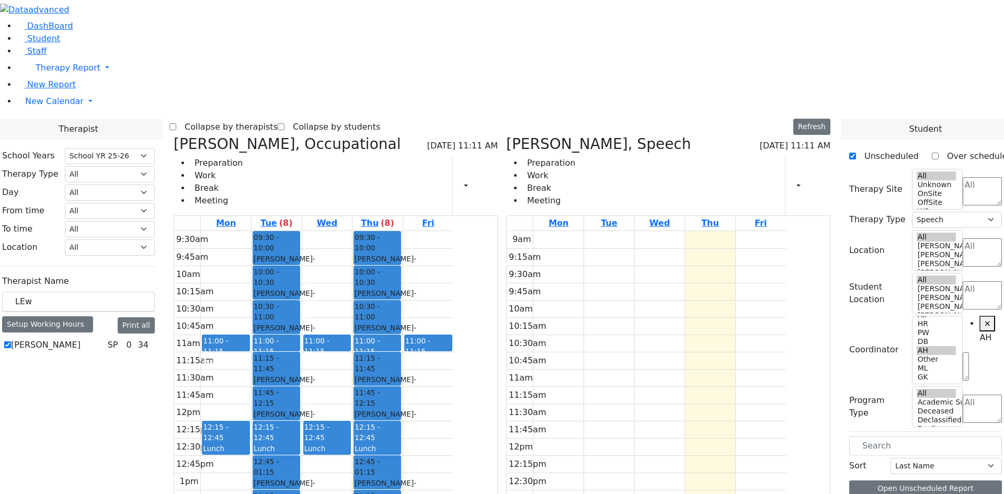
click at [174, 135] on icon at bounding box center [174, 143] width 0 height 17
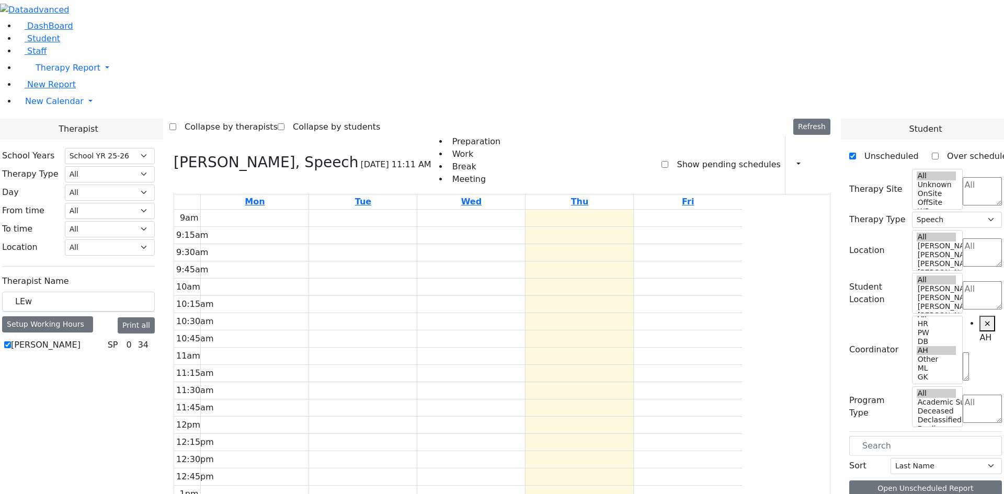
click at [688, 156] on label "Show pending schedules" at bounding box center [724, 164] width 112 height 17
click at [668, 161] on input "Show pending schedules" at bounding box center [664, 164] width 7 height 7
checkbox input "true"
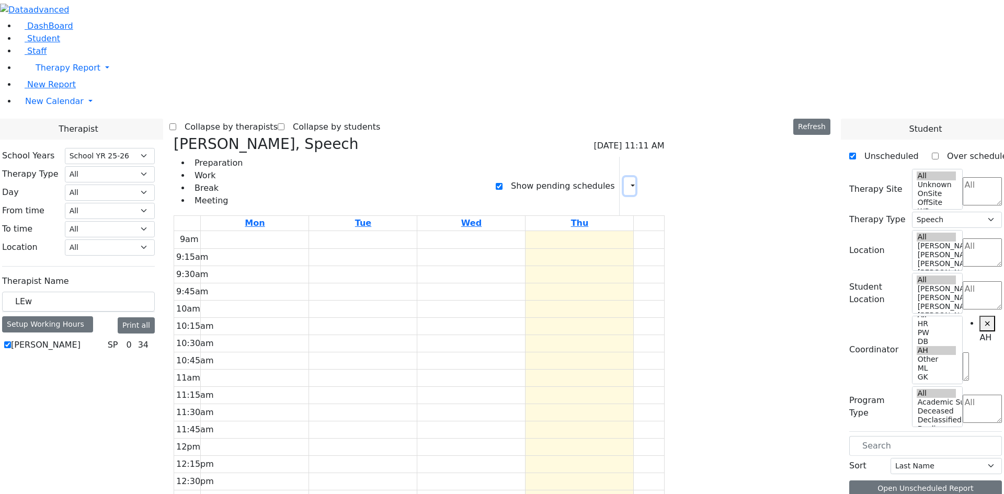
click at [626, 181] on icon "button" at bounding box center [626, 186] width 0 height 10
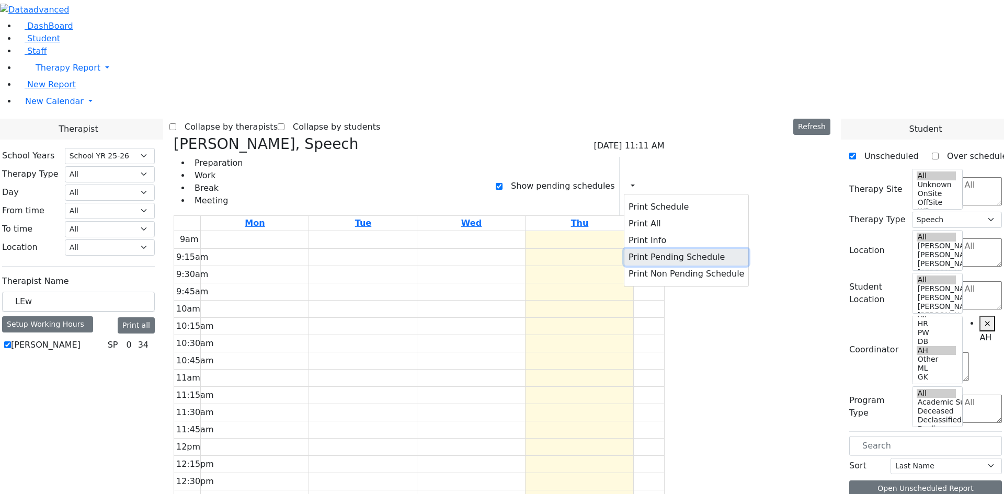
click at [719, 249] on button "Print Pending Schedule" at bounding box center [686, 257] width 124 height 17
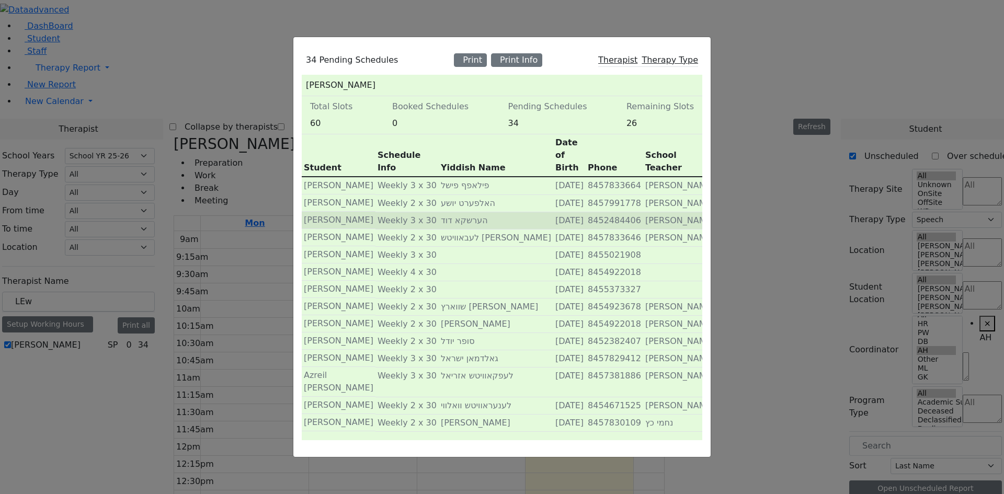
click at [210, 329] on div "34 Pending Schedules Print Print Info Therapist Therapy Type [PERSON_NAME] Tota…" at bounding box center [502, 247] width 1004 height 494
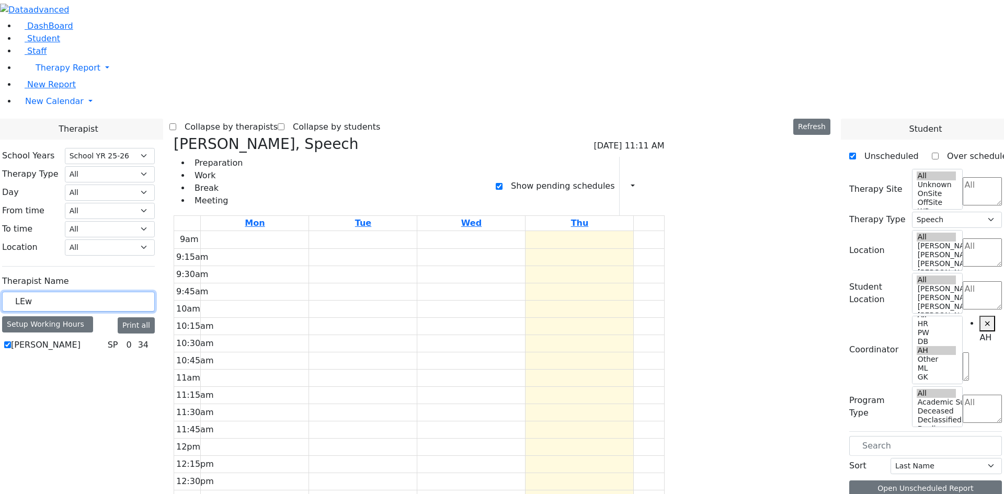
drag, startPoint x: 174, startPoint y: 179, endPoint x: 86, endPoint y: 185, distance: 88.5
type input "KL"
click at [102, 339] on label "Klein Heller Shoshana" at bounding box center [56, 345] width 91 height 13
click at [11, 341] on input "Klein Heller Shoshana" at bounding box center [7, 344] width 7 height 7
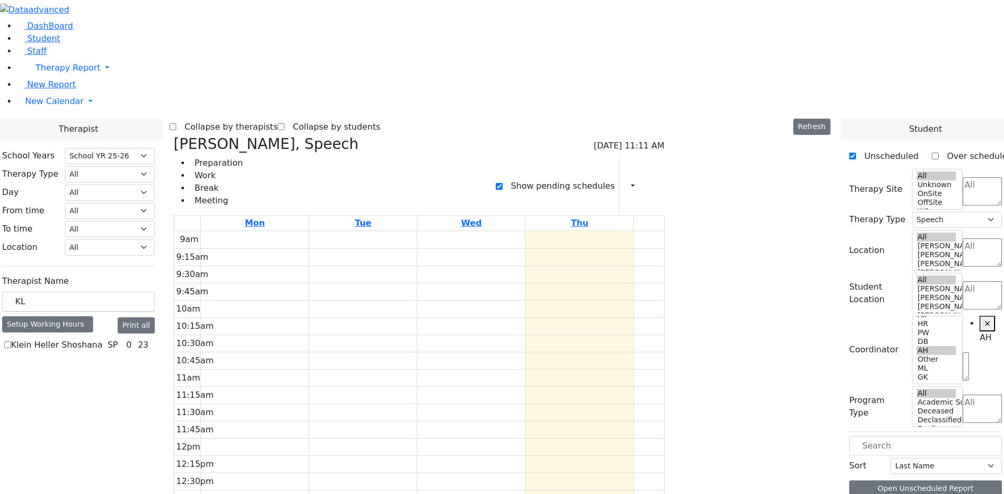
checkbox input "true"
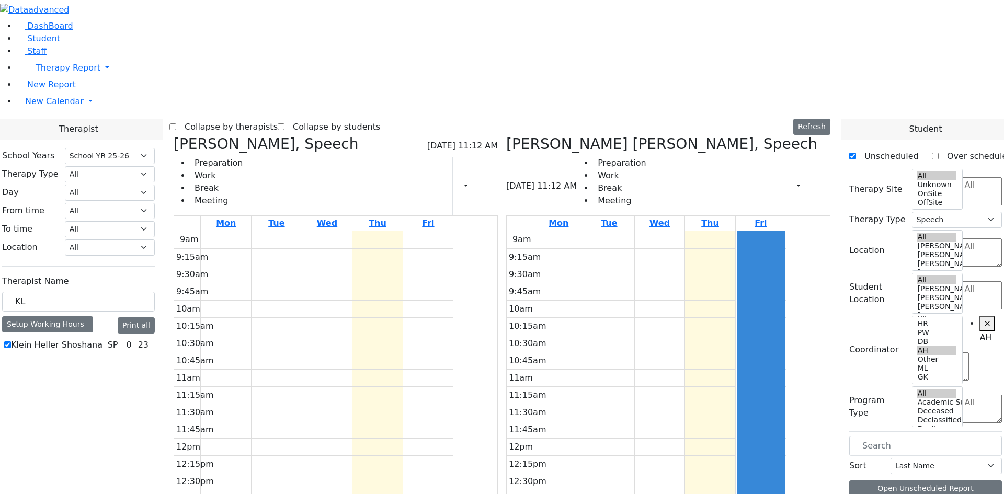
click at [174, 135] on icon at bounding box center [174, 143] width 0 height 17
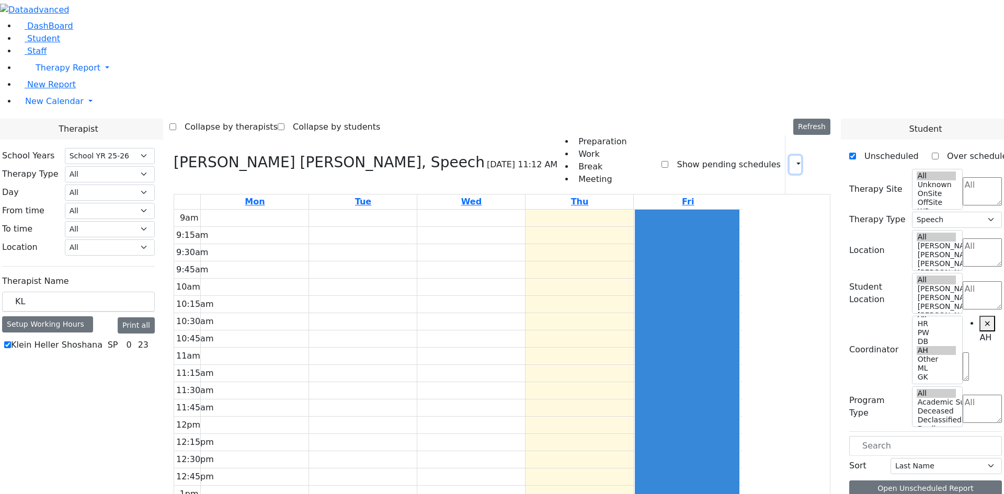
click at [792, 156] on button "button" at bounding box center [795, 165] width 12 height 18
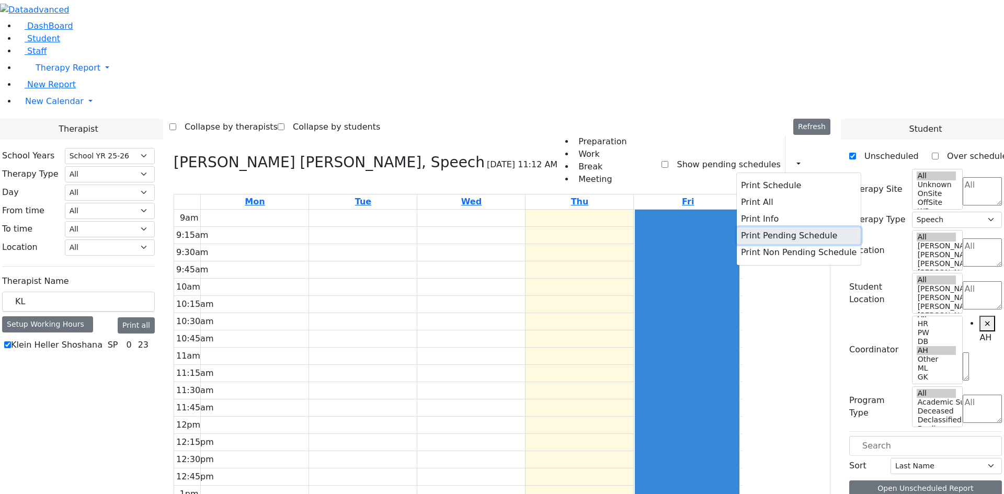
click at [779, 227] on button "Print Pending Schedule" at bounding box center [799, 235] width 124 height 17
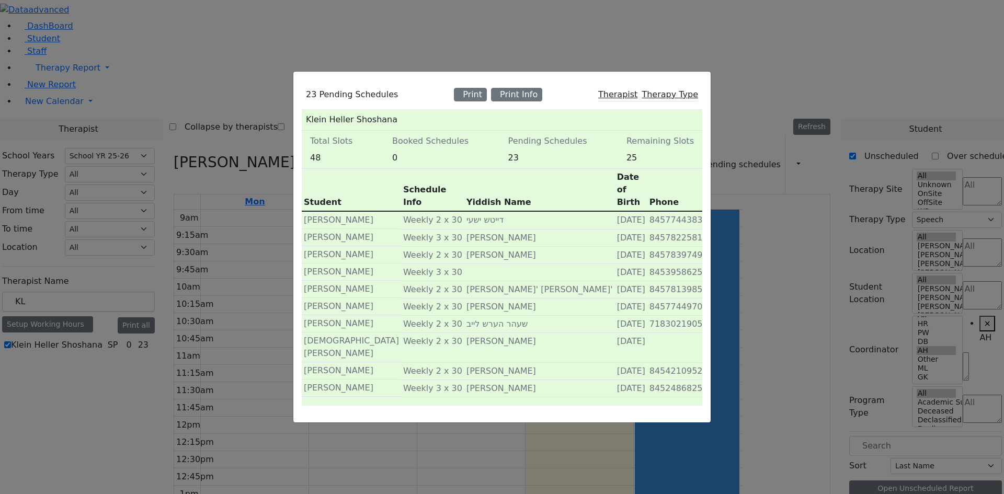
click at [202, 311] on div "23 Pending Schedules Print Print Info Therapist Therapy Type [PERSON_NAME][GEOG…" at bounding box center [502, 247] width 1004 height 494
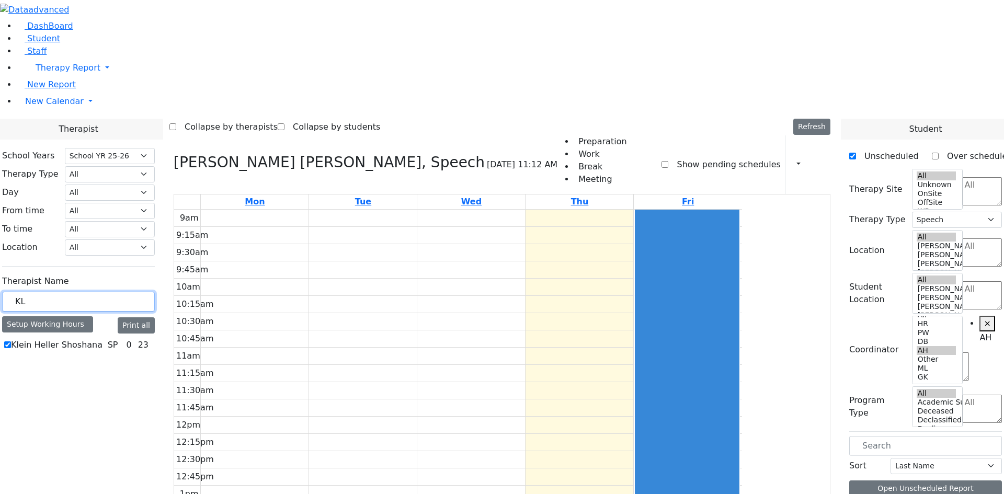
drag, startPoint x: 159, startPoint y: 179, endPoint x: 82, endPoint y: 177, distance: 77.4
click at [82, 177] on div "DashBoard Student Staff Therapy Report Student Old Calendar Report H_Arye" at bounding box center [502, 339] width 1004 height 679
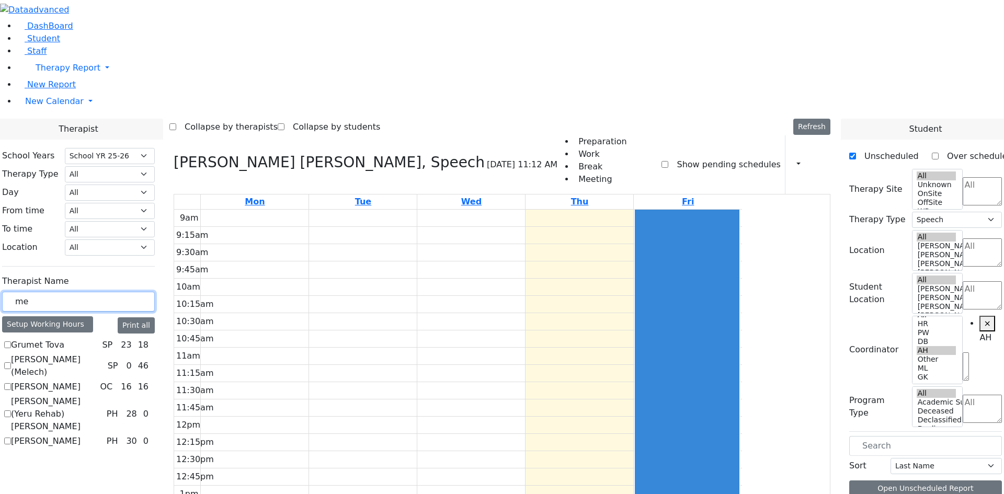
type input "me"
click at [102, 395] on label "[PERSON_NAME] (Yeru Rehab) [PERSON_NAME]" at bounding box center [56, 414] width 91 height 38
click at [11, 410] on input "[PERSON_NAME] (Yeru Rehab) [PERSON_NAME]" at bounding box center [7, 413] width 7 height 7
checkbox input "true"
select select "2"
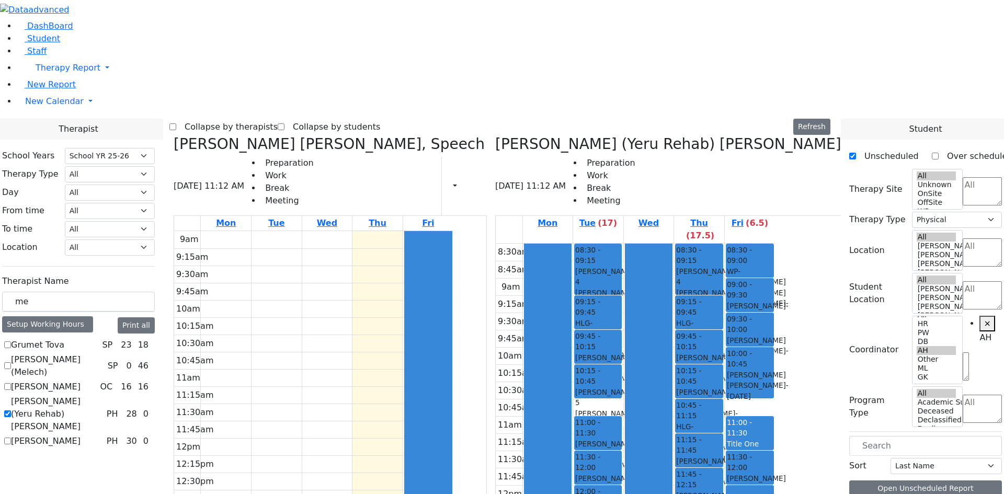
click at [174, 135] on icon at bounding box center [174, 143] width 0 height 17
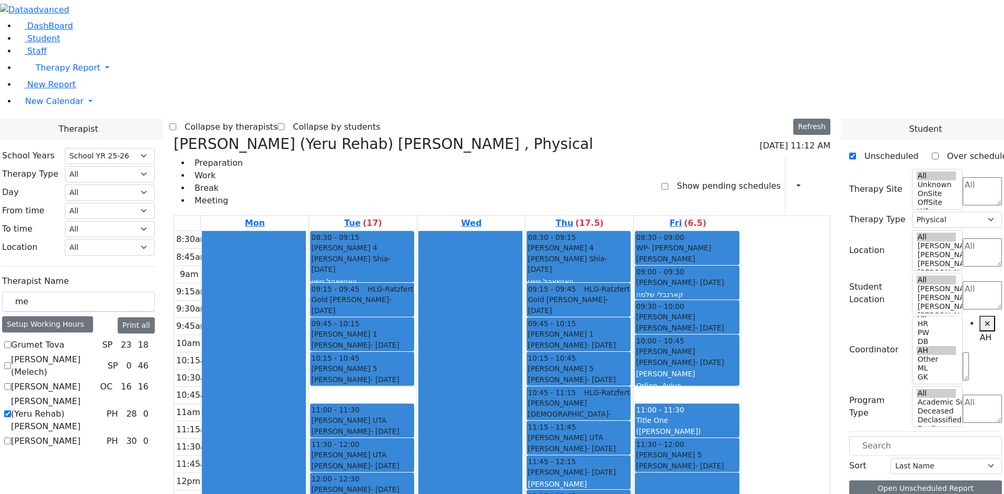
drag, startPoint x: 437, startPoint y: 391, endPoint x: 437, endPoint y: 400, distance: 8.9
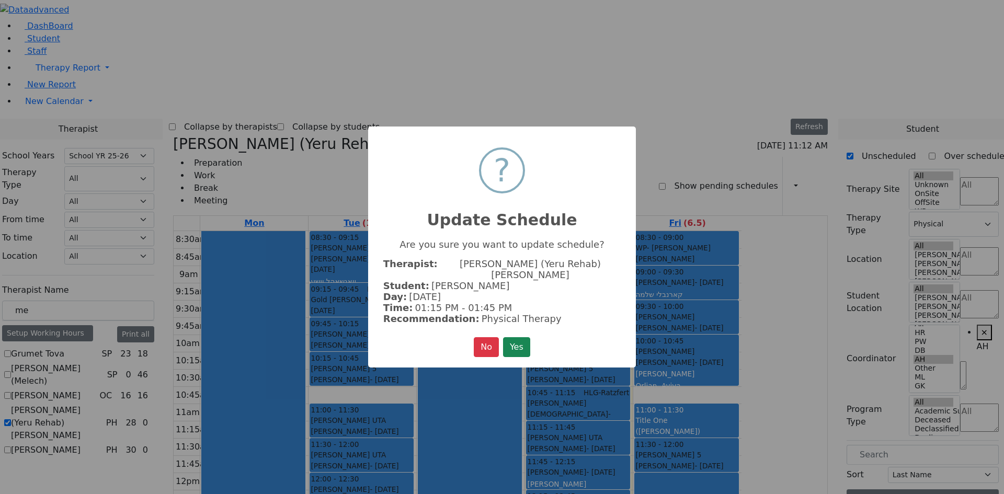
click at [511, 341] on button "Yes" at bounding box center [516, 347] width 27 height 20
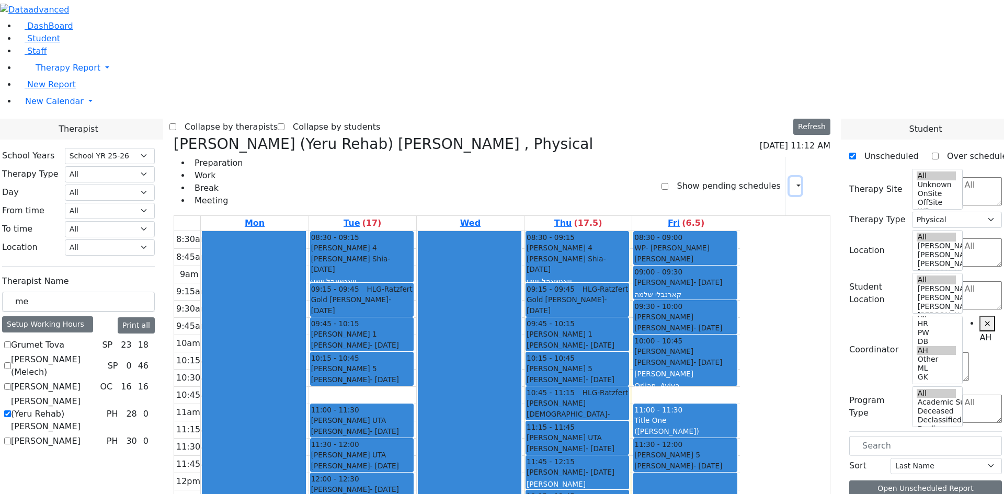
click at [792, 181] on icon "button" at bounding box center [792, 186] width 0 height 10
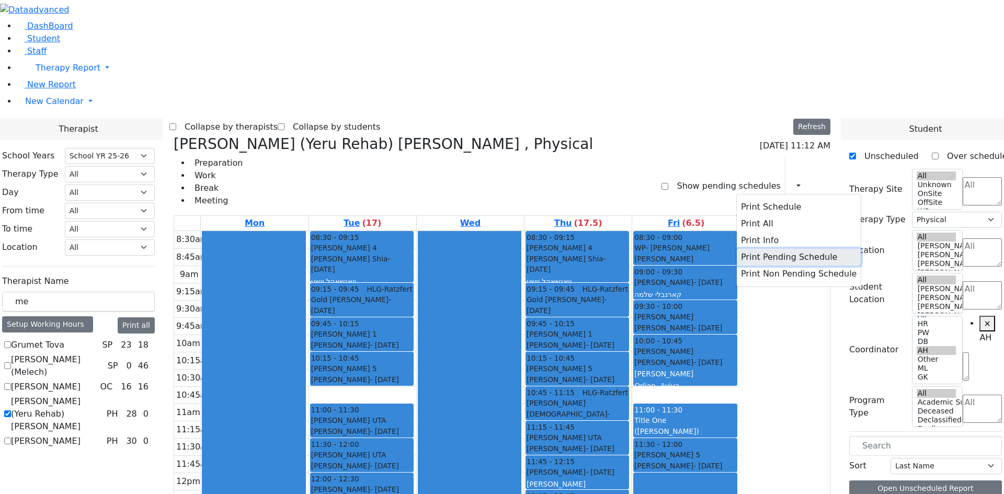
click at [780, 249] on button "Print Pending Schedule" at bounding box center [799, 257] width 124 height 17
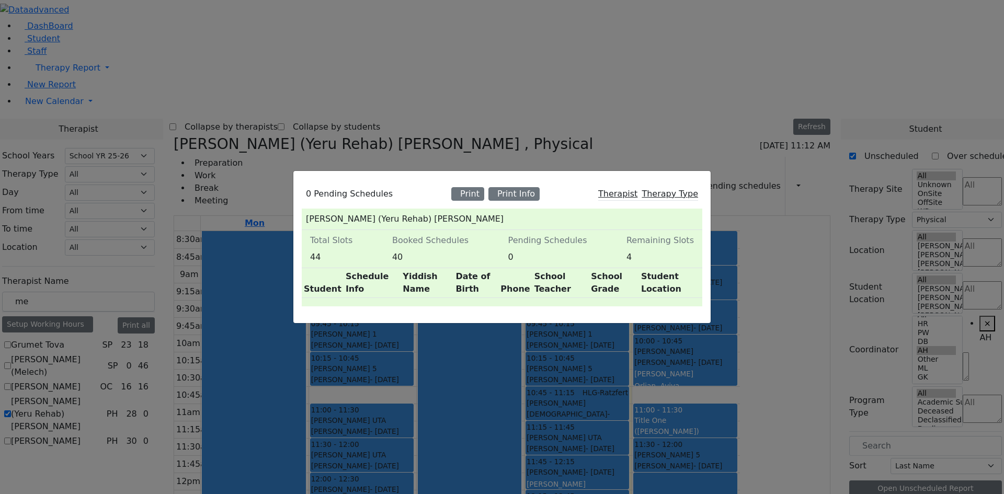
drag, startPoint x: 605, startPoint y: 17, endPoint x: 745, endPoint y: 10, distance: 140.8
click at [605, 17] on div "0 Pending Schedules Print Print Info Therapist Therapy Type [PERSON_NAME] (Yeru…" at bounding box center [502, 247] width 1004 height 494
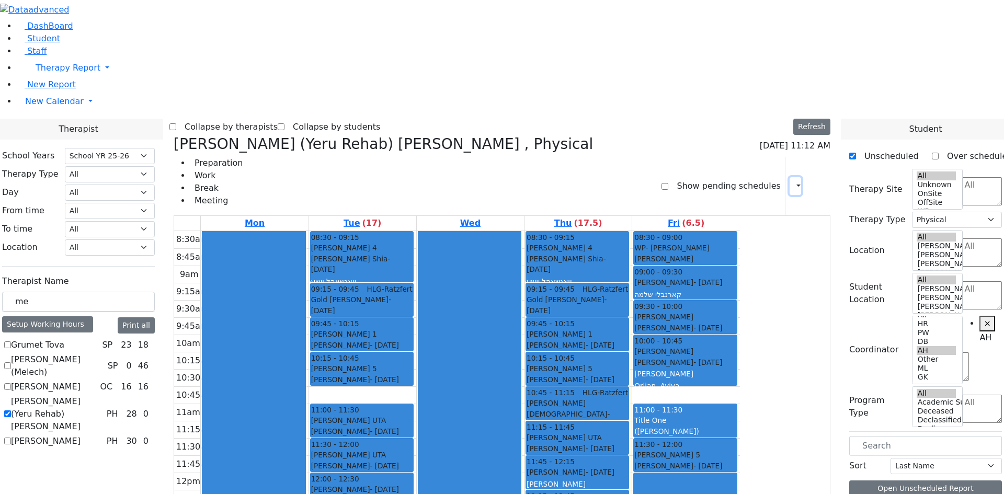
click at [792, 181] on icon "button" at bounding box center [792, 186] width 0 height 10
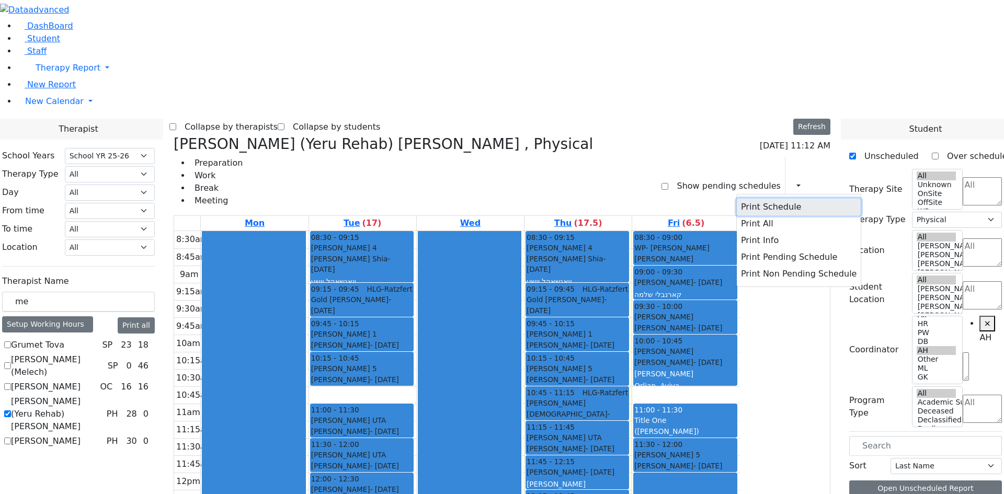
click at [768, 199] on button "Print Schedule" at bounding box center [799, 207] width 124 height 17
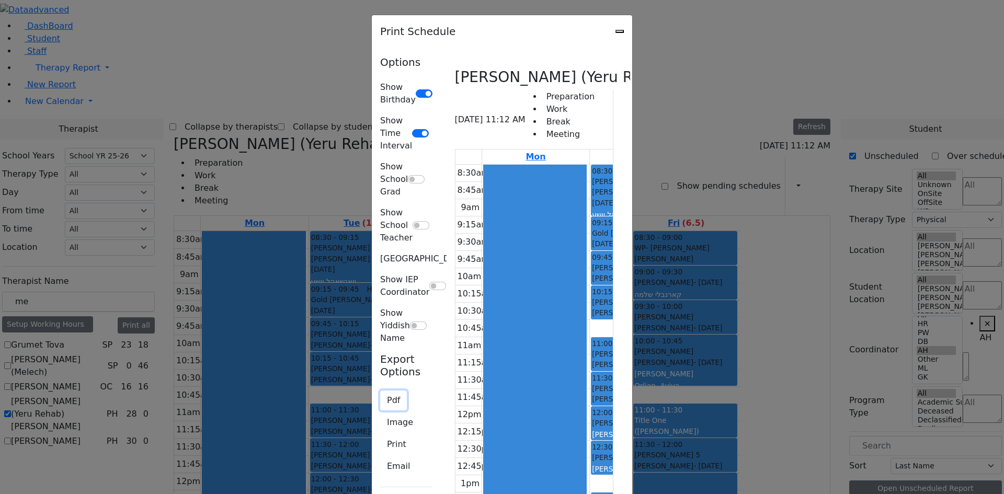
click at [380, 390] on button "Pdf" at bounding box center [393, 400] width 27 height 20
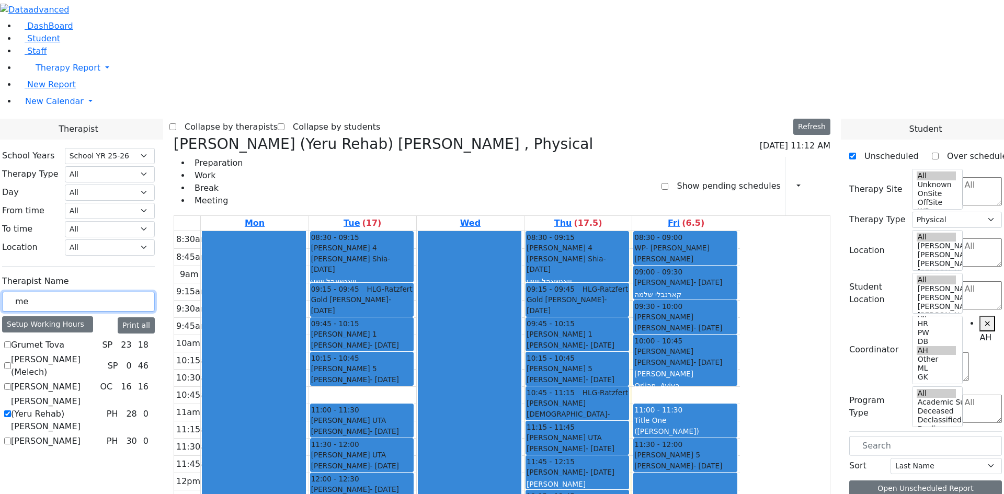
drag, startPoint x: 159, startPoint y: 187, endPoint x: 101, endPoint y: 193, distance: 58.8
click at [101, 193] on div "DashBoard Student Staff Therapy Report Student Old Calendar Report H_Arye" at bounding box center [502, 350] width 1004 height 700
click at [64, 339] on label "Grumet Tova" at bounding box center [37, 345] width 53 height 13
click at [11, 341] on input "Grumet Tova" at bounding box center [7, 344] width 7 height 7
checkbox input "true"
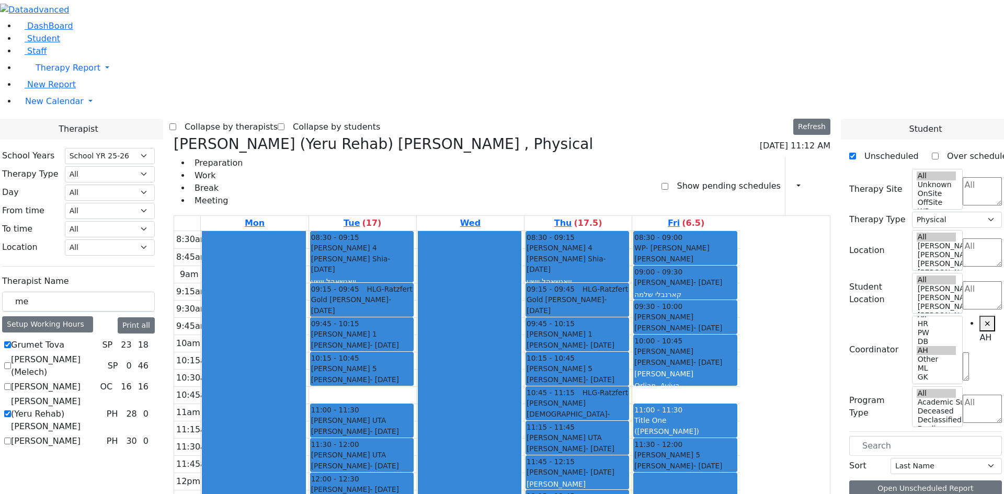
select select
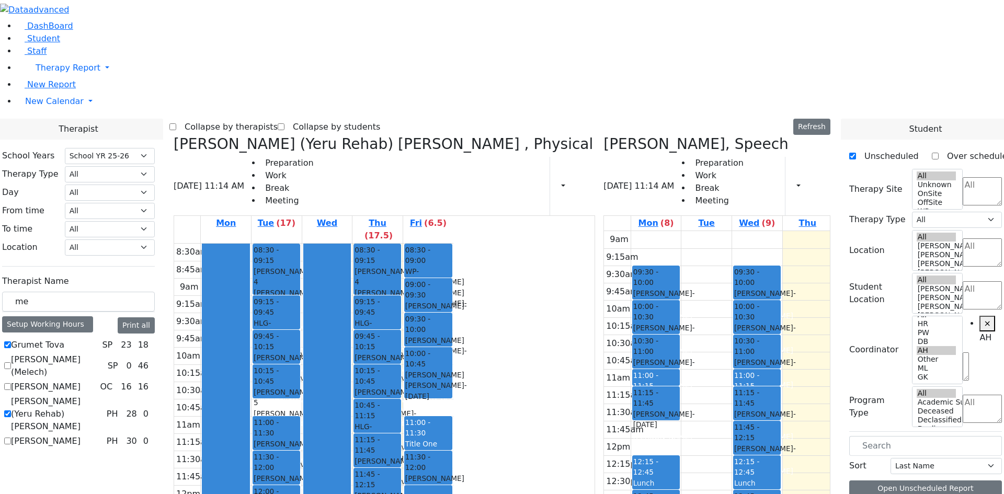
click at [102, 395] on label "[PERSON_NAME] (Yeru Rehab) [PERSON_NAME]" at bounding box center [56, 414] width 91 height 38
click at [11, 410] on input "[PERSON_NAME] (Yeru Rehab) [PERSON_NAME]" at bounding box center [7, 413] width 7 height 7
checkbox input "false"
select select "3"
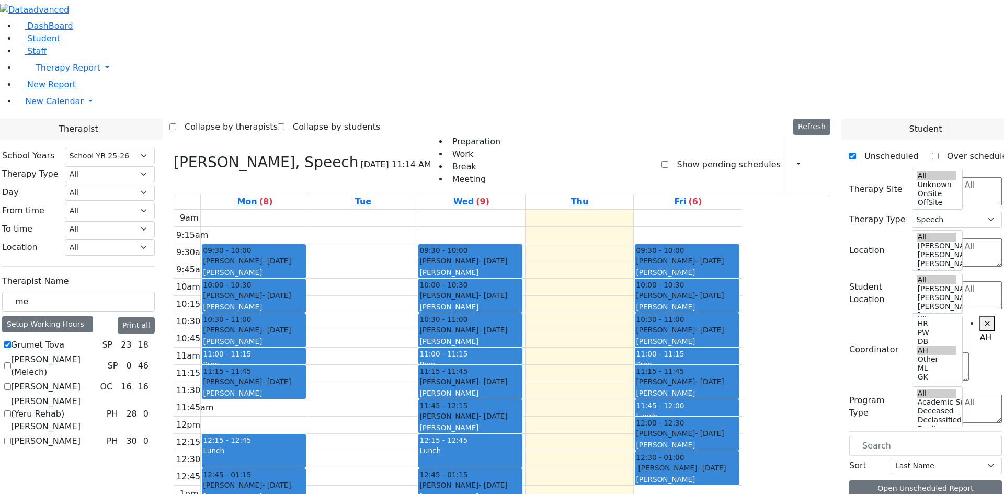
select select "212"
select select "3"
select select "4"
